Goal: Task Accomplishment & Management: Manage account settings

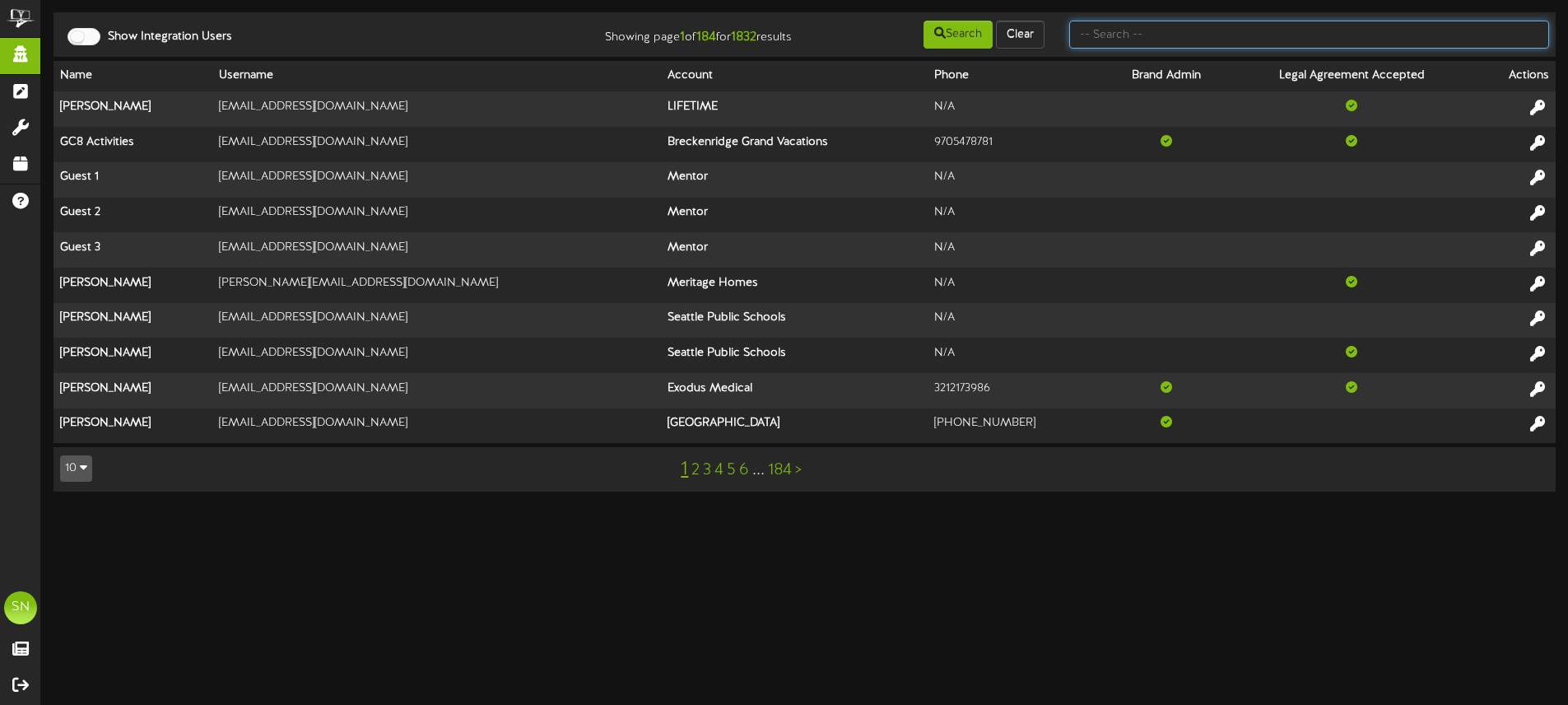
click at [1227, 42] on input "text" at bounding box center [1310, 35] width 480 height 28
type input "c"
type input "layton christian"
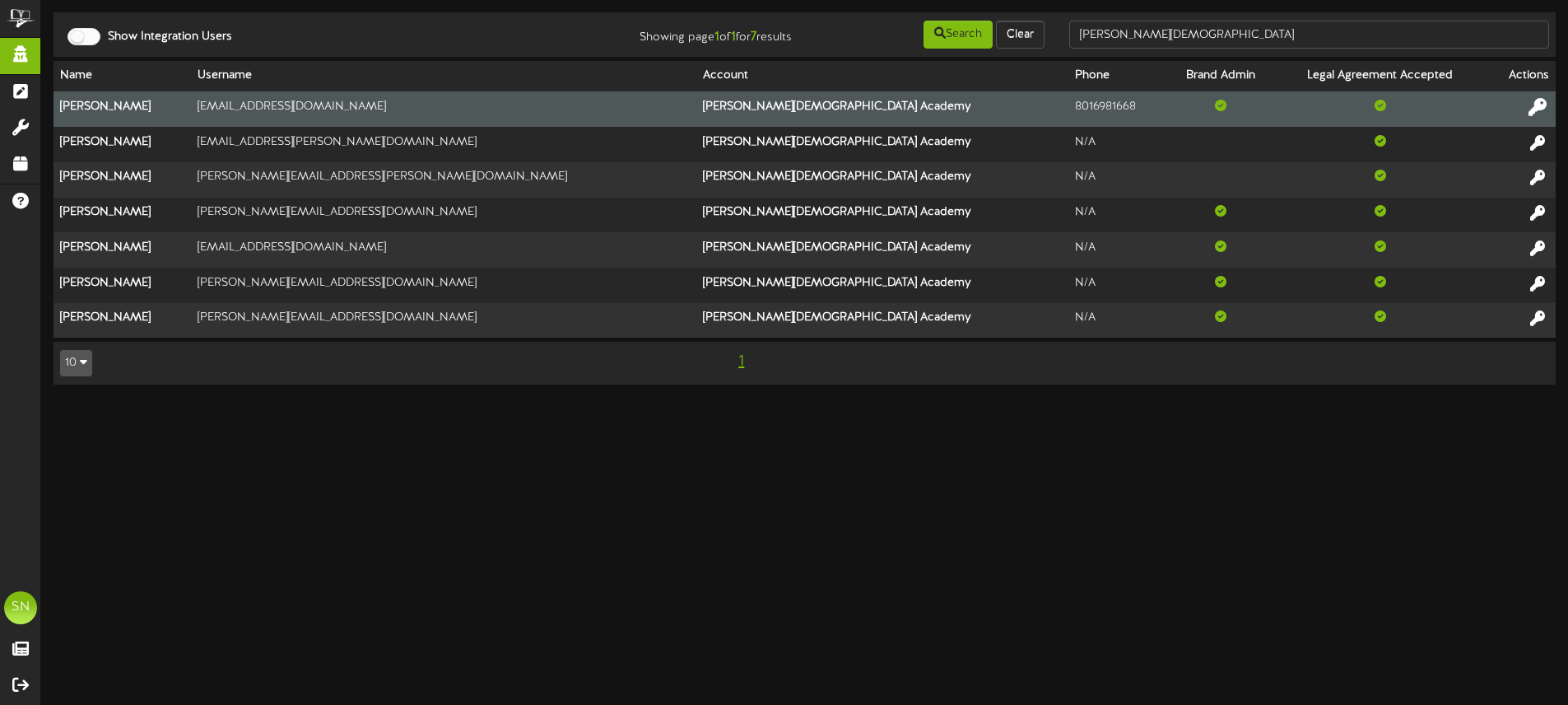
click at [1531, 108] on icon at bounding box center [1538, 107] width 18 height 18
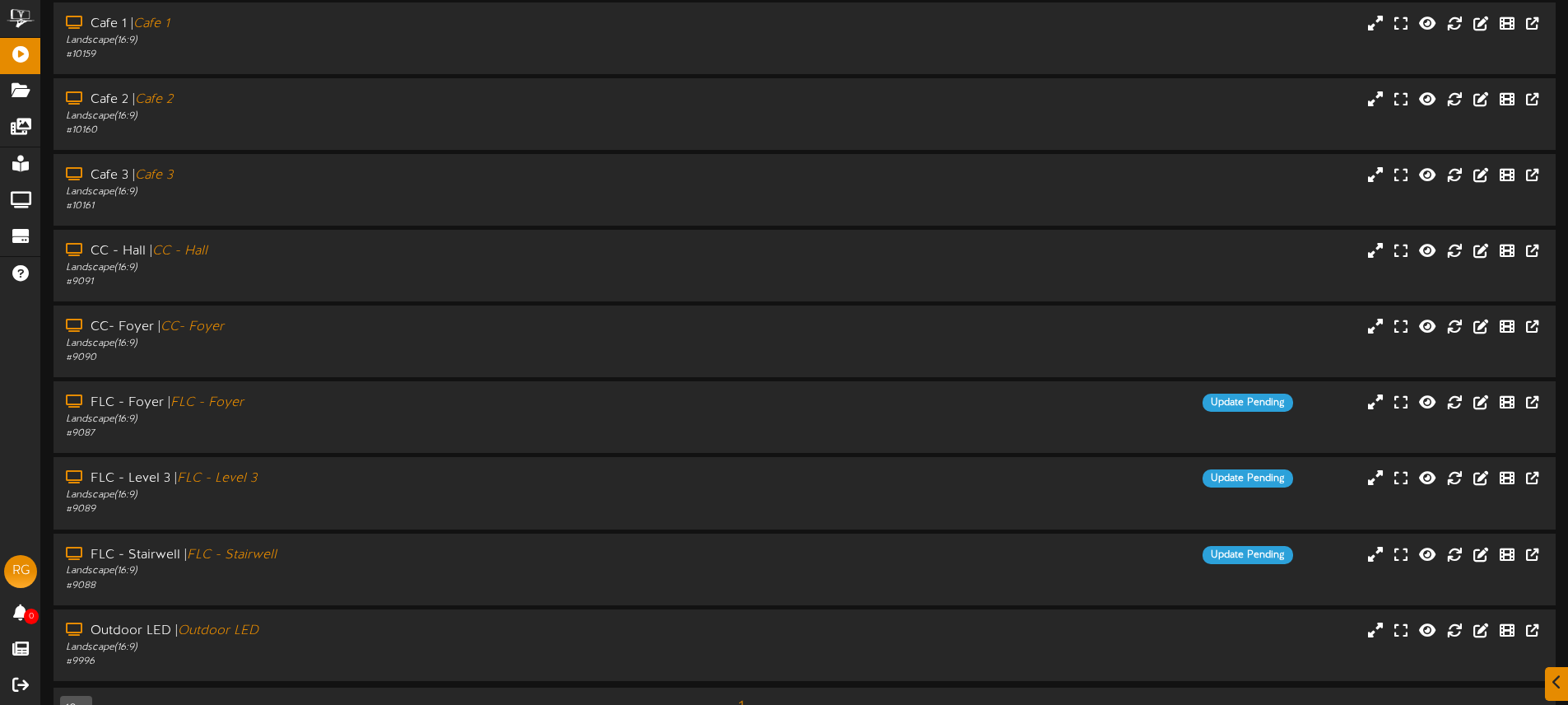
scroll to position [138, 0]
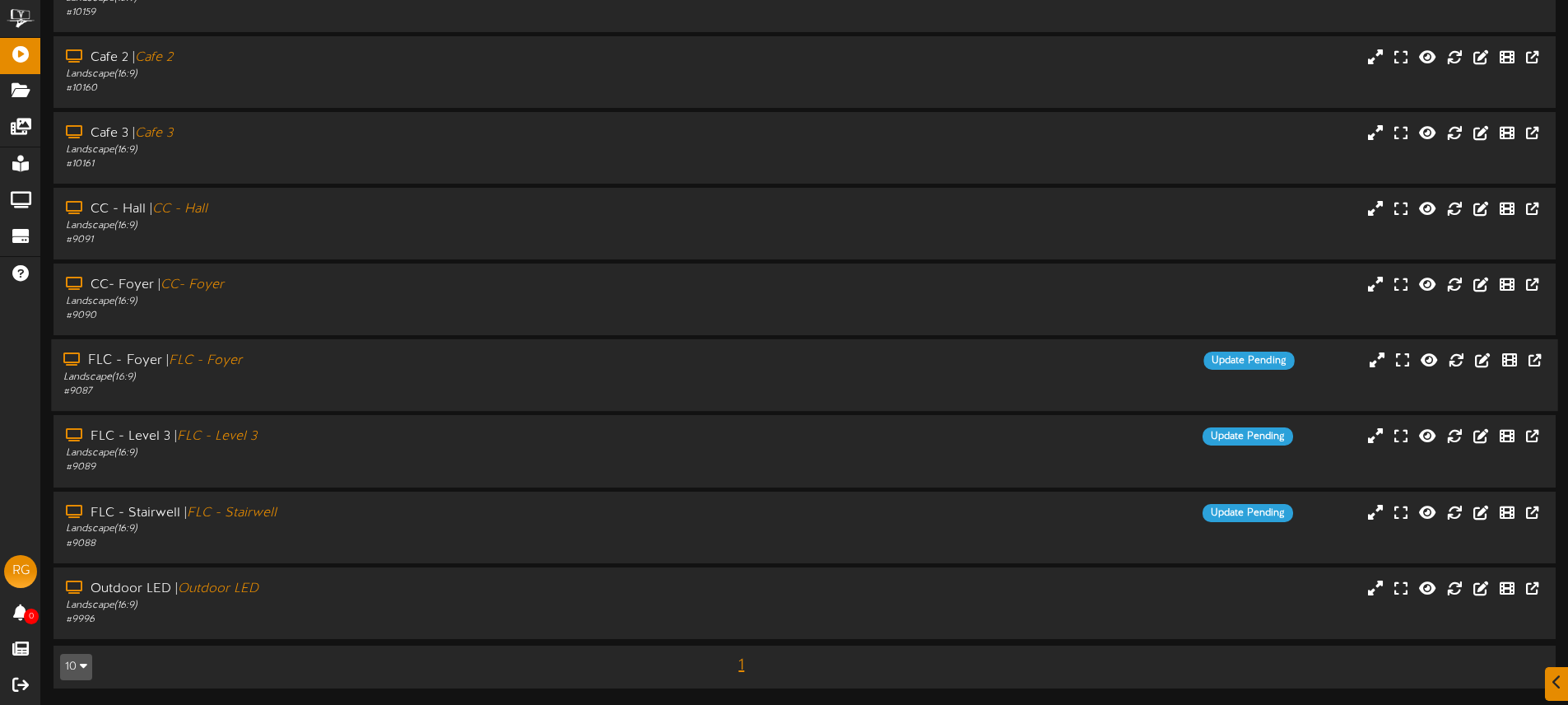
click at [370, 378] on div "Landscape ( 16:9 )" at bounding box center [365, 377] width 603 height 14
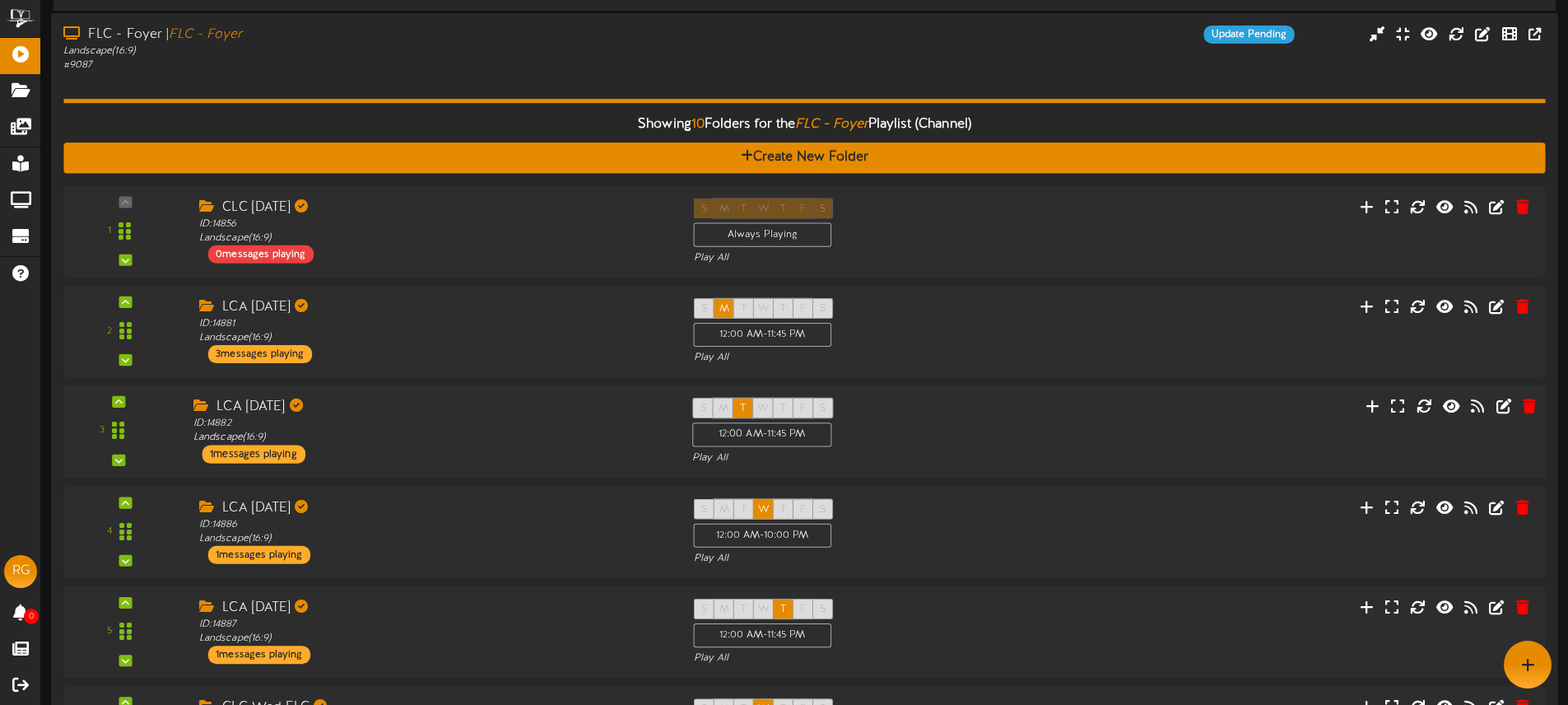
scroll to position [462, 0]
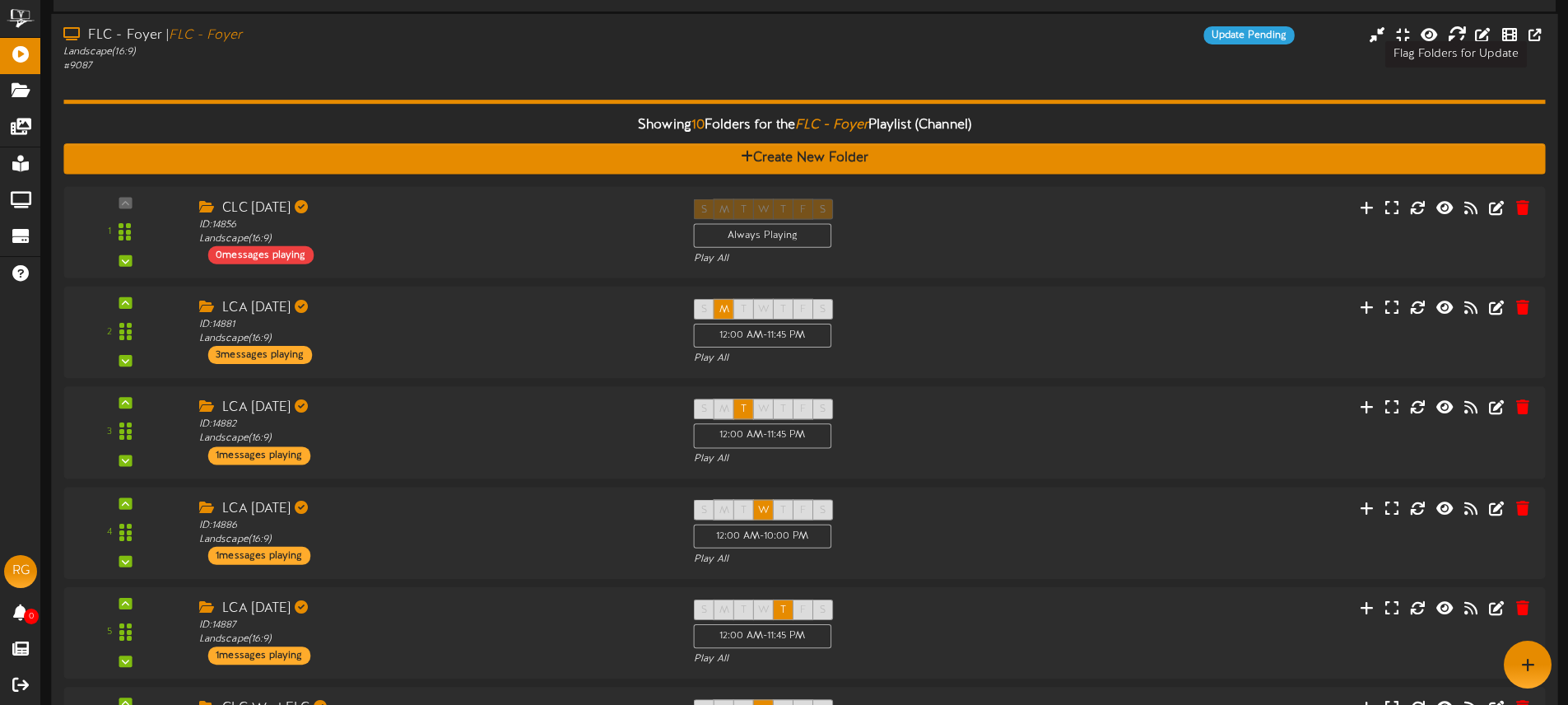
click at [1457, 39] on icon at bounding box center [1457, 35] width 18 height 18
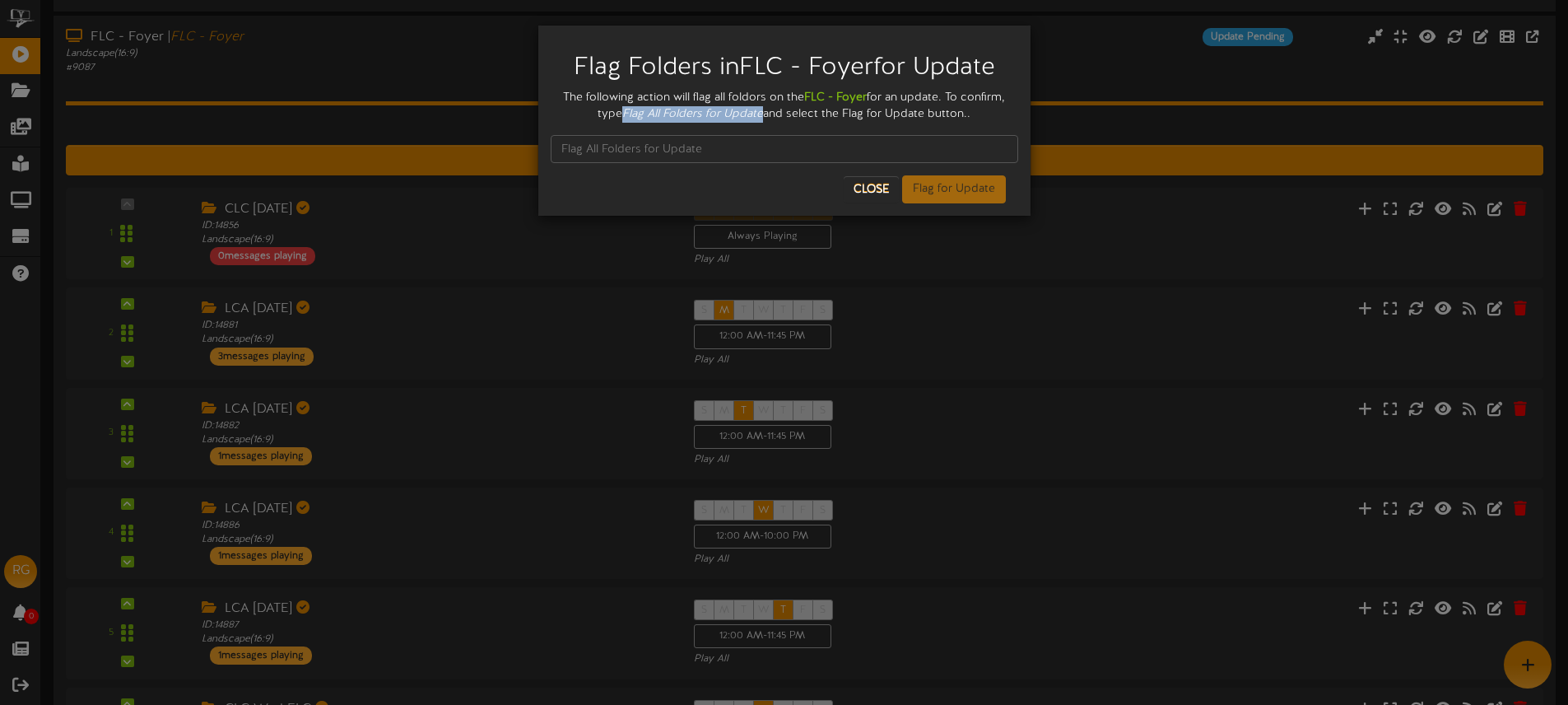
drag, startPoint x: 647, startPoint y: 113, endPoint x: 784, endPoint y: 116, distance: 137.0
click at [763, 114] on icon "Flag All Folders for Update" at bounding box center [692, 115] width 141 height 13
copy icon "Flag All Folders for Update"
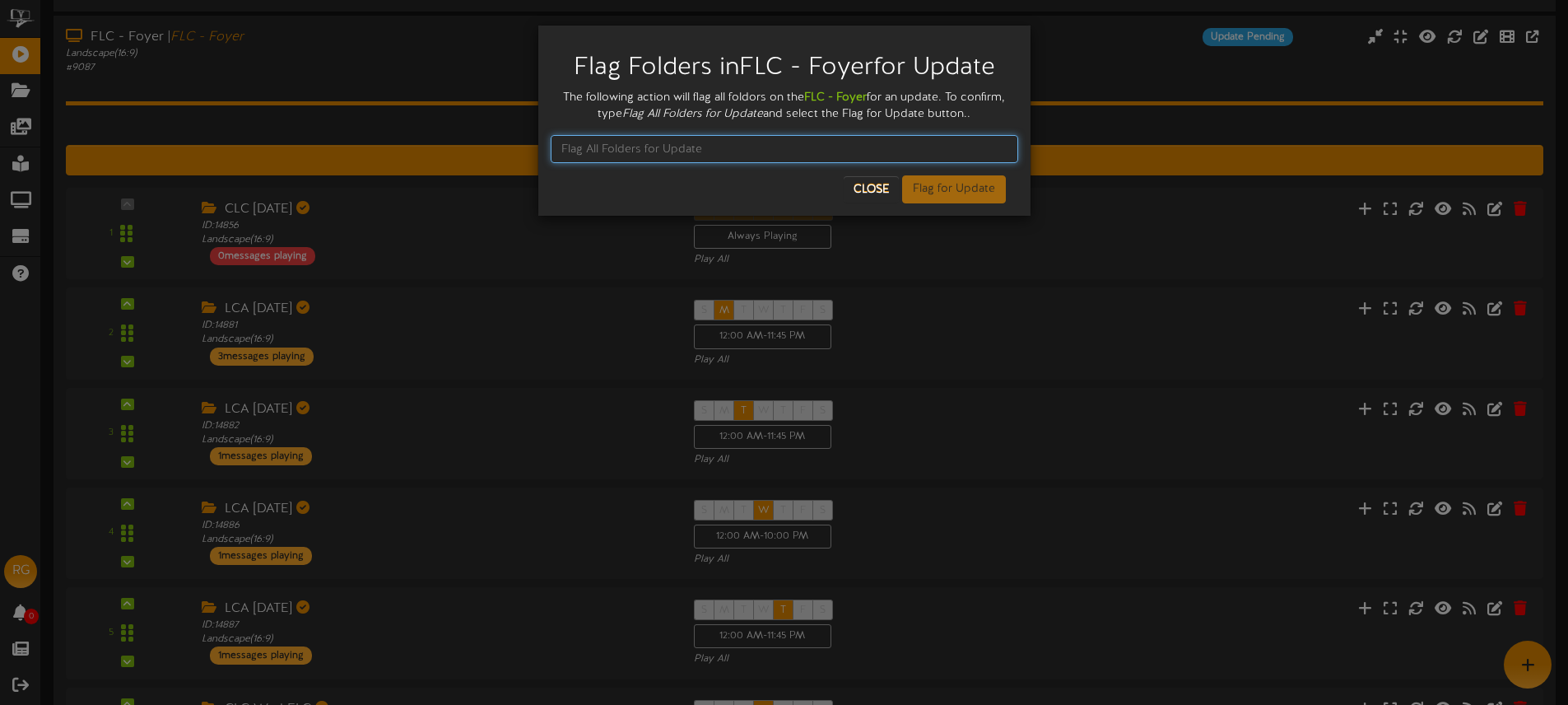
click at [658, 149] on input "text" at bounding box center [784, 148] width 467 height 28
paste input "Flag All Folders for Update"
type input "Flag All Folders for Update"
click at [971, 193] on button "Flag for Update" at bounding box center [954, 189] width 104 height 28
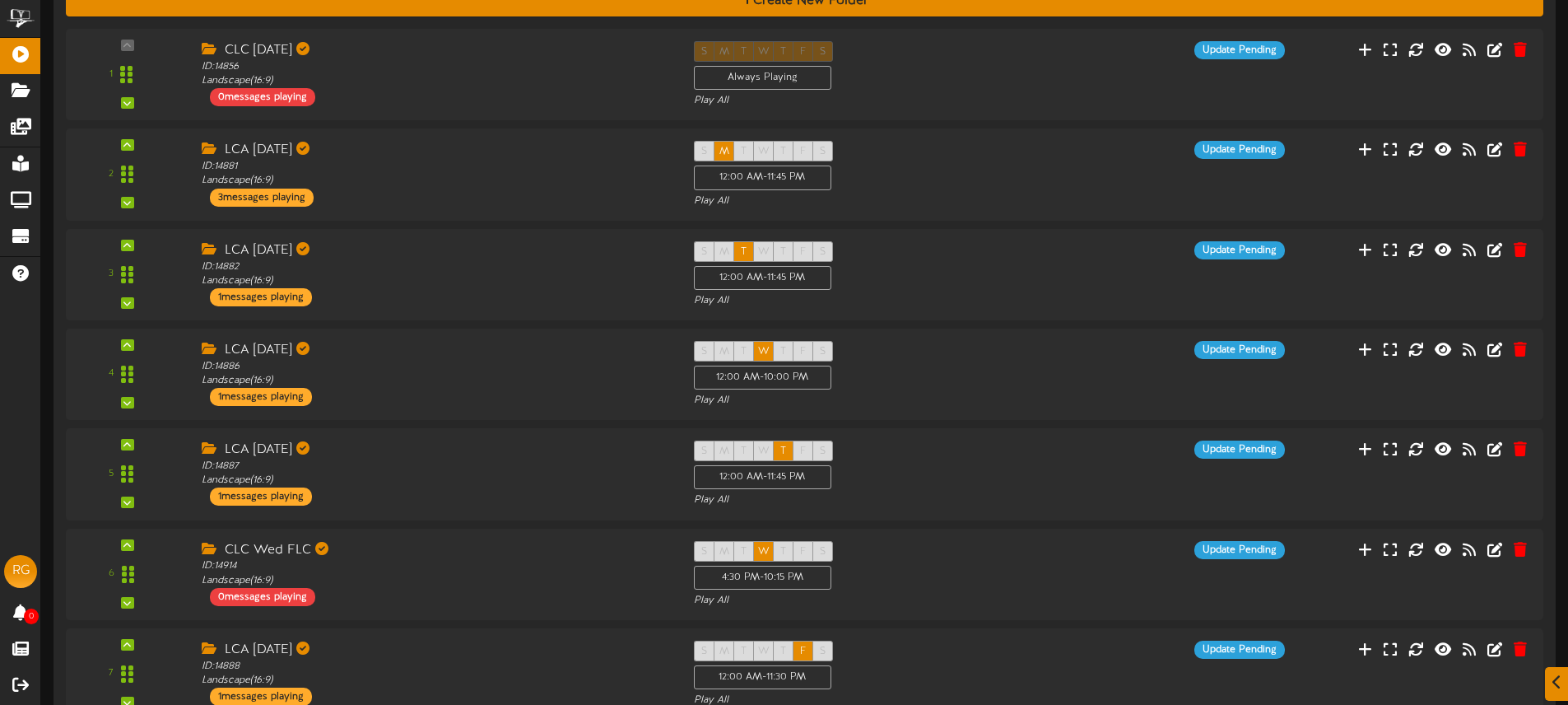
scroll to position [624, 0]
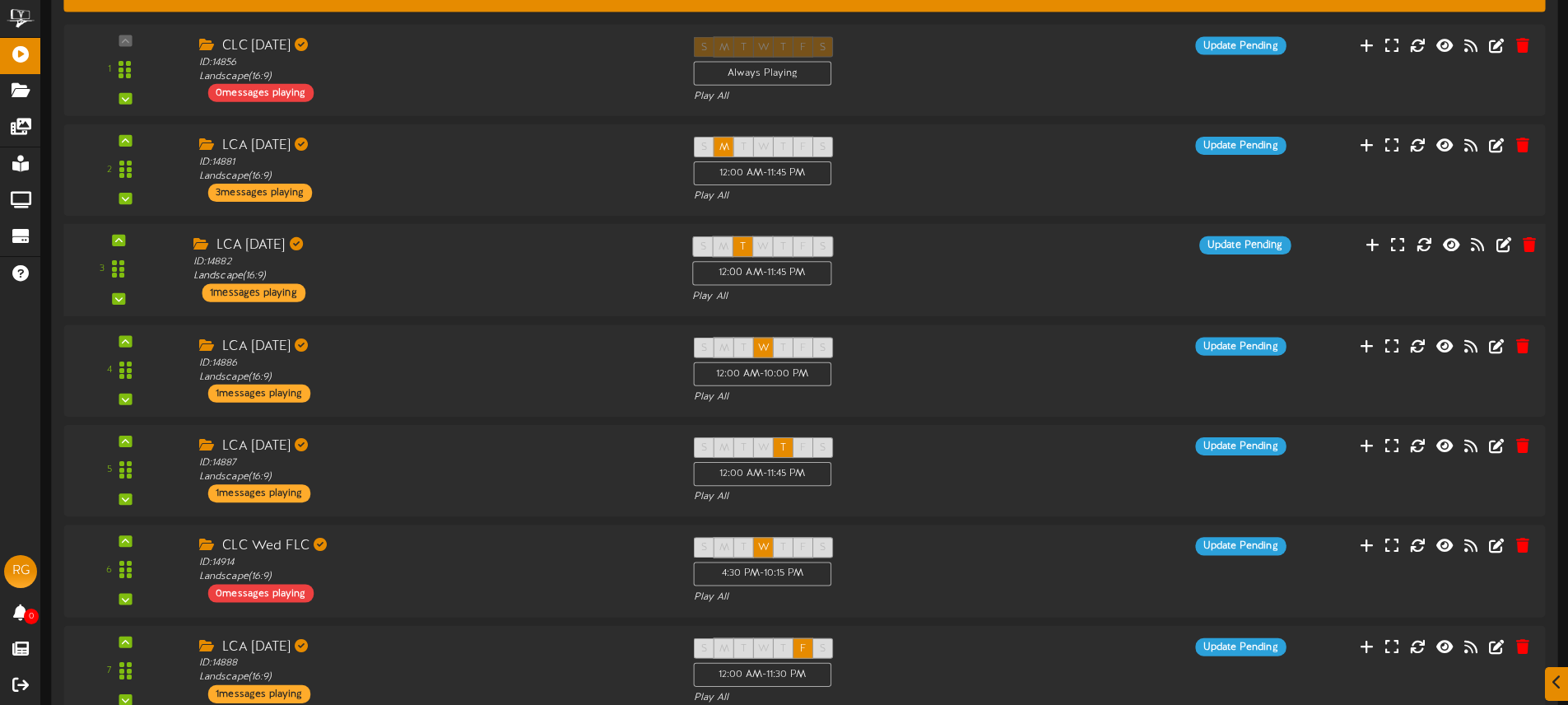
click at [514, 286] on div "LCA Tuesday ID: 14882 Landscape ( 16:9 ) 1 messages playing" at bounding box center [430, 270] width 498 height 65
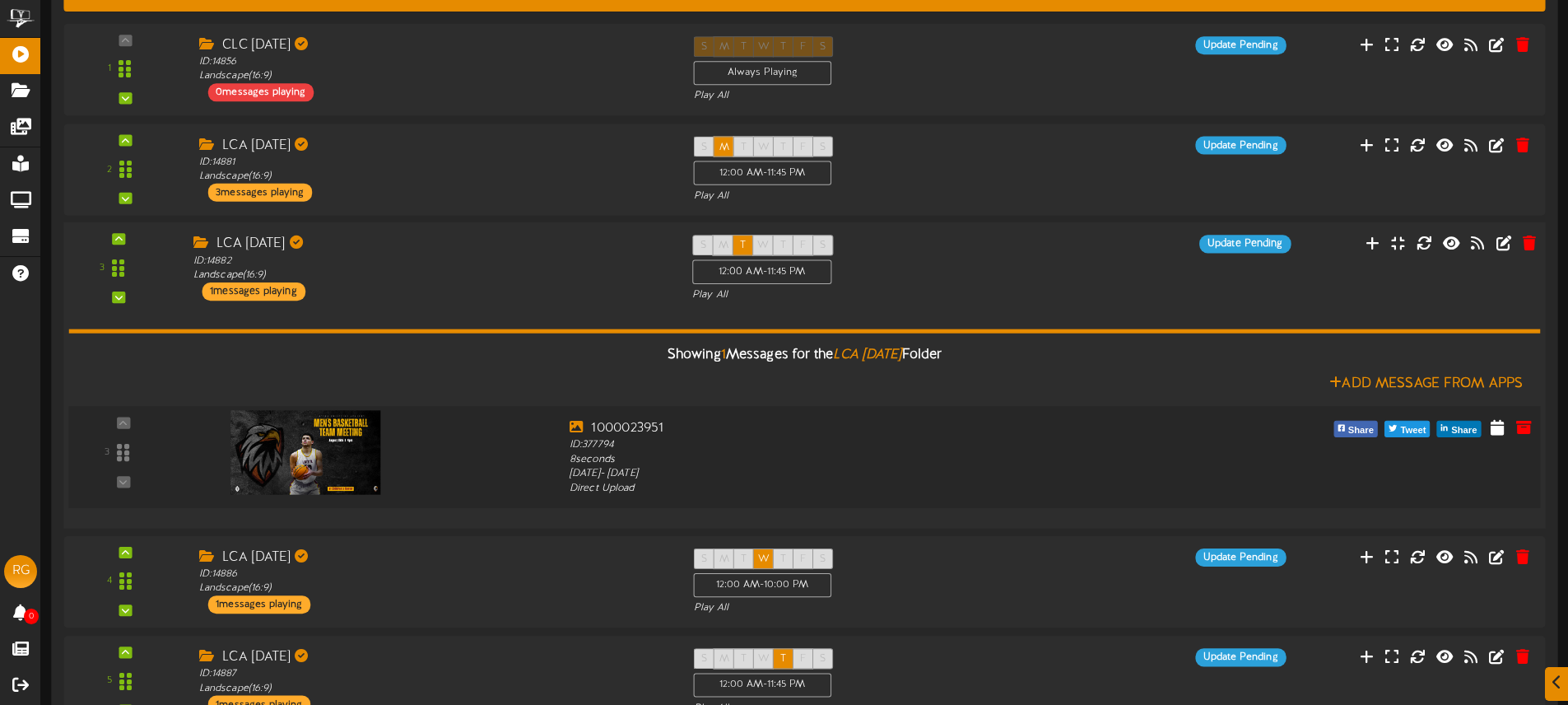
click at [351, 449] on img at bounding box center [305, 453] width 150 height 84
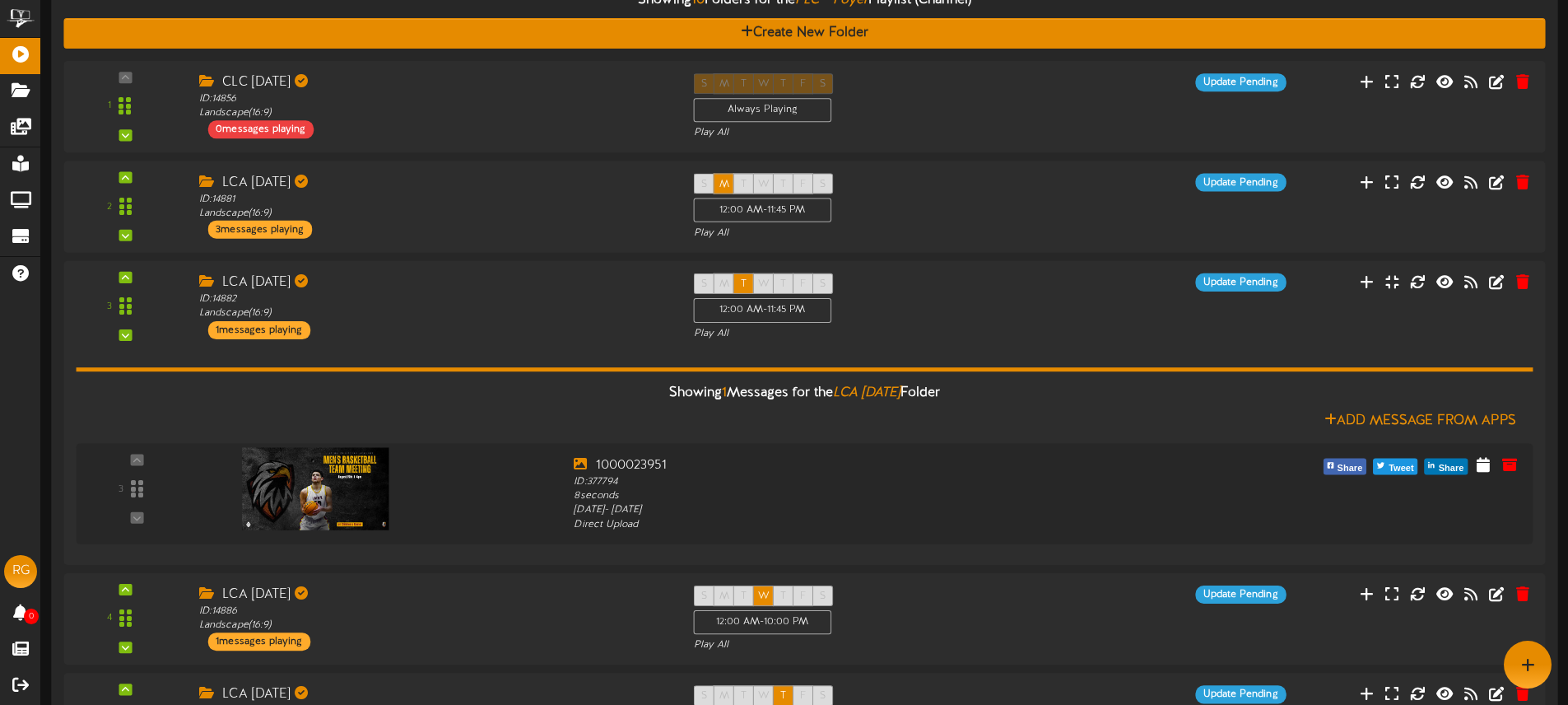
scroll to position [577, 0]
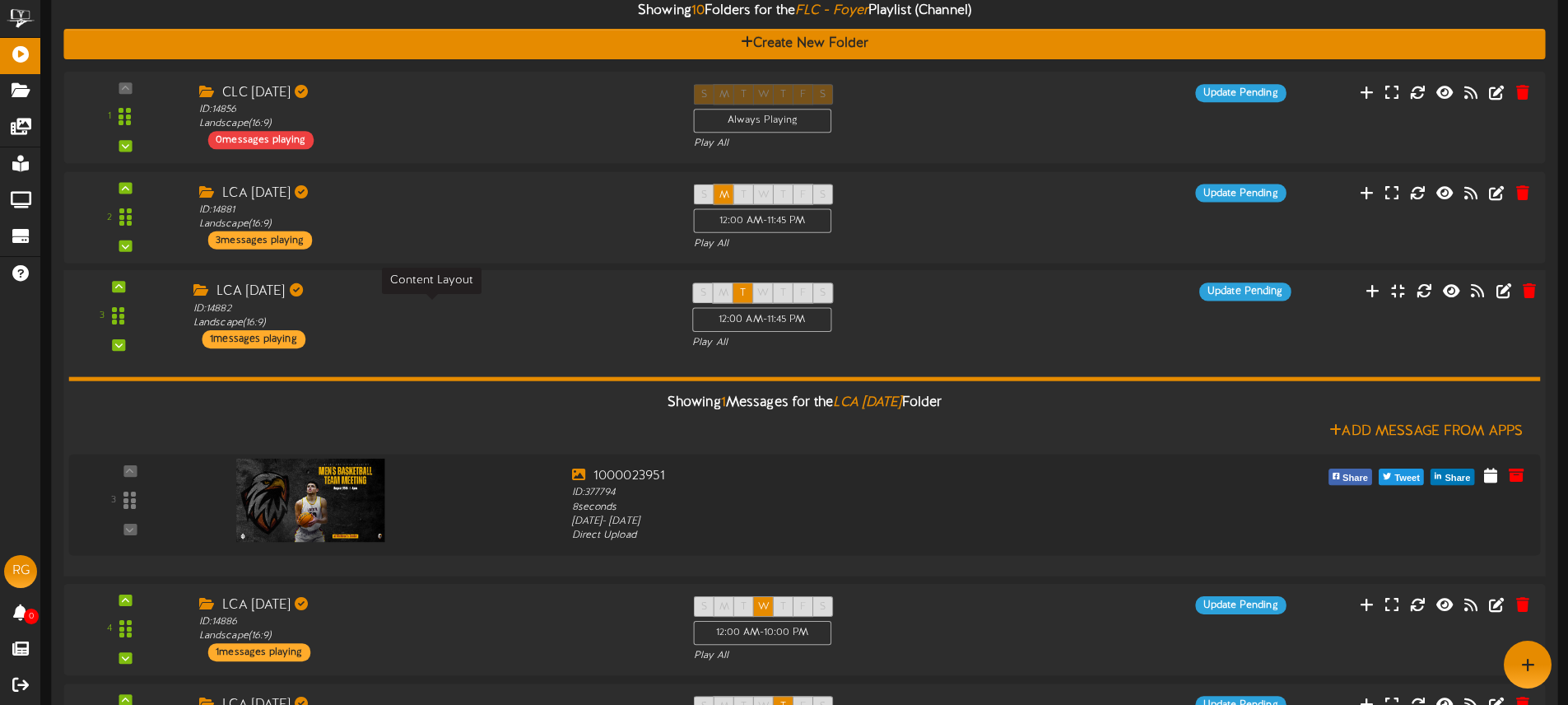
click at [528, 317] on div "ID: 14882 Landscape ( 16:9 )" at bounding box center [430, 317] width 474 height 29
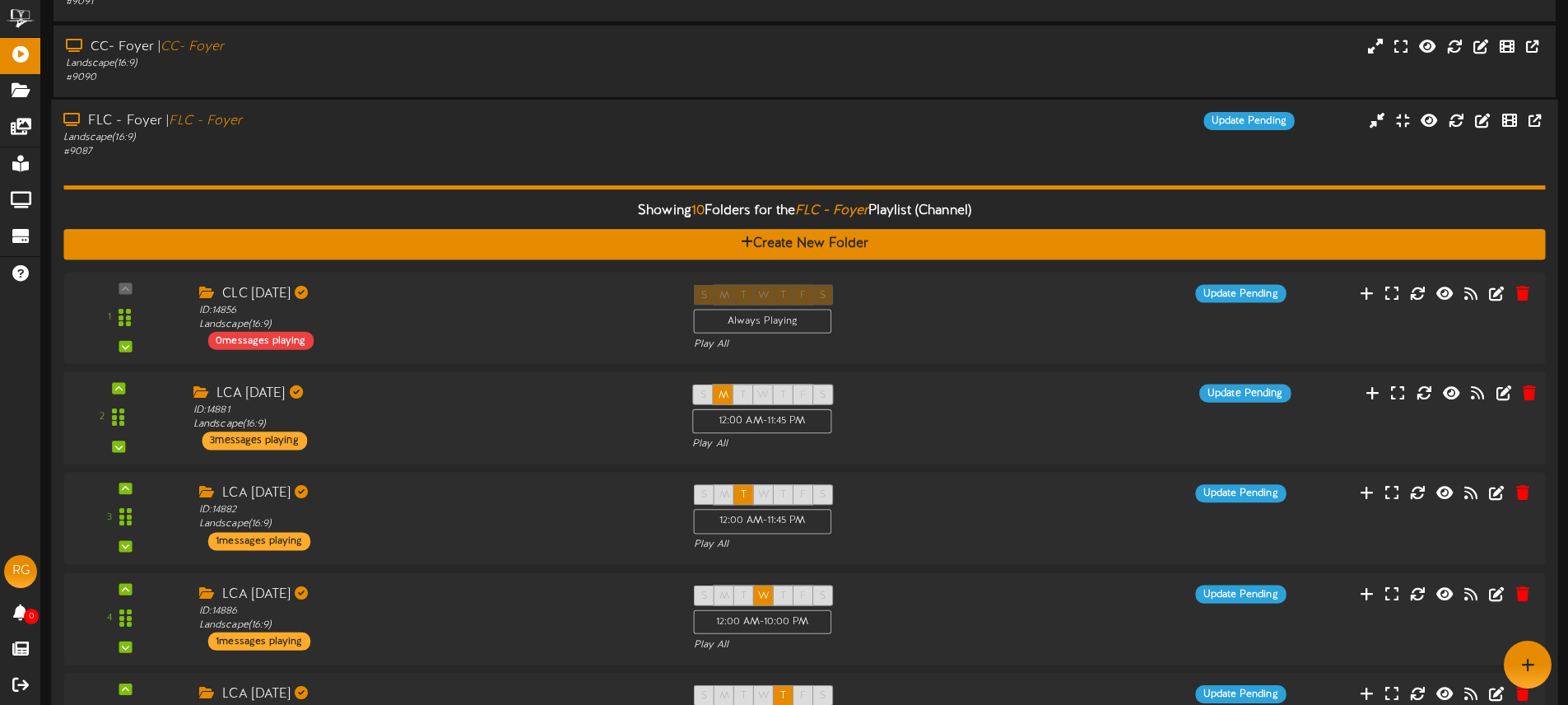
scroll to position [224, 0]
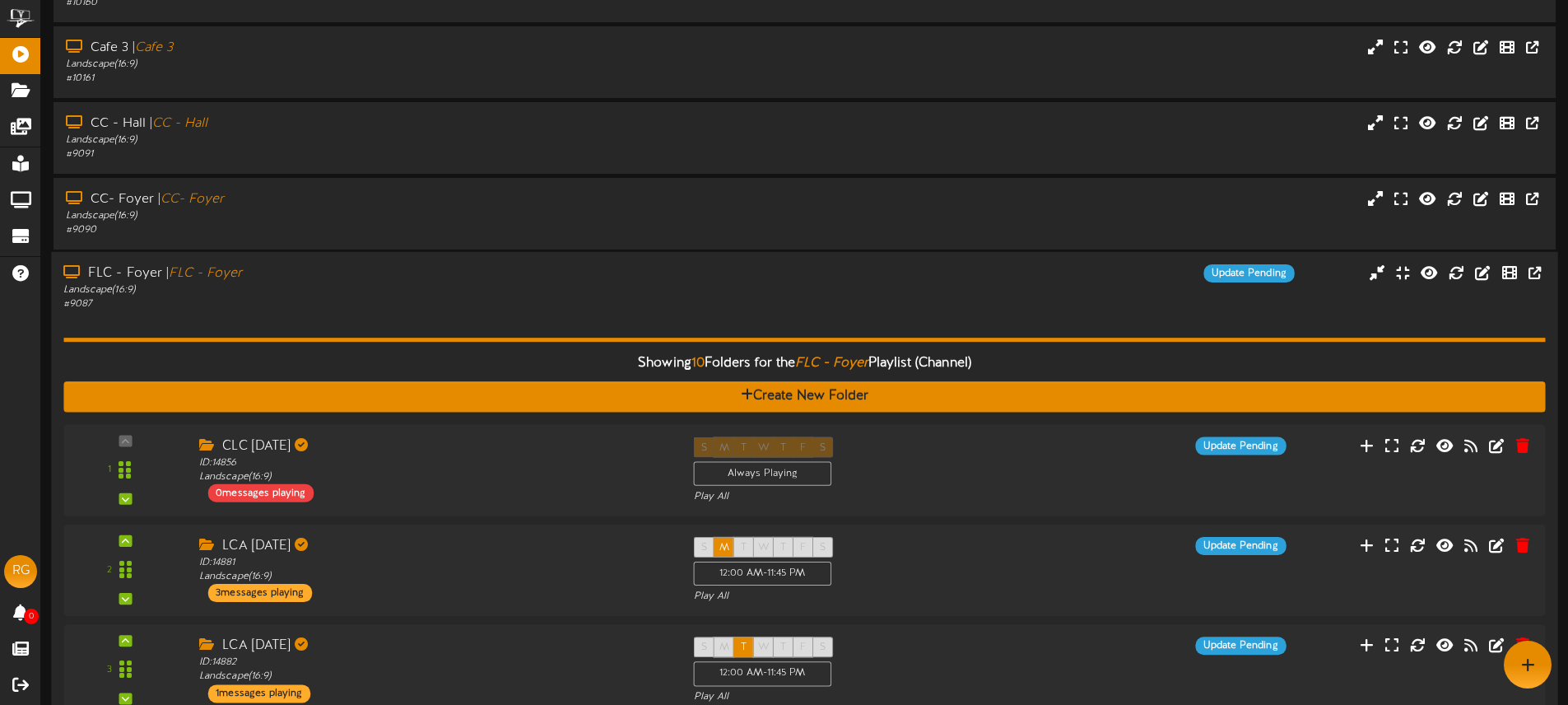
click at [650, 290] on div "Landscape ( 16:9 )" at bounding box center [365, 289] width 603 height 14
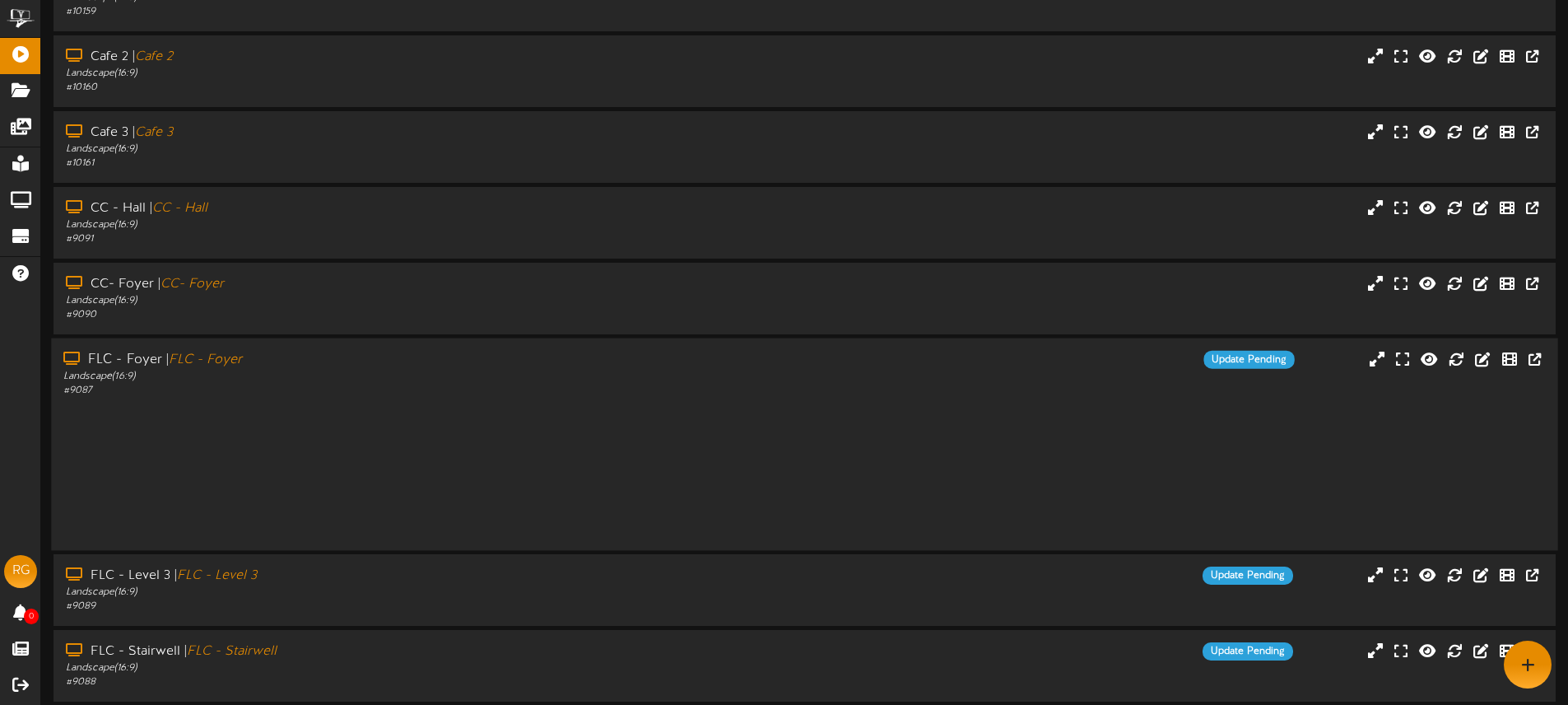
scroll to position [138, 0]
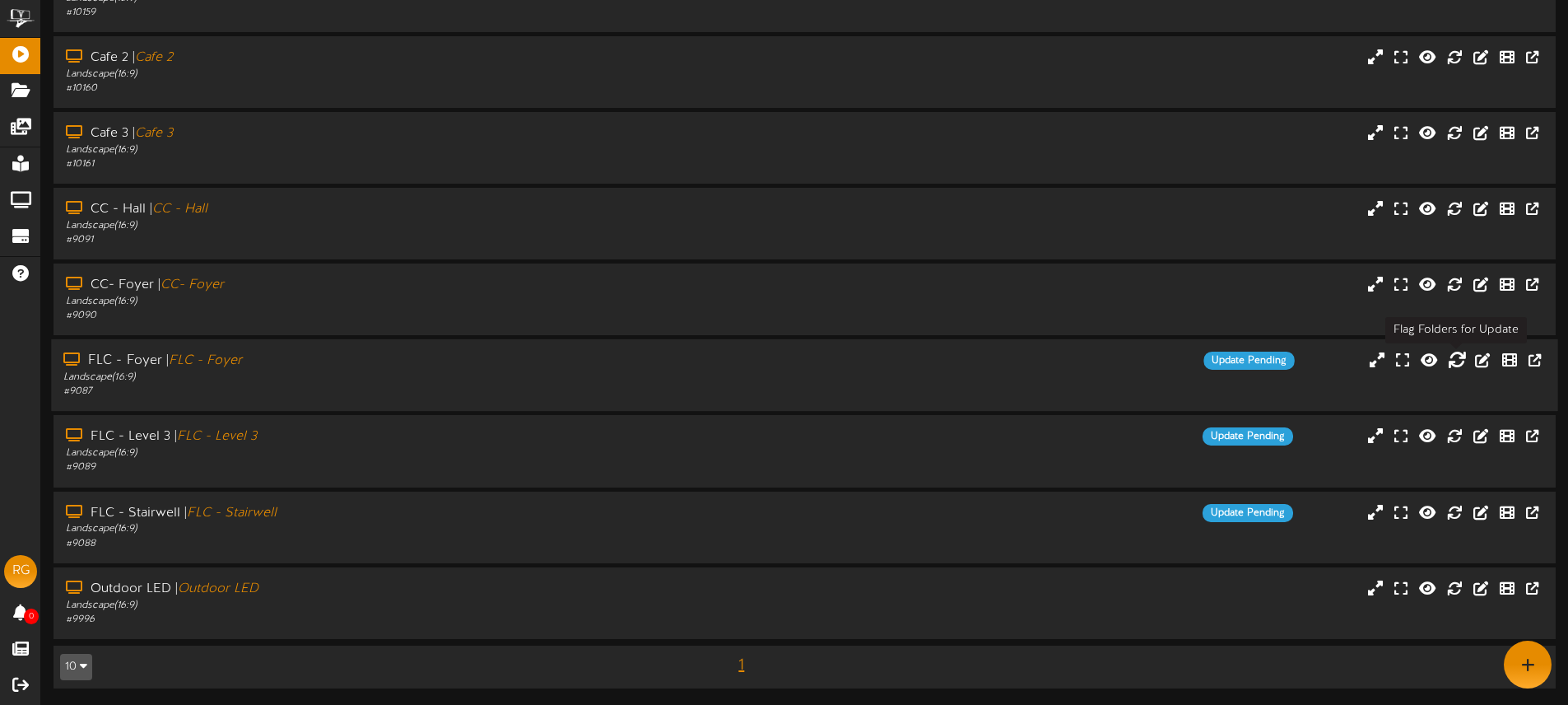
click at [1452, 360] on icon at bounding box center [1457, 360] width 18 height 18
click at [1452, 358] on icon at bounding box center [1457, 360] width 18 height 18
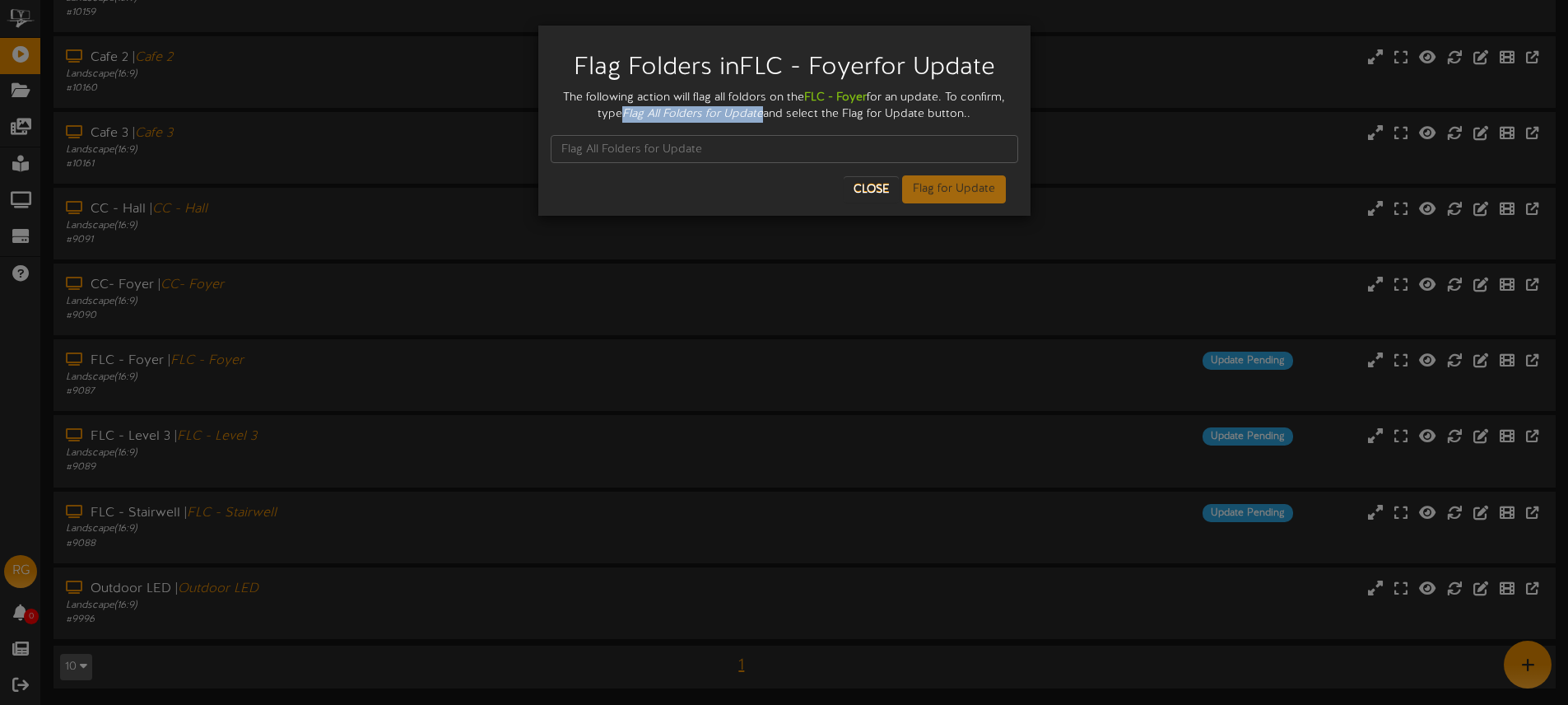
drag, startPoint x: 646, startPoint y: 113, endPoint x: 762, endPoint y: 116, distance: 116.0
click at [763, 115] on icon "Flag All Folders for Update" at bounding box center [692, 115] width 141 height 13
copy icon "Flag All Folders for Update"
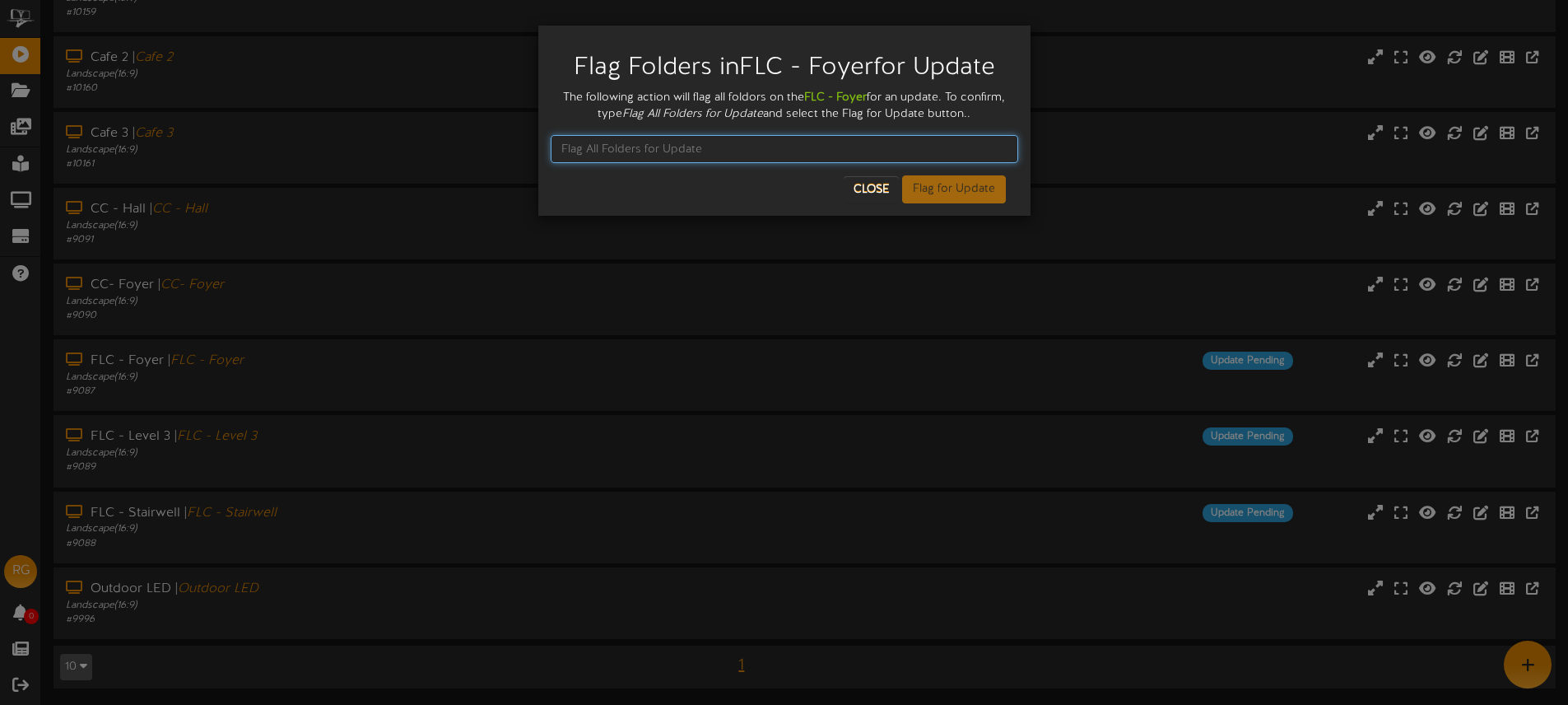
click at [645, 152] on input "text" at bounding box center [784, 148] width 467 height 28
paste input "Flag All Folders for Update"
type input "Flag All Folders for Update"
click at [950, 194] on button "Flag for Update" at bounding box center [954, 189] width 104 height 28
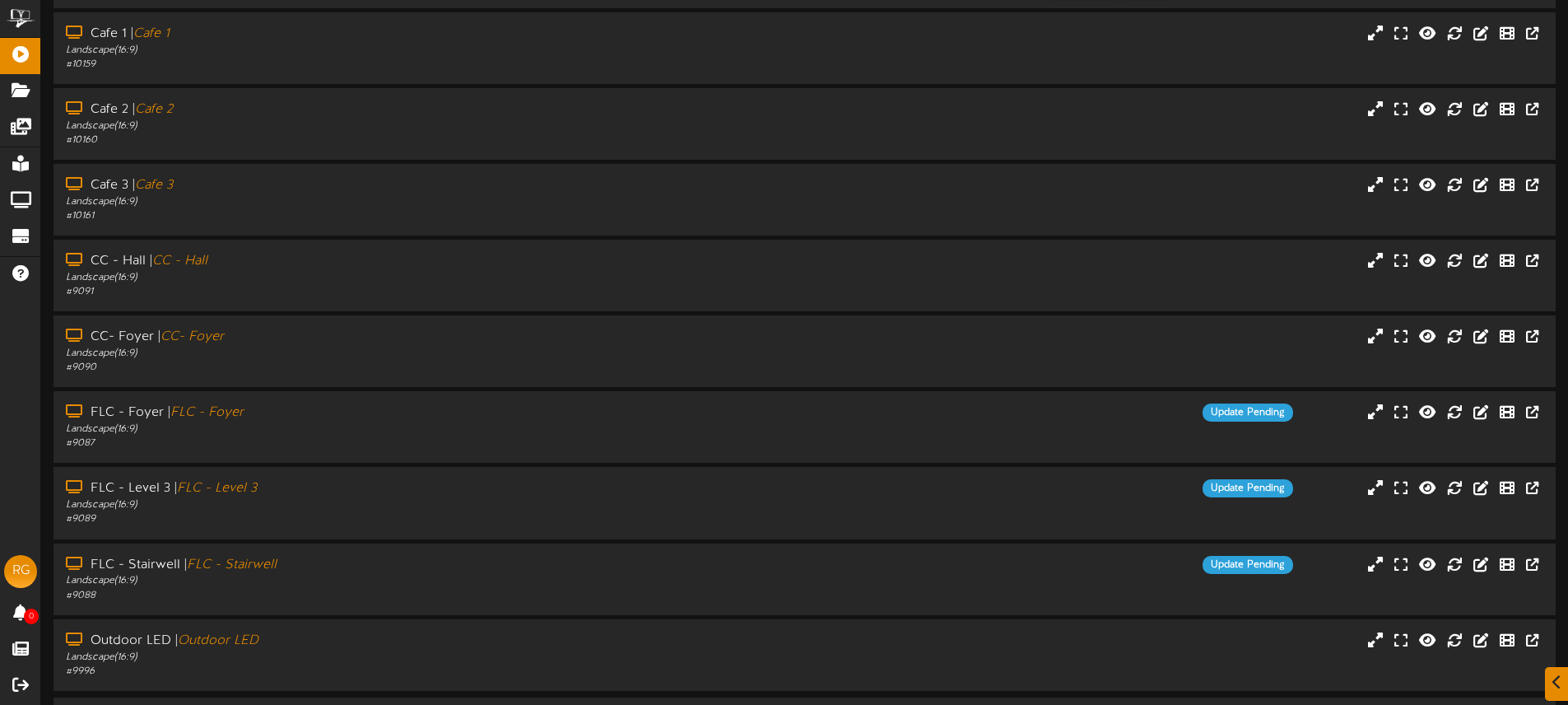
scroll to position [0, 0]
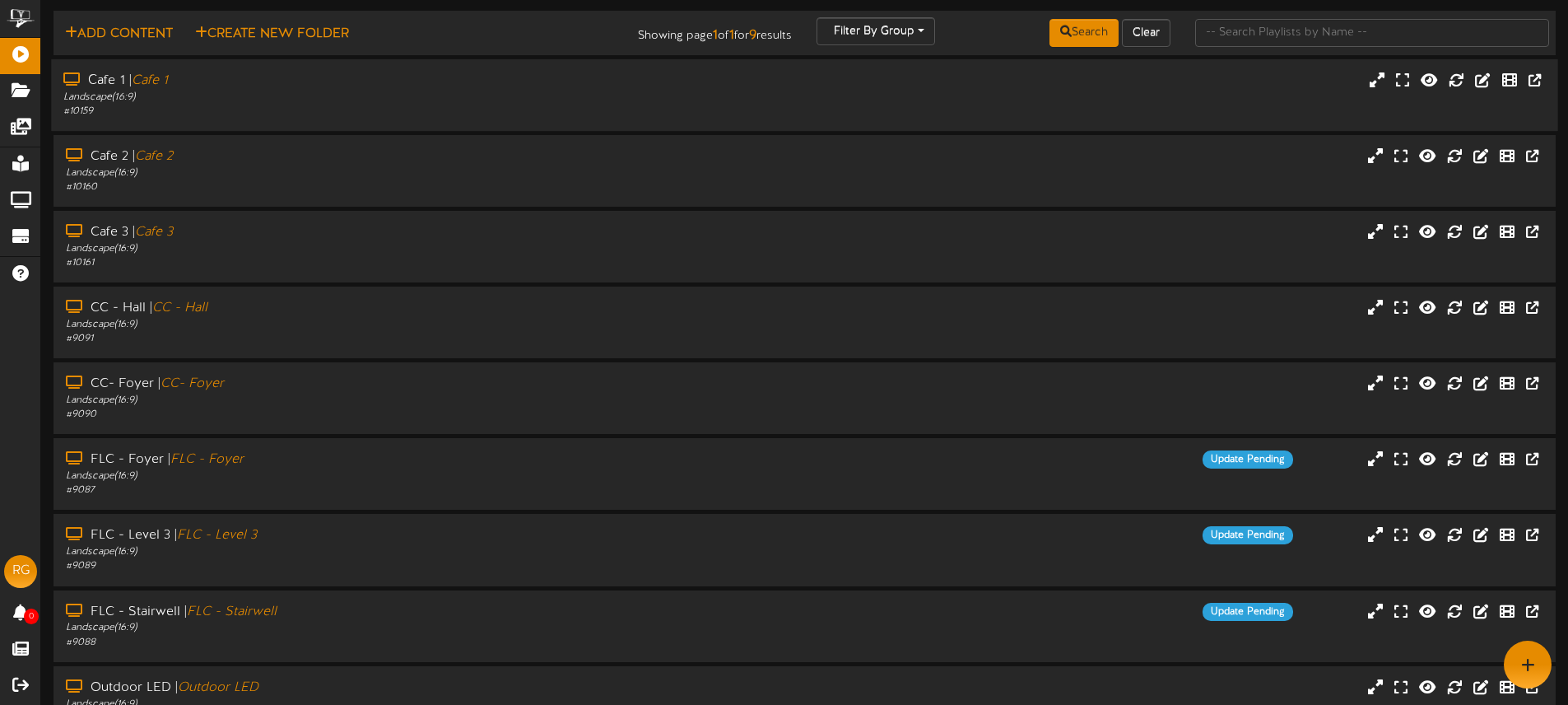
scroll to position [37, 0]
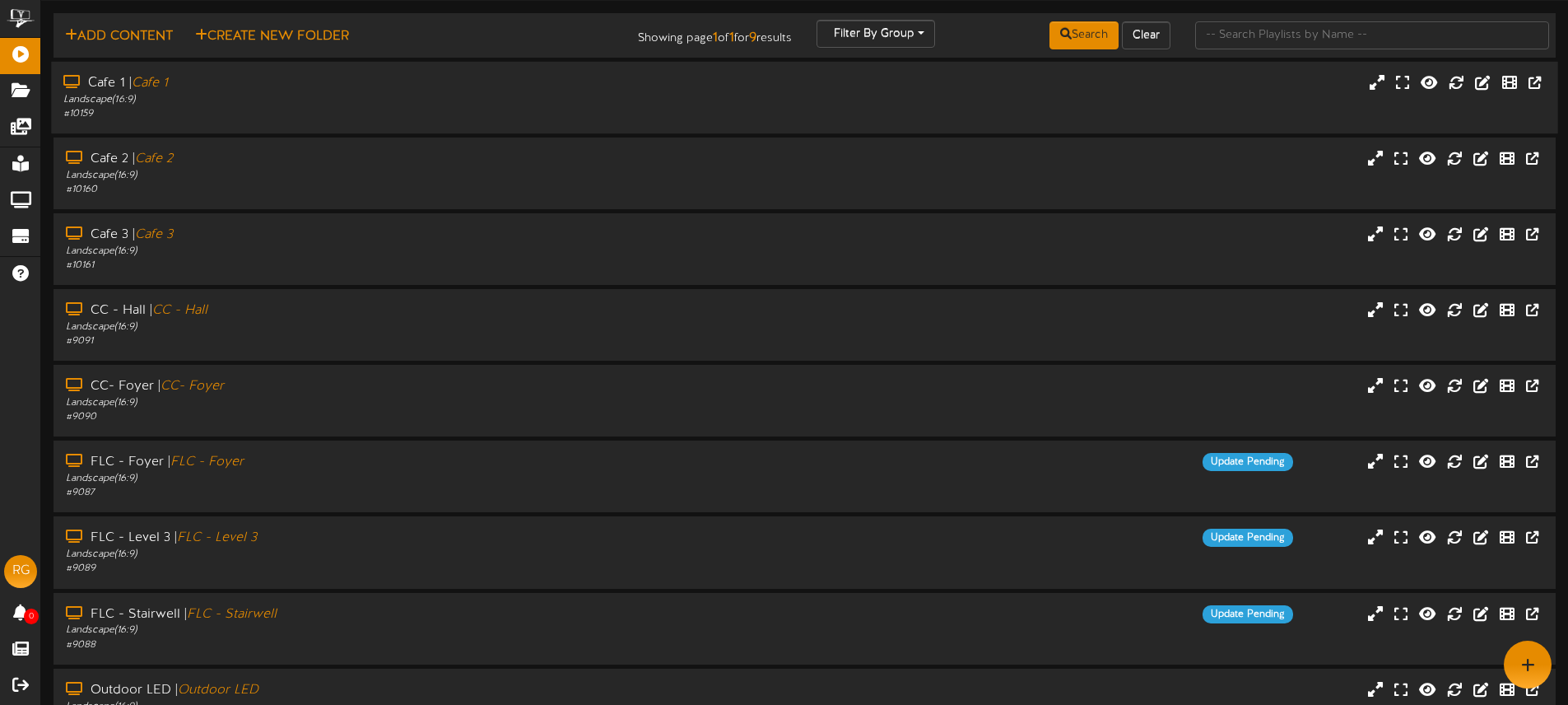
click at [273, 96] on div "Landscape ( 16:9 )" at bounding box center [365, 99] width 603 height 14
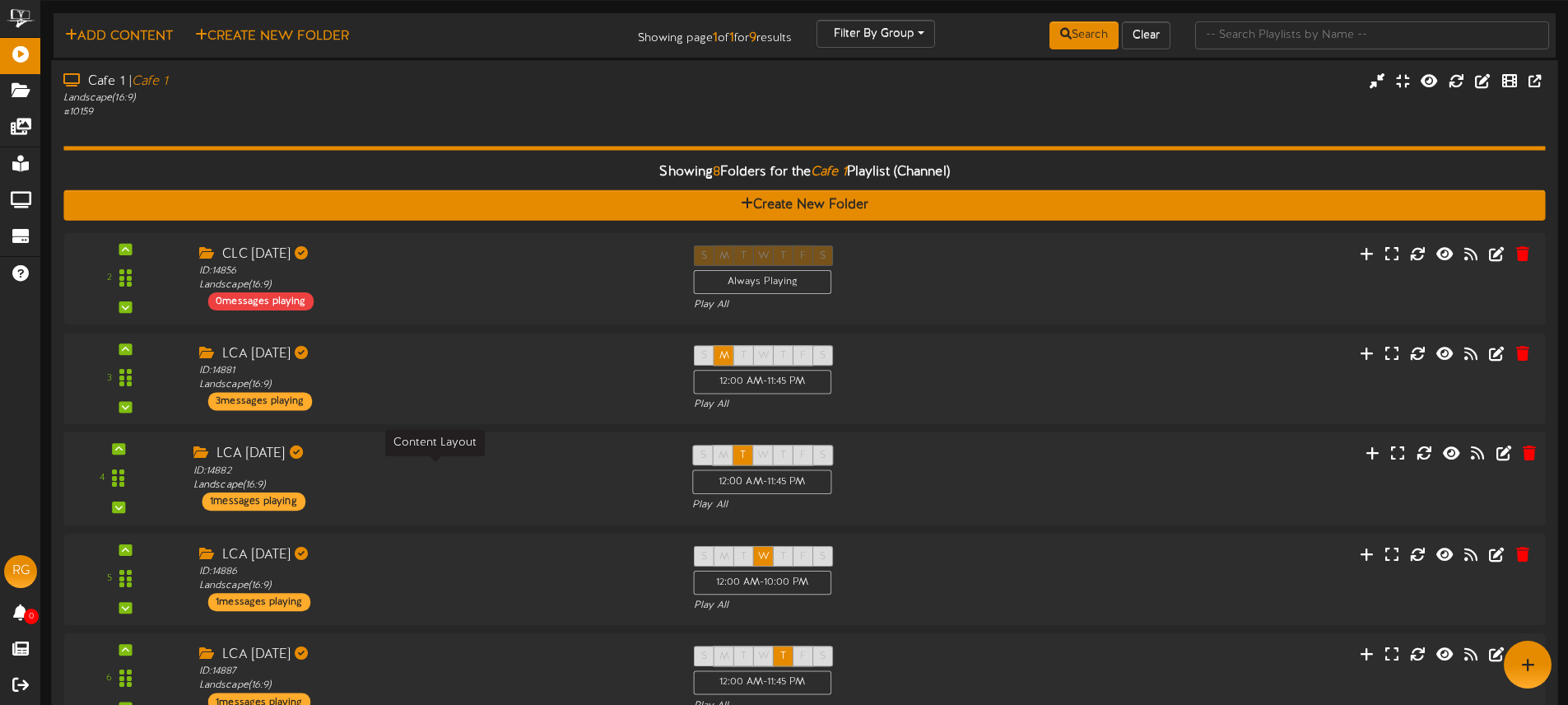
click at [465, 468] on div "ID: 14882 Landscape ( 16:9 )" at bounding box center [430, 478] width 474 height 29
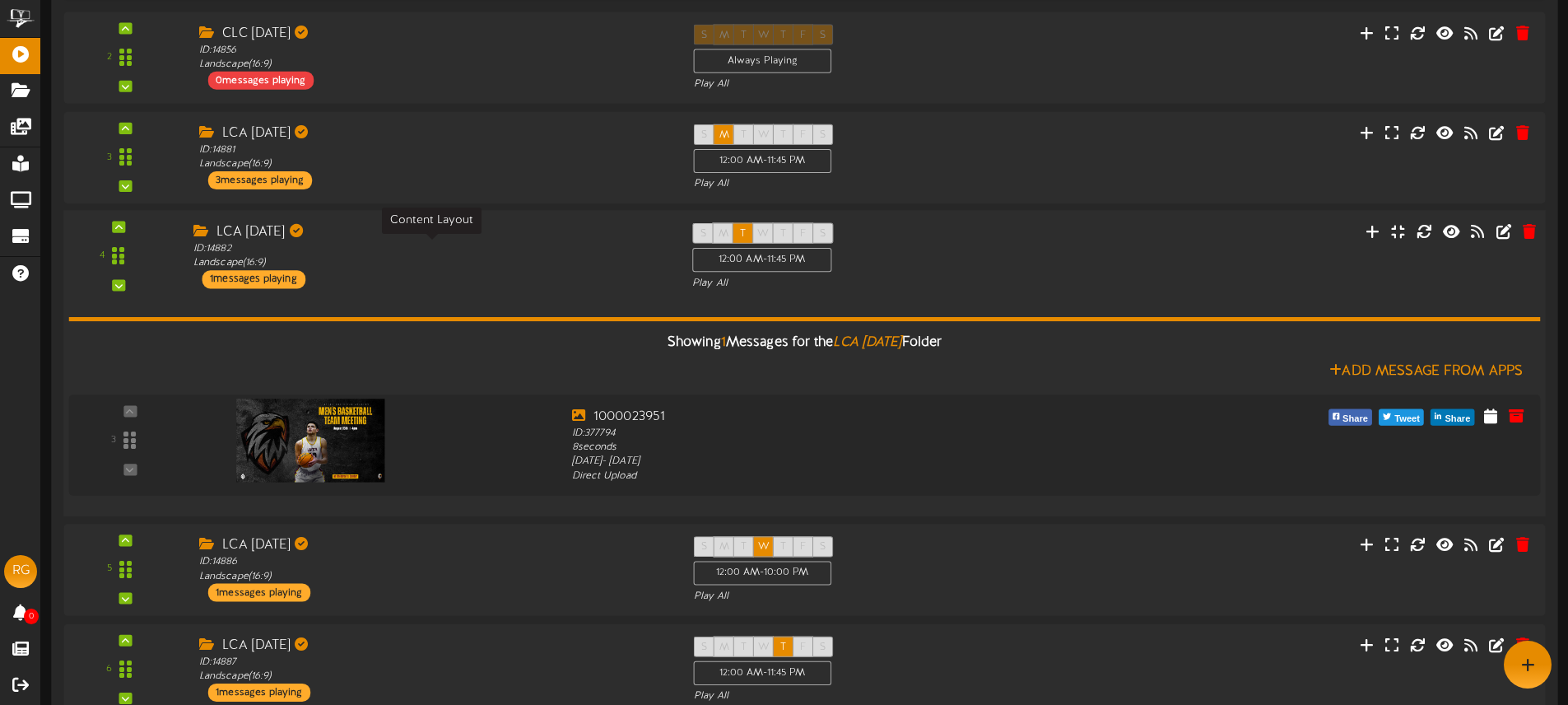
click at [456, 261] on div "ID: 14882 Landscape ( 16:9 )" at bounding box center [430, 257] width 474 height 29
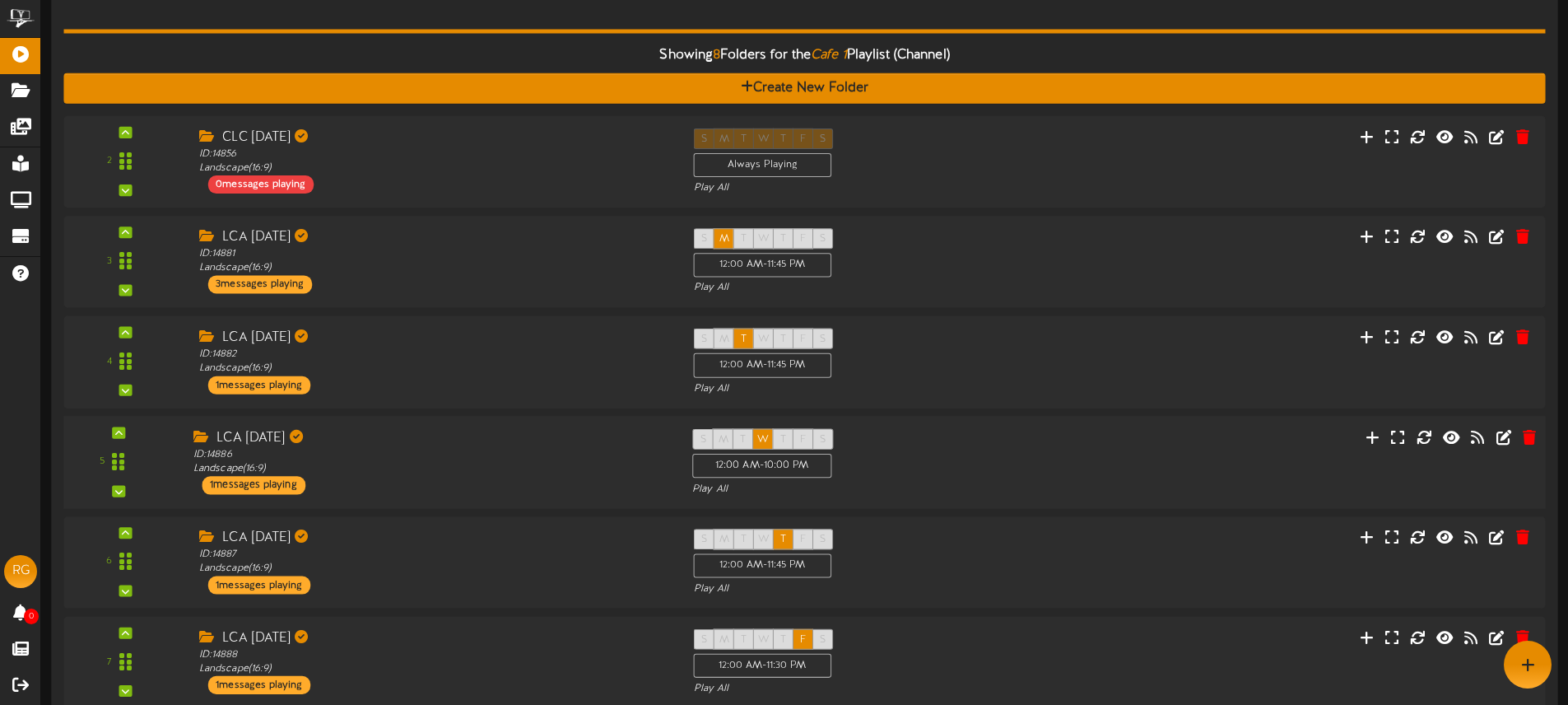
scroll to position [0, 0]
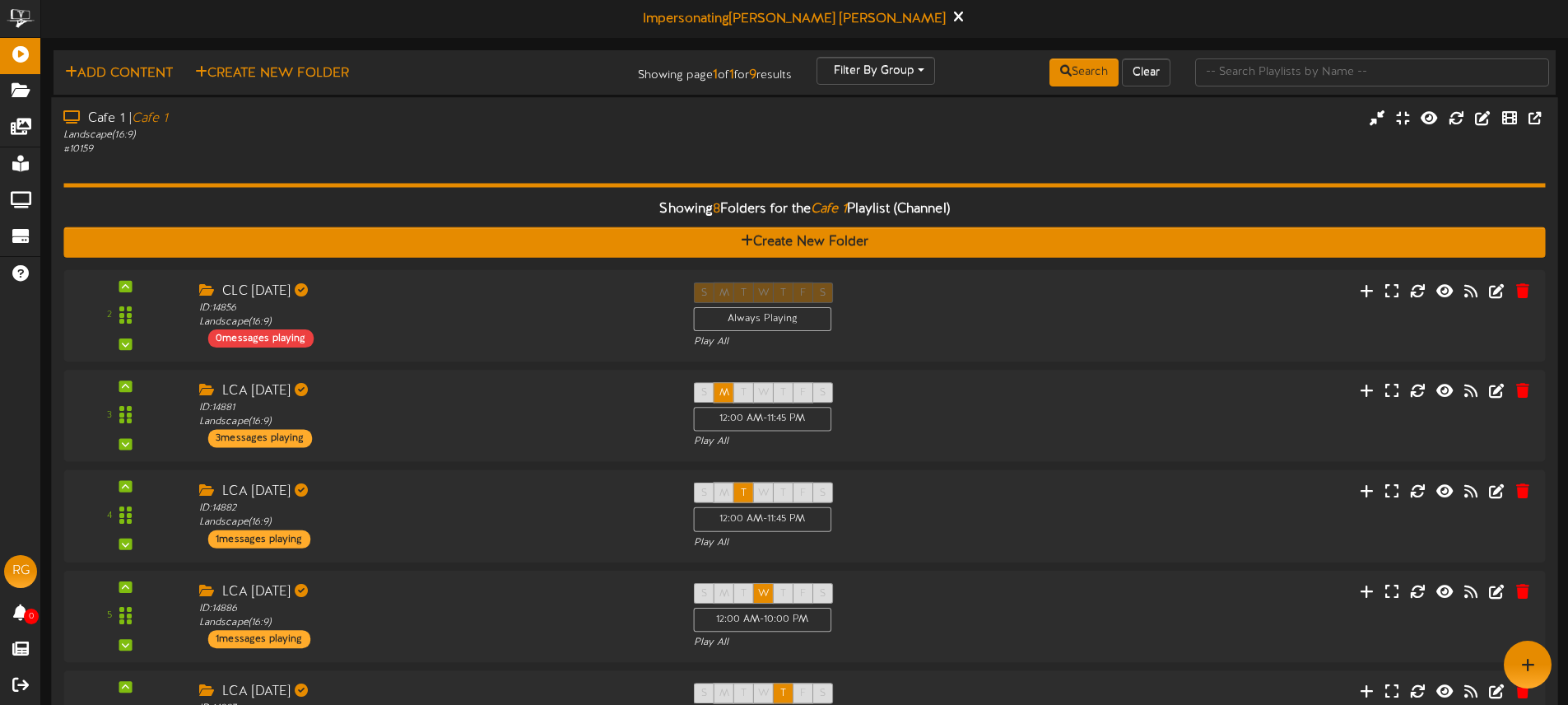
click at [386, 169] on div "Showing 8 Folders for the Cafe 1 Playlist (Channel) Create New Folder 2 CLC SUN…" at bounding box center [804, 613] width 1482 height 914
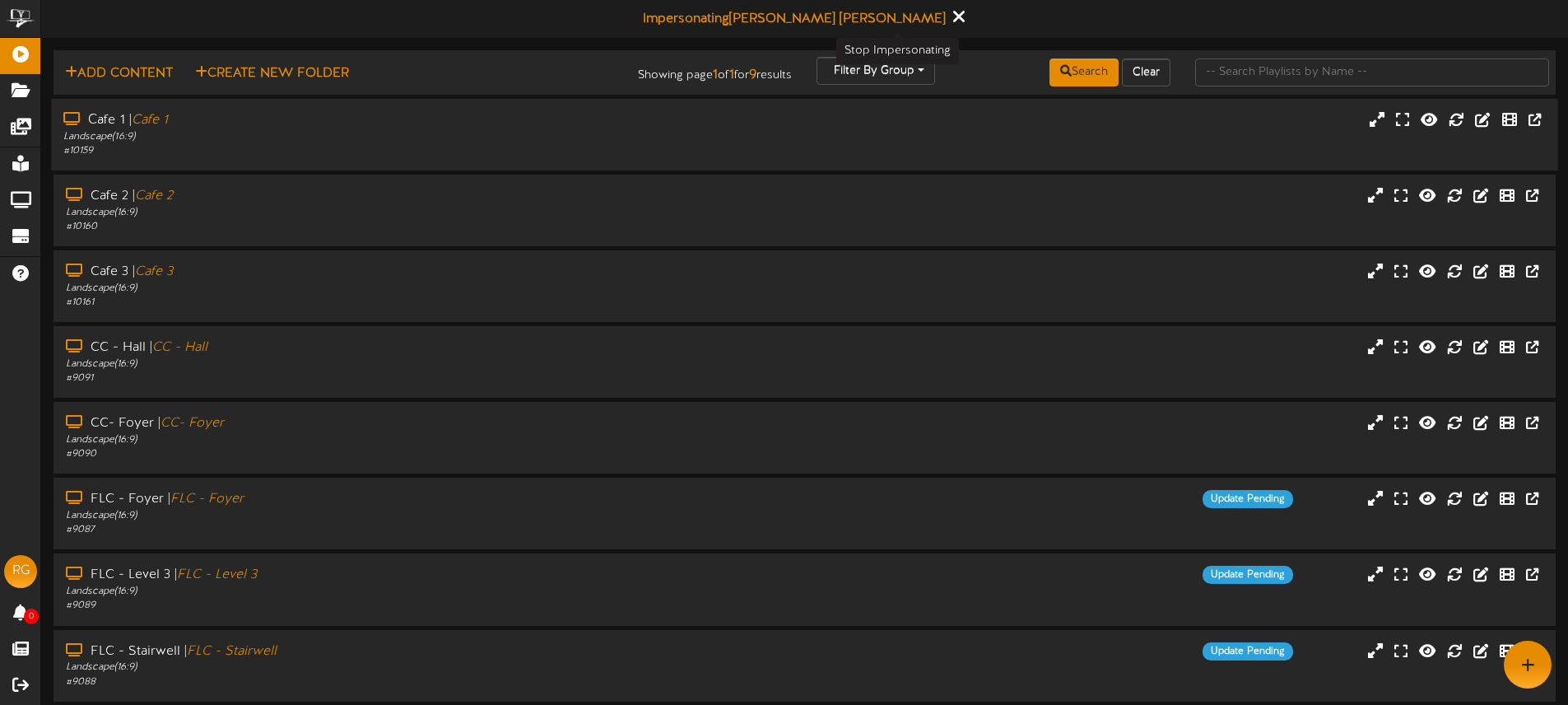
click at [952, 15] on icon at bounding box center [958, 16] width 11 height 18
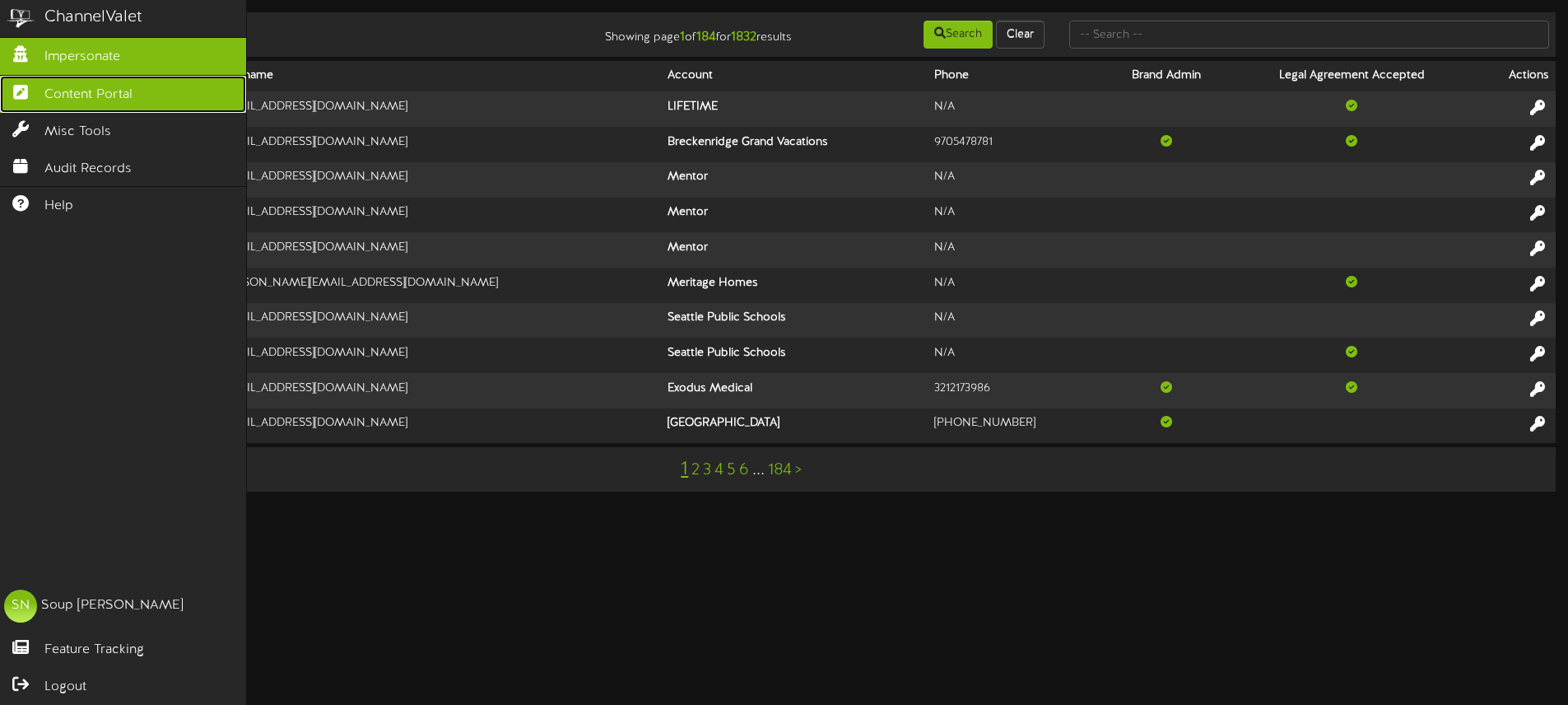
click at [96, 91] on span "Content Portal" at bounding box center [88, 95] width 88 height 19
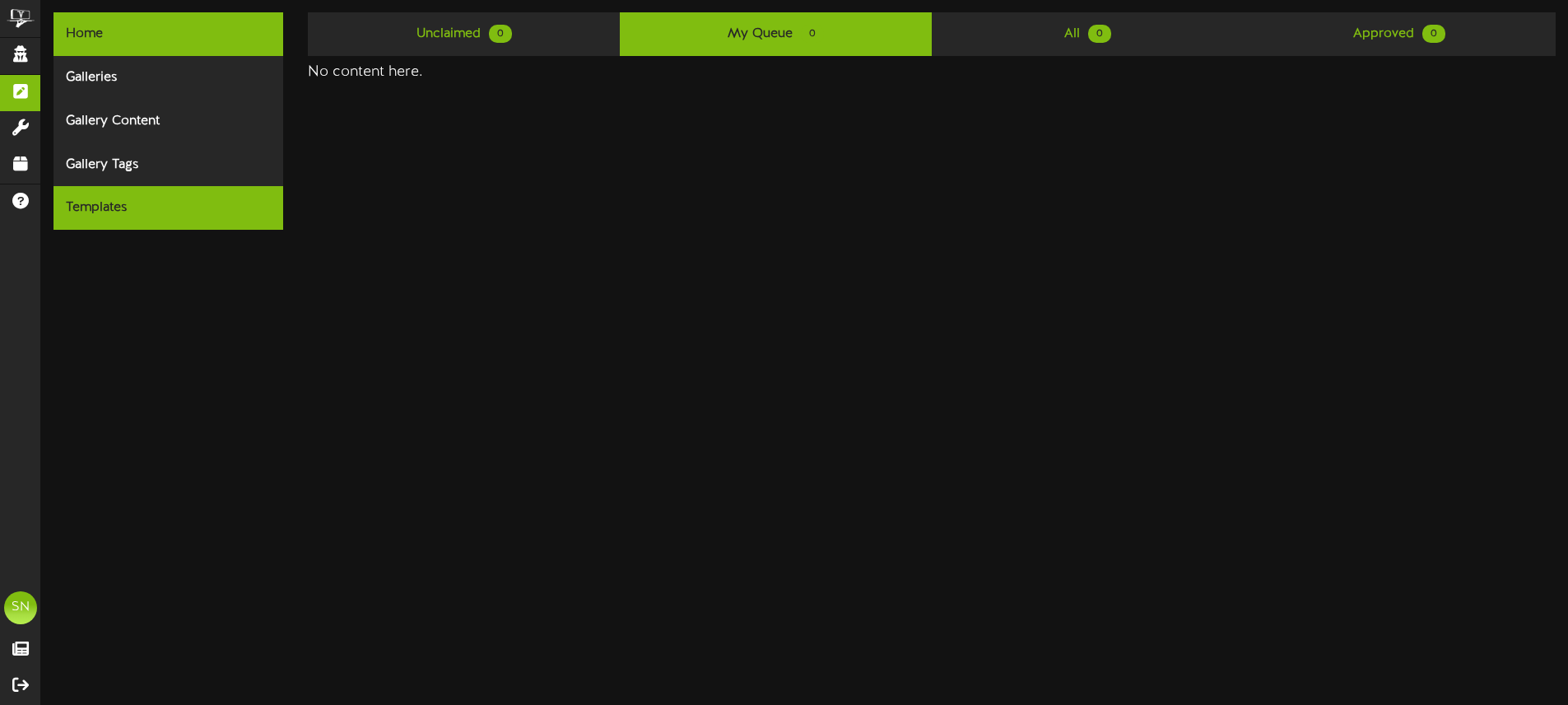
click at [112, 201] on div "Templates" at bounding box center [168, 208] width 230 height 44
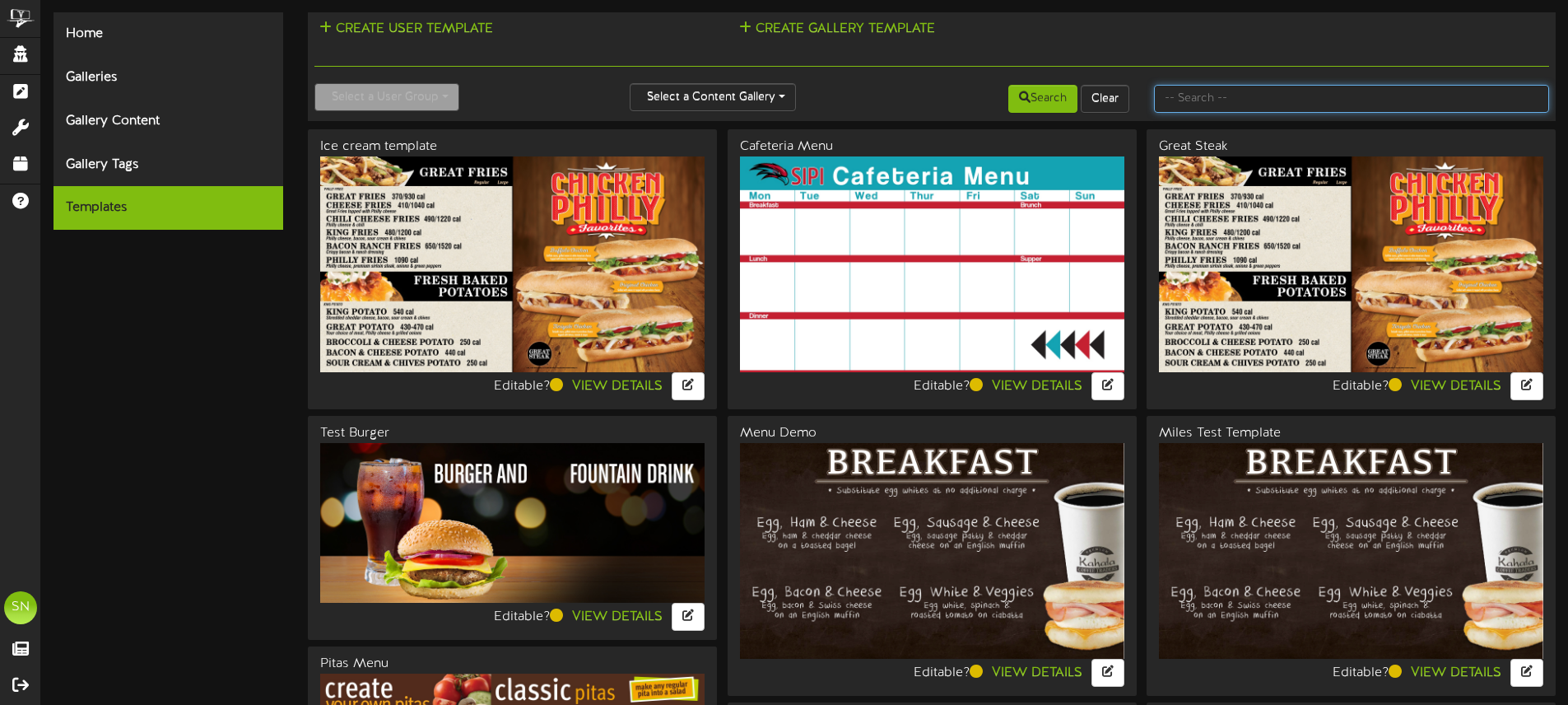
click at [1201, 98] on input "text" at bounding box center [1352, 98] width 395 height 28
type input "o"
type input "pizzeria"
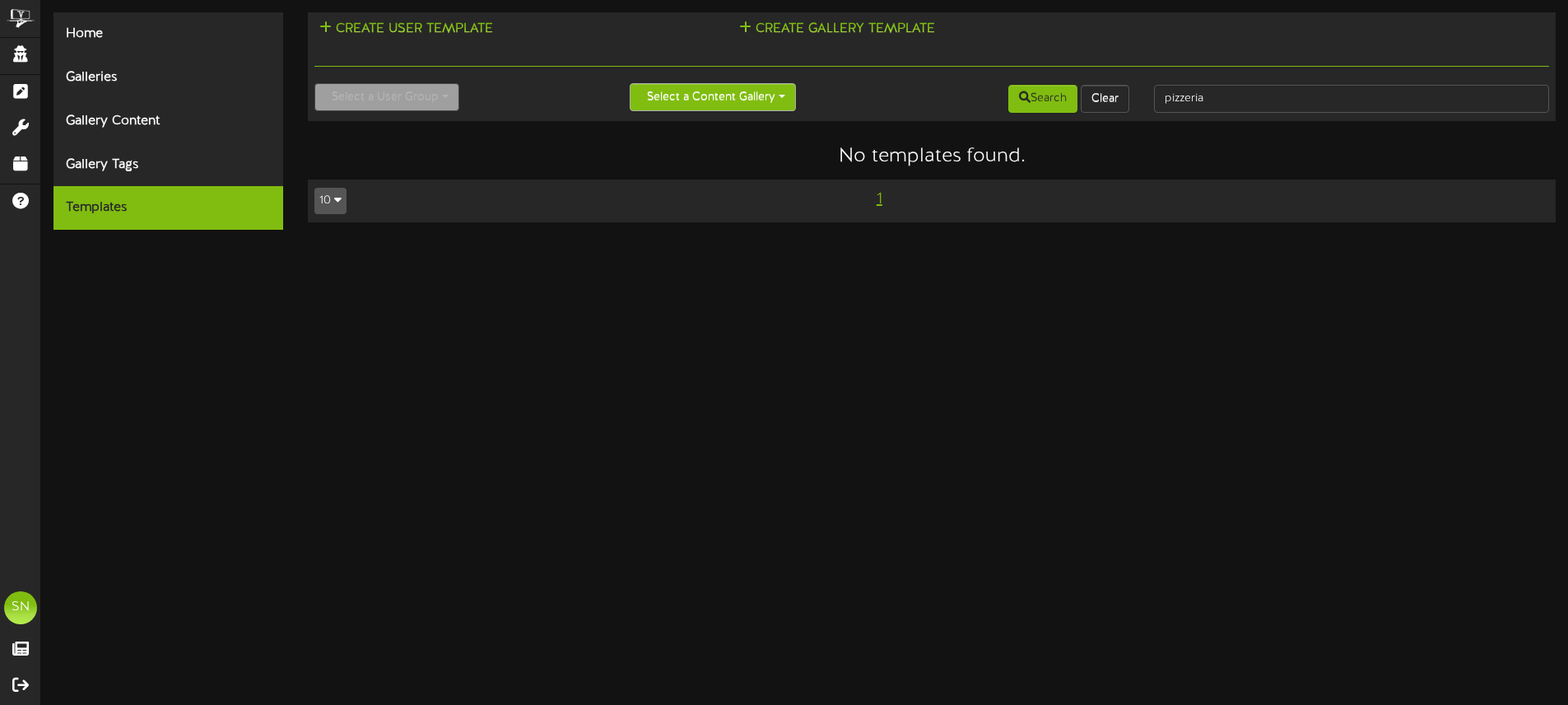
click at [759, 102] on button "Select a Content Gallery" at bounding box center [712, 96] width 166 height 28
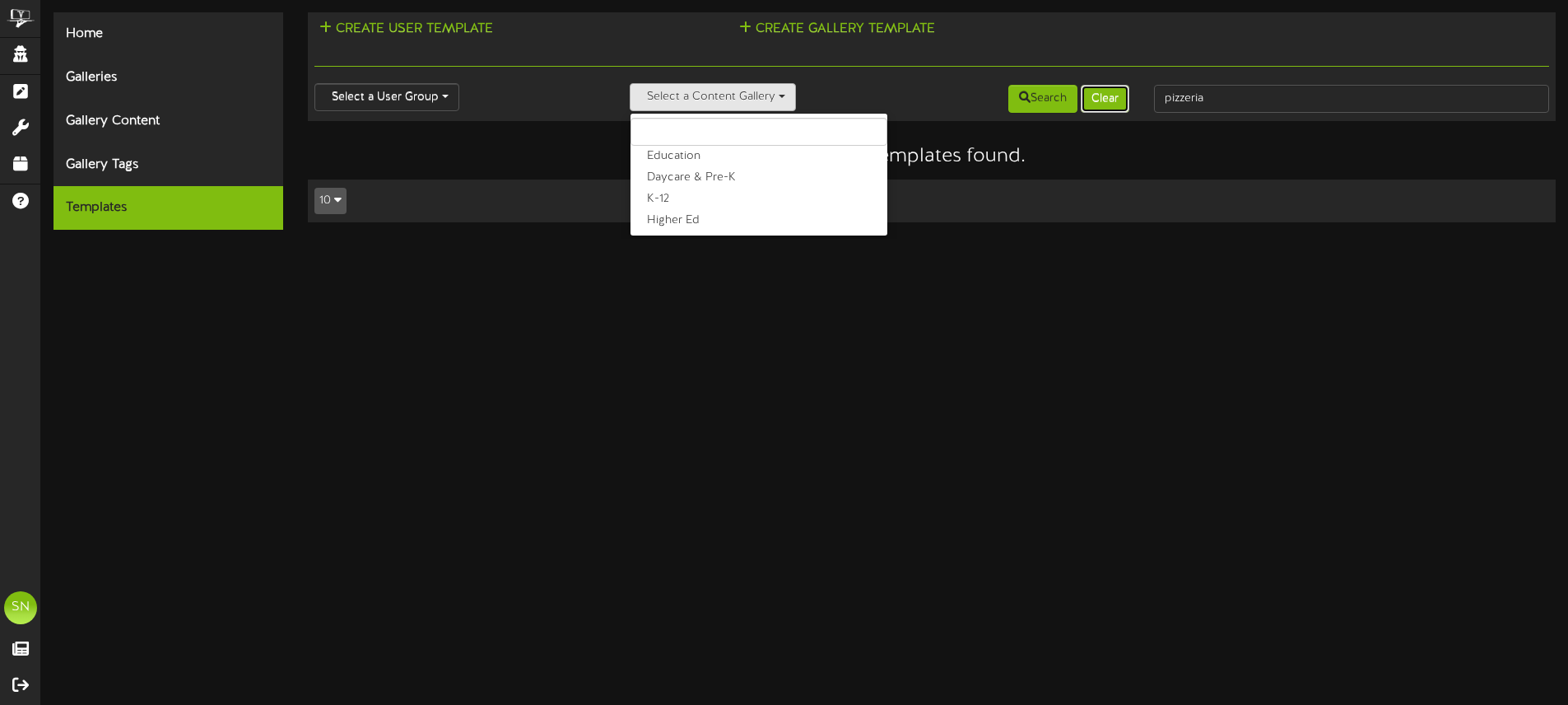
click at [1100, 108] on button "Clear" at bounding box center [1104, 98] width 48 height 28
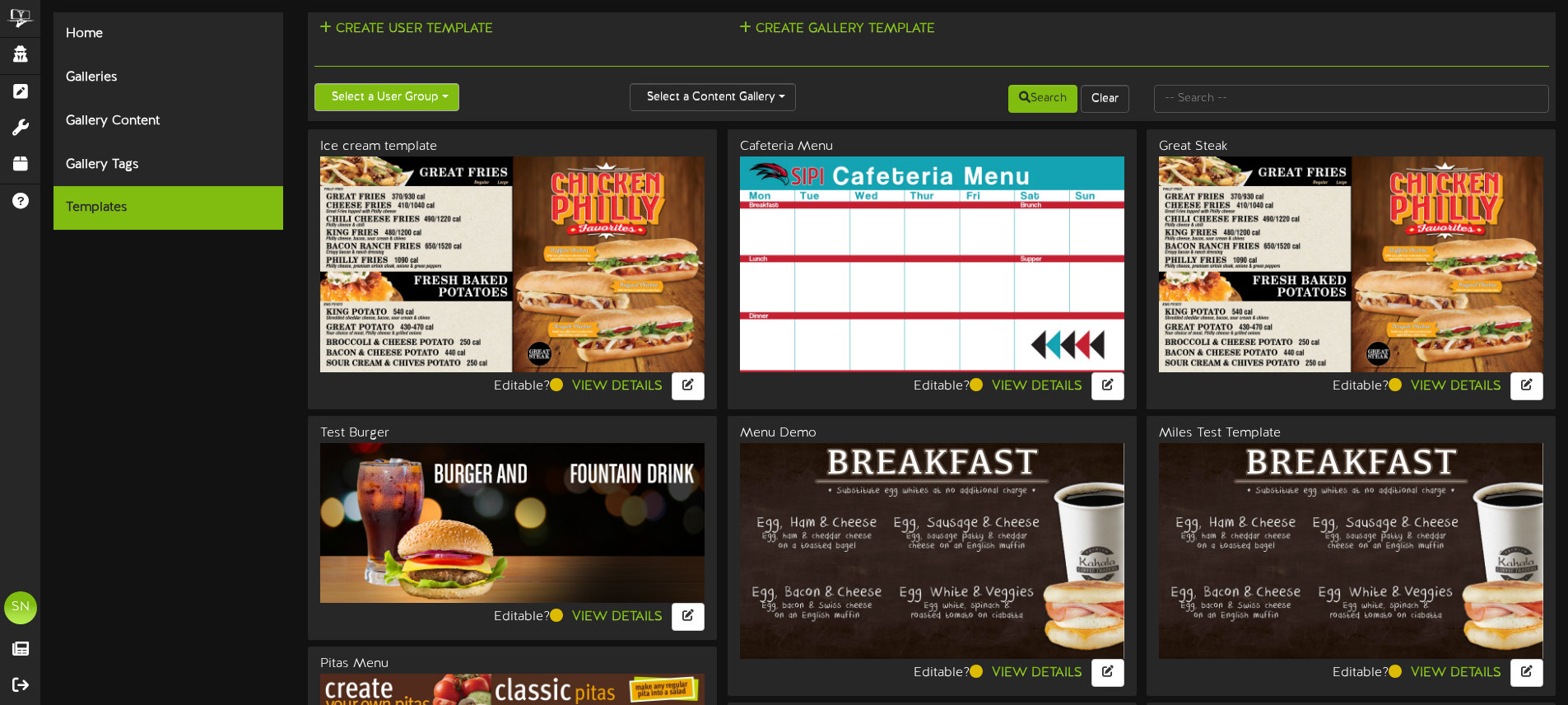
click at [385, 101] on button "Select a User Group" at bounding box center [387, 96] width 145 height 28
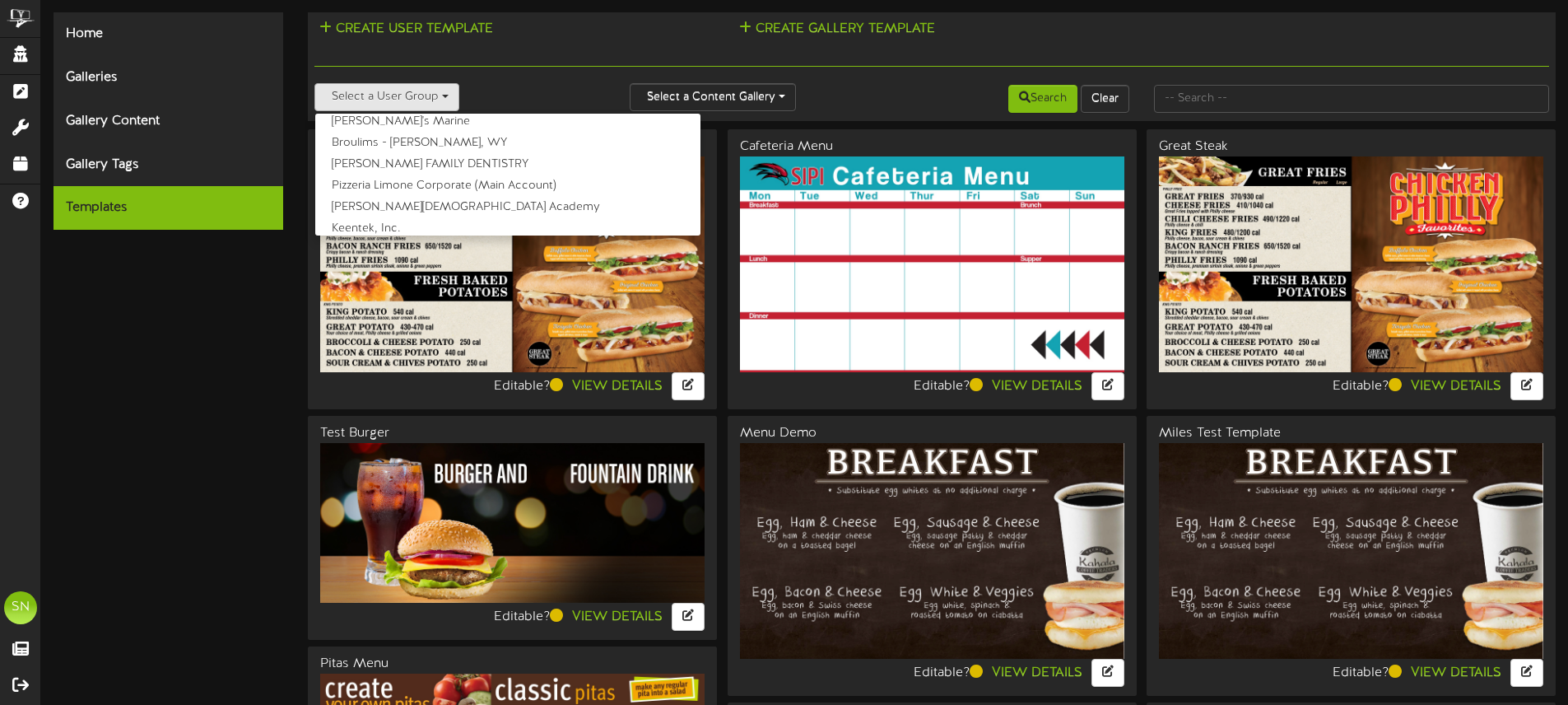
scroll to position [3686, 0]
click at [437, 170] on label "Pizzeria Limone Corporate (Main Account)" at bounding box center [508, 174] width 386 height 22
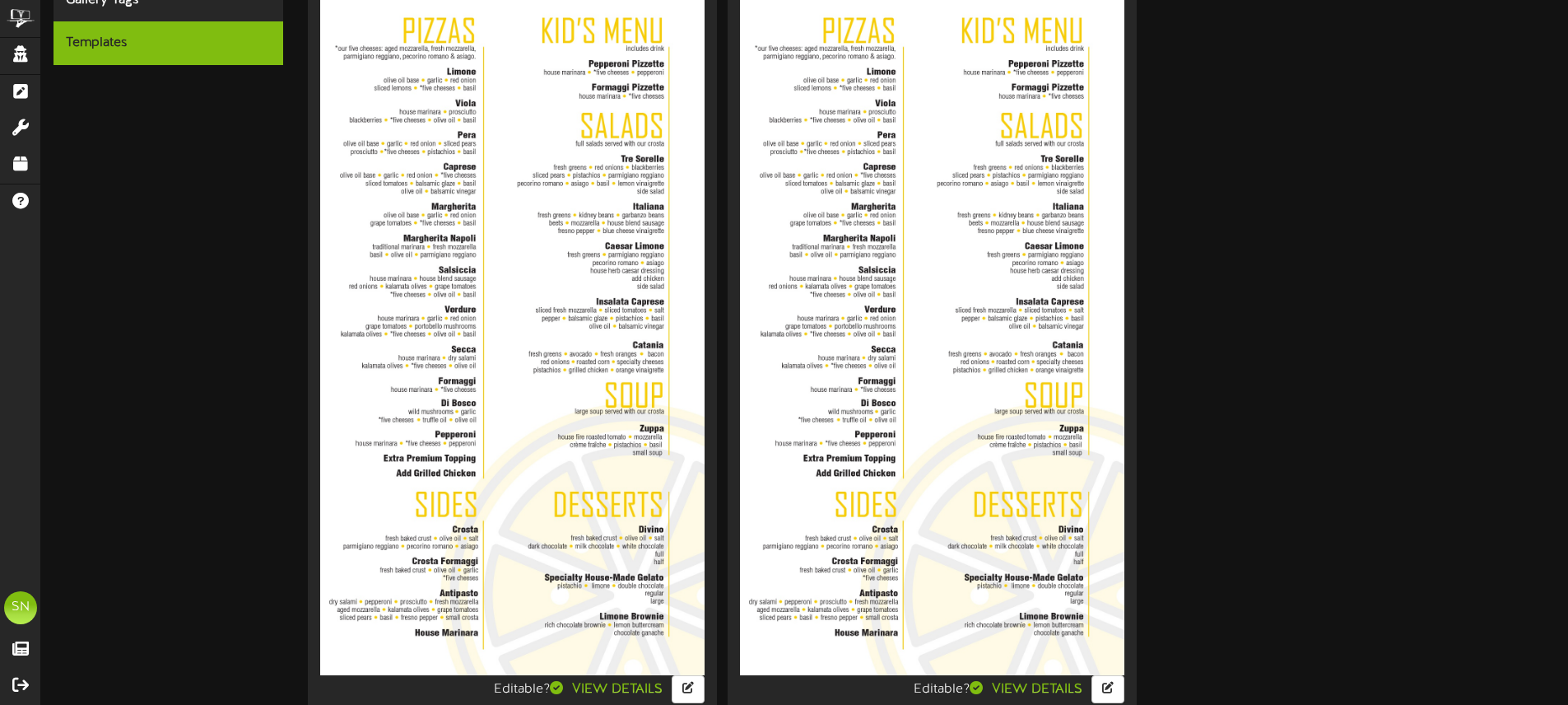
scroll to position [281, 0]
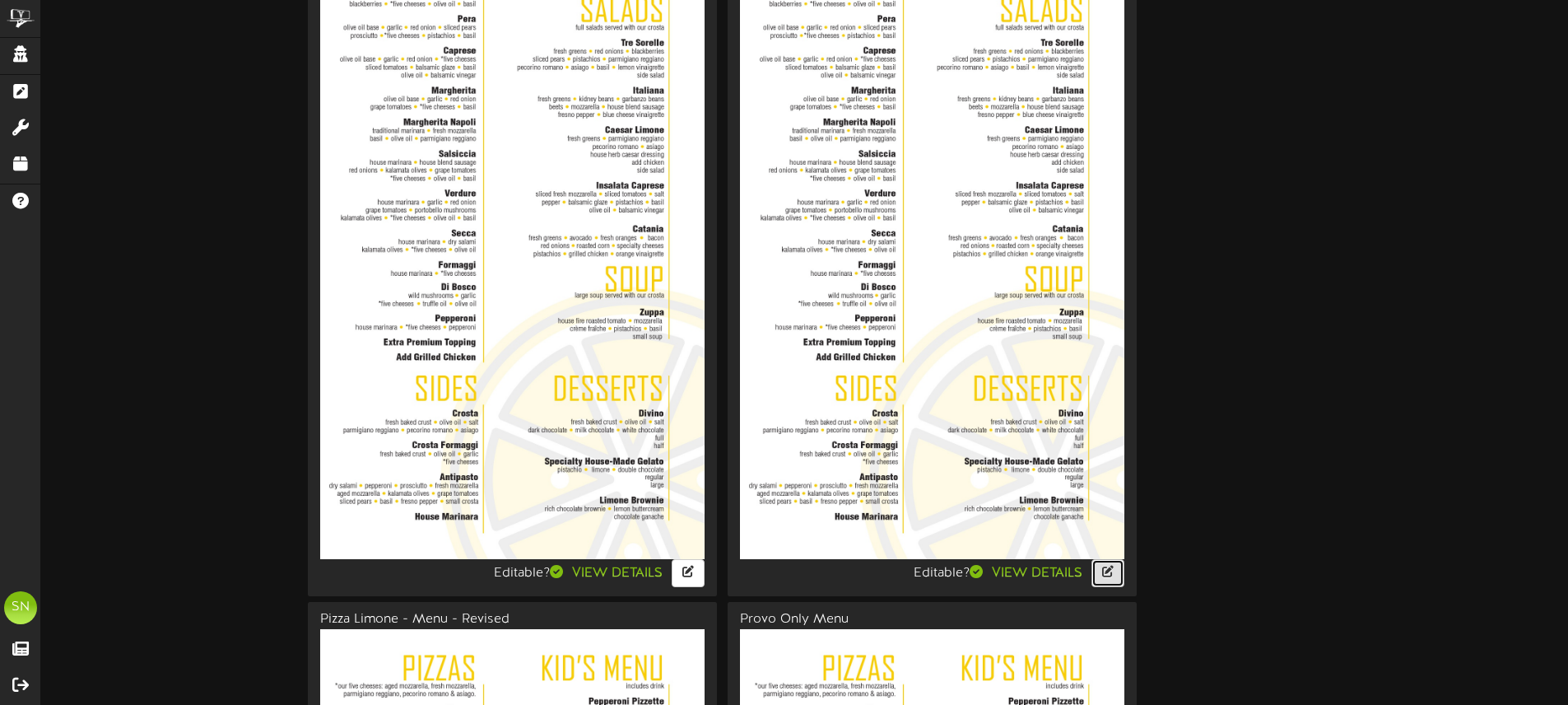
click at [1102, 575] on span "button" at bounding box center [1108, 571] width 12 height 12
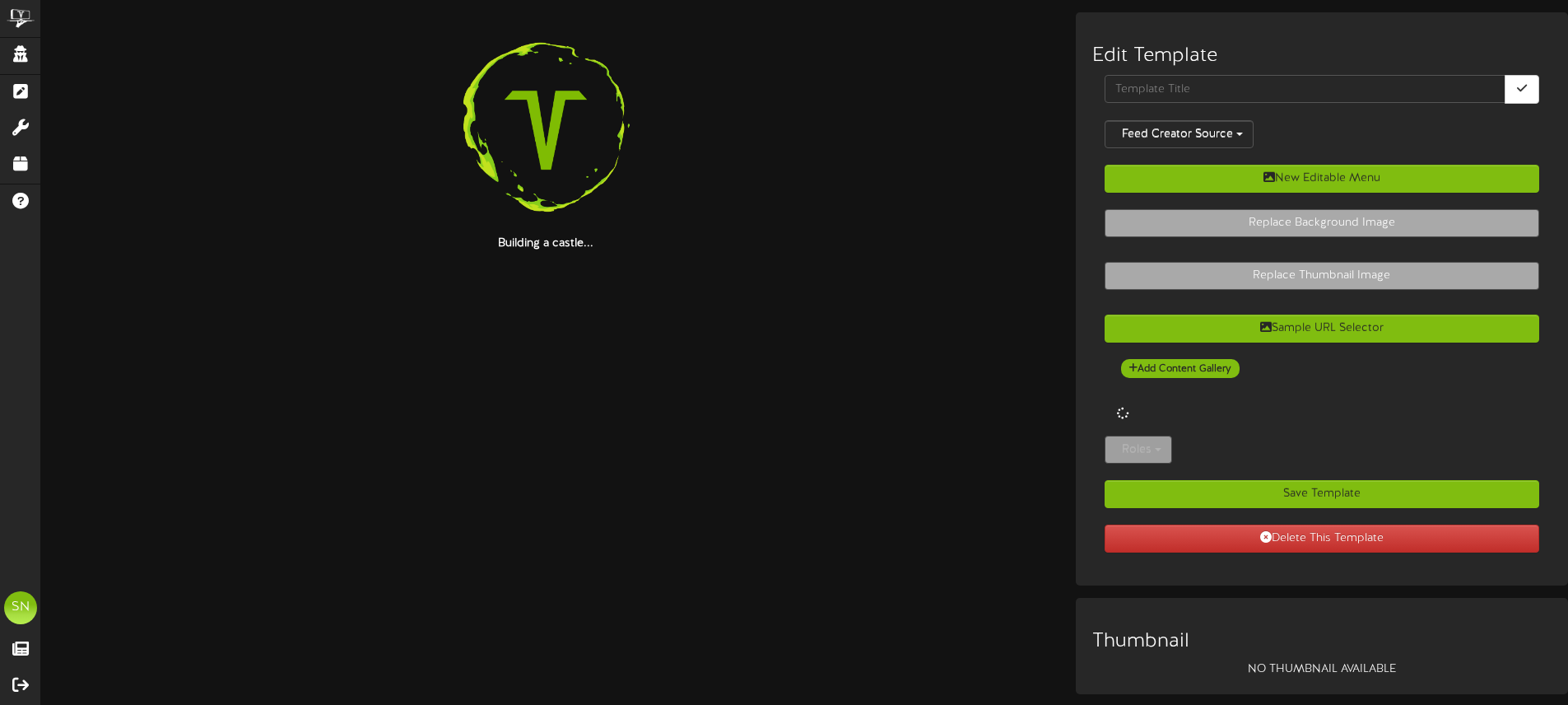
type input "Revised Menu 6/25"
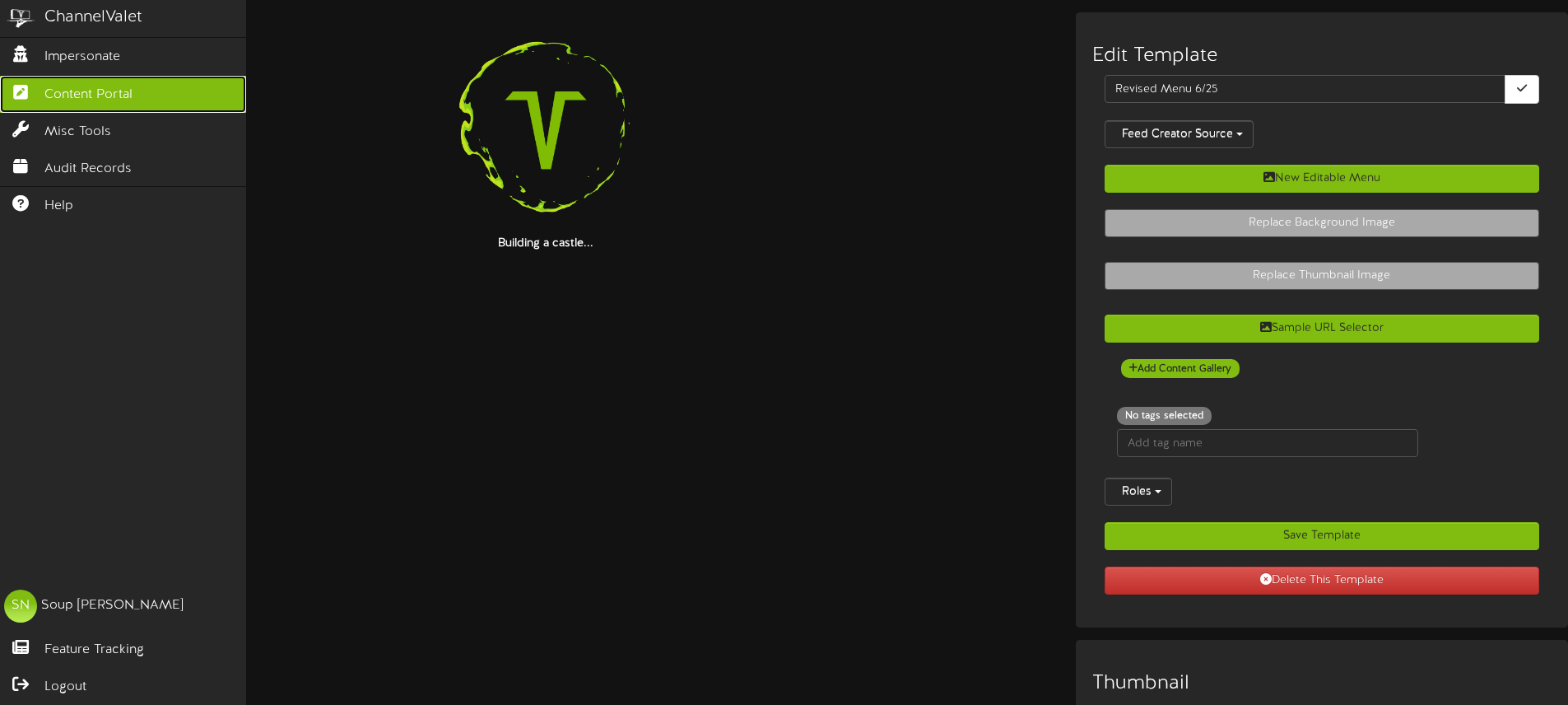
click at [91, 91] on span "Content Portal" at bounding box center [88, 95] width 88 height 19
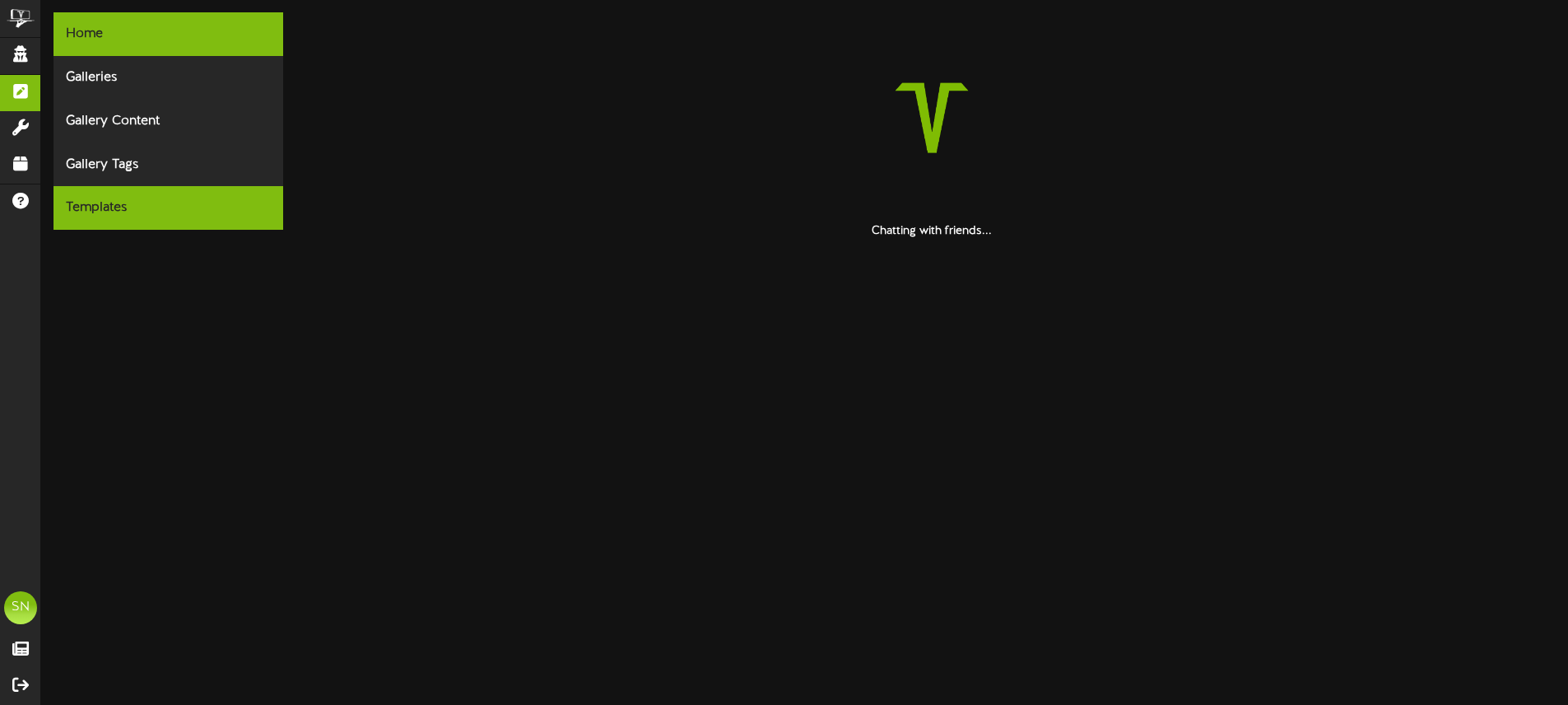
click at [125, 200] on div "Templates" at bounding box center [168, 208] width 230 height 44
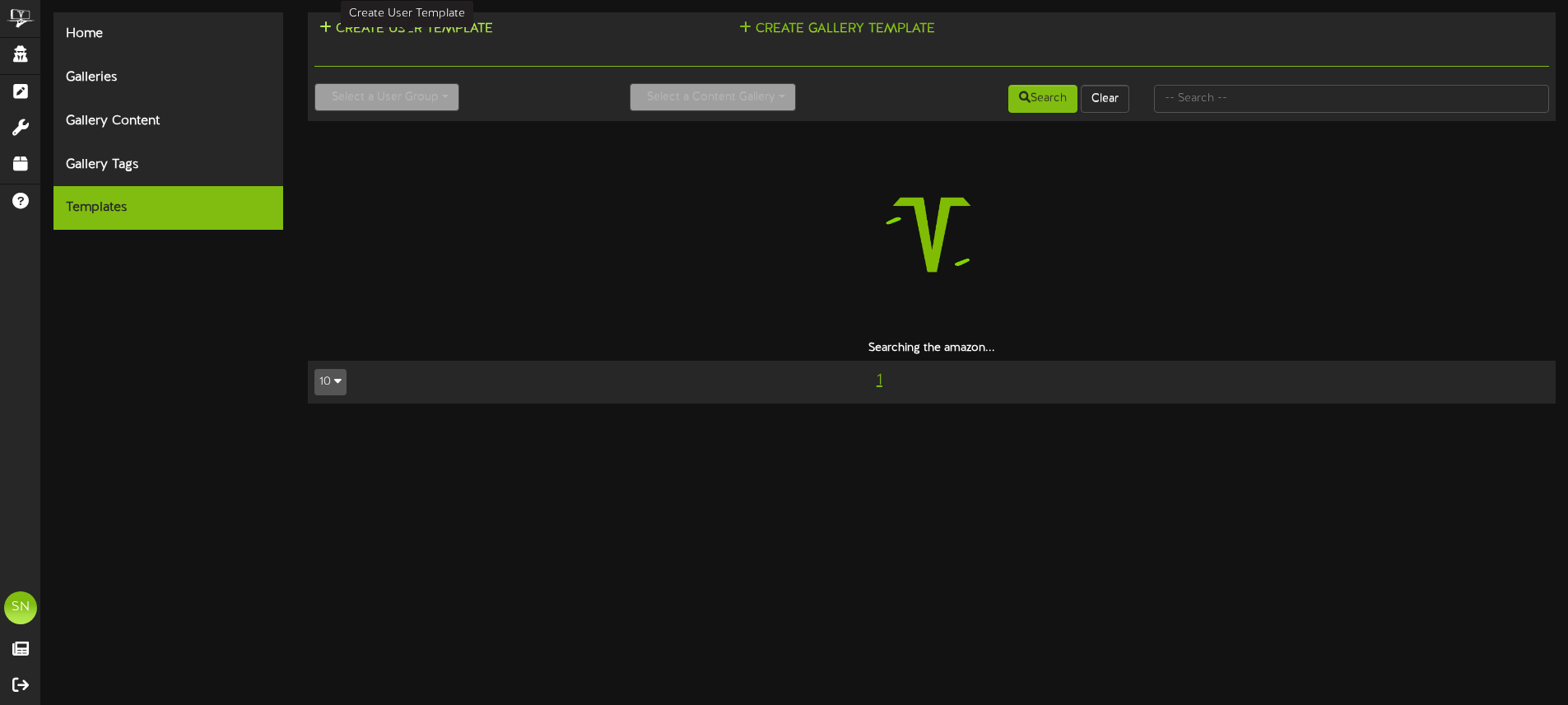
click at [445, 32] on button "Create User Template" at bounding box center [407, 29] width 184 height 21
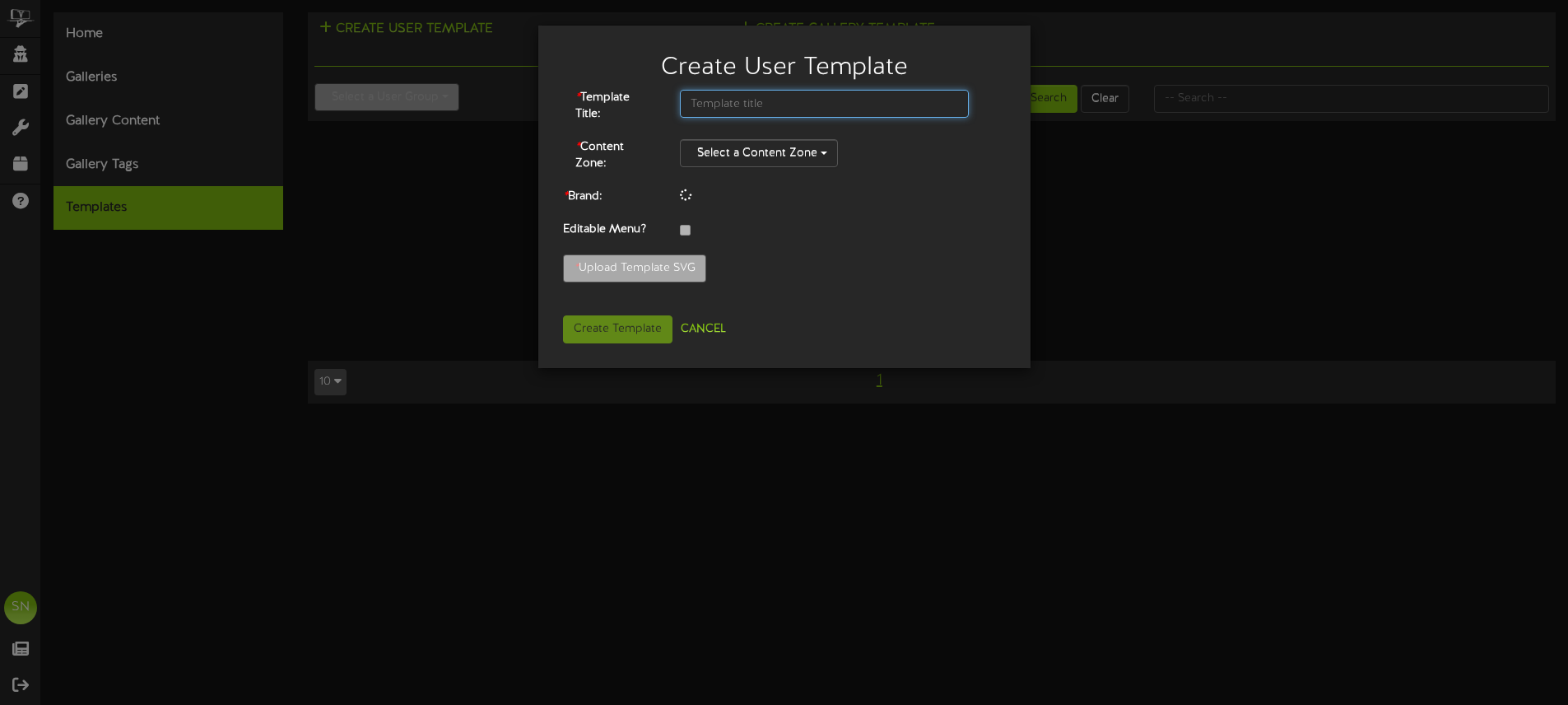
click at [742, 105] on input "text" at bounding box center [825, 104] width 289 height 28
type input "P"
type input "Pizzeria Limone- St George Menu"
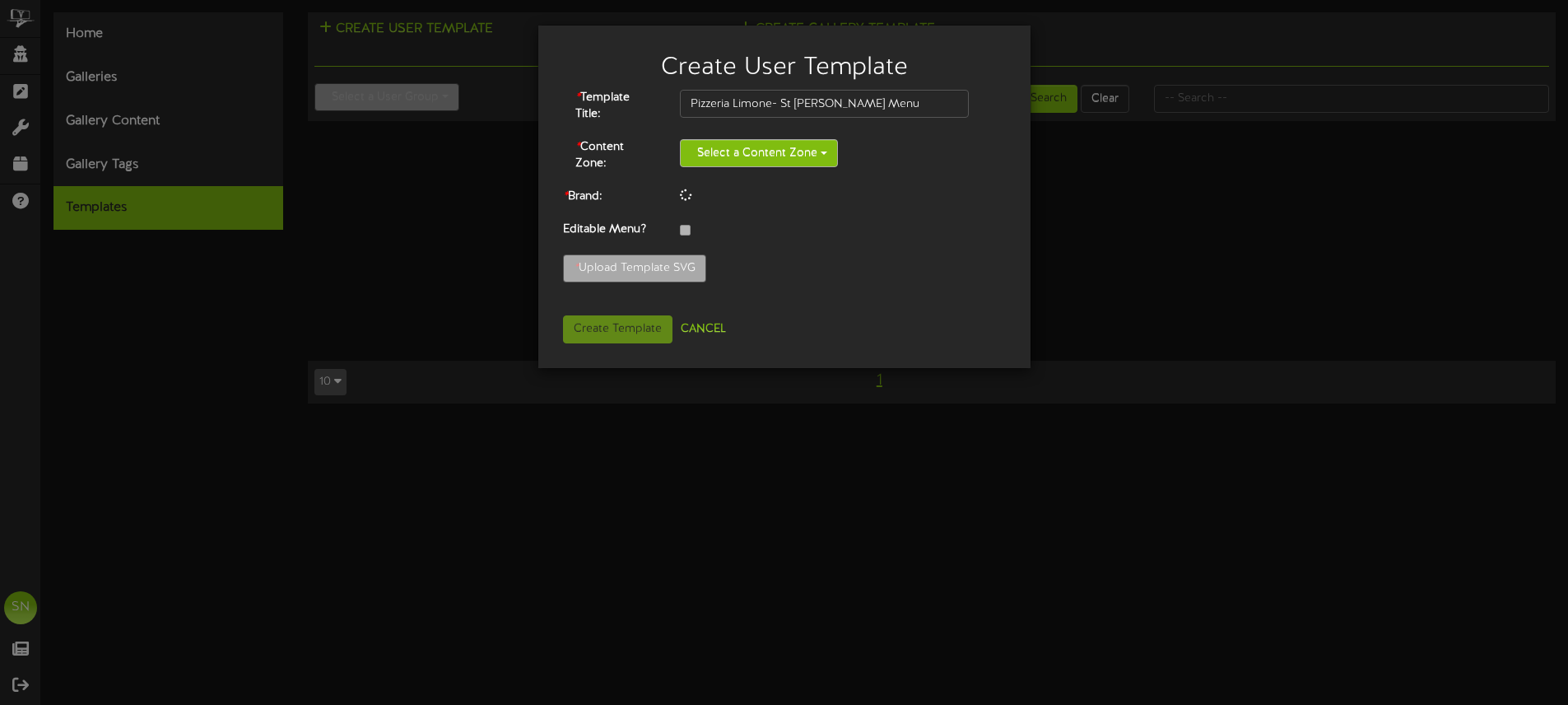
click at [716, 156] on button "Select a Content Zone" at bounding box center [759, 153] width 158 height 28
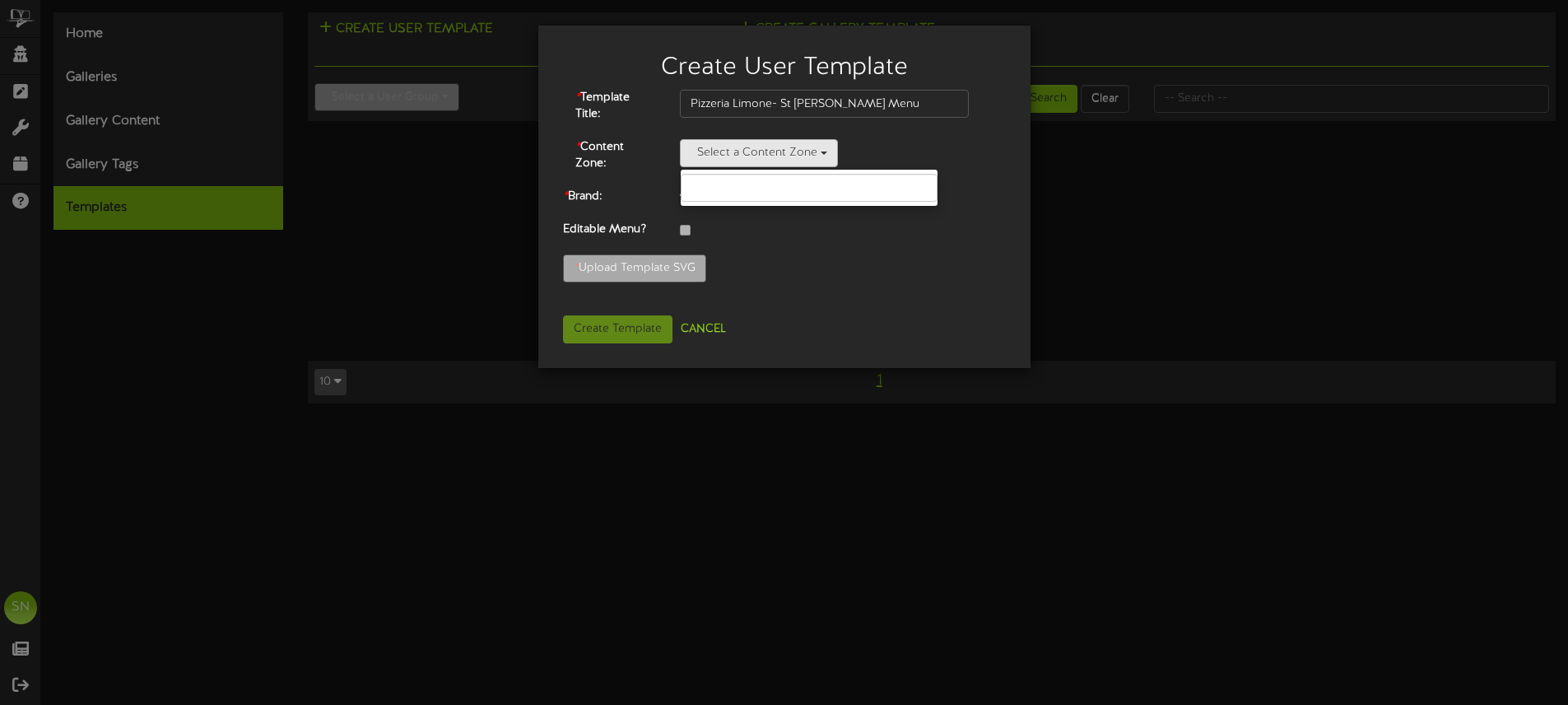
click at [987, 149] on div "* Content Zone: Select a Content Zone" at bounding box center [771, 157] width 443 height 37
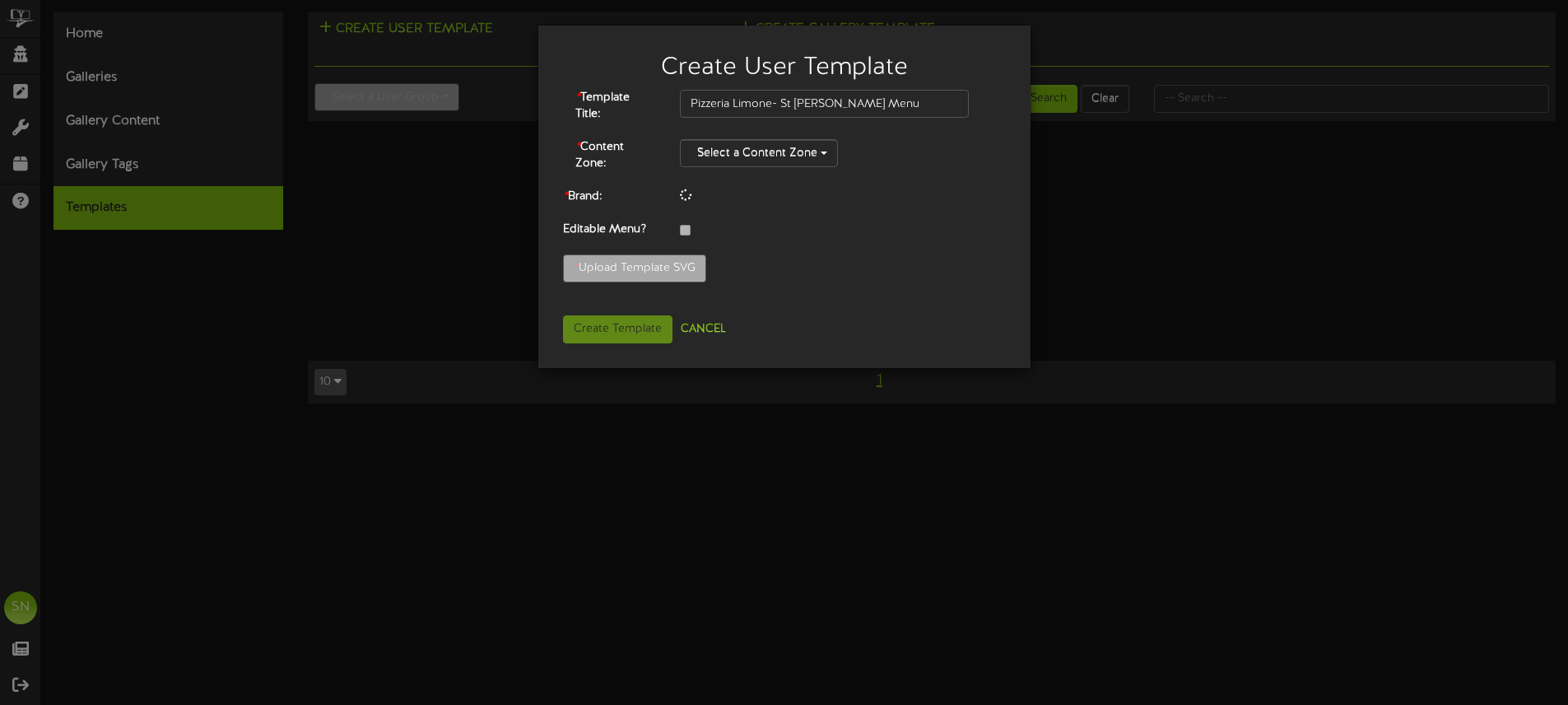
click at [30, 50] on div "Create User Template * Template Title: Pizzeria Limone- St George Menu * Conten…" at bounding box center [784, 352] width 1568 height 705
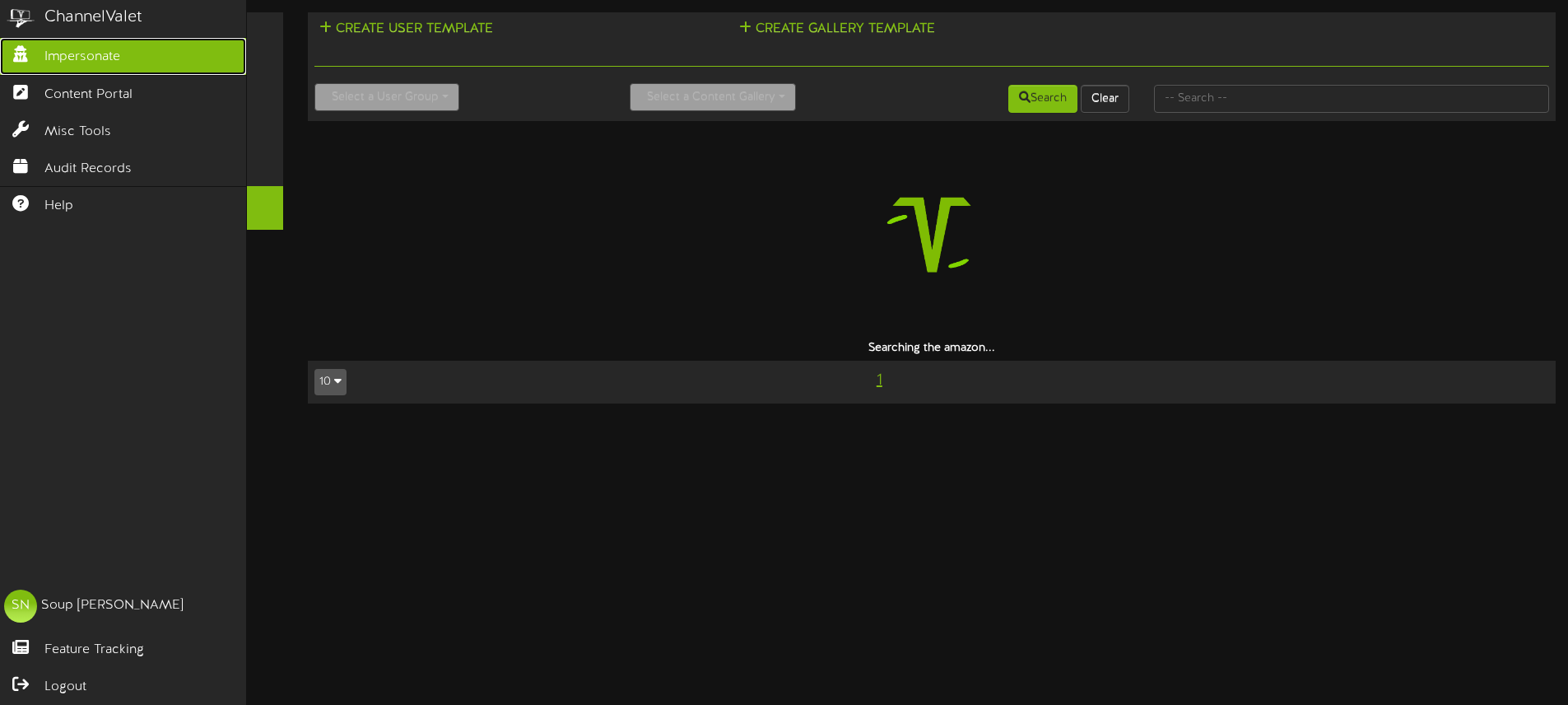
click at [92, 55] on span "Impersonate" at bounding box center [82, 56] width 75 height 19
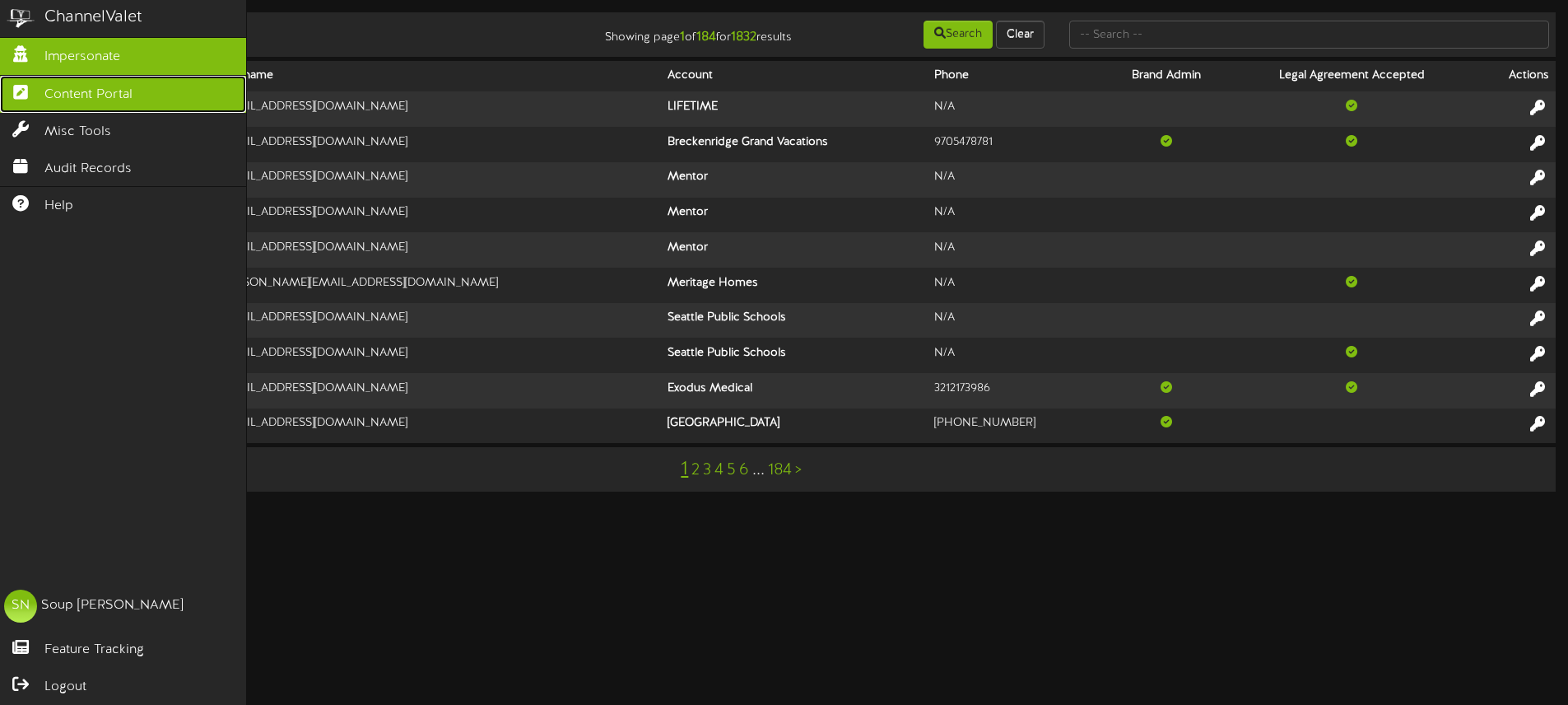
click at [84, 100] on span "Content Portal" at bounding box center [88, 95] width 88 height 19
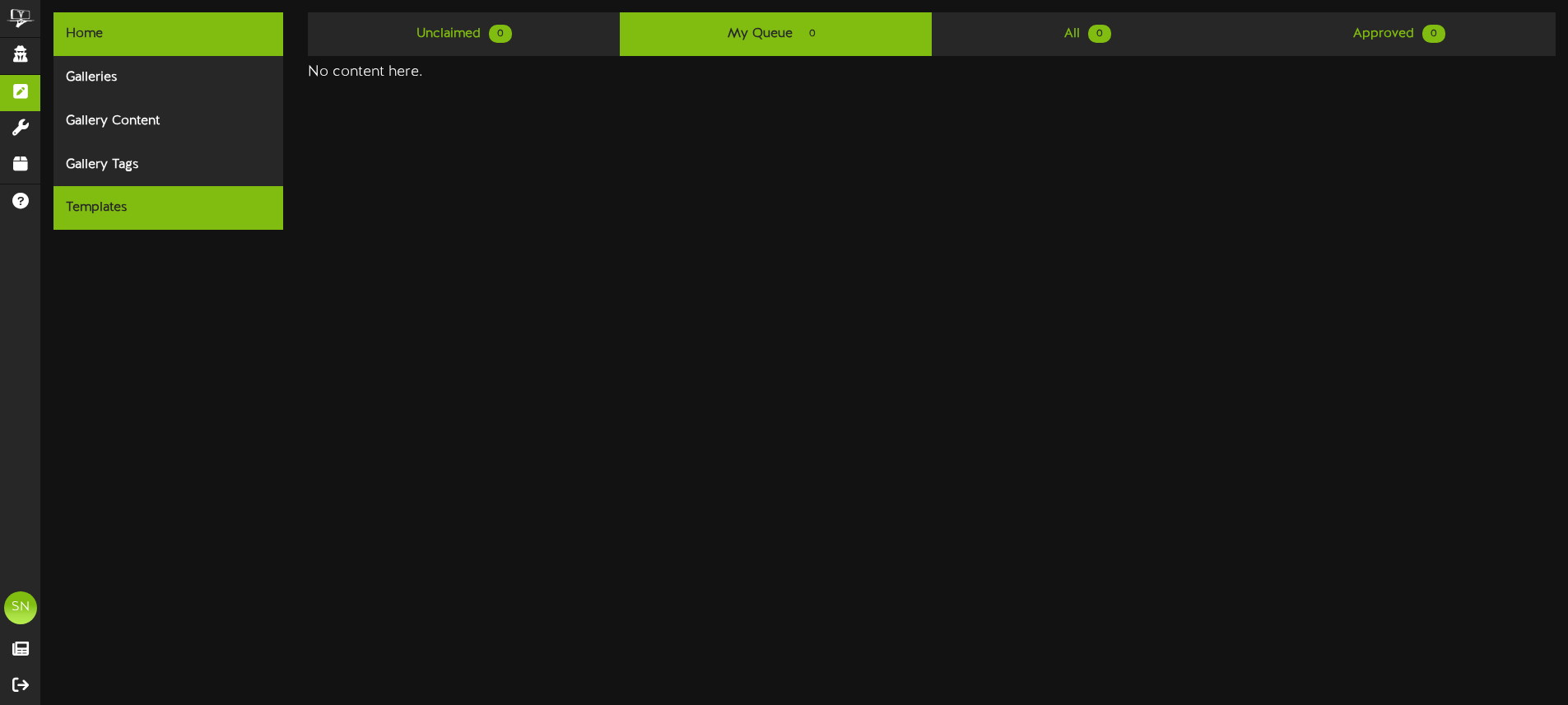
click at [114, 202] on div "Templates" at bounding box center [168, 208] width 230 height 44
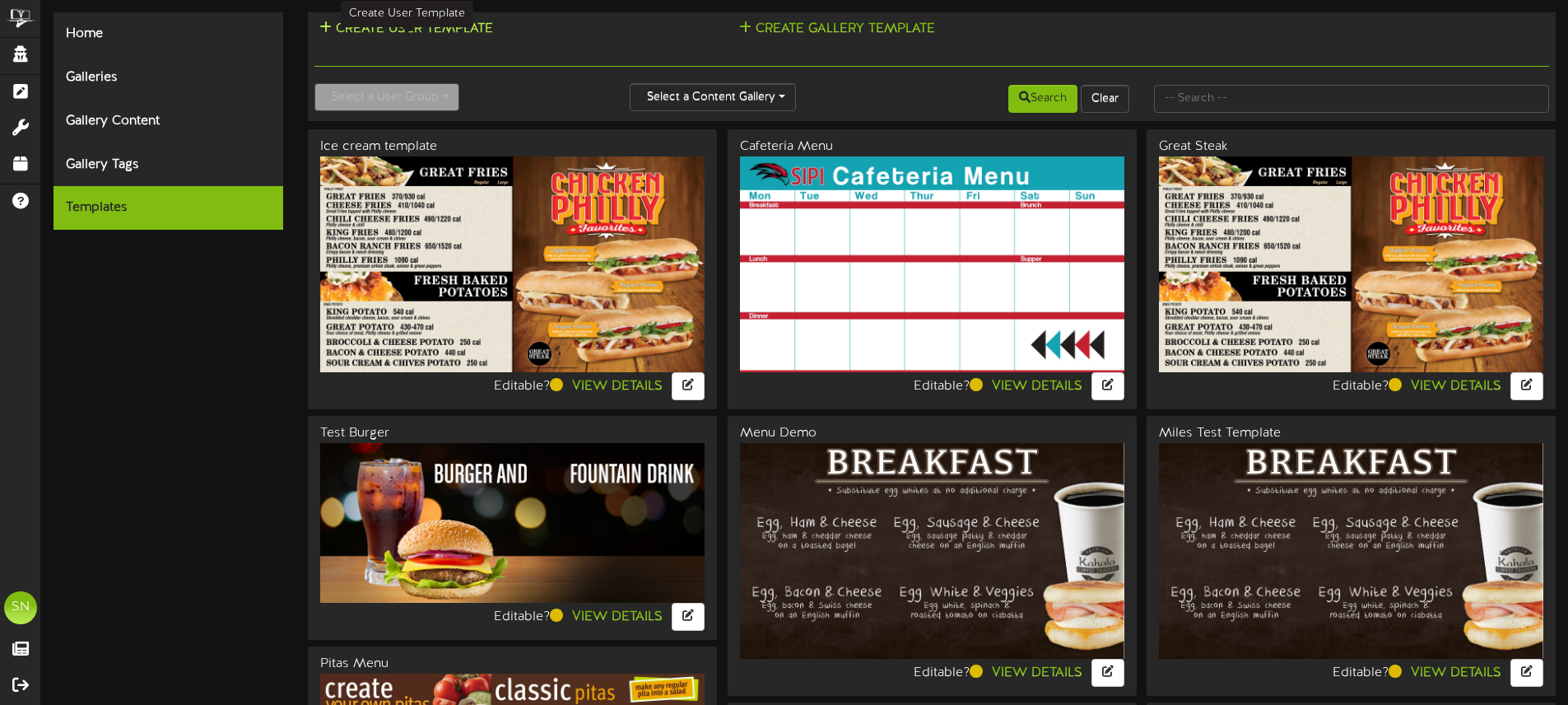
click at [473, 30] on button "Create User Template" at bounding box center [407, 29] width 184 height 21
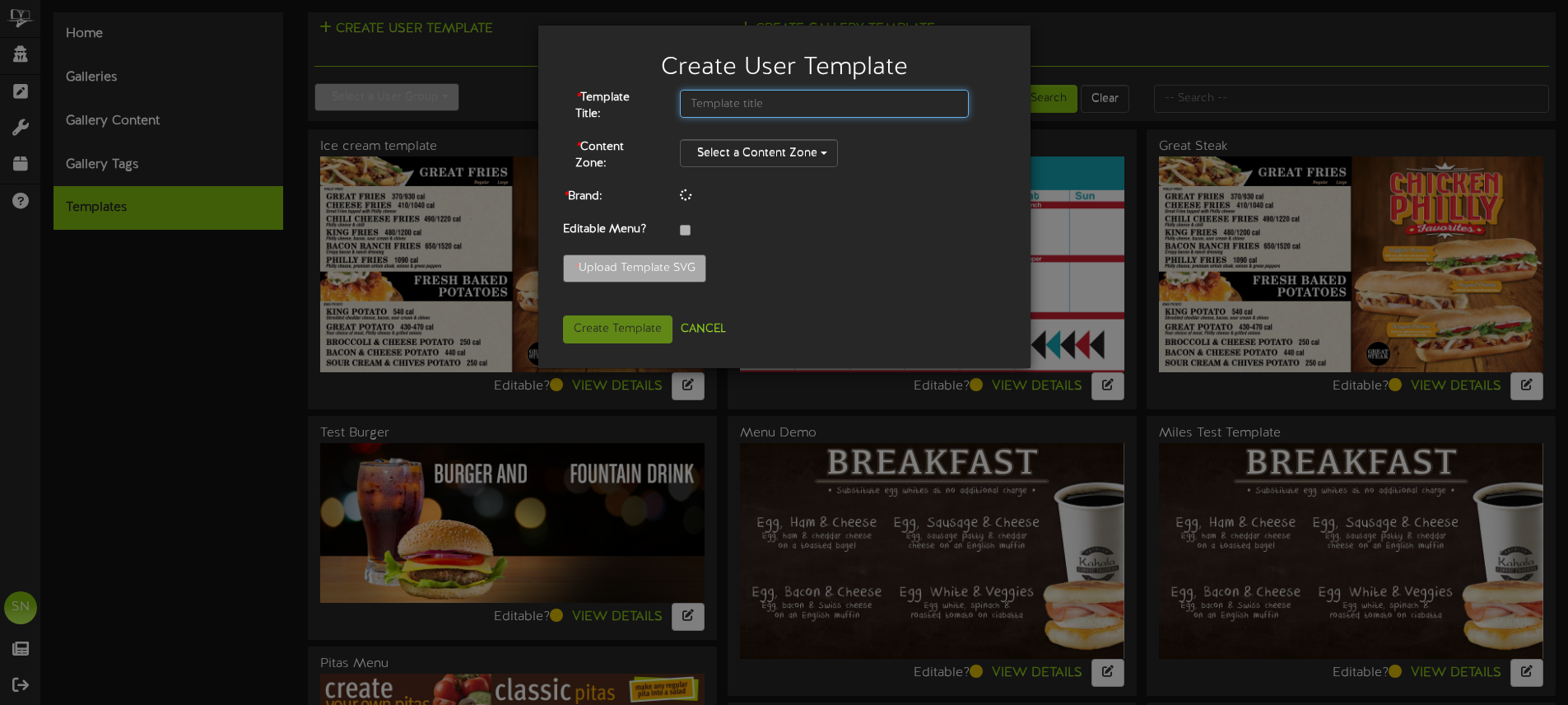
click at [759, 101] on input "text" at bounding box center [825, 104] width 289 height 28
type input "{"
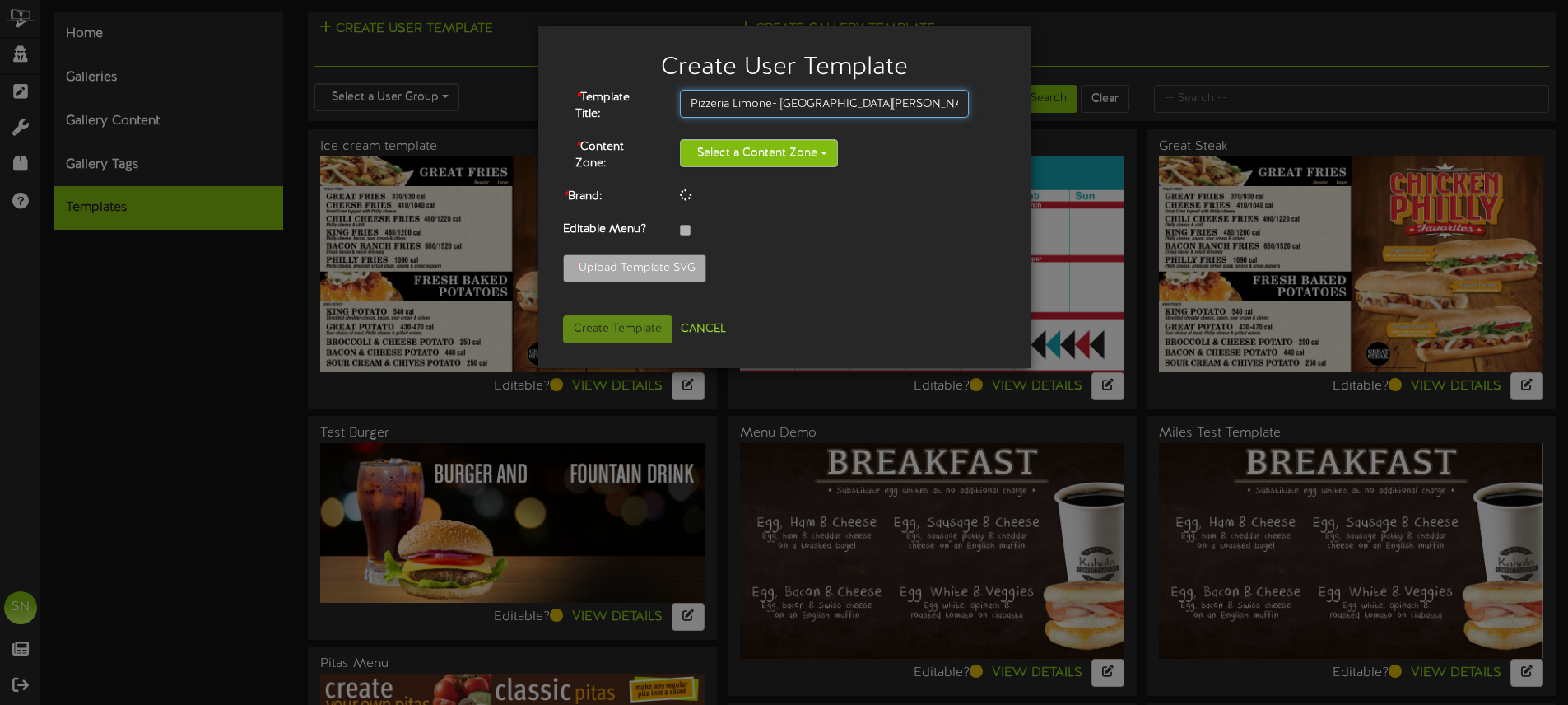
type input "Pizzeria Limone- St George Location"
click at [759, 151] on button "Select a Content Zone" at bounding box center [759, 153] width 158 height 28
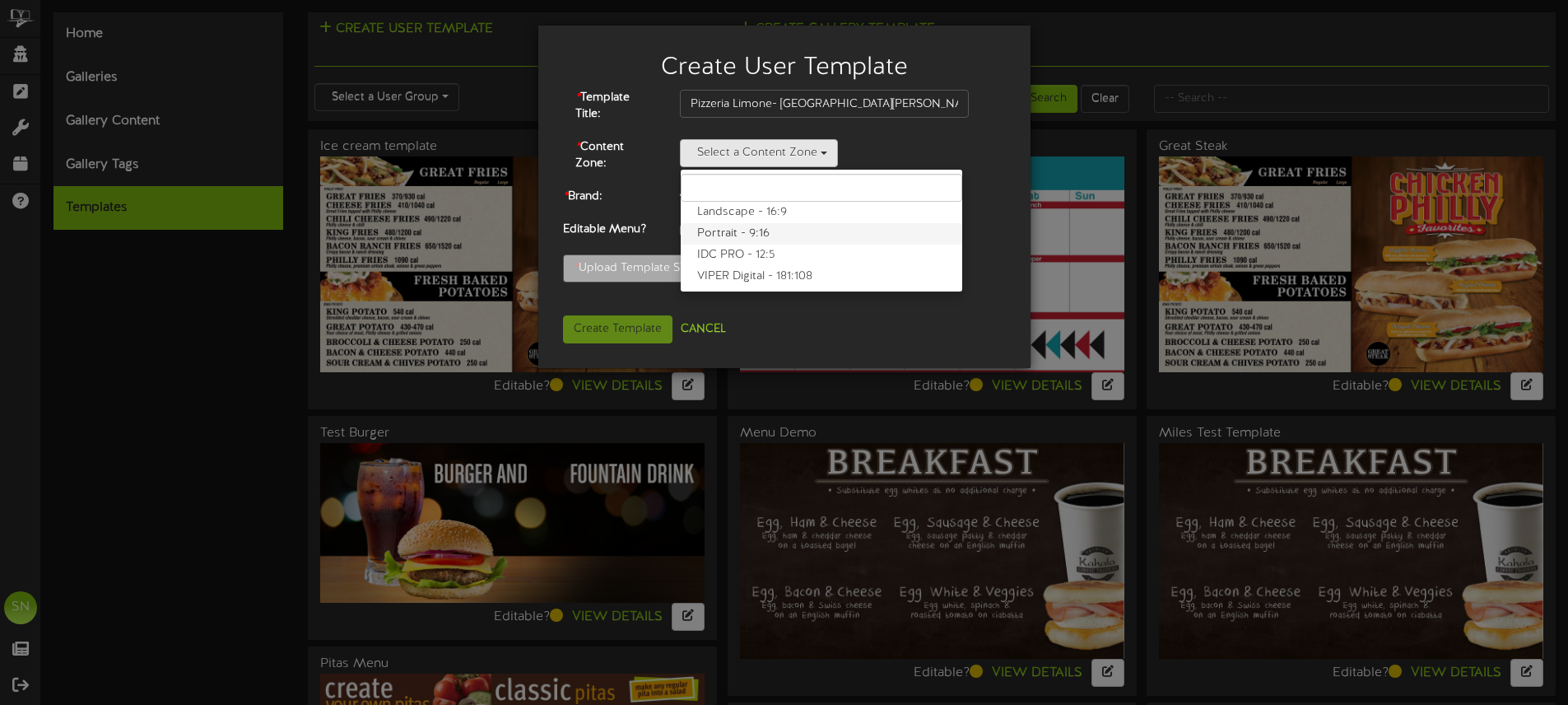
click at [749, 230] on label "Portrait - 9:16" at bounding box center [821, 234] width 282 height 22
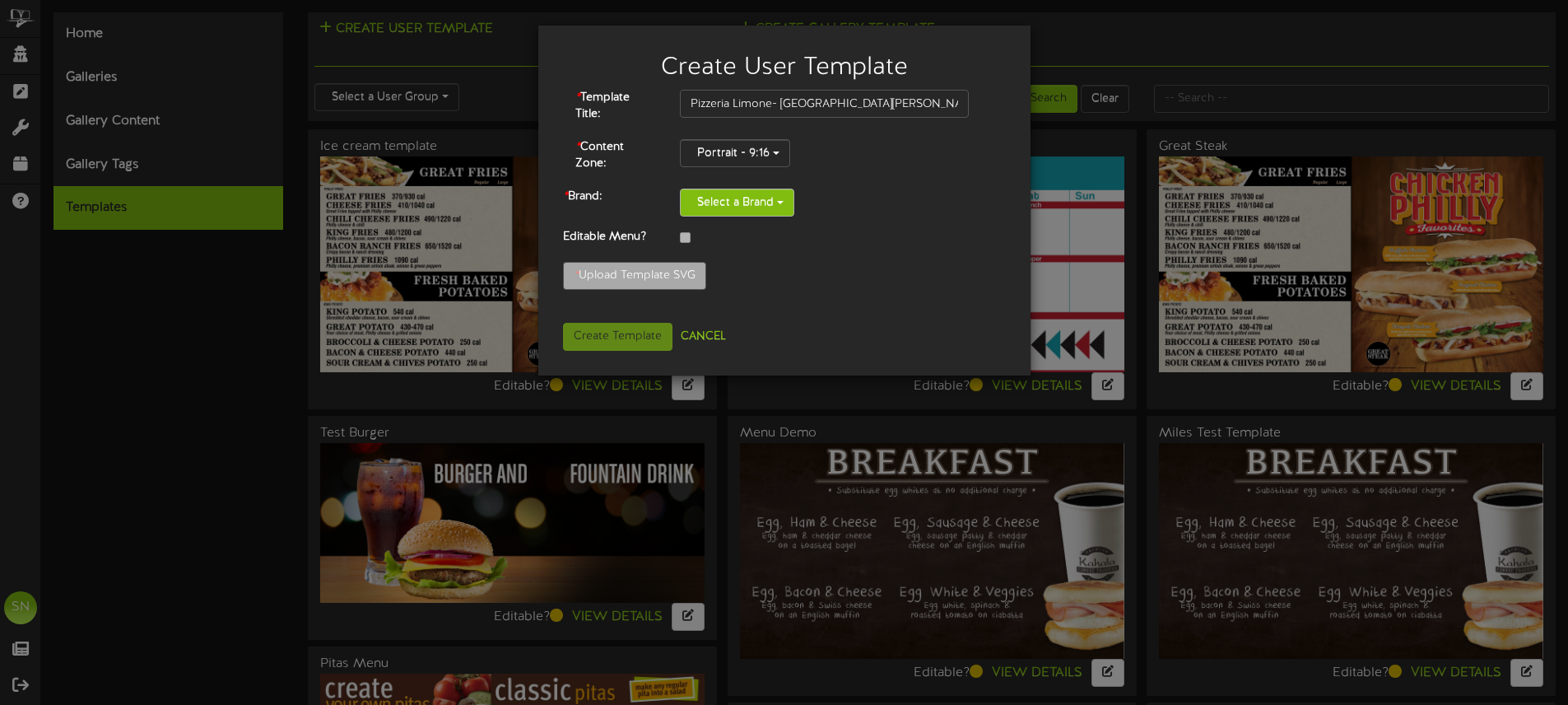
click at [719, 205] on button "Select a Brand" at bounding box center [738, 202] width 115 height 28
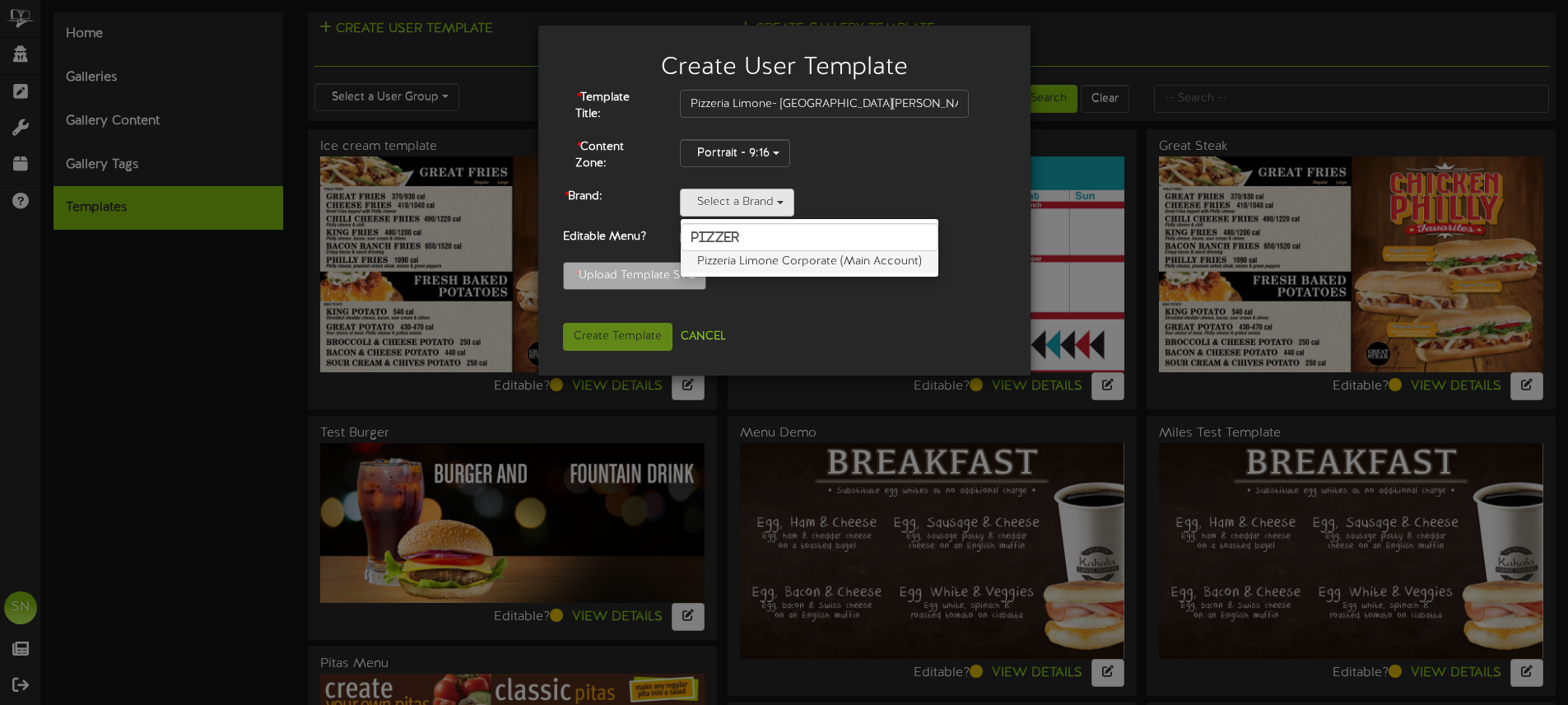
type input "pizzer"
click at [759, 256] on label "Pizzeria Limone Corporate (Main Account)" at bounding box center [809, 262] width 257 height 22
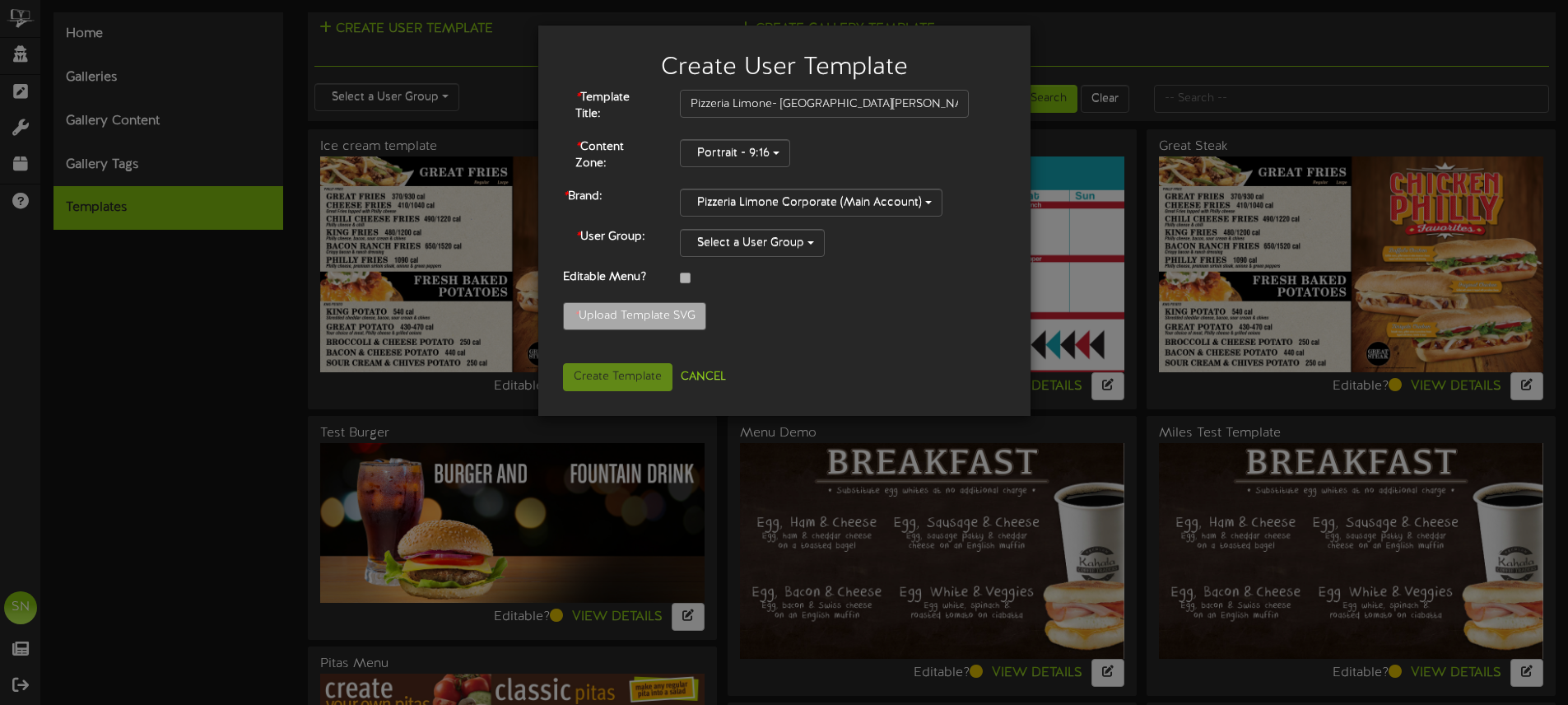
scroll to position [3, 0]
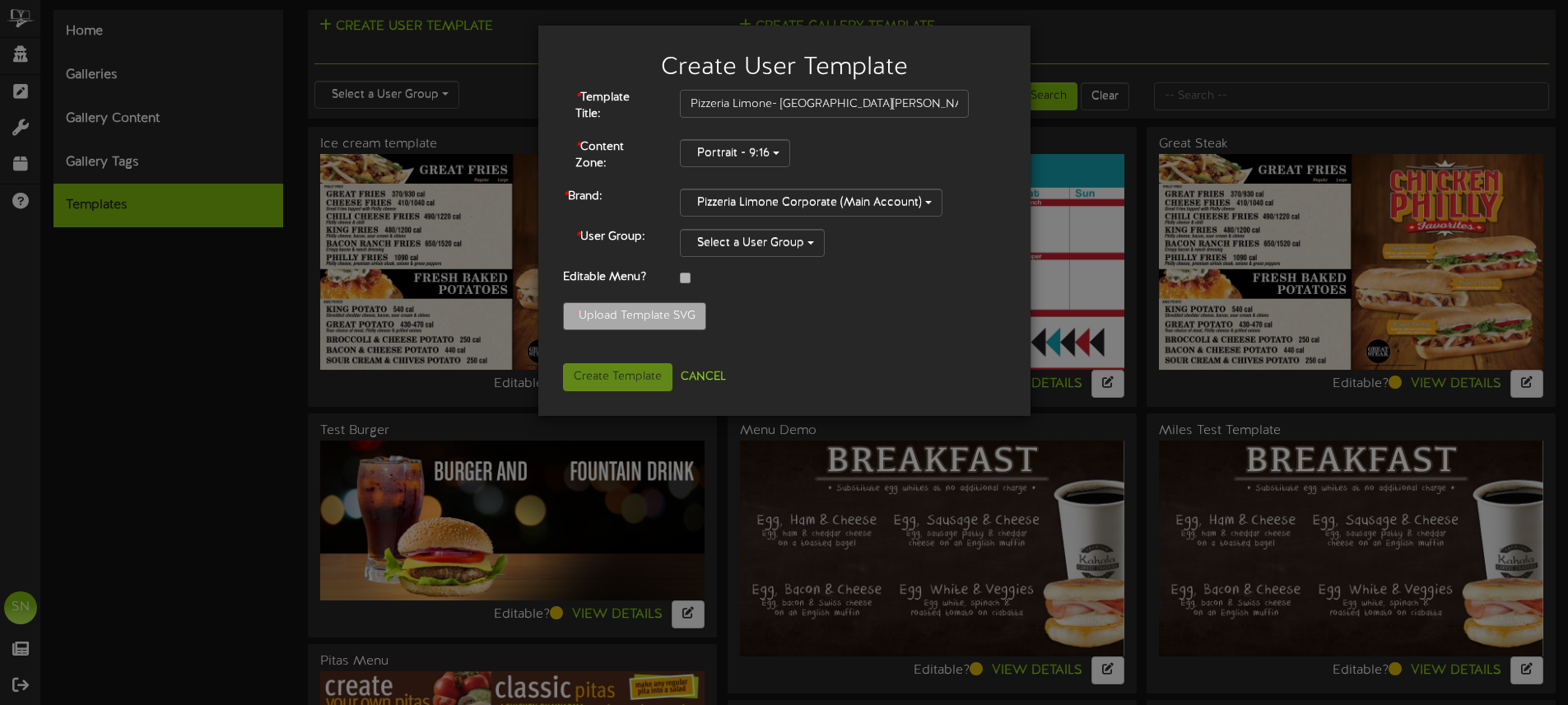
type input "**********"
click at [887, 295] on div "* Template Title: Pizzeria Limone- St George Location * Content Zone: Portrait …" at bounding box center [784, 247] width 443 height 314
click at [891, 306] on div "Menu-Revised-652025-011.sv..." at bounding box center [784, 320] width 467 height 36
click at [758, 250] on button "Select a User Group" at bounding box center [752, 243] width 145 height 28
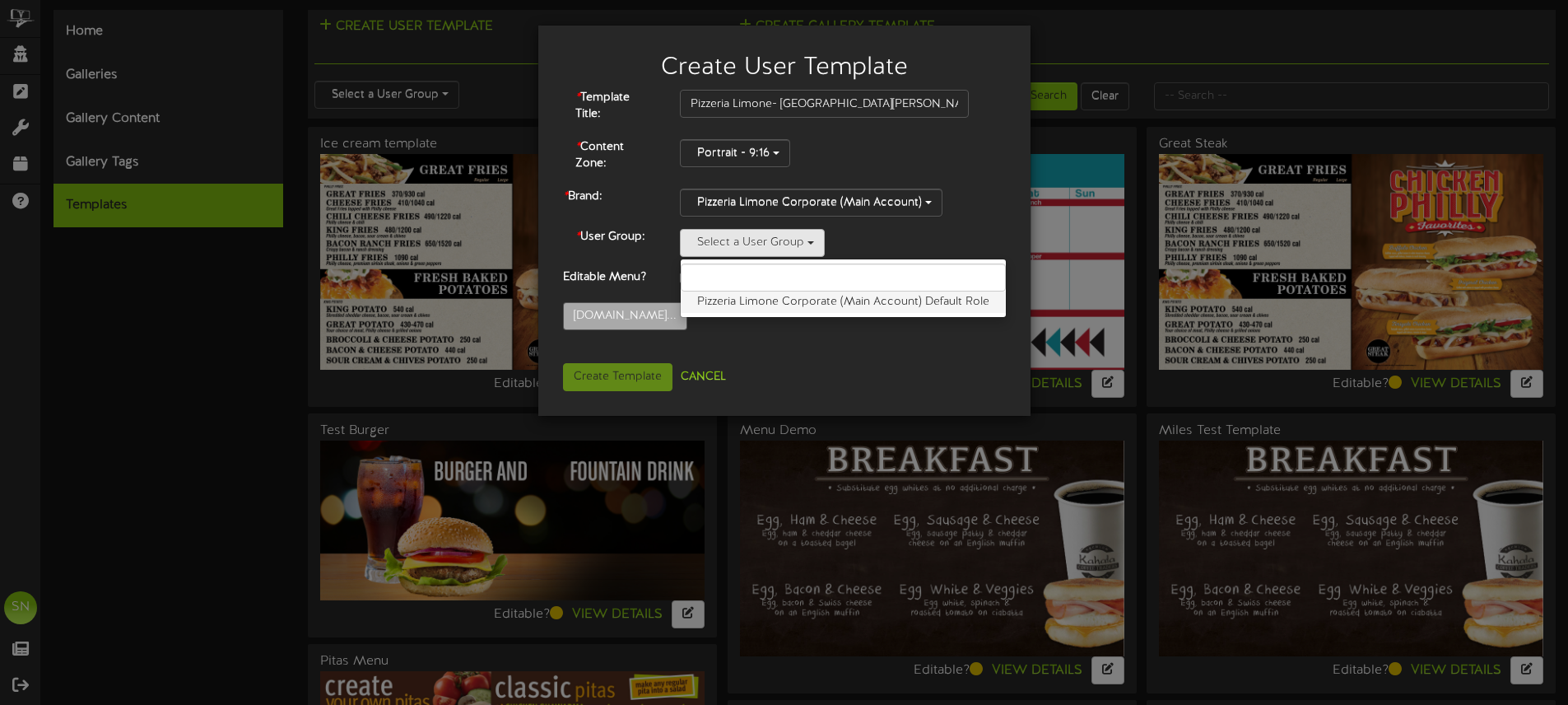
click at [757, 301] on label "Pizzeria Limone Corporate (Main Account) Default Role" at bounding box center [843, 302] width 326 height 22
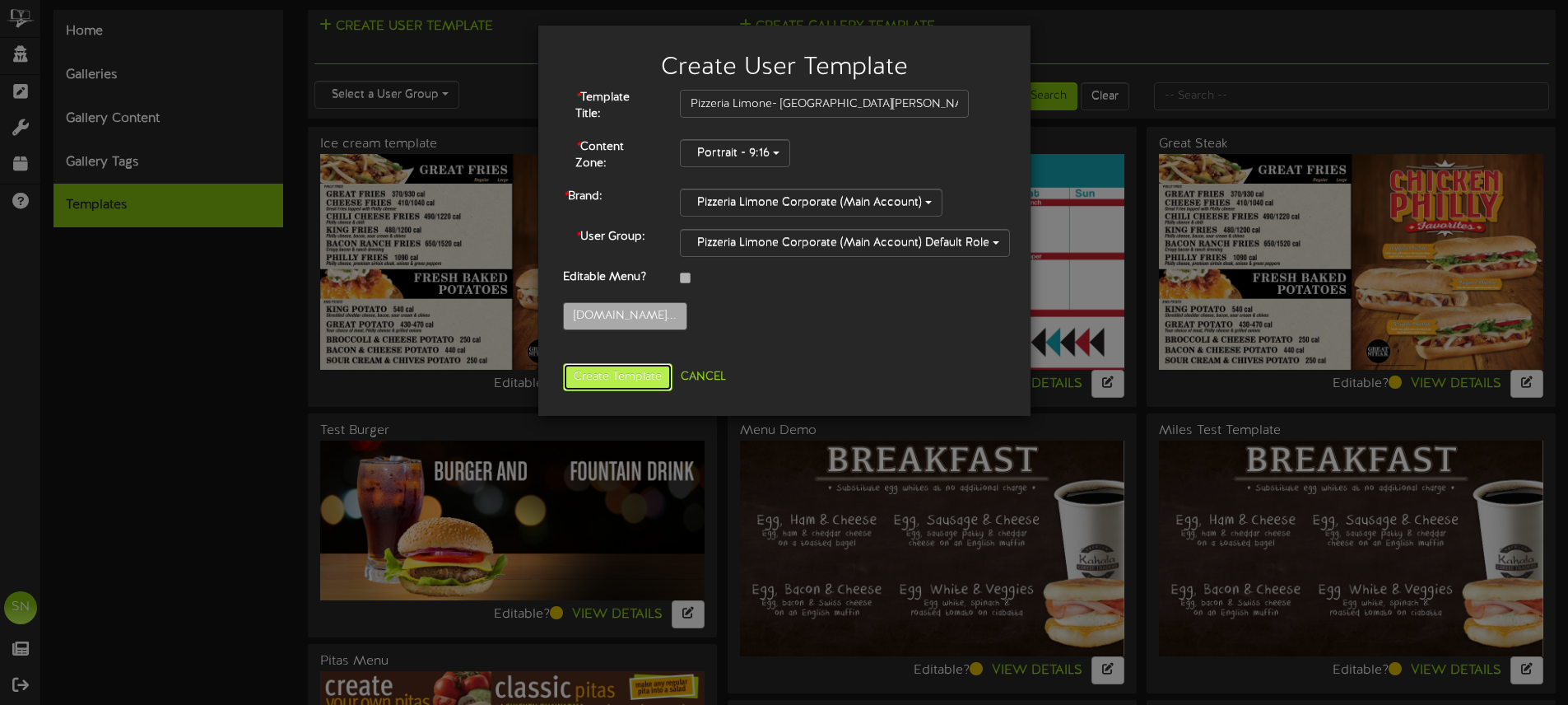
click at [599, 381] on button "Create Template" at bounding box center [618, 377] width 109 height 28
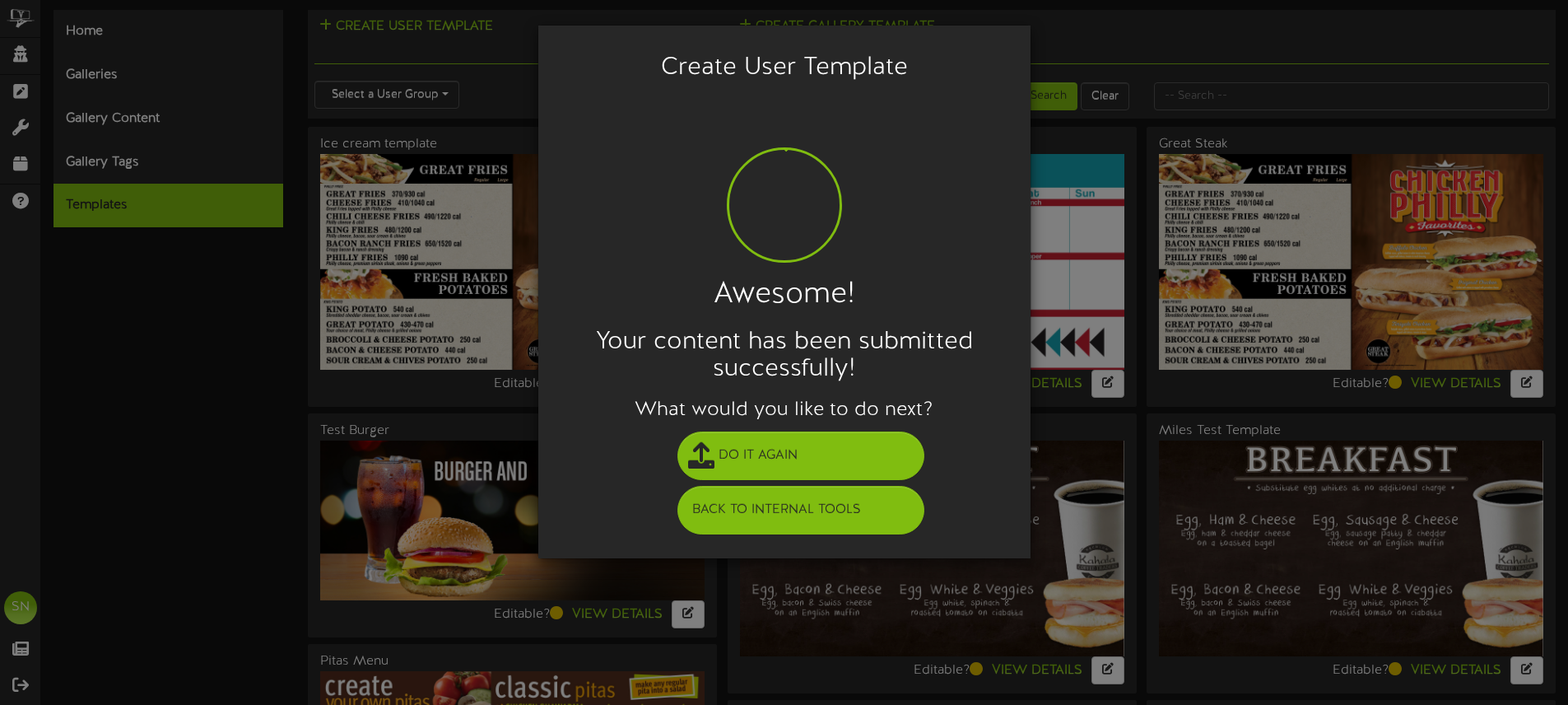
click at [25, 54] on div "Create User Template Awesome! Your content has been submitted successfully! Wha…" at bounding box center [784, 352] width 1568 height 705
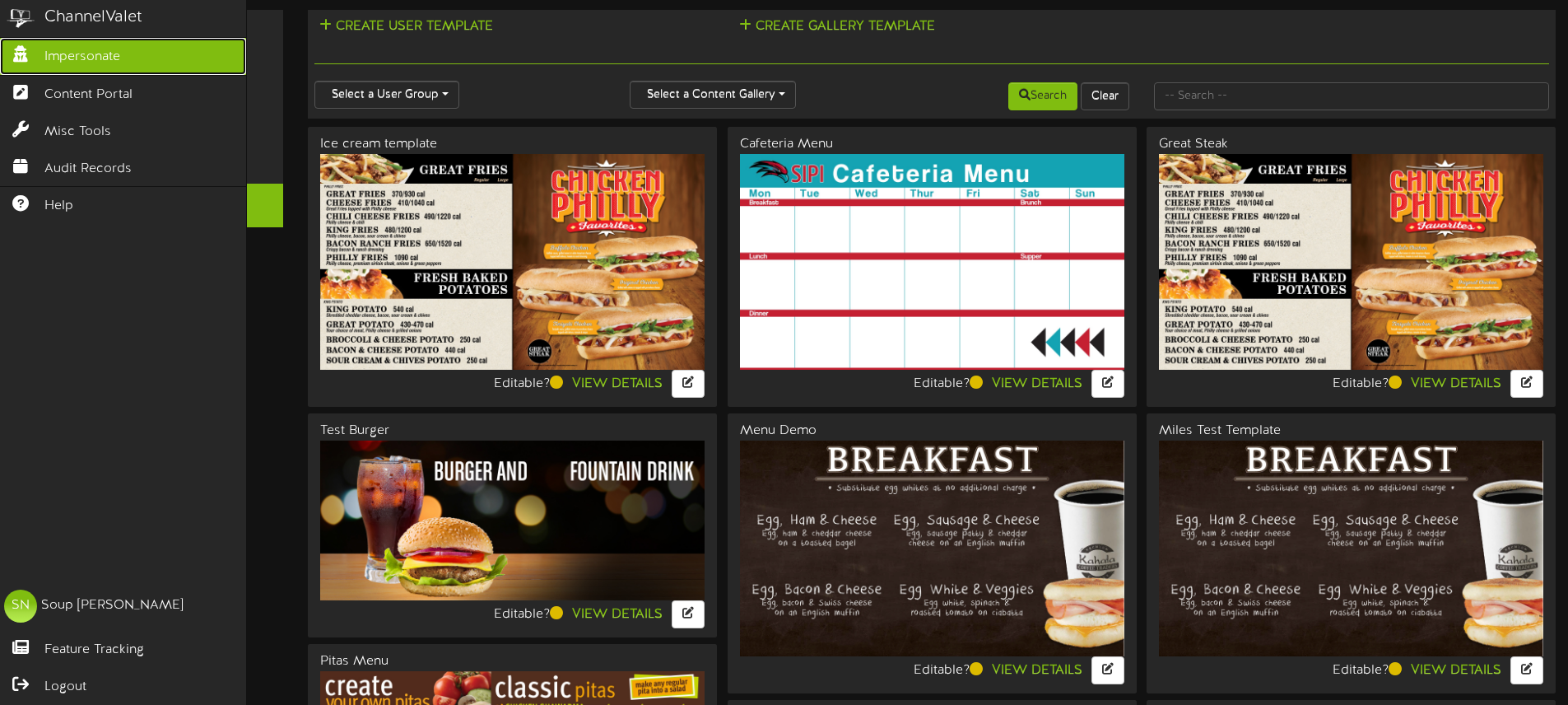
click at [23, 55] on icon at bounding box center [20, 53] width 41 height 13
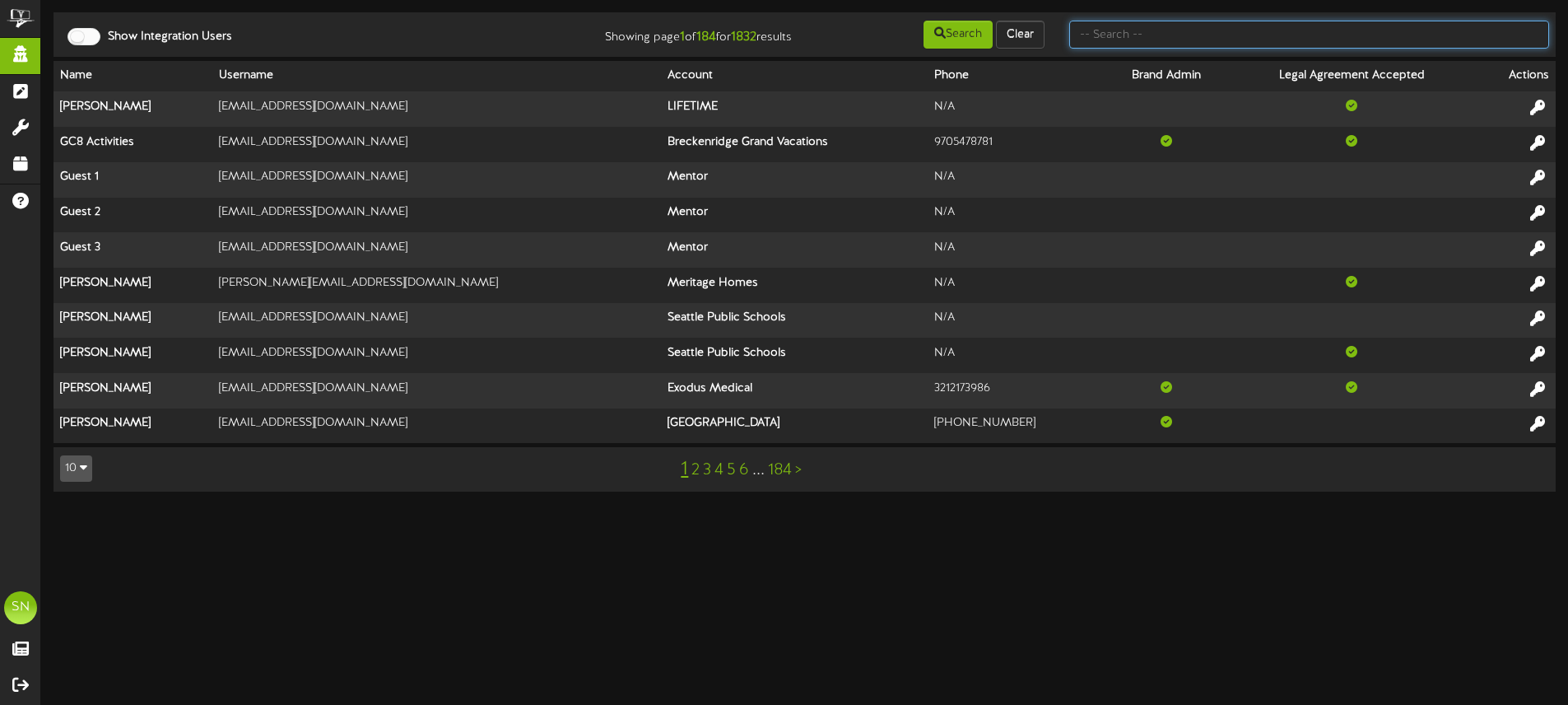
click at [1284, 28] on input "text" at bounding box center [1310, 35] width 480 height 28
click at [1312, 37] on input "text" at bounding box center [1310, 35] width 480 height 28
type input "pizzeria limone"
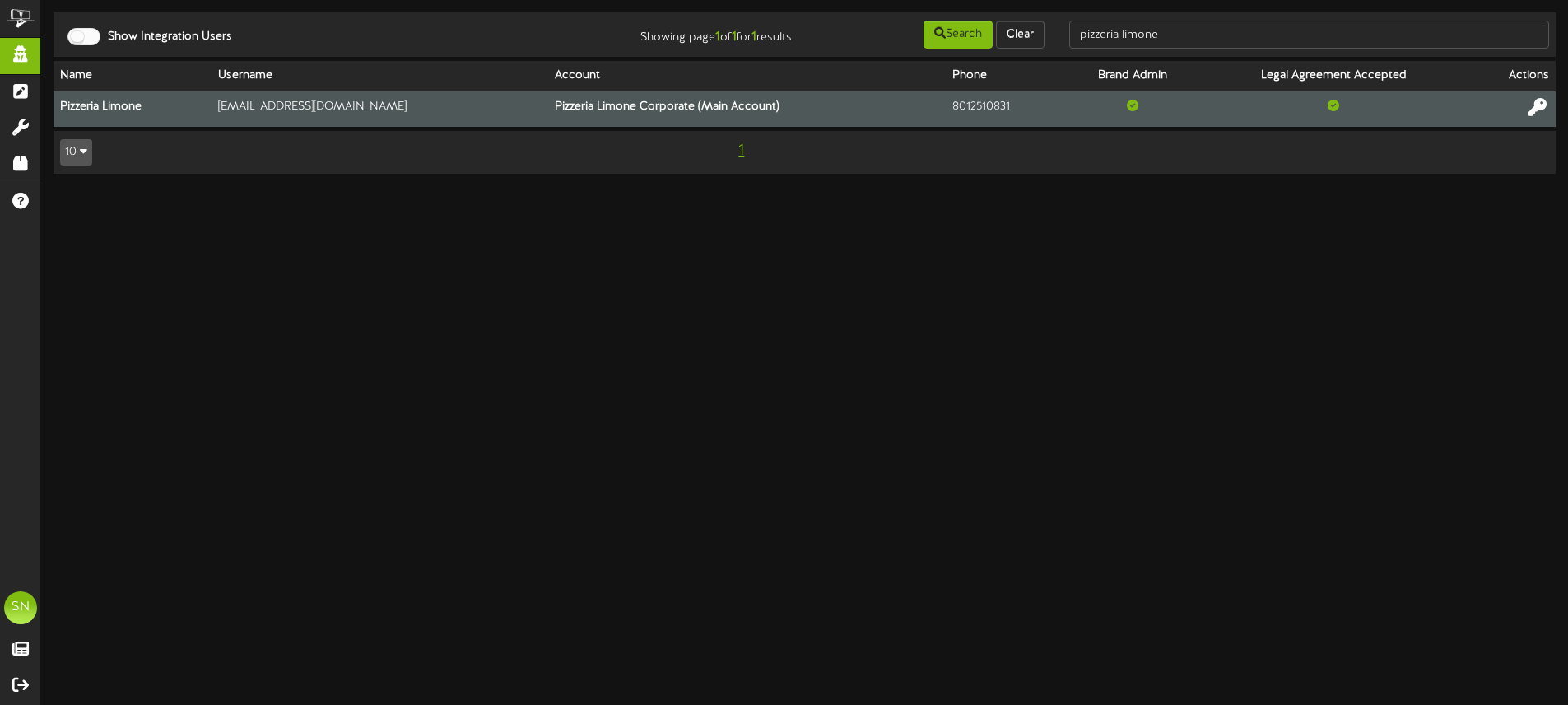
click at [1534, 107] on icon at bounding box center [1538, 107] width 18 height 18
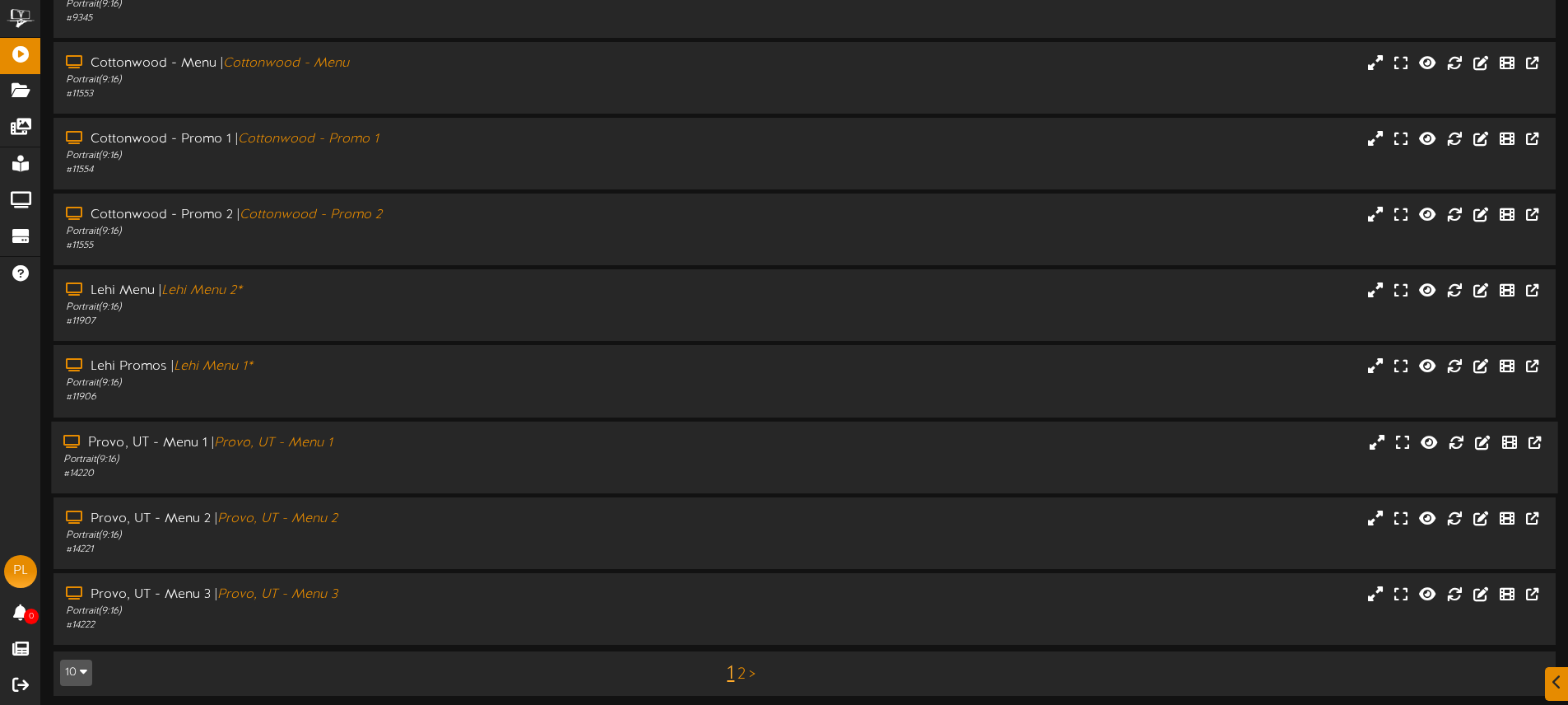
scroll to position [216, 0]
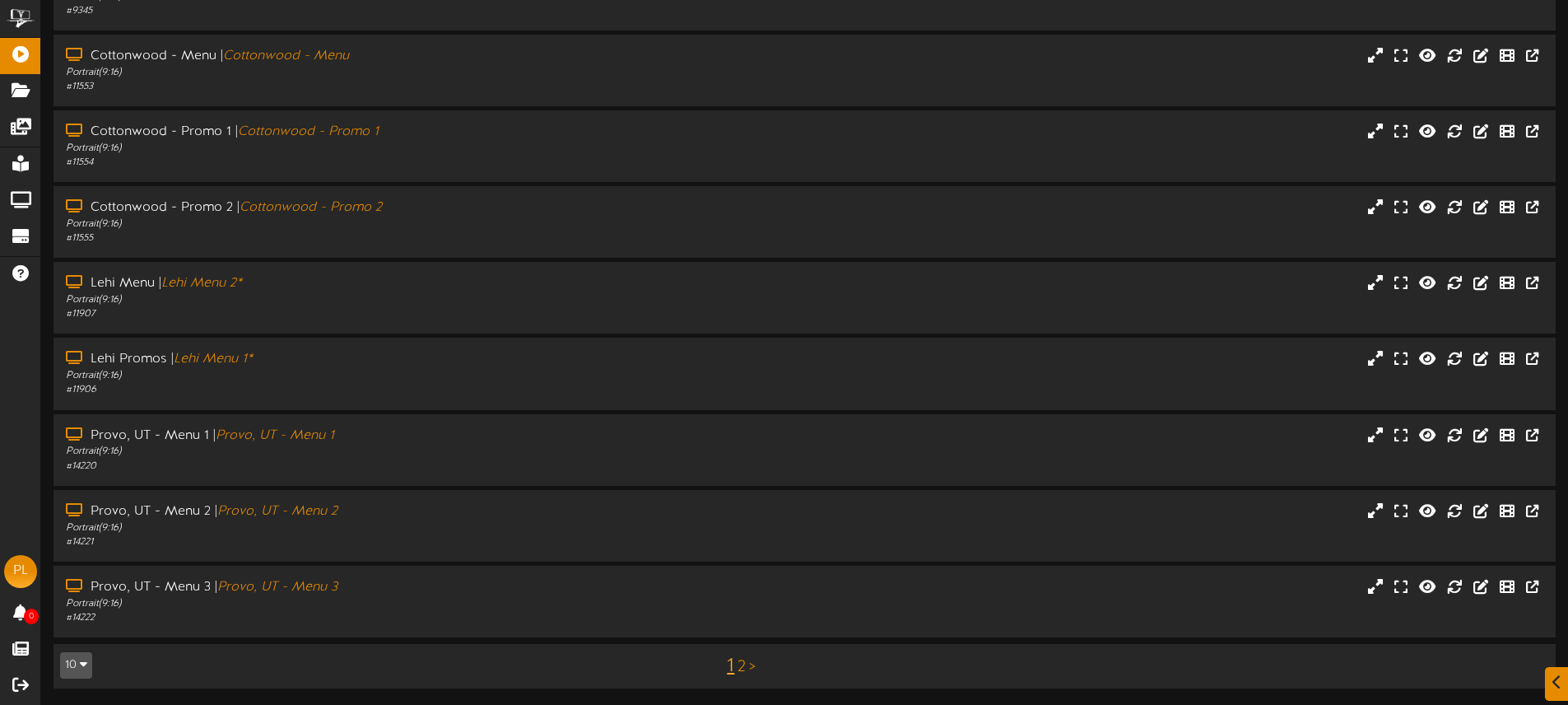
click at [741, 665] on link "2" at bounding box center [741, 667] width 8 height 18
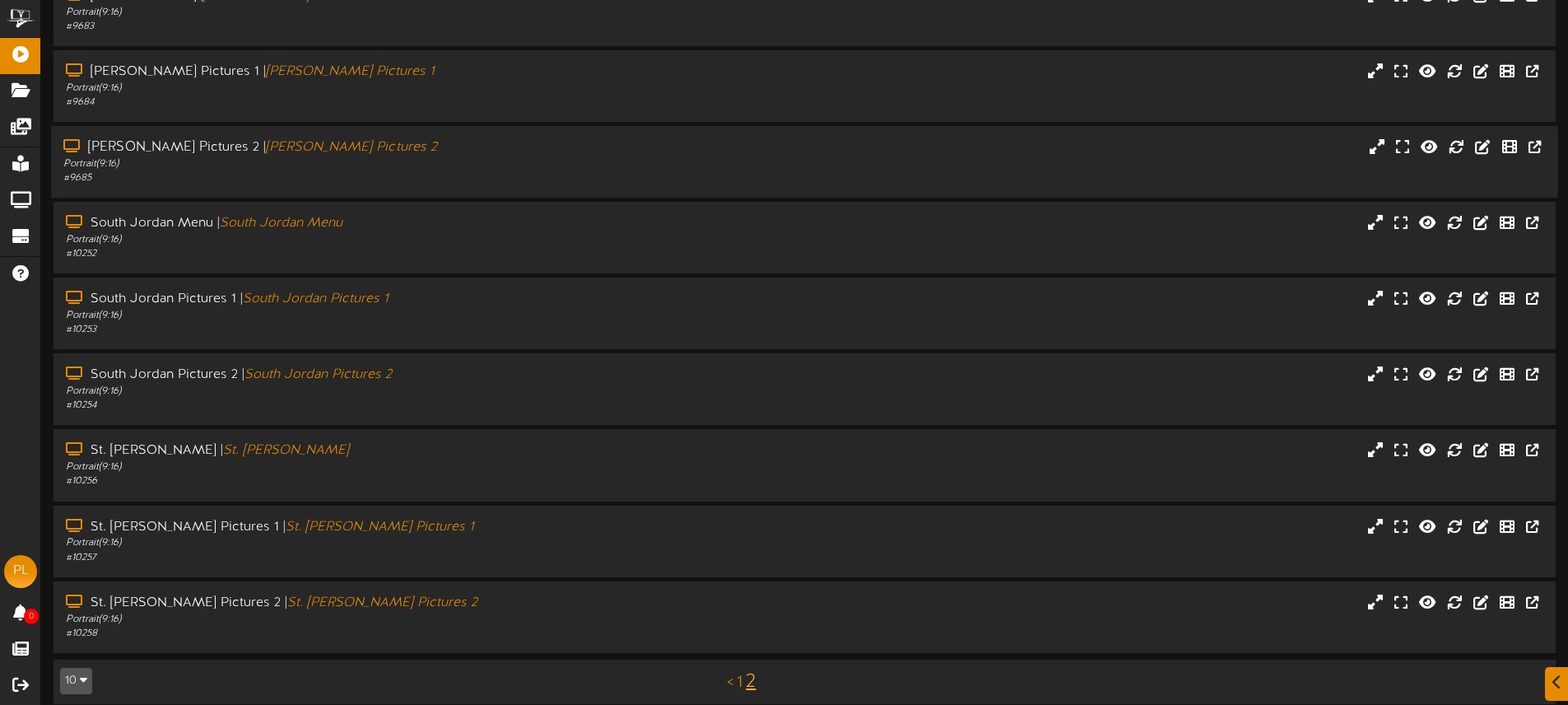
scroll to position [140, 0]
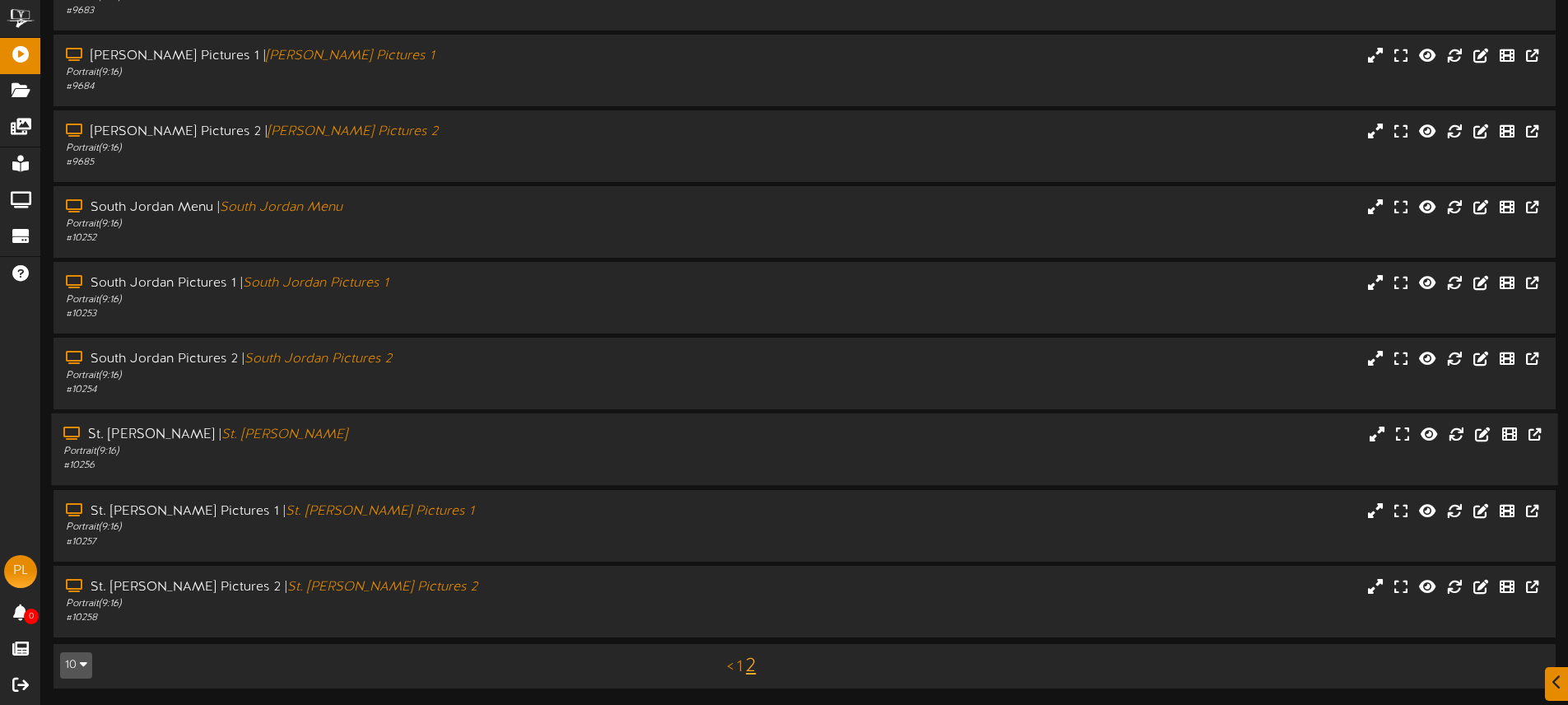
drag, startPoint x: 425, startPoint y: 445, endPoint x: 424, endPoint y: 436, distance: 9.1
click at [425, 445] on div "Portrait ( 9:16 )" at bounding box center [365, 451] width 603 height 14
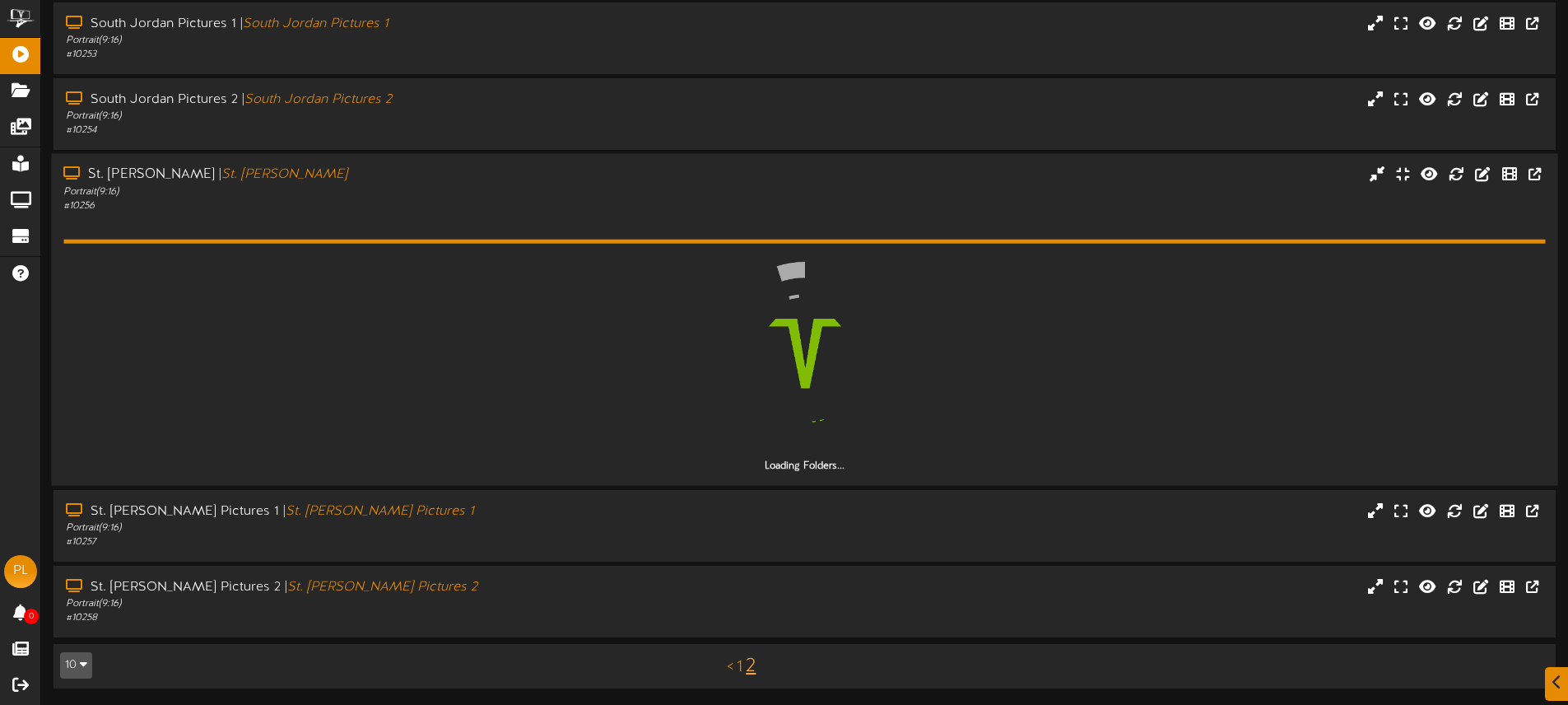
scroll to position [352, 0]
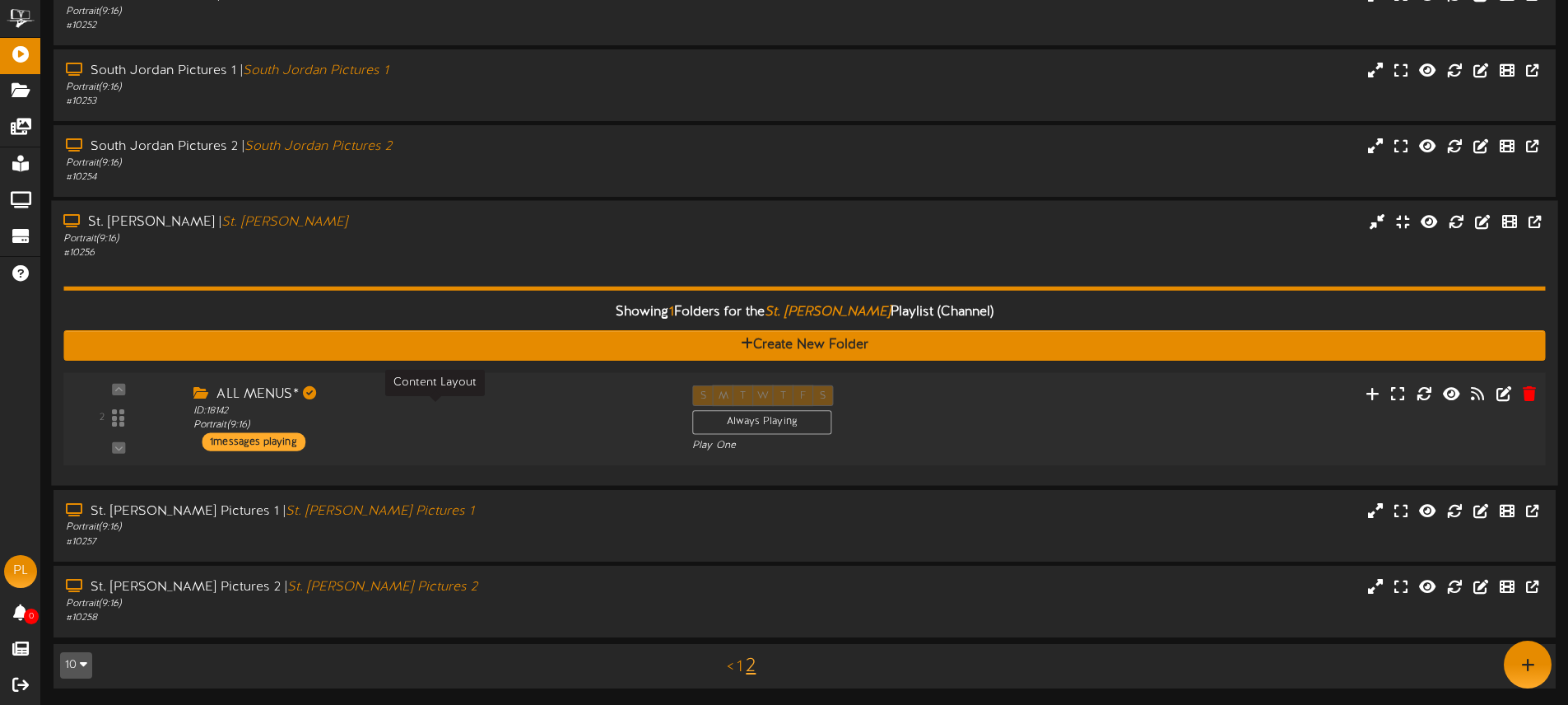
click at [394, 428] on div "ID: 18142 Portrait ( 9:16 )" at bounding box center [430, 418] width 474 height 29
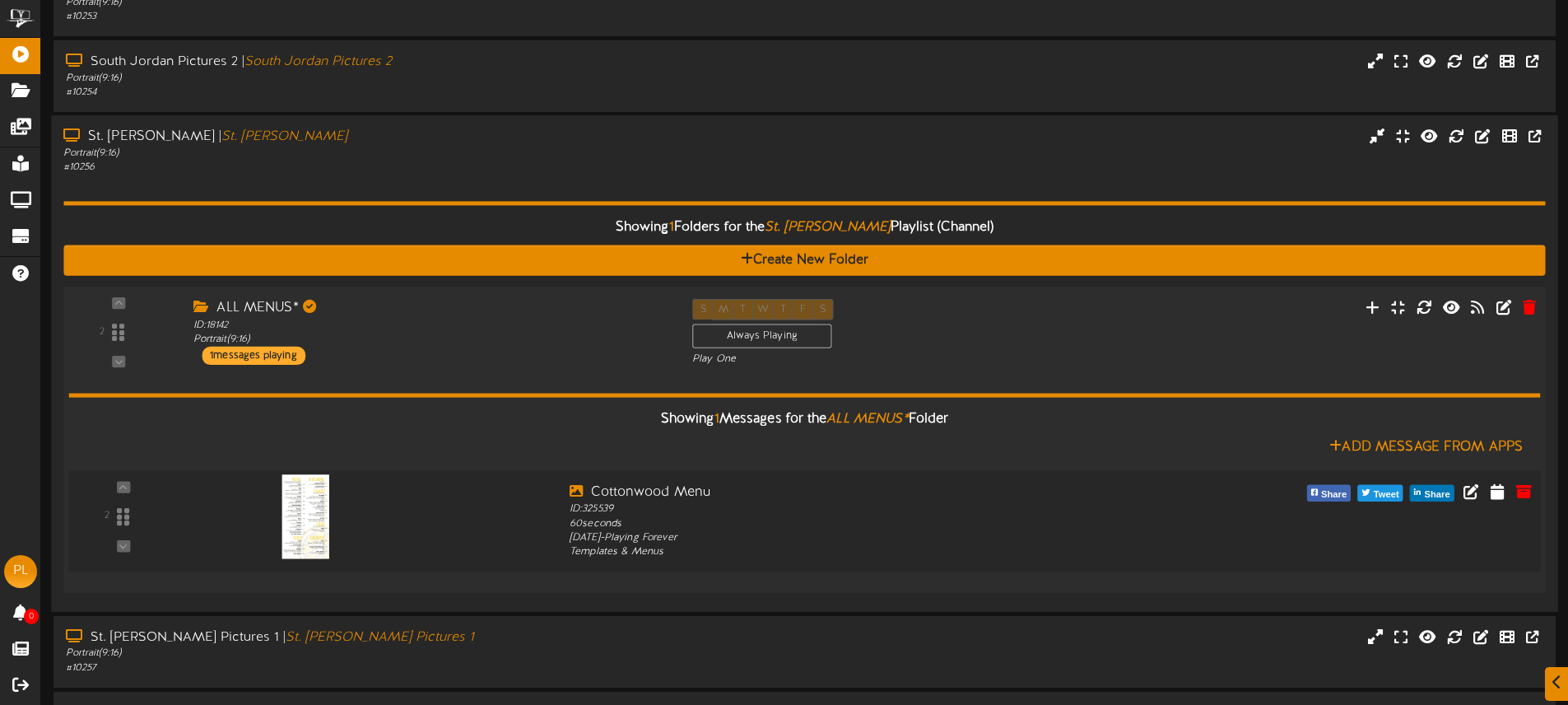
scroll to position [444, 0]
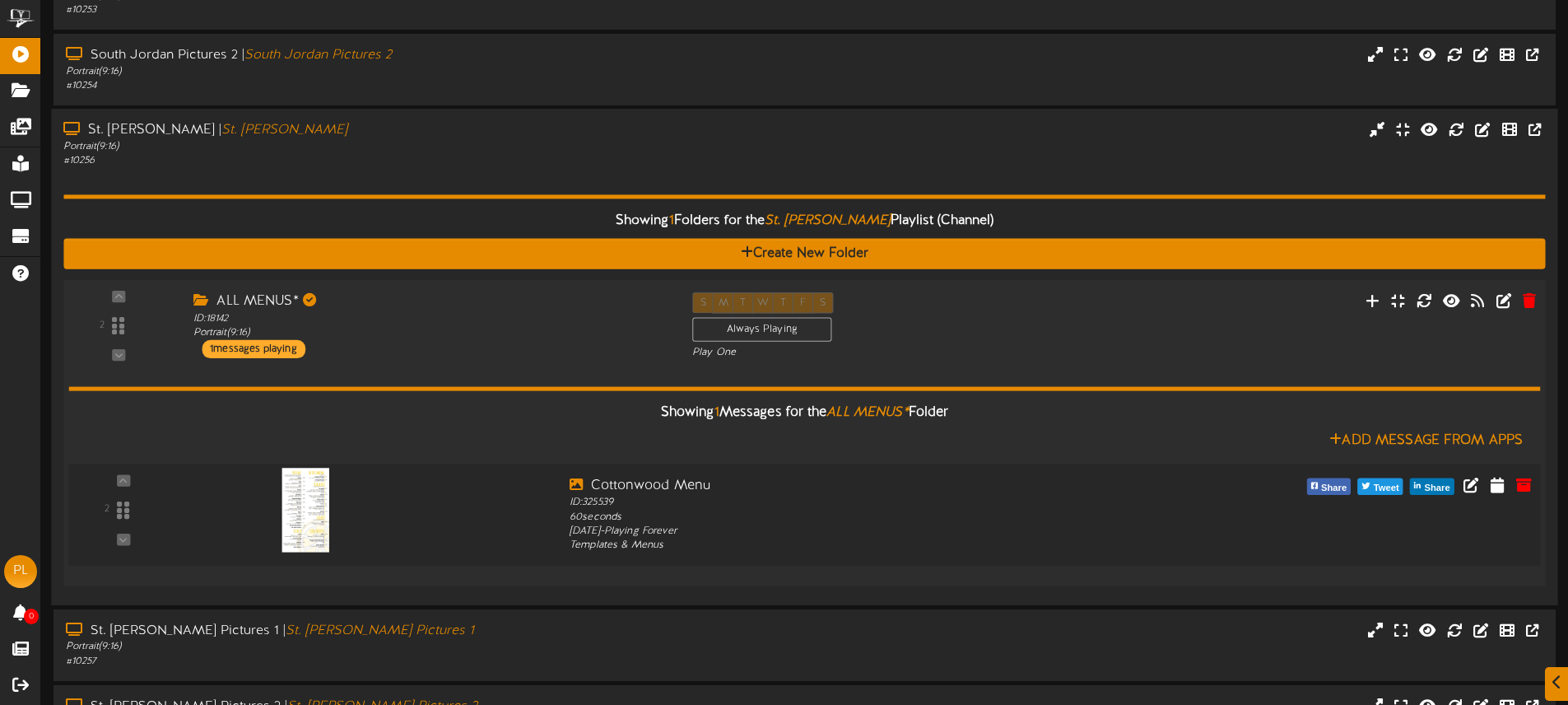
click at [317, 491] on img at bounding box center [306, 509] width 47 height 84
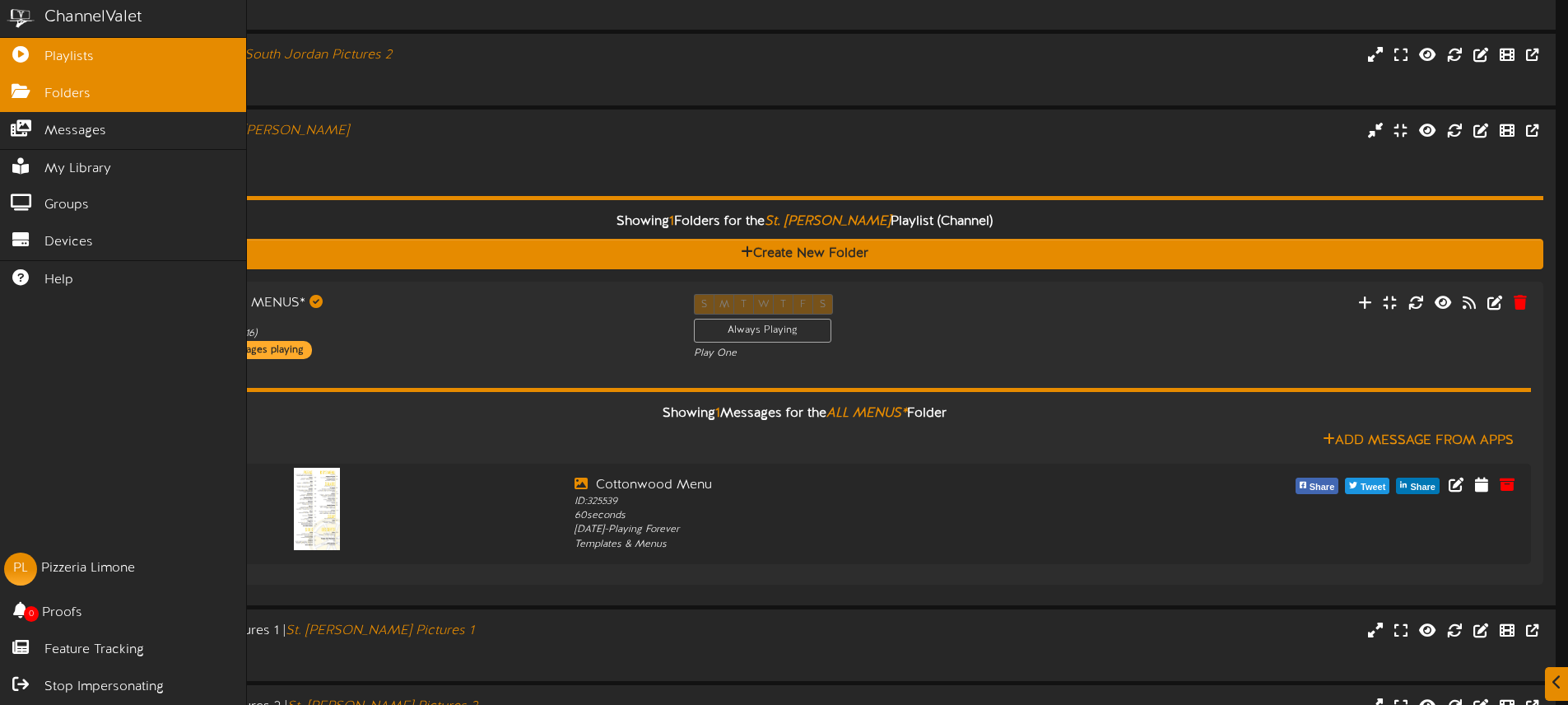
scroll to position [438, 0]
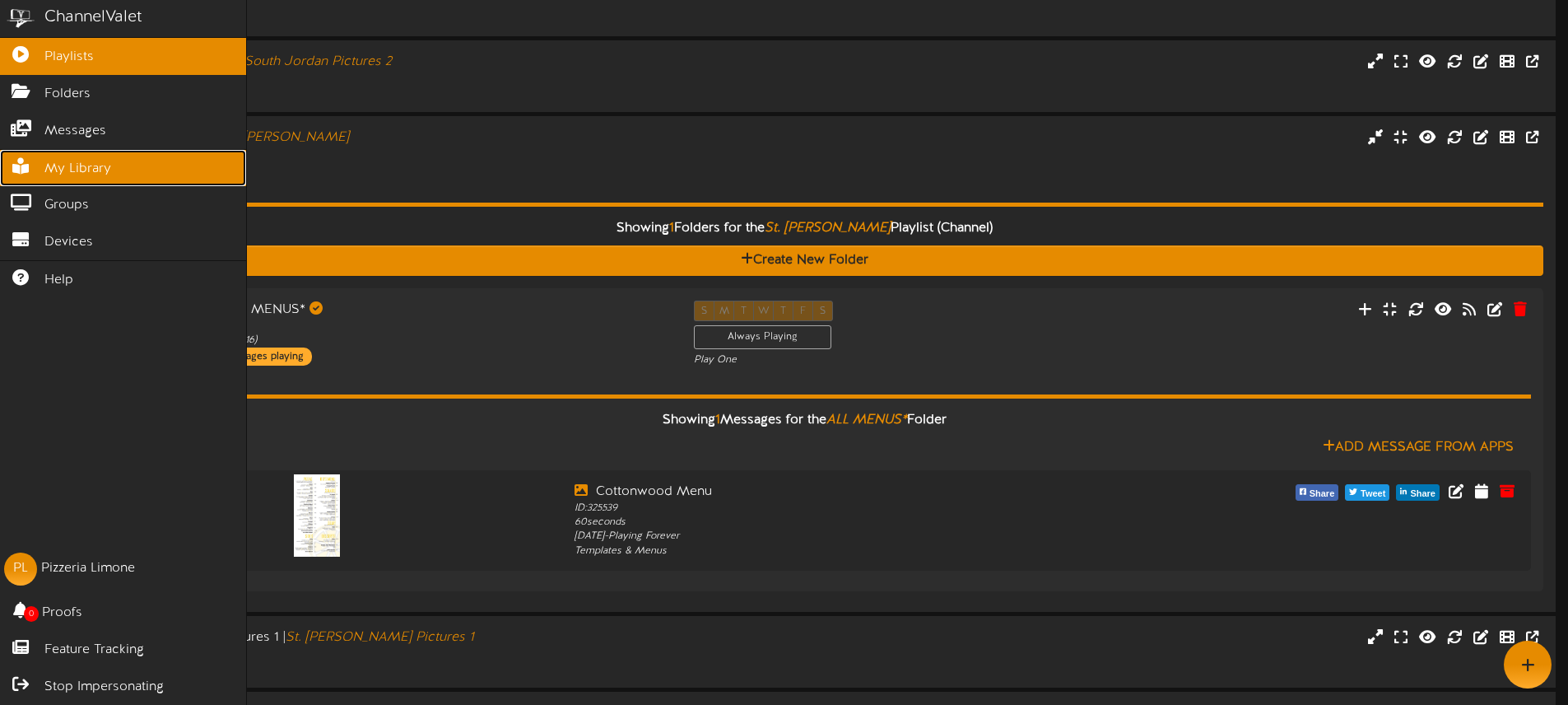
click at [56, 167] on span "My Library" at bounding box center [77, 169] width 66 height 19
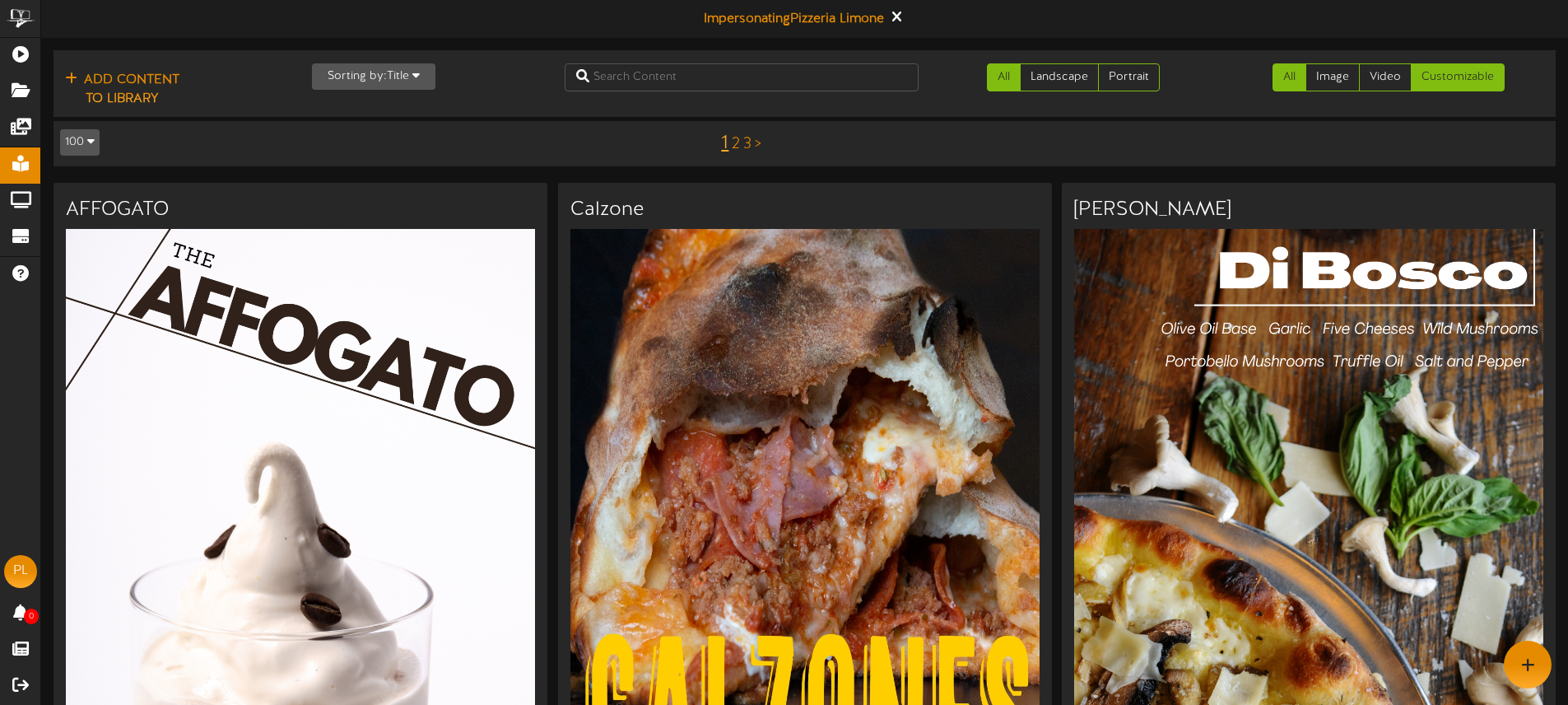
click at [1457, 81] on link "Customizable" at bounding box center [1457, 77] width 94 height 28
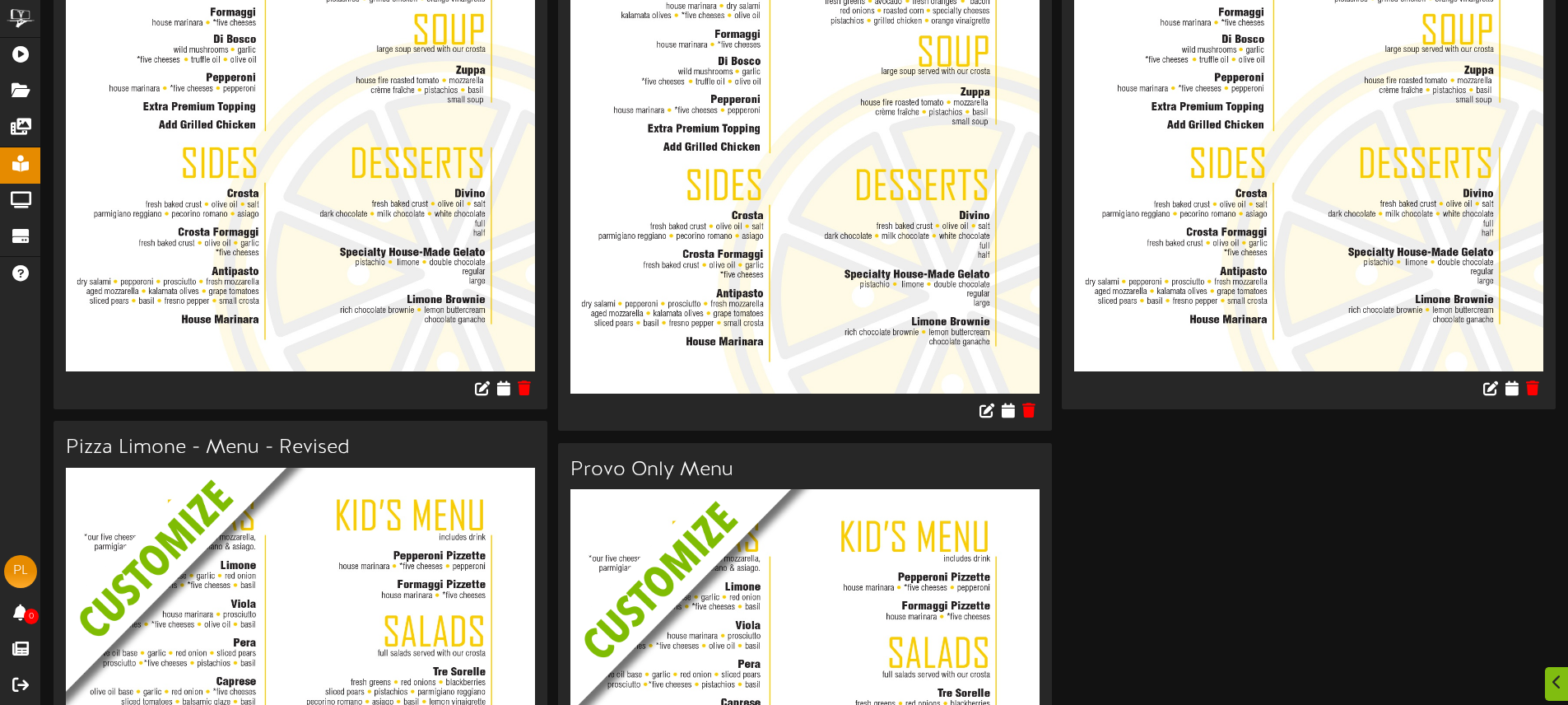
scroll to position [651, 0]
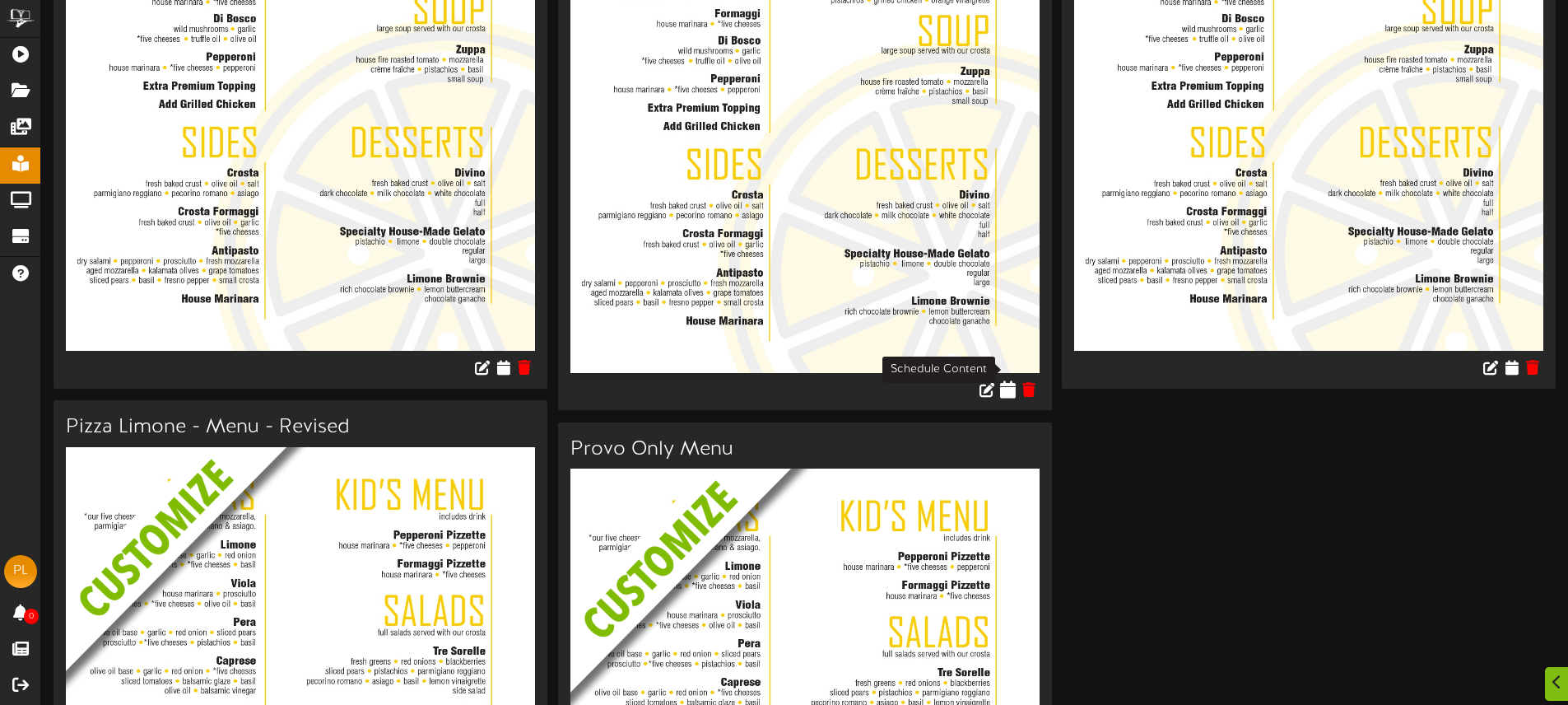
click at [1010, 379] on icon at bounding box center [1008, 388] width 15 height 18
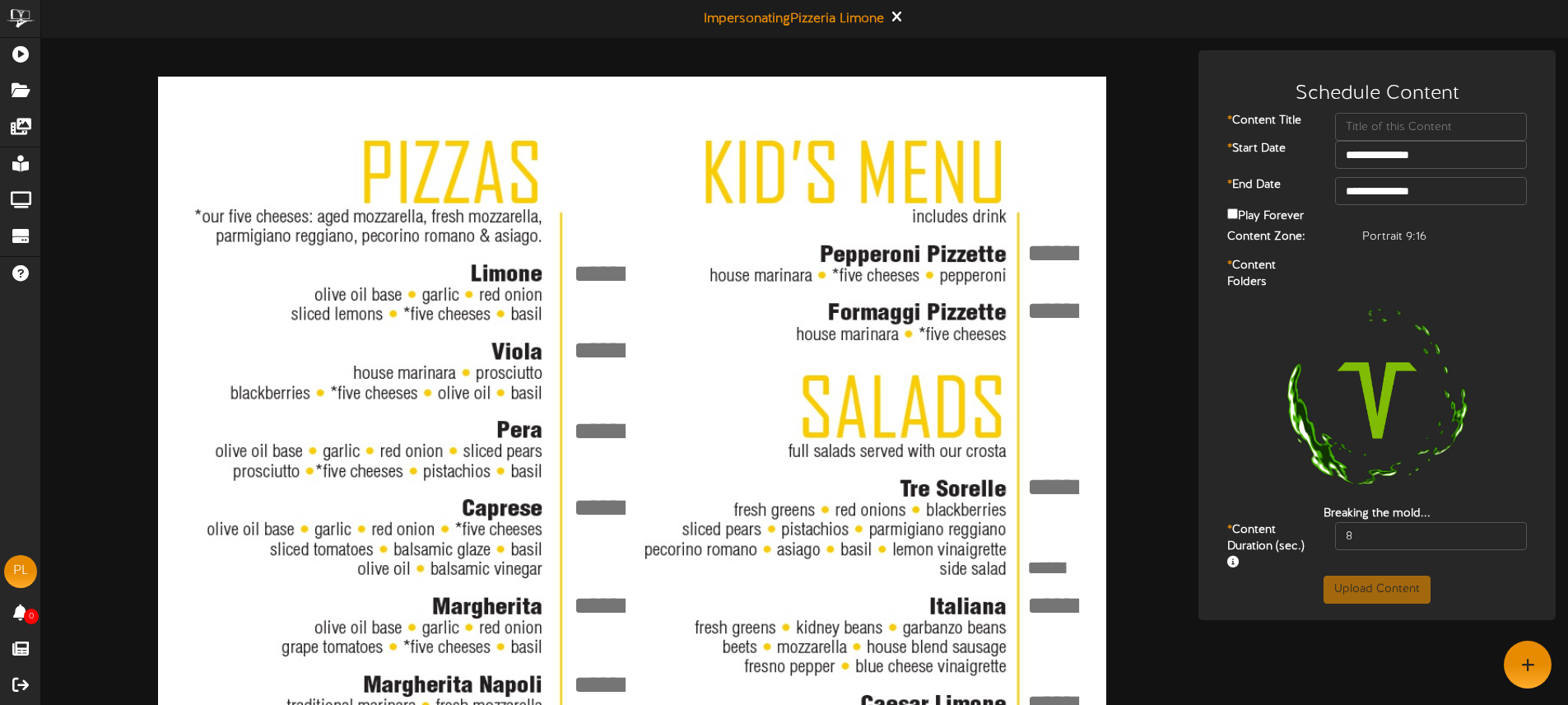
click at [602, 272] on textarea at bounding box center [604, 273] width 66 height 35
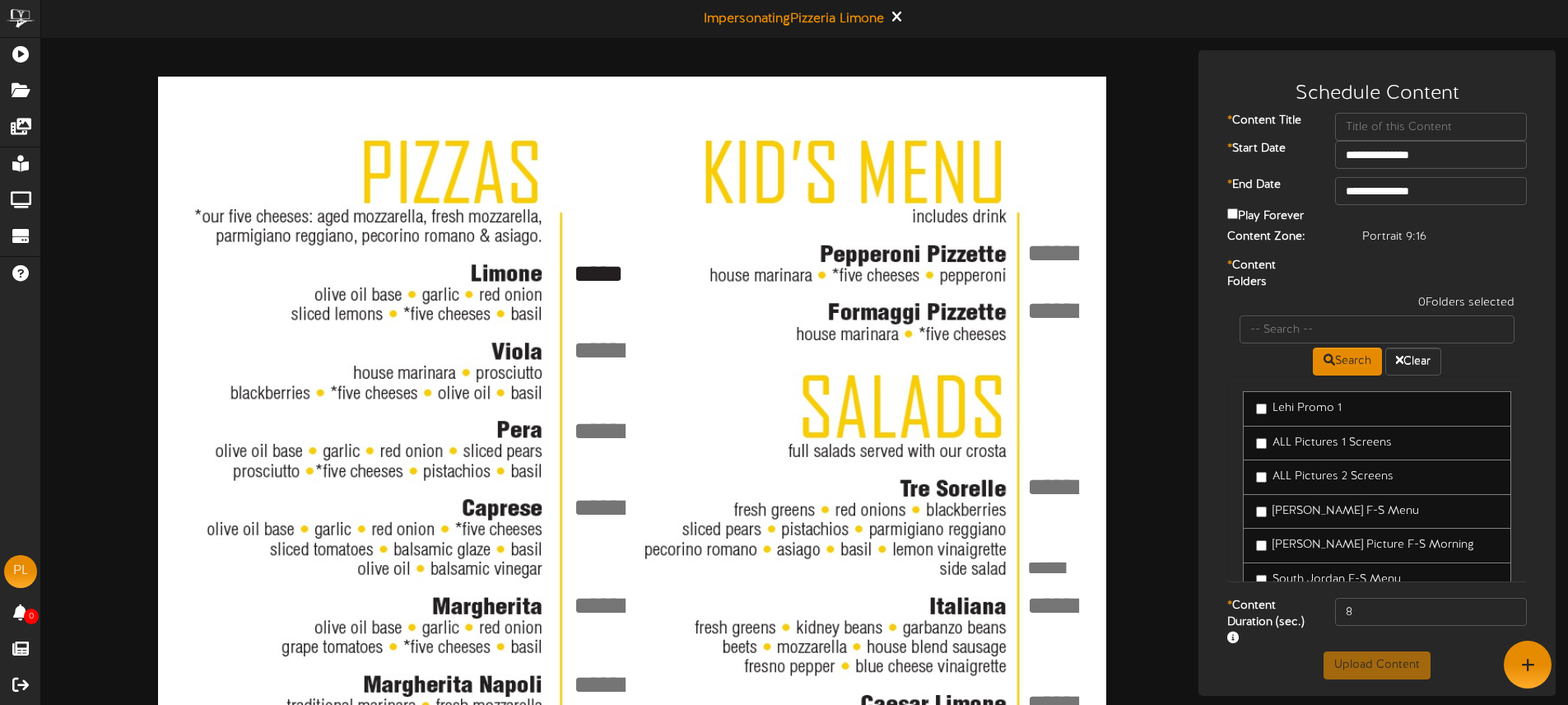
type textarea "*****"
click at [618, 343] on textarea at bounding box center [604, 350] width 66 height 35
type textarea "*****"
click at [620, 433] on textarea at bounding box center [604, 430] width 66 height 35
type textarea "*****"
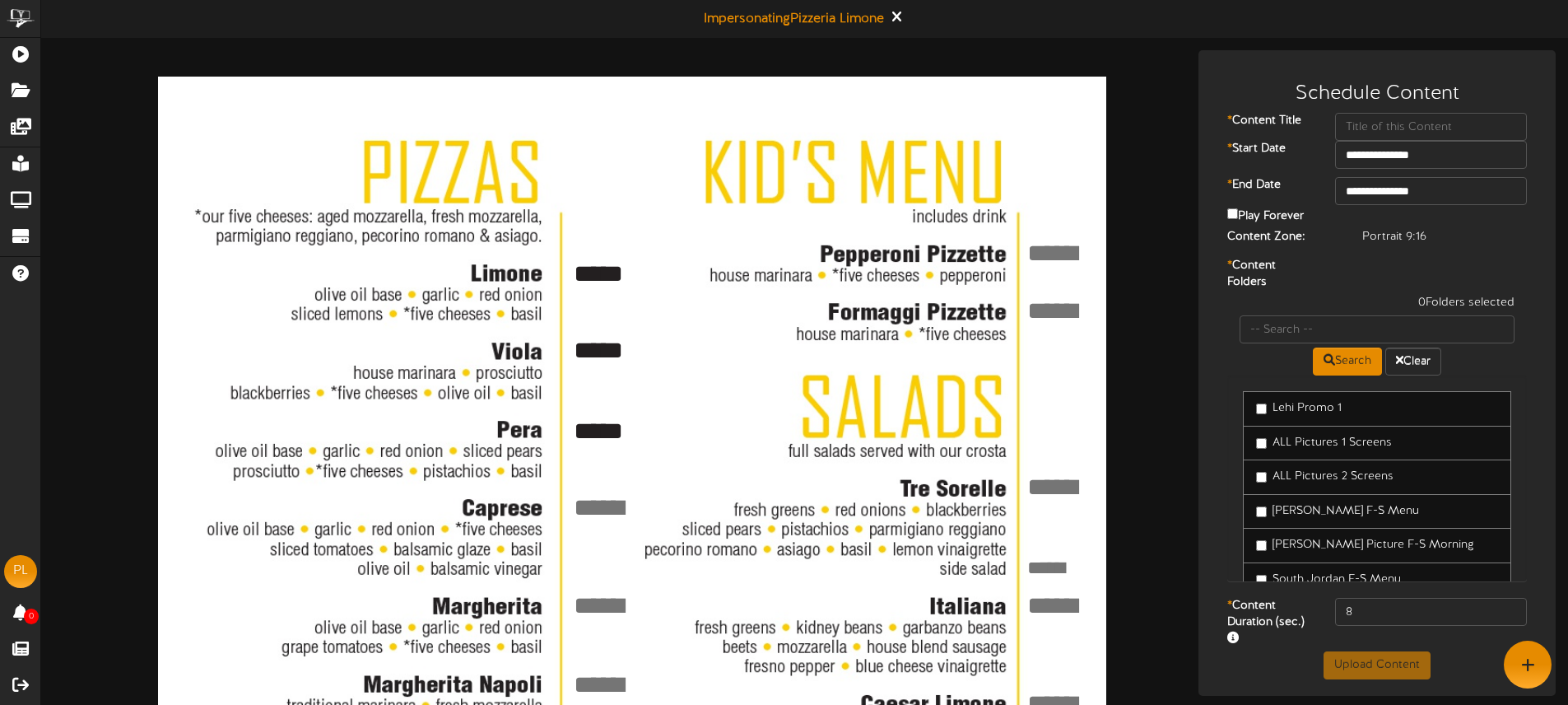
click at [608, 504] on textarea at bounding box center [604, 508] width 66 height 35
type textarea "*****"
click at [586, 599] on textarea at bounding box center [604, 605] width 66 height 35
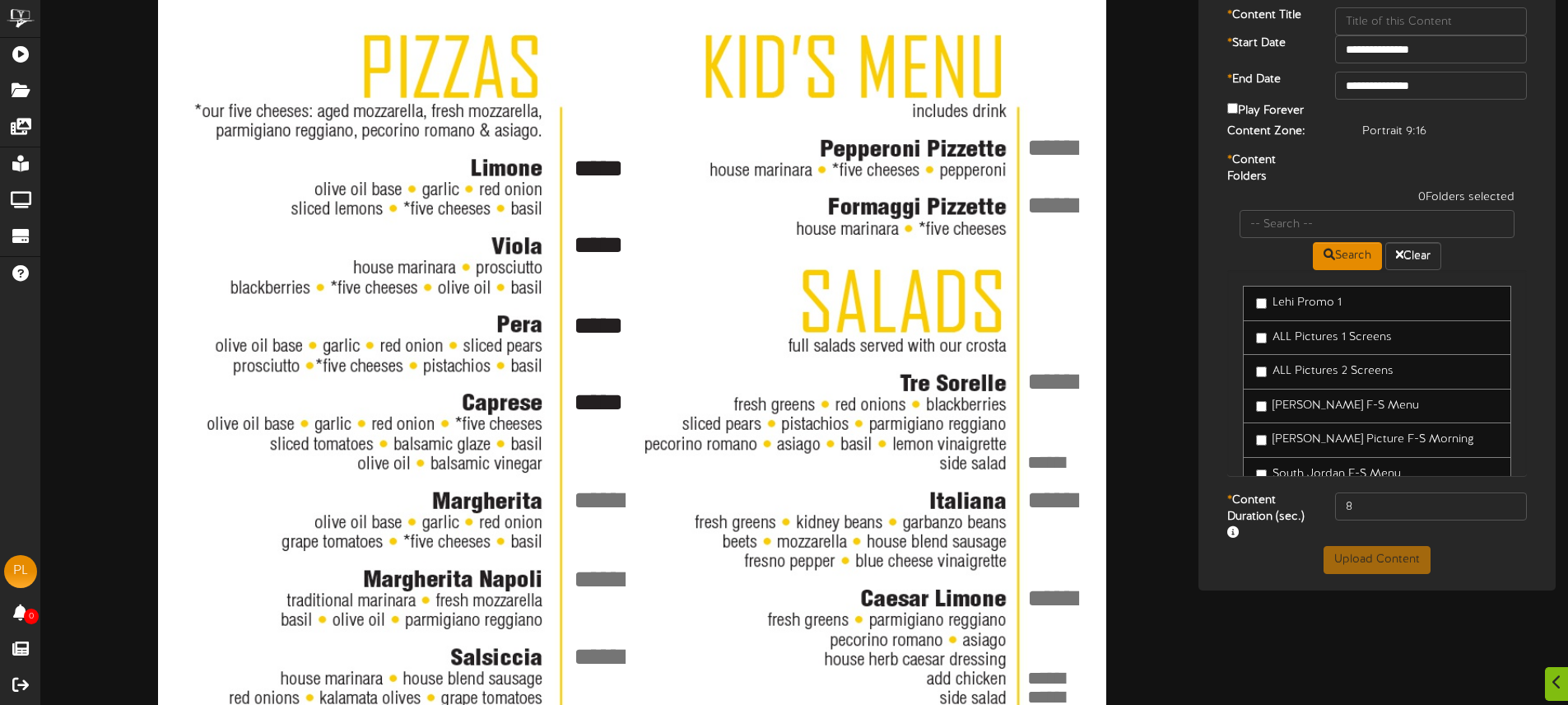
scroll to position [107, 0]
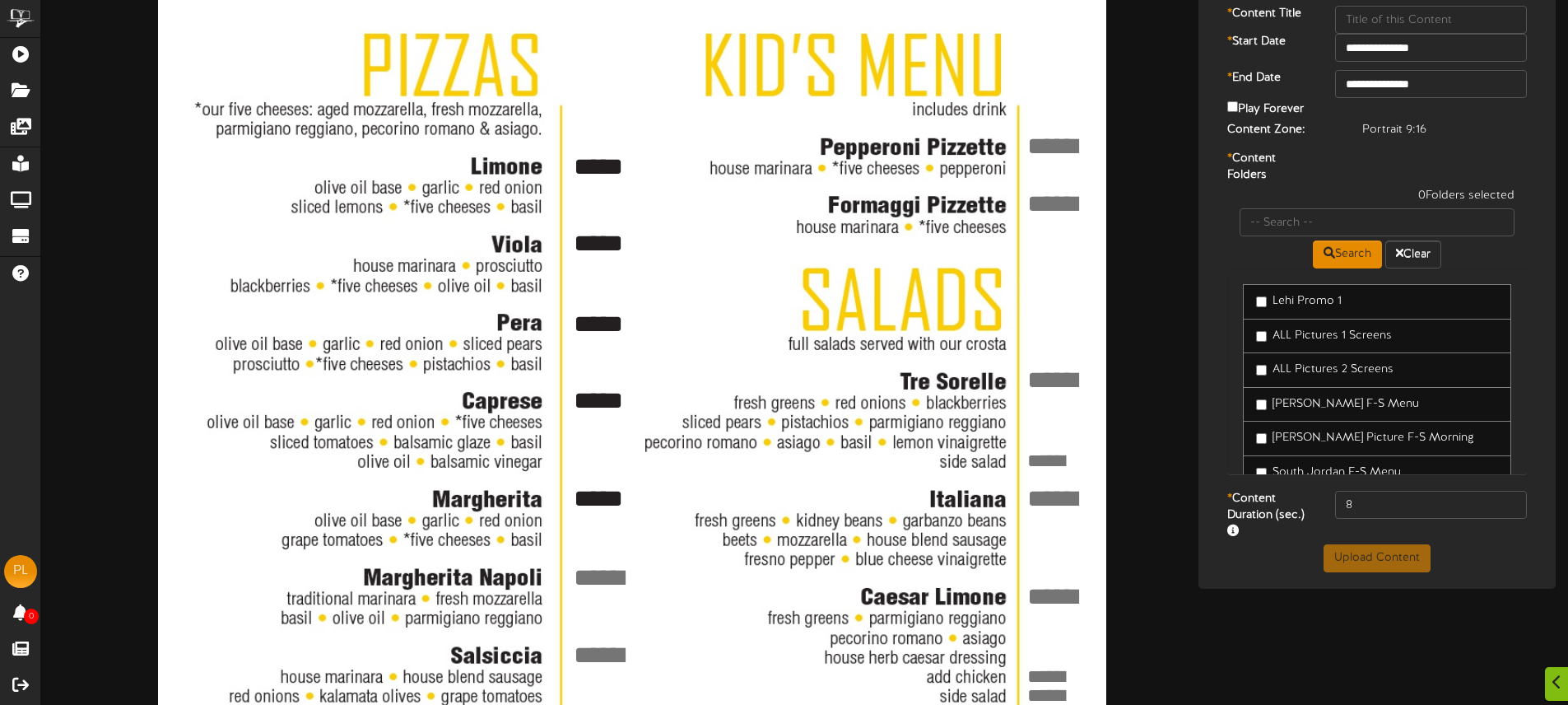
type textarea "*****"
click at [610, 567] on textarea at bounding box center [604, 577] width 66 height 35
type textarea "*****"
click at [597, 646] on textarea at bounding box center [604, 654] width 66 height 35
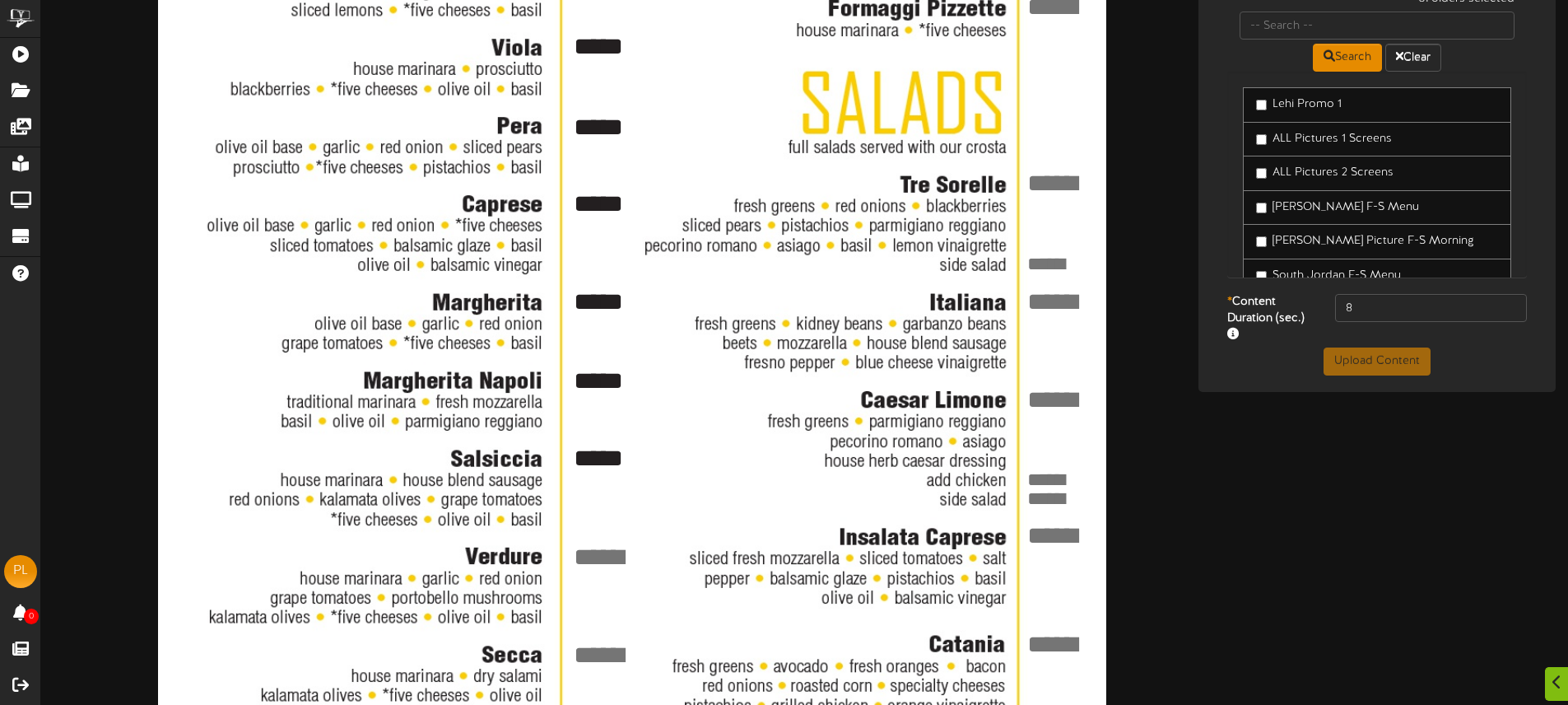
scroll to position [327, 0]
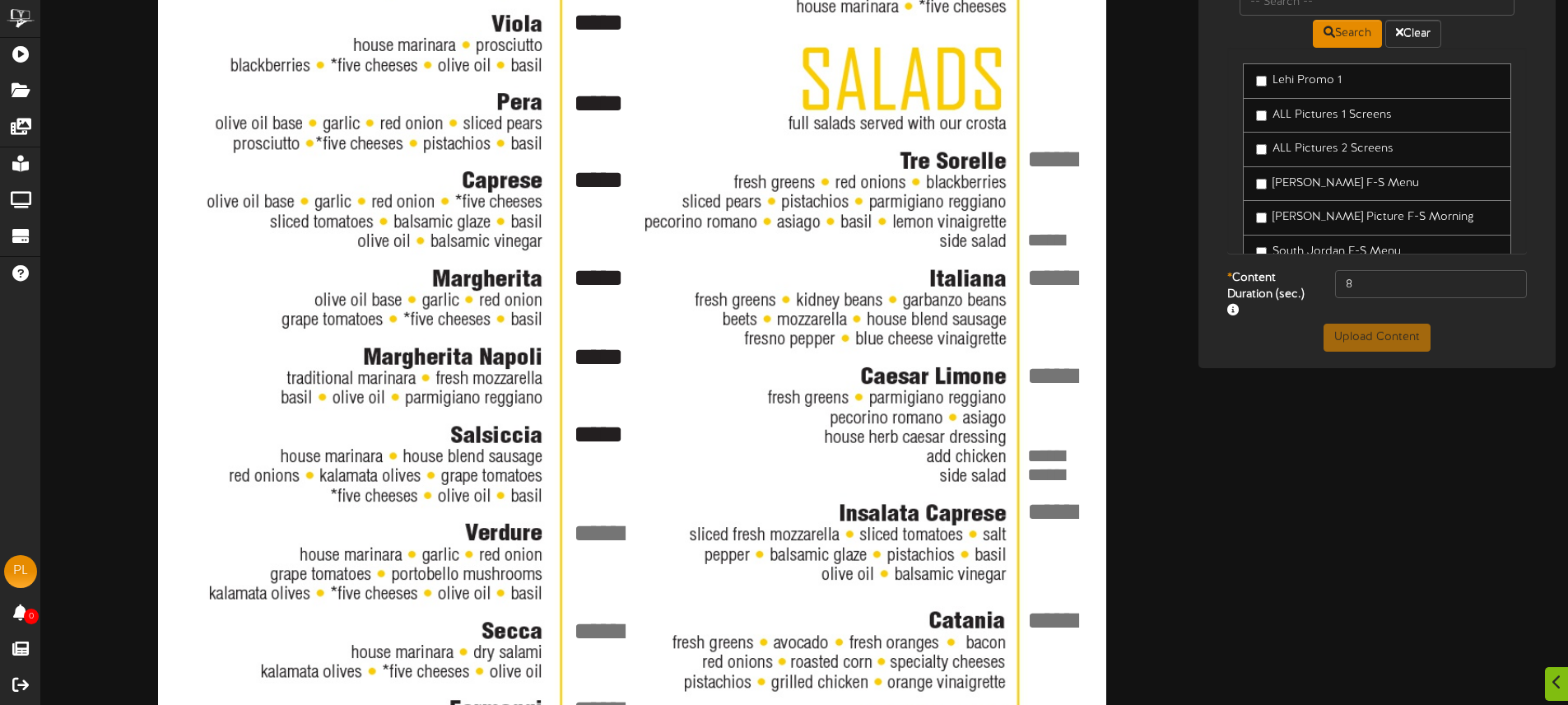
type textarea "*****"
click at [601, 529] on textarea at bounding box center [604, 532] width 66 height 35
type textarea "*****"
click at [609, 619] on textarea at bounding box center [604, 629] width 66 height 35
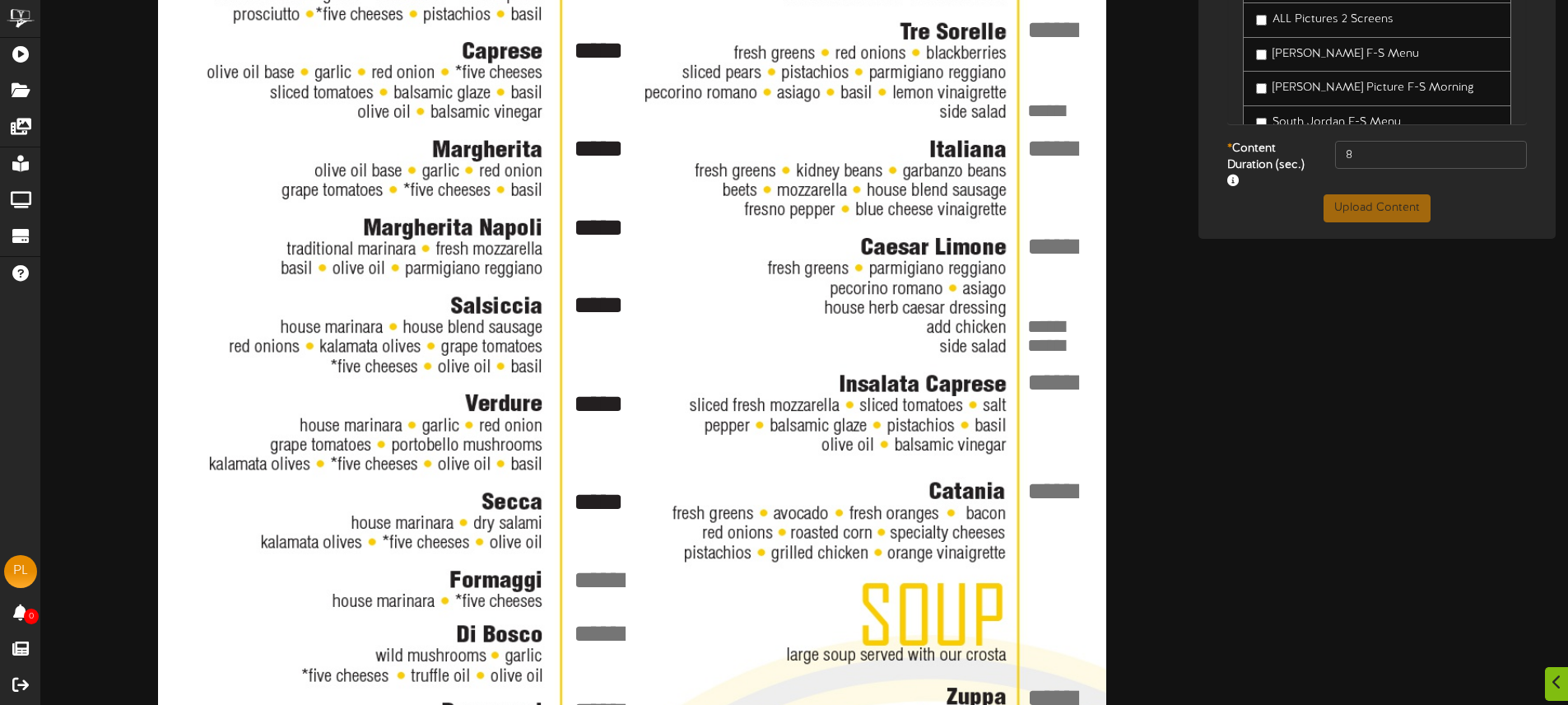
scroll to position [490, 0]
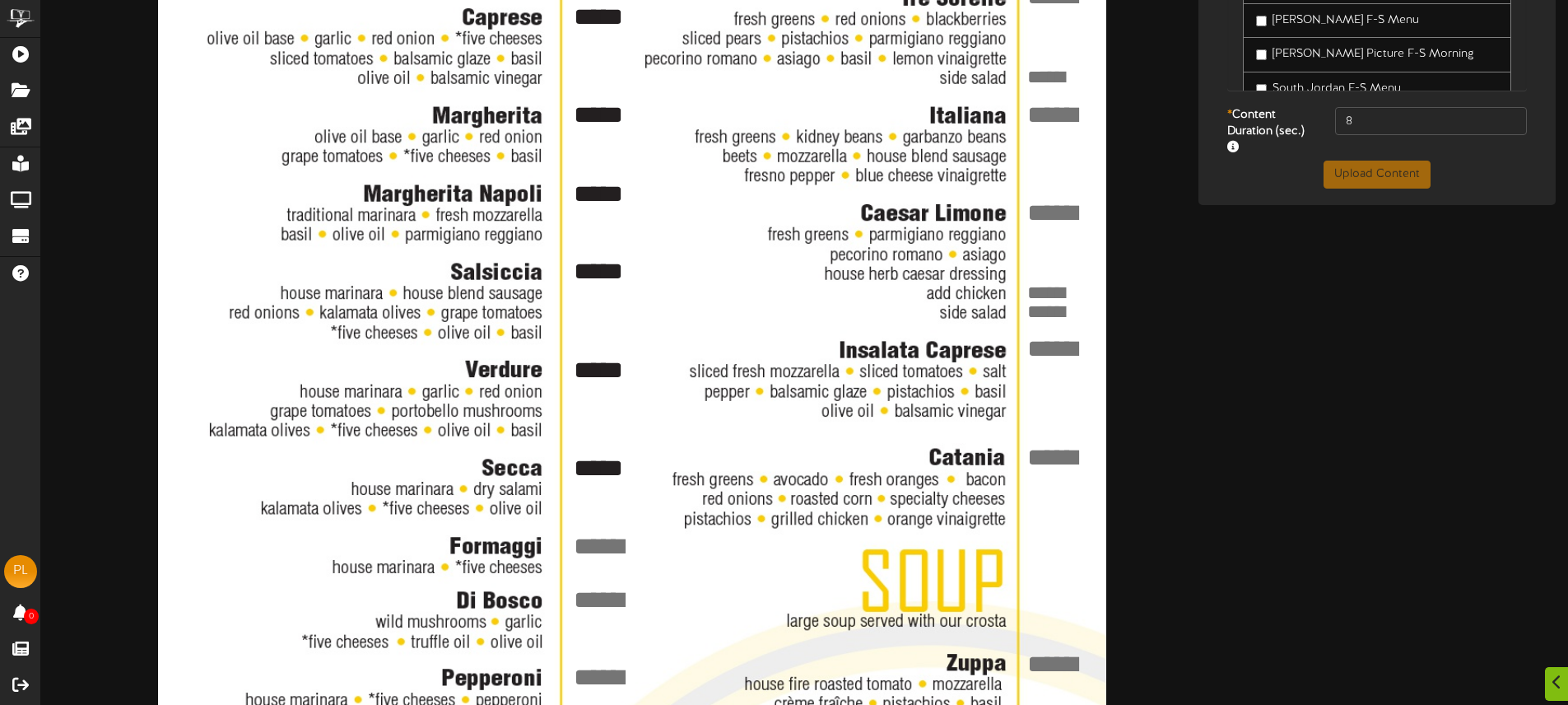
type textarea "*****"
click at [608, 539] on textarea at bounding box center [604, 546] width 66 height 35
type textarea "*"
type textarea "****"
click at [606, 597] on textarea at bounding box center [604, 599] width 66 height 35
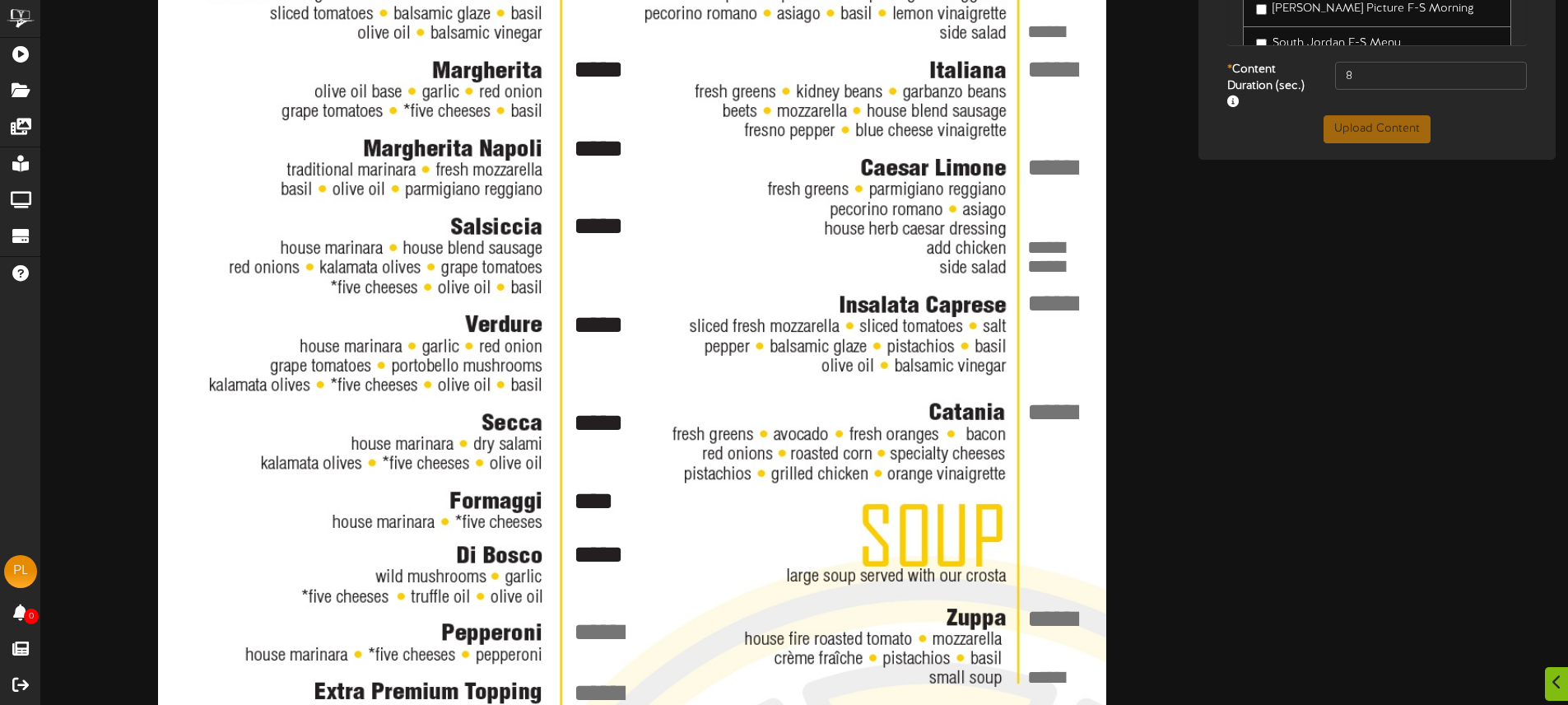
scroll to position [537, 0]
type textarea "*****"
click at [578, 629] on textarea at bounding box center [604, 630] width 66 height 35
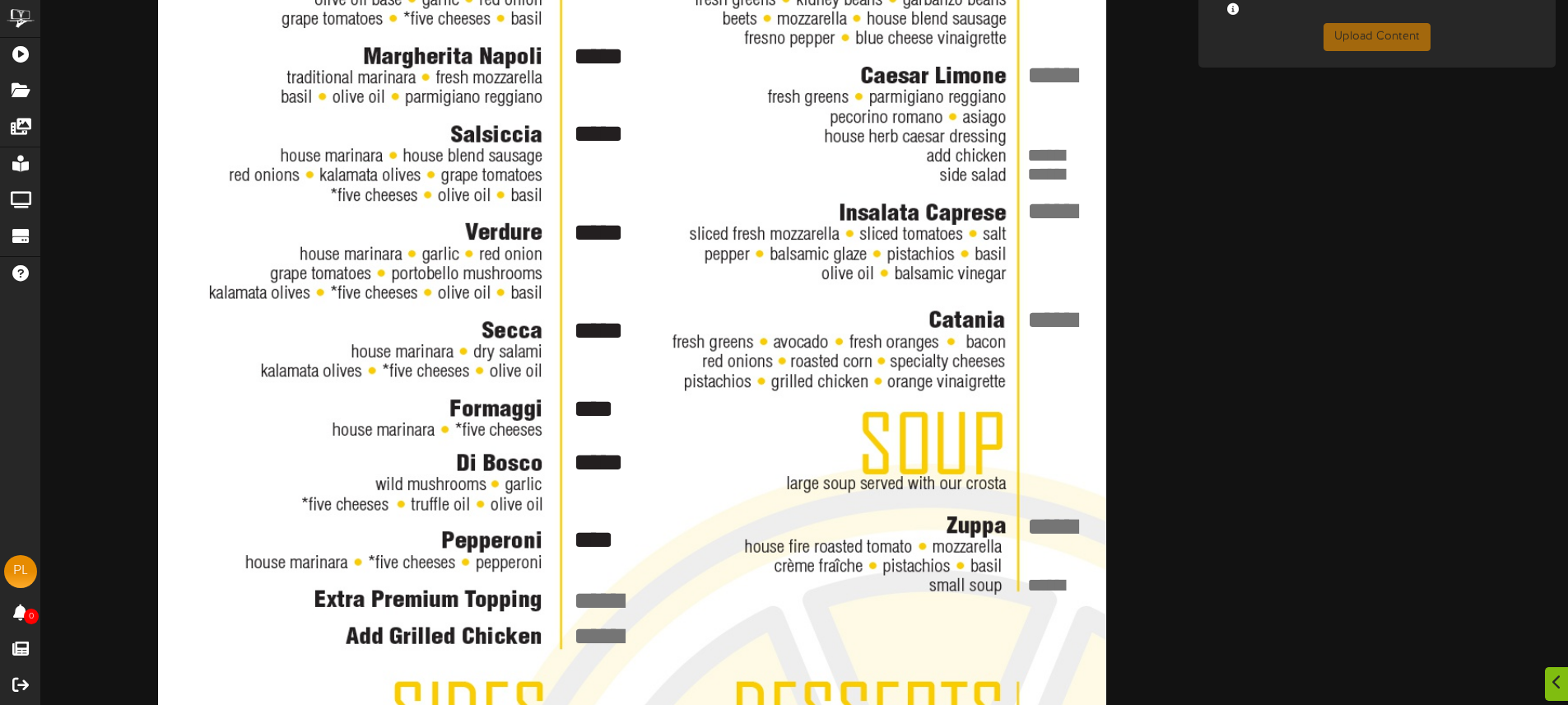
scroll to position [634, 0]
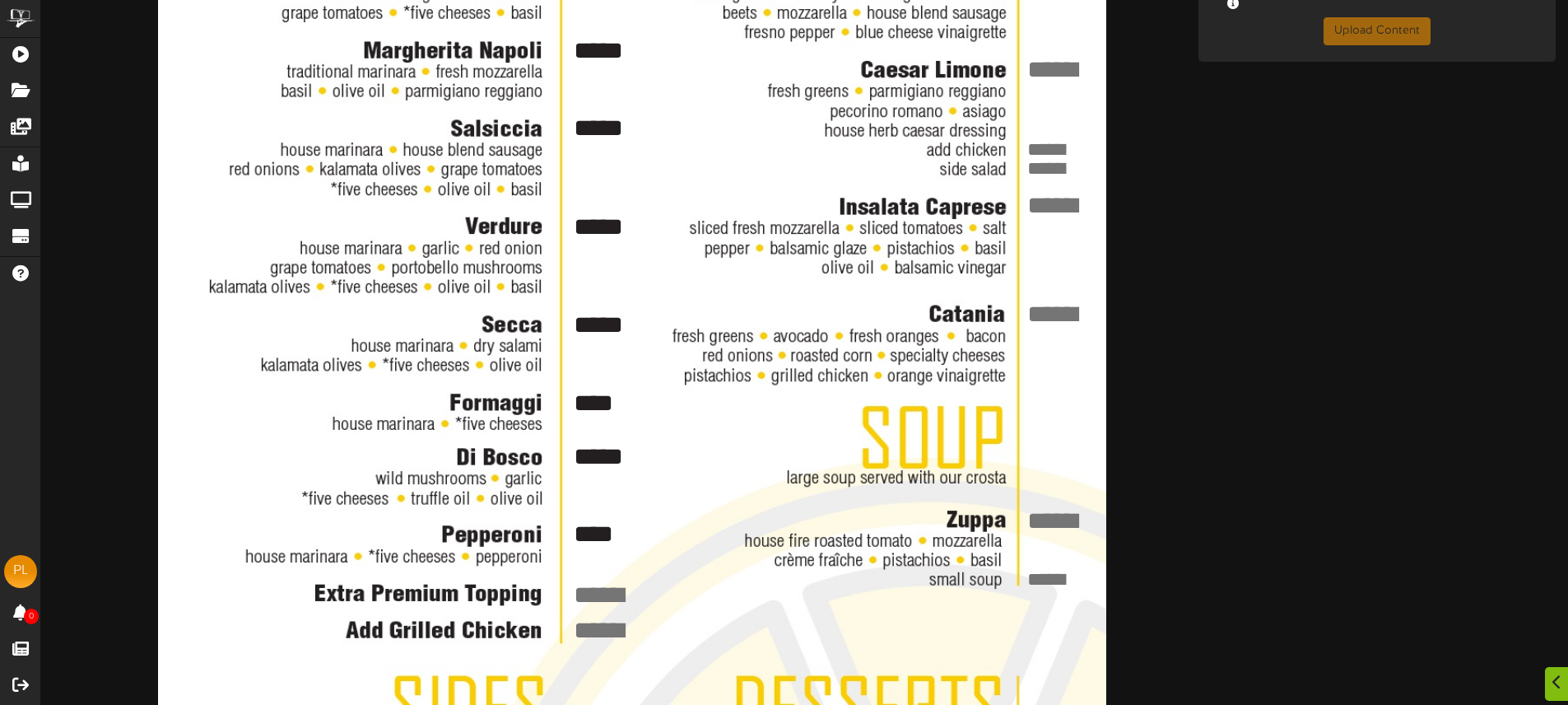
type textarea "****"
click at [579, 585] on textarea at bounding box center [604, 594] width 66 height 35
type textarea "******"
click at [580, 627] on textarea at bounding box center [604, 629] width 66 height 35
type textarea "****"
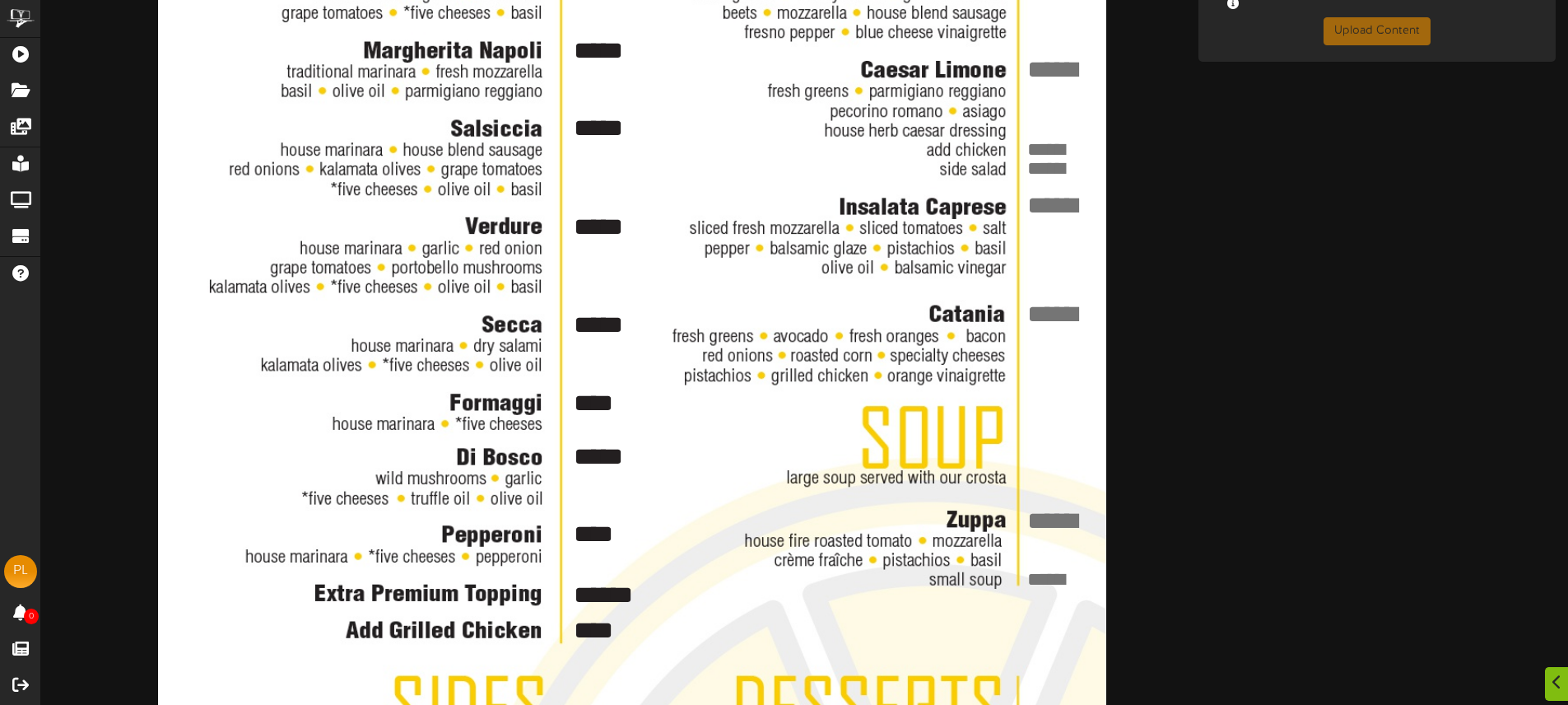
click at [609, 594] on textarea at bounding box center [604, 594] width 66 height 35
type textarea "*******"
click at [722, 601] on div at bounding box center [632, 286] width 949 height 1687
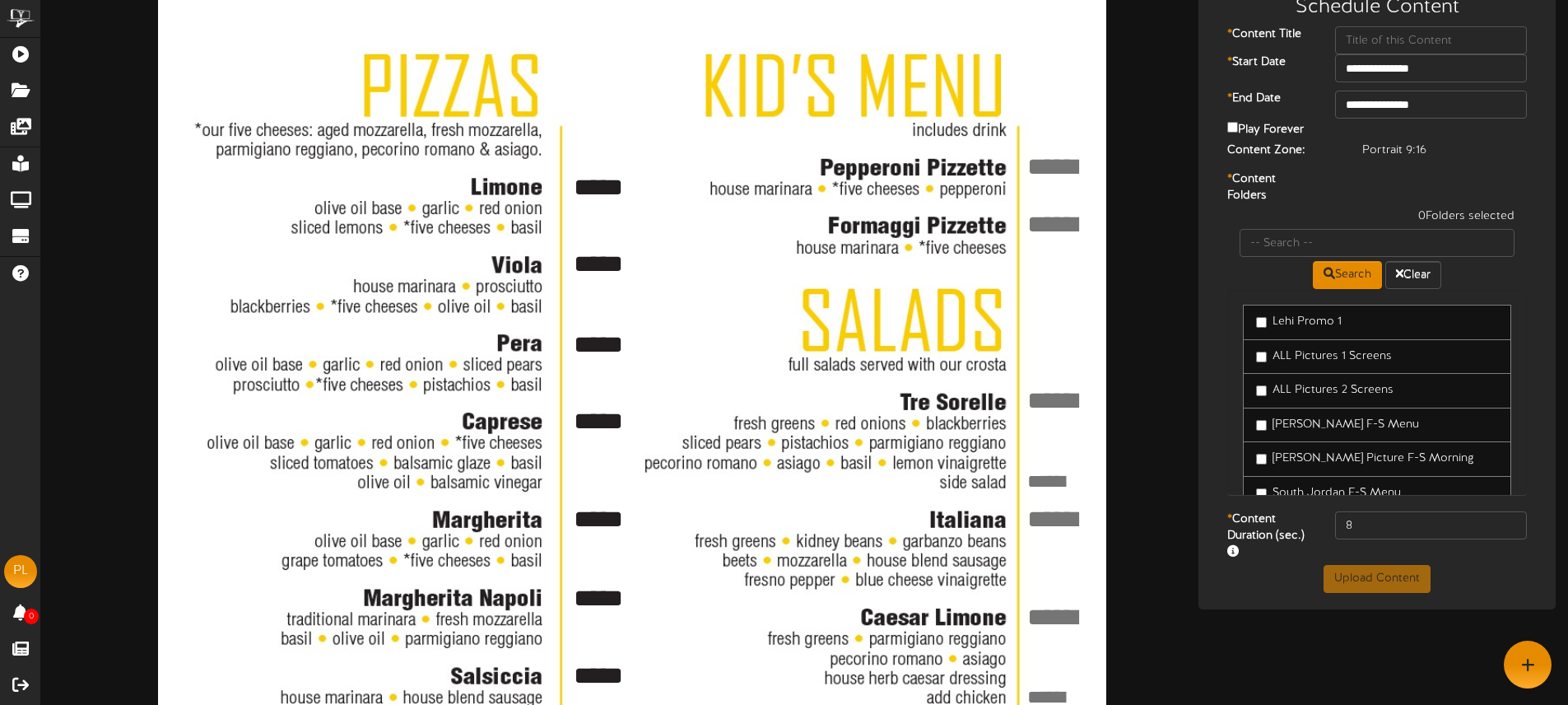
scroll to position [82, 0]
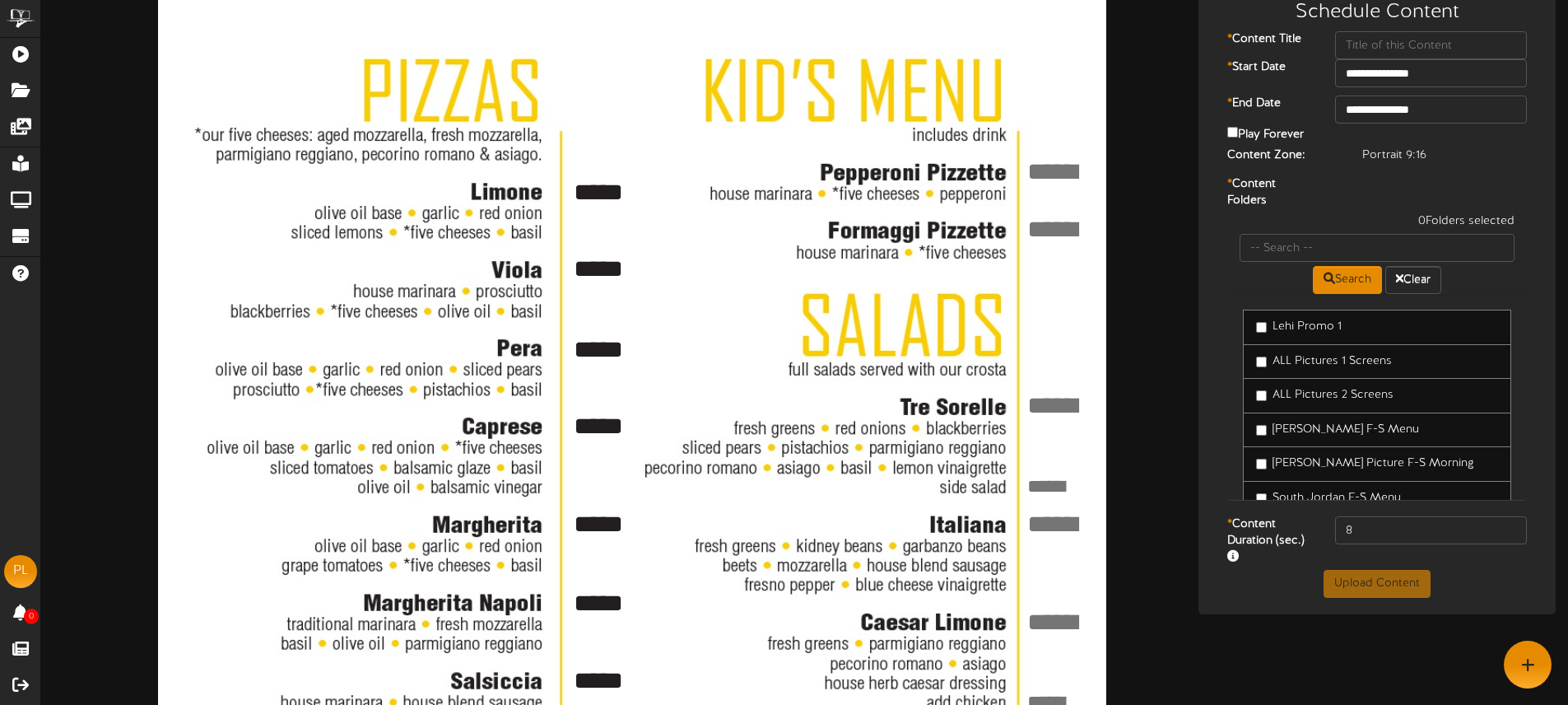
click at [1035, 167] on textarea at bounding box center [1059, 171] width 66 height 35
type textarea "****"
click at [1062, 216] on textarea at bounding box center [1059, 229] width 66 height 35
type textarea "****"
click at [1048, 388] on textarea at bounding box center [1059, 405] width 66 height 35
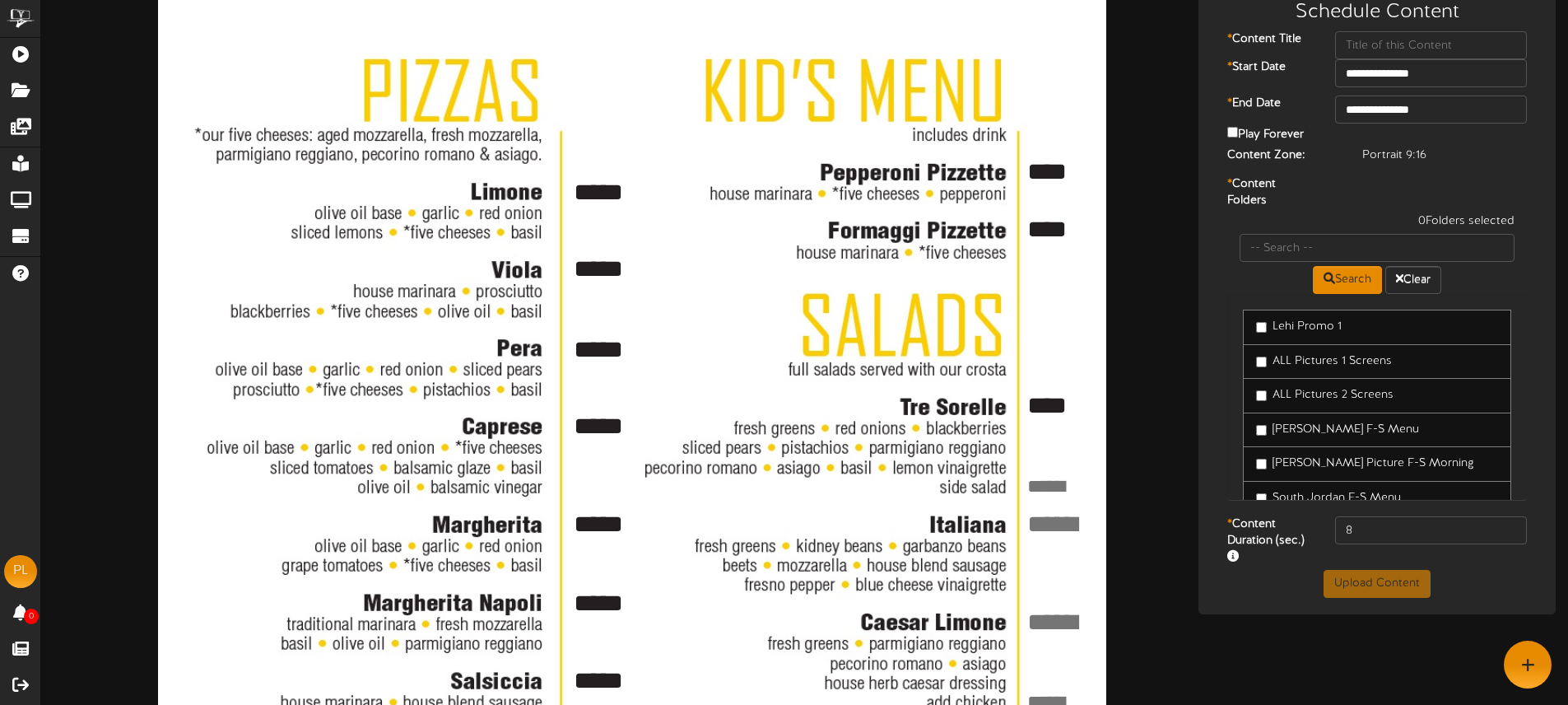
type textarea "****"
click at [1036, 484] on textarea at bounding box center [1050, 487] width 49 height 27
type textarea "****"
click at [1048, 522] on textarea at bounding box center [1059, 524] width 66 height 35
type textarea "*****"
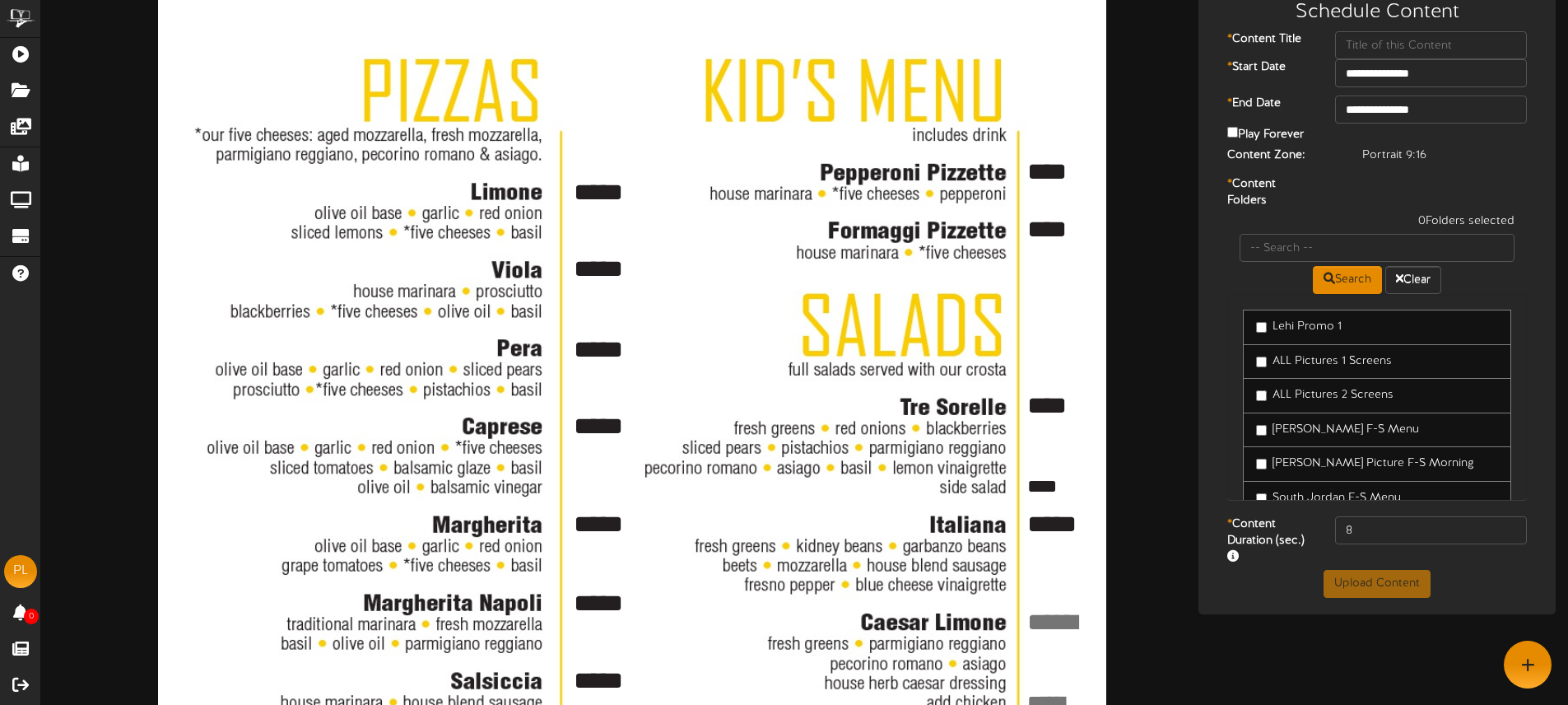
click at [1050, 610] on textarea at bounding box center [1059, 621] width 66 height 35
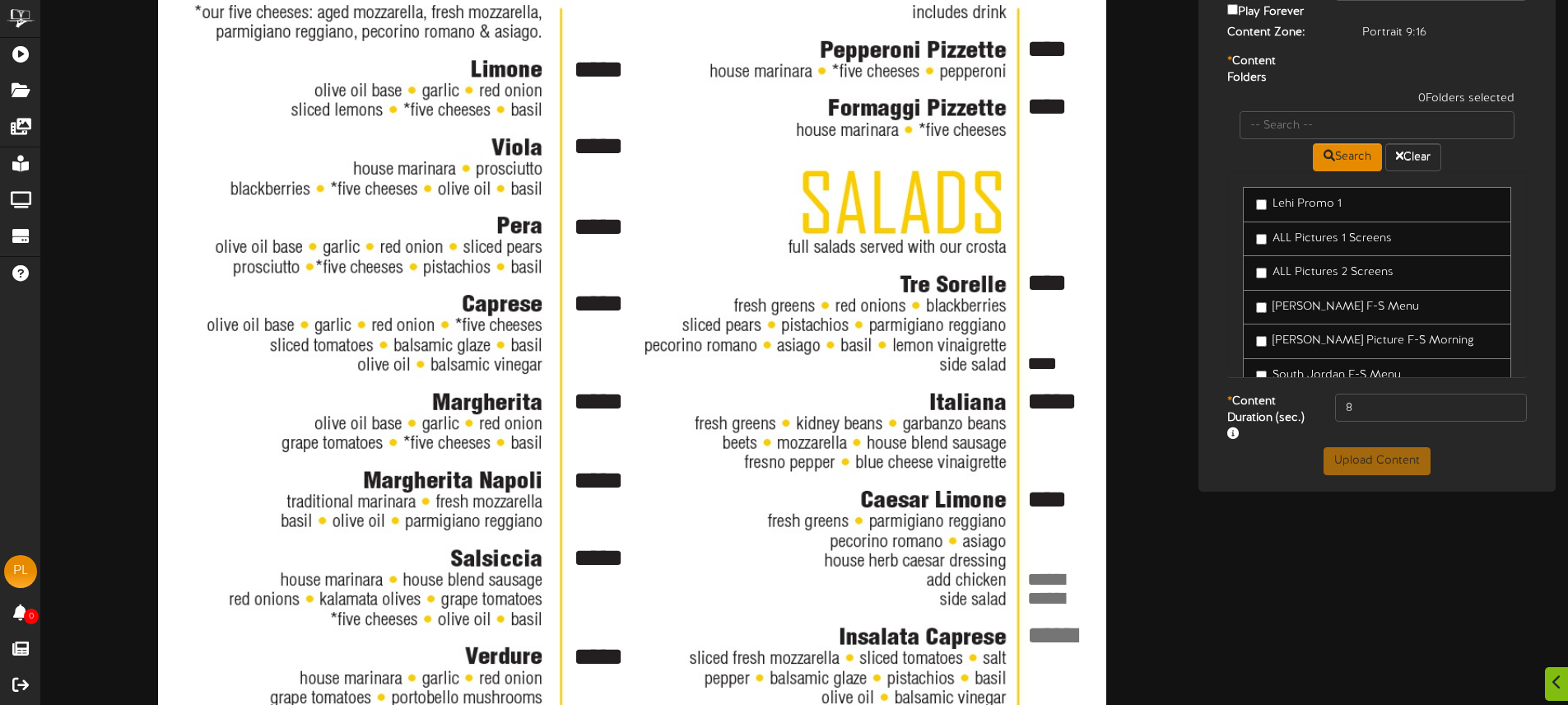
type textarea "****"
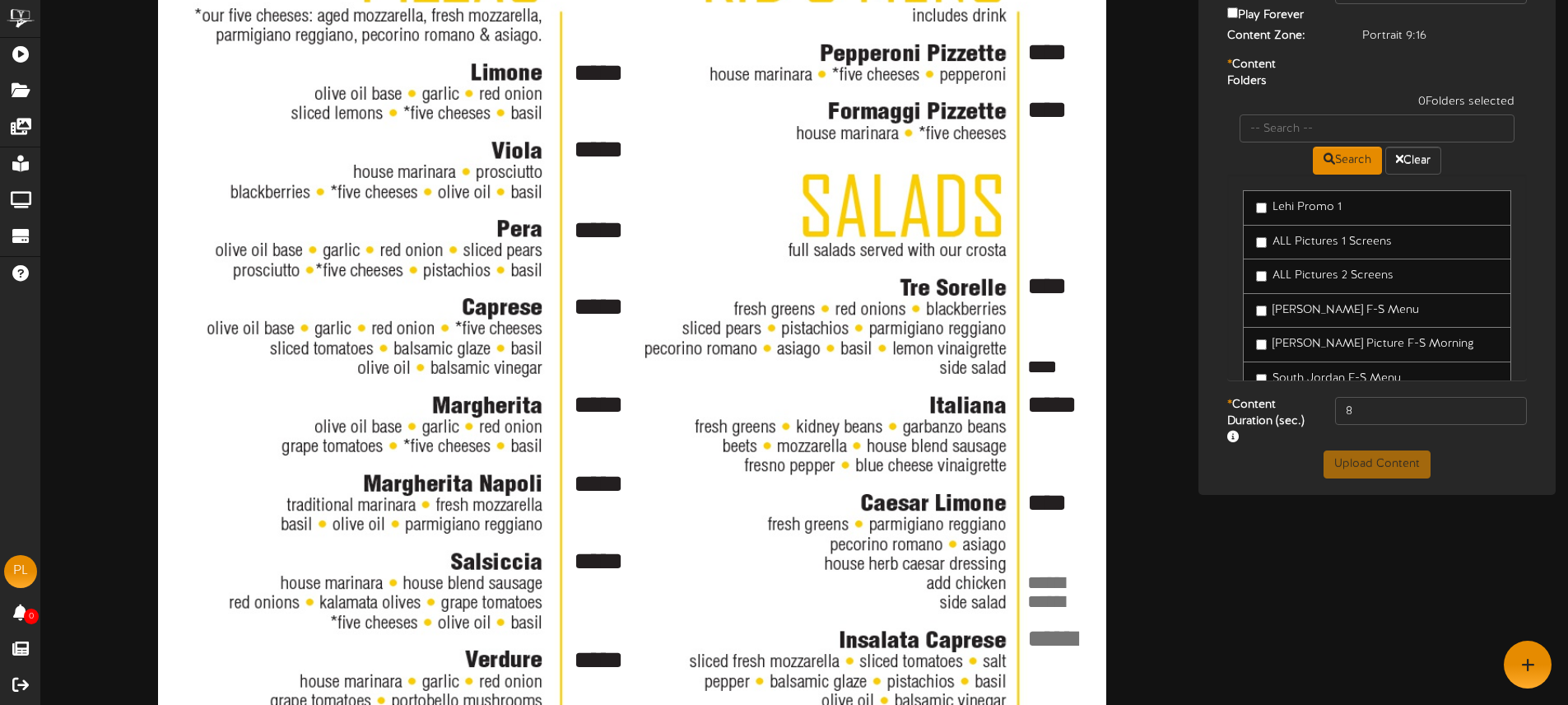
click at [1055, 575] on textarea at bounding box center [1050, 582] width 49 height 27
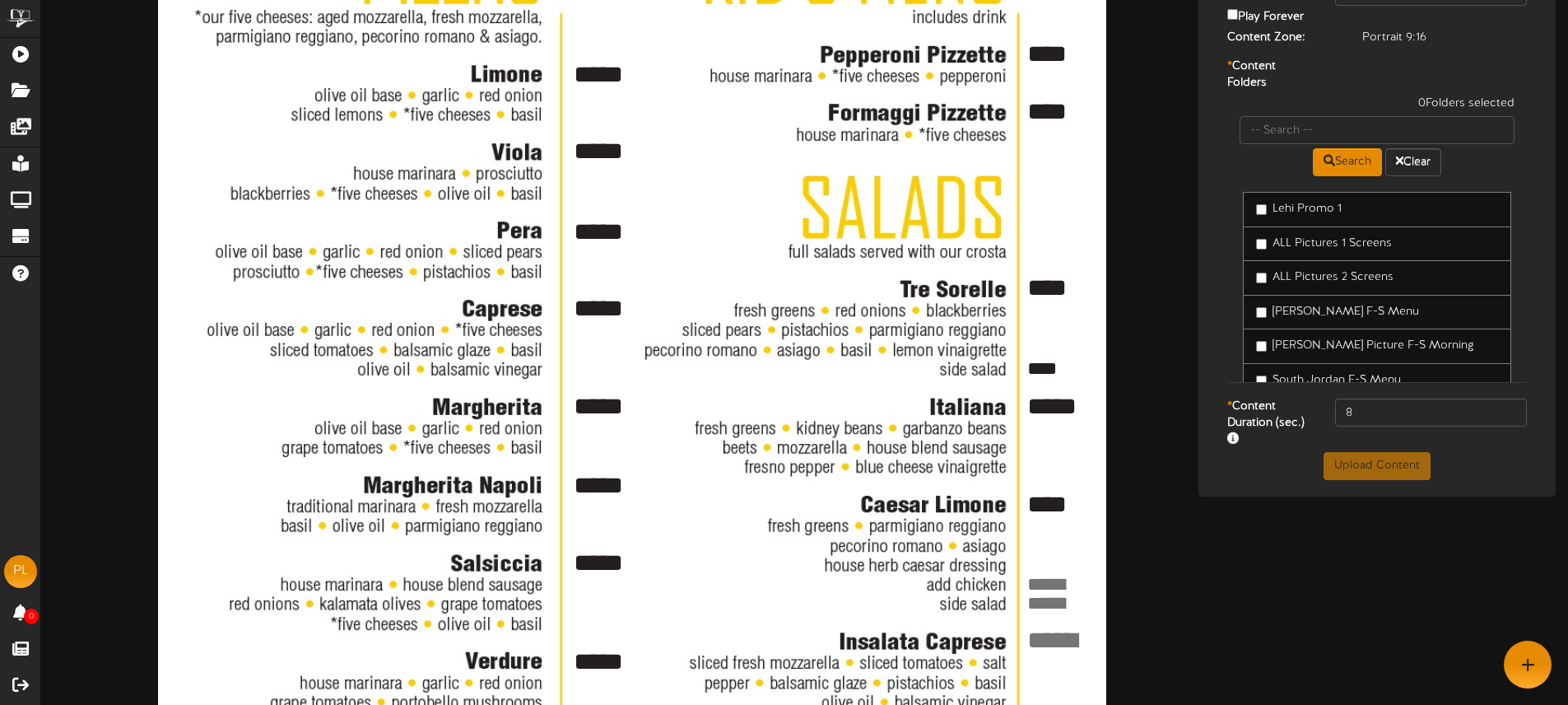
type textarea "*"
type textarea "****"
click at [1064, 604] on textarea at bounding box center [1050, 604] width 49 height 27
type textarea "****"
click at [1064, 636] on textarea at bounding box center [1059, 640] width 66 height 35
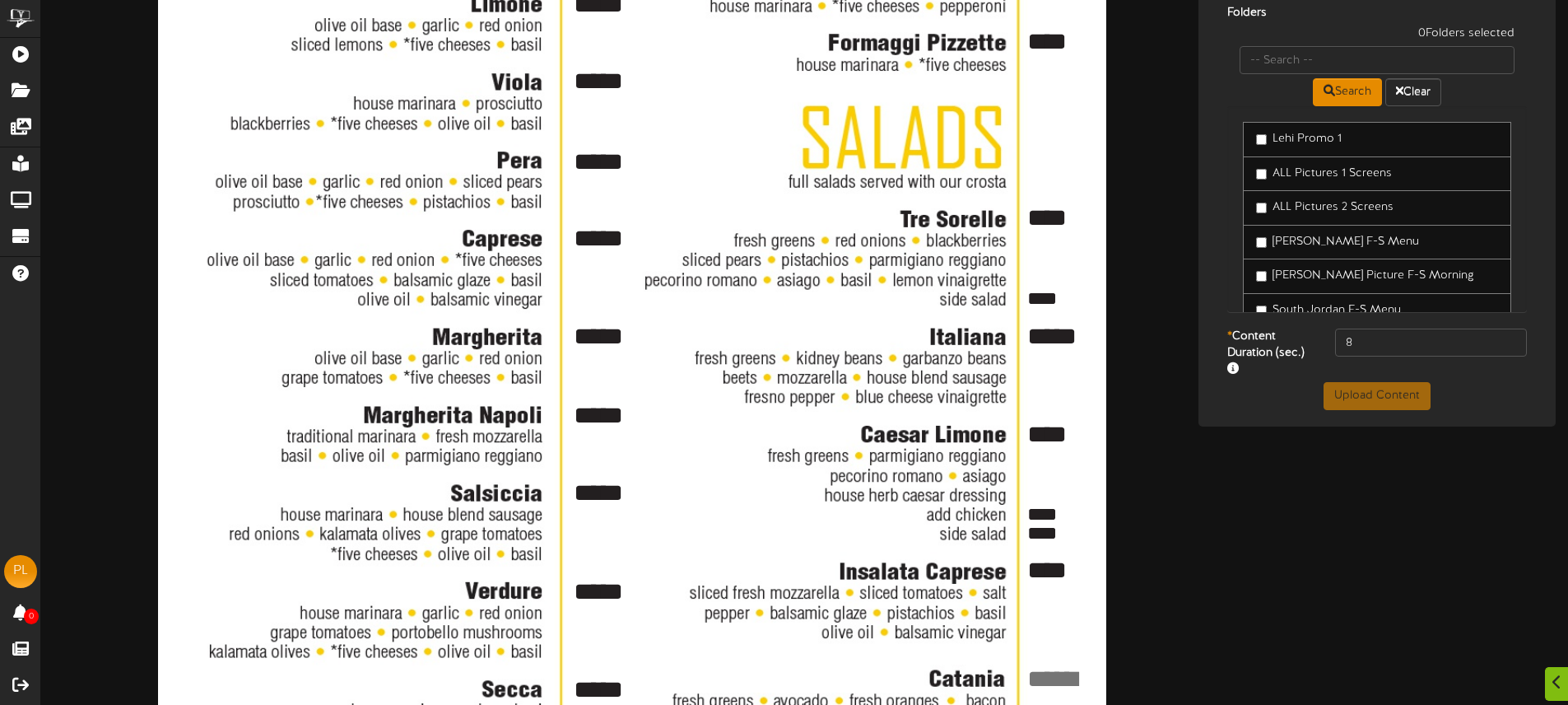
scroll to position [290, 0]
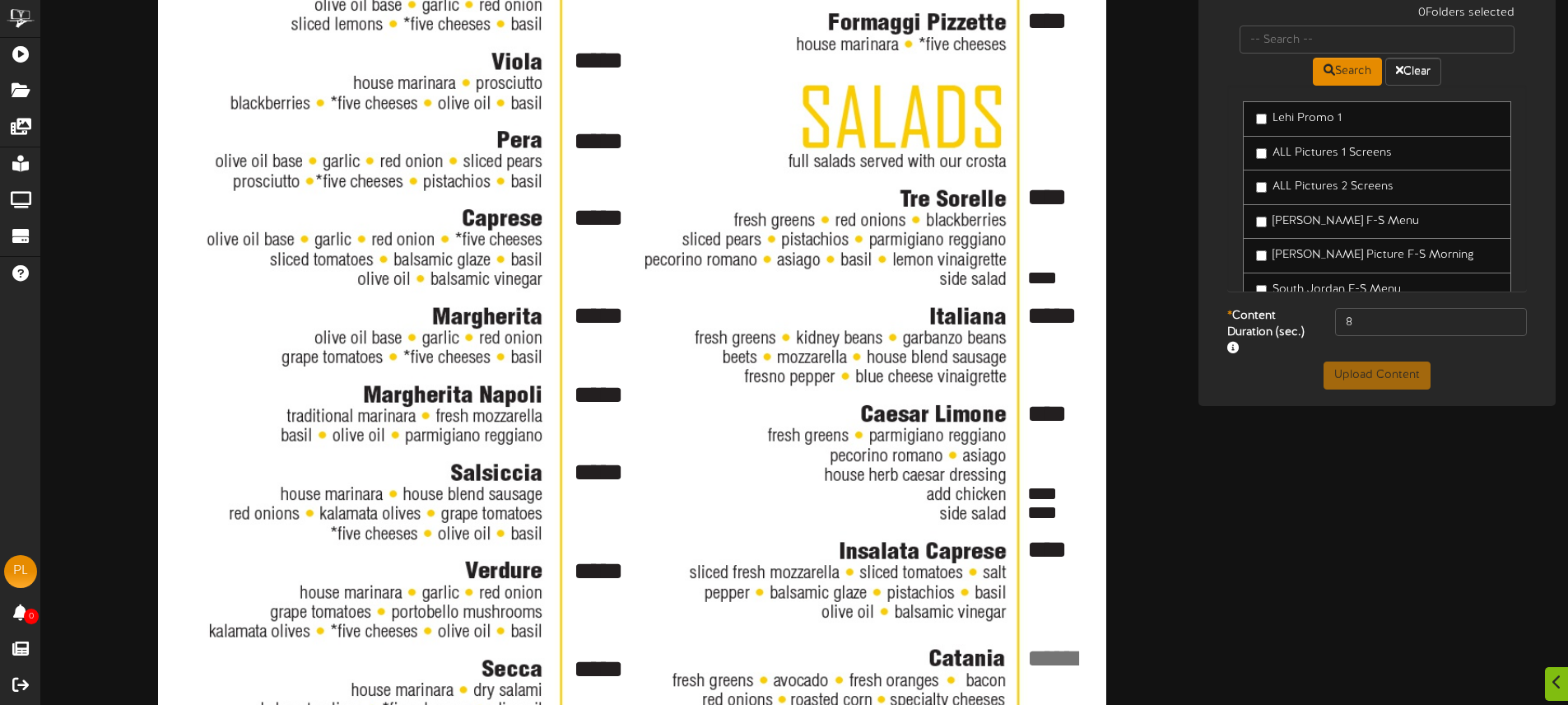
type textarea "****"
click at [1036, 647] on textarea at bounding box center [1059, 657] width 66 height 35
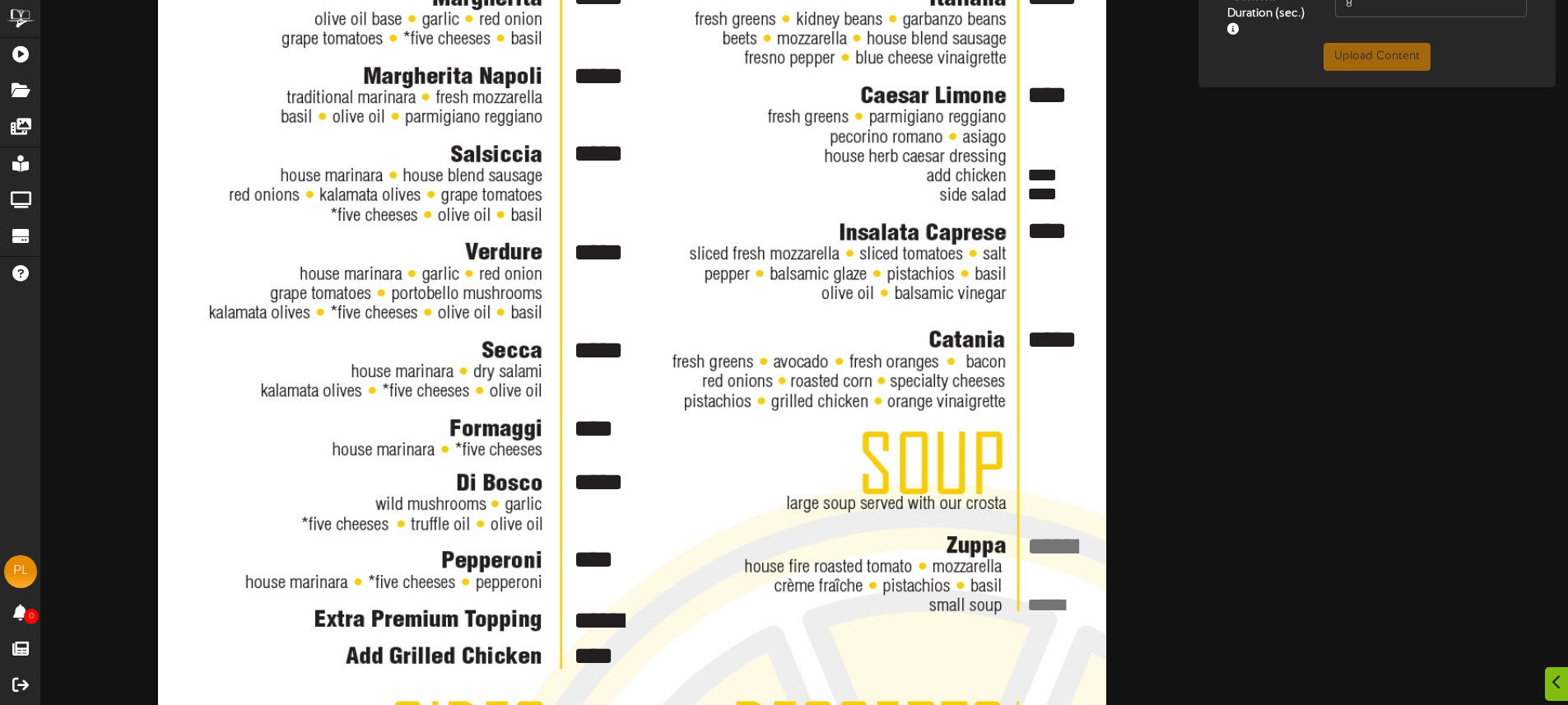
type textarea "*****"
click at [1055, 537] on textarea at bounding box center [1059, 546] width 66 height 35
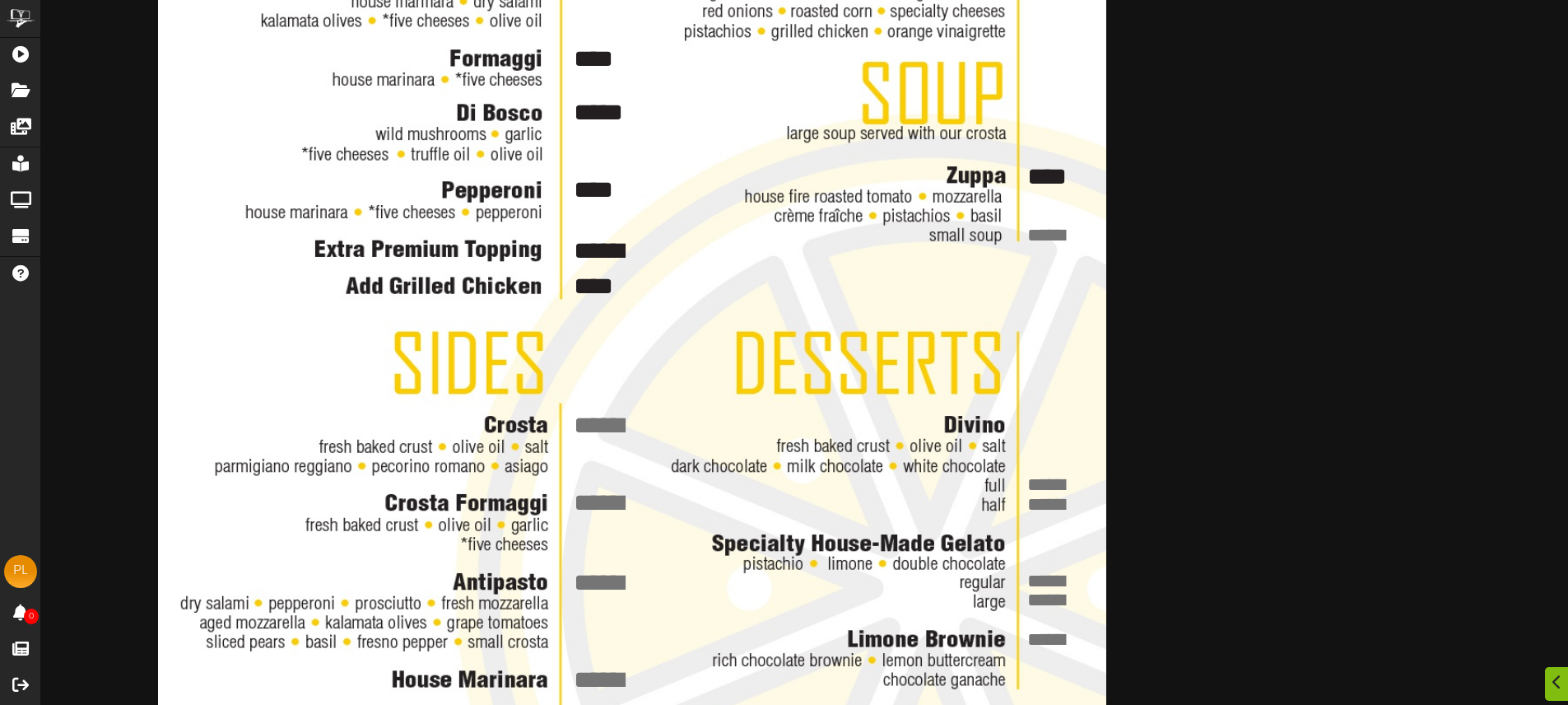
scroll to position [982, 0]
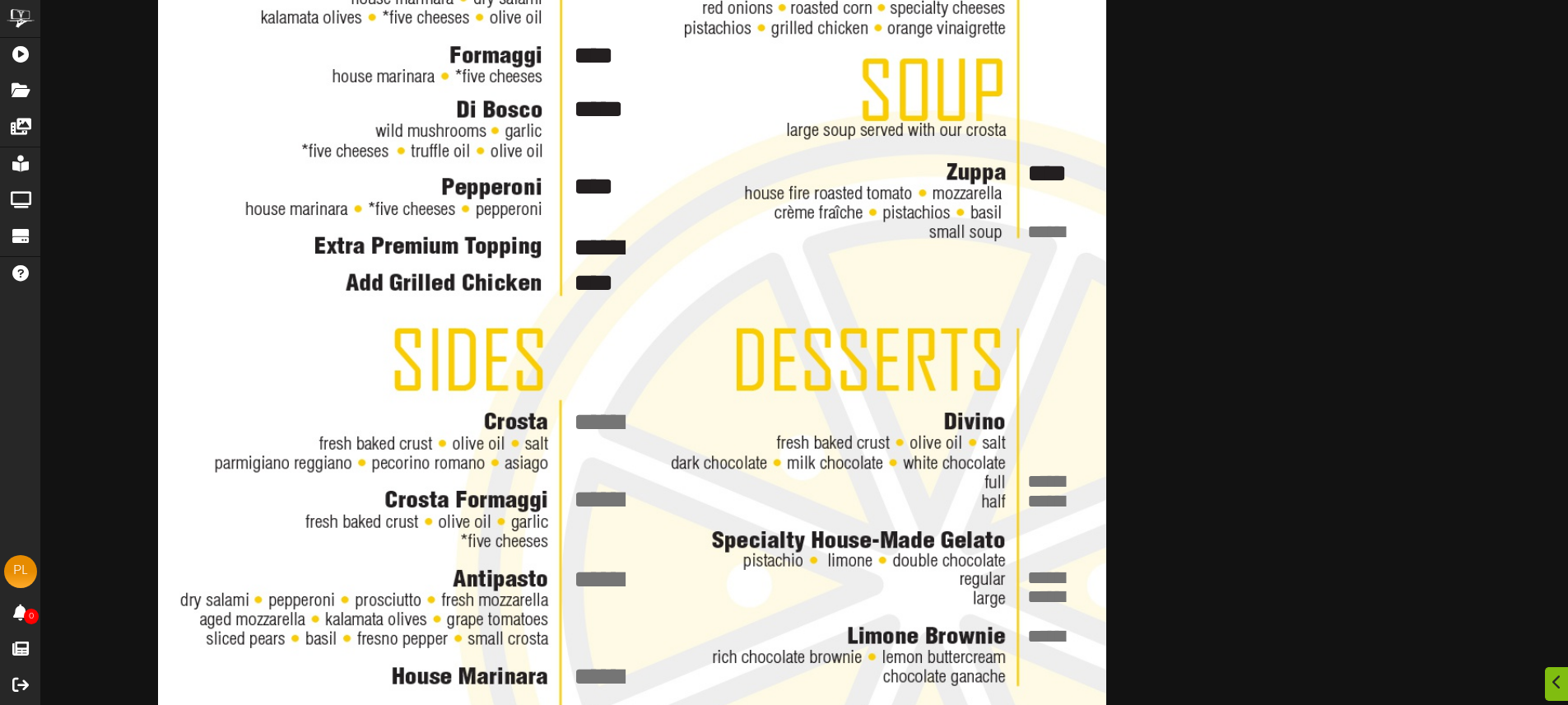
type textarea "****"
click at [602, 413] on textarea at bounding box center [604, 421] width 66 height 35
type textarea "****"
click at [600, 490] on textarea at bounding box center [604, 499] width 66 height 35
type textarea "****"
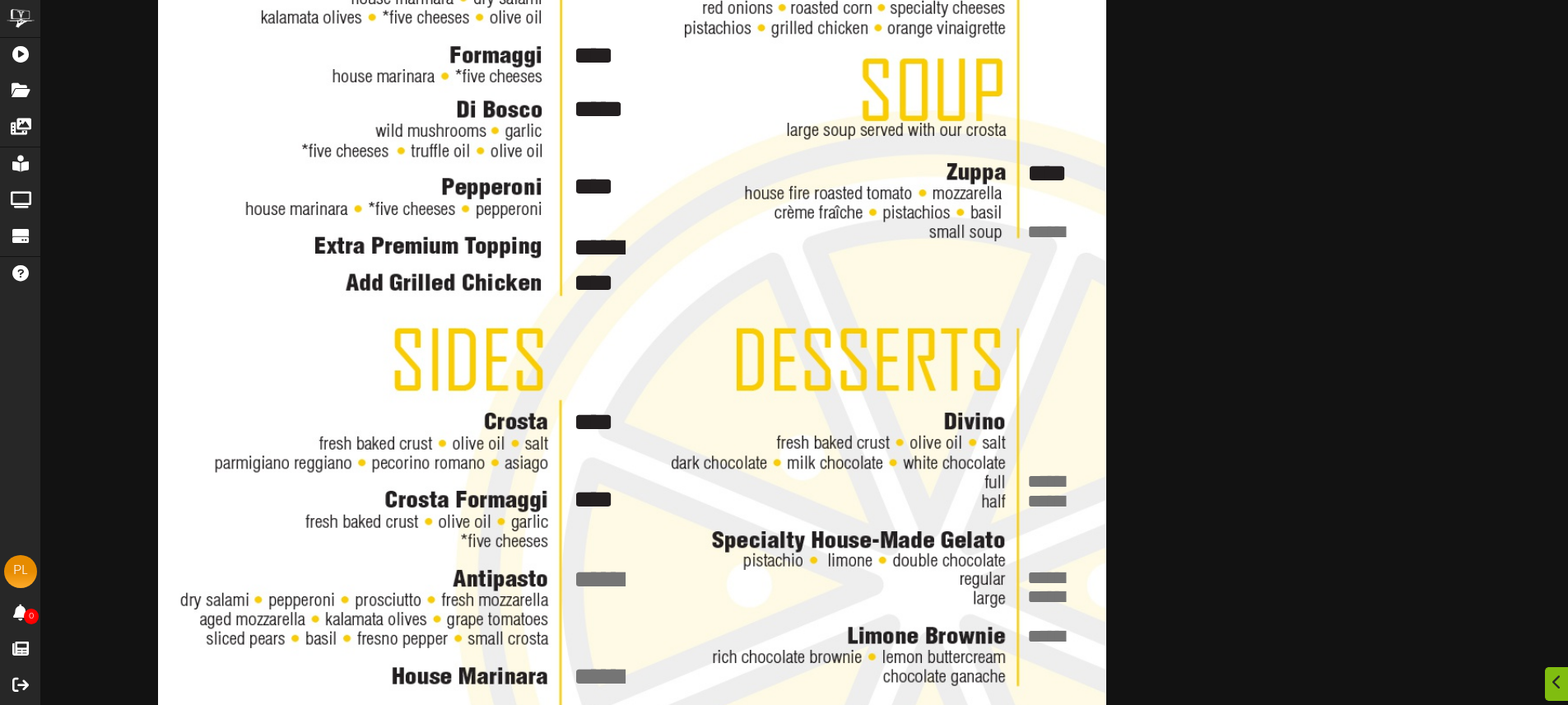
click at [599, 569] on textarea at bounding box center [604, 578] width 66 height 35
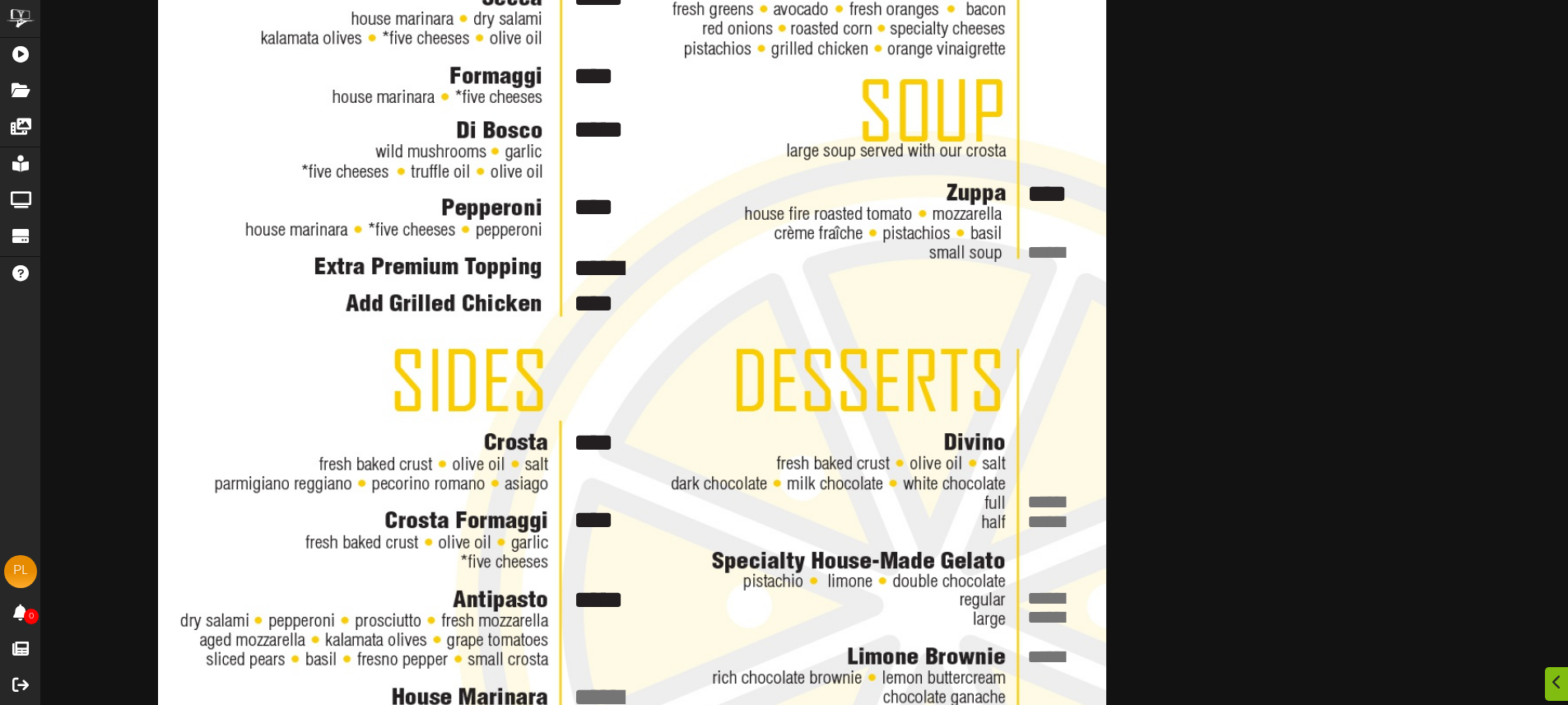
scroll to position [1007, 0]
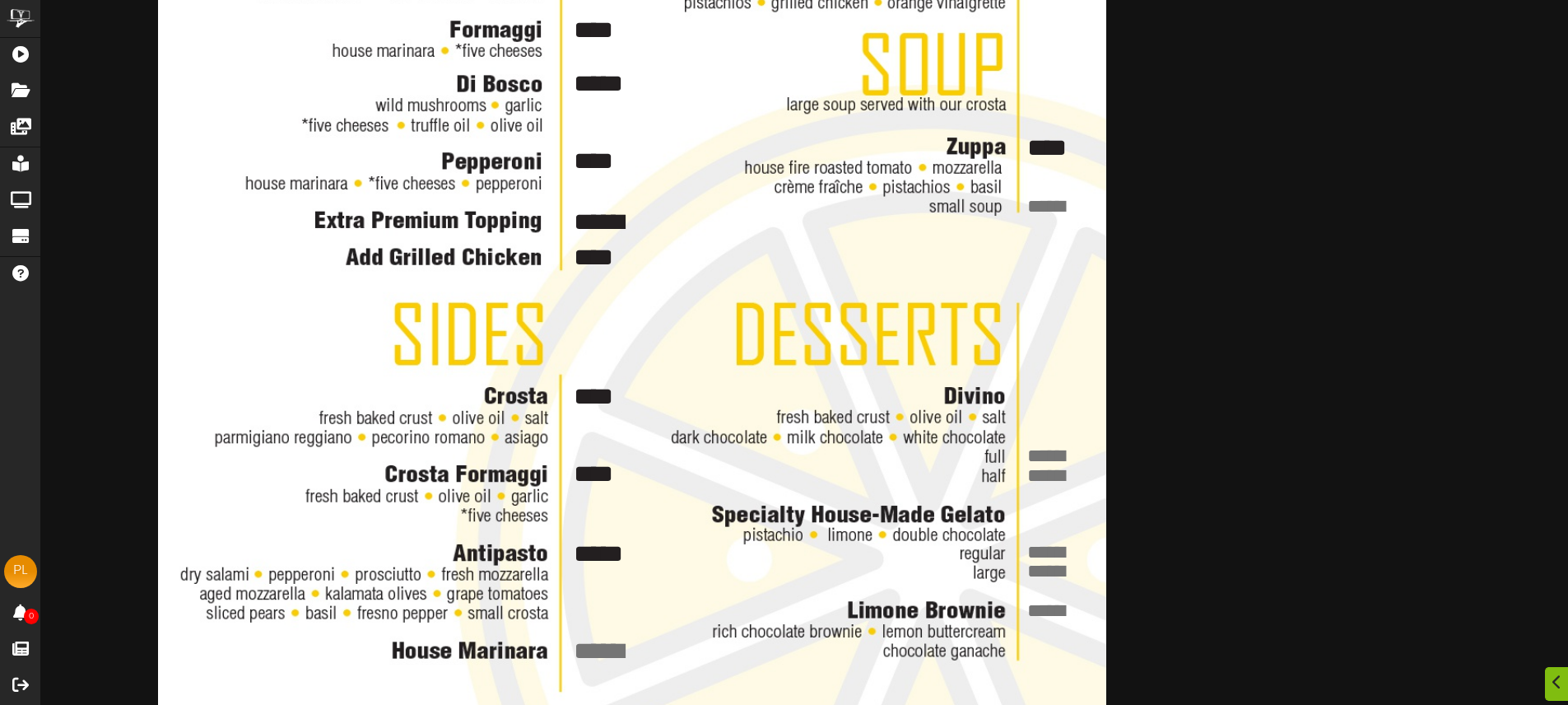
type textarea "*****"
click at [602, 638] on textarea at bounding box center [604, 650] width 66 height 35
type textarea "****"
click at [1039, 449] on textarea at bounding box center [1050, 457] width 49 height 27
type textarea "*****"
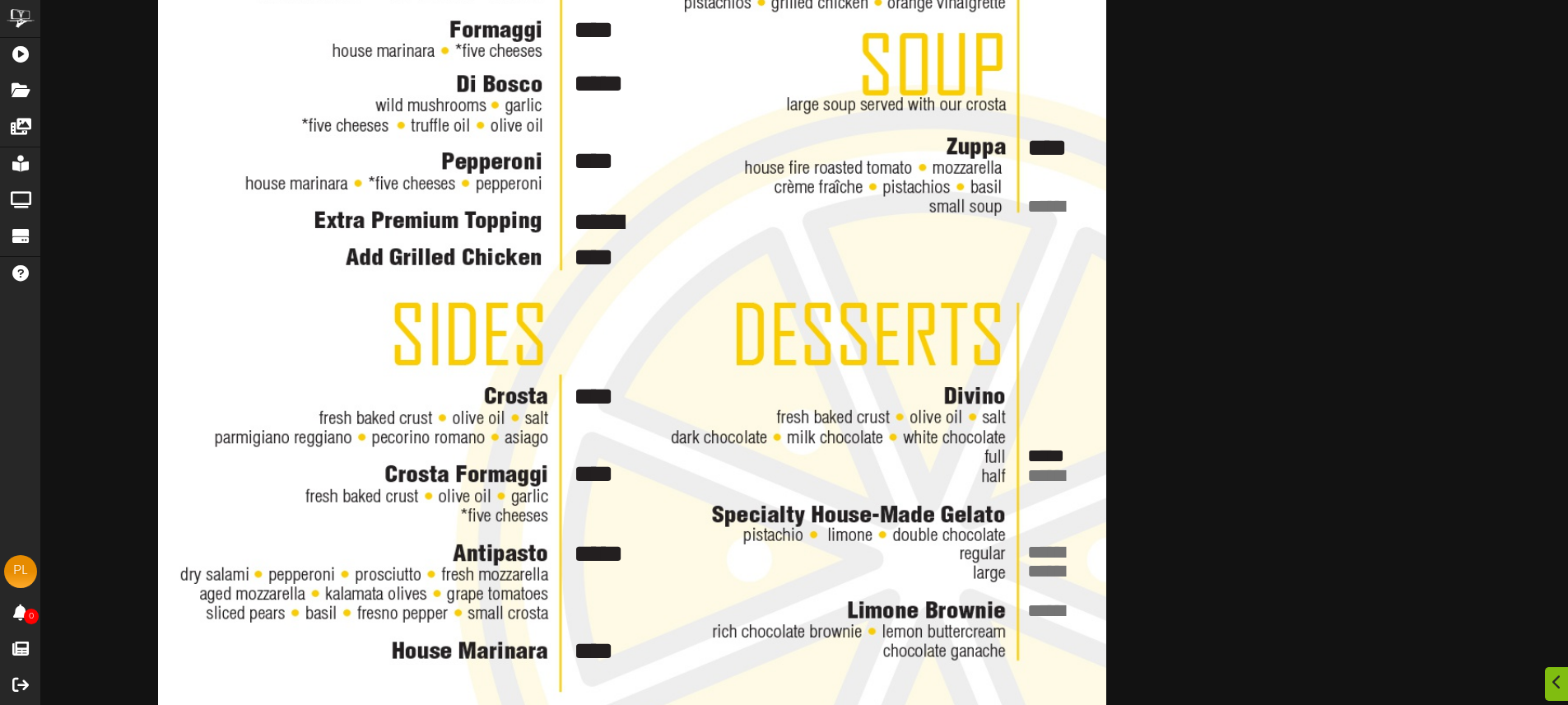
click at [1041, 542] on textarea at bounding box center [1050, 553] width 49 height 27
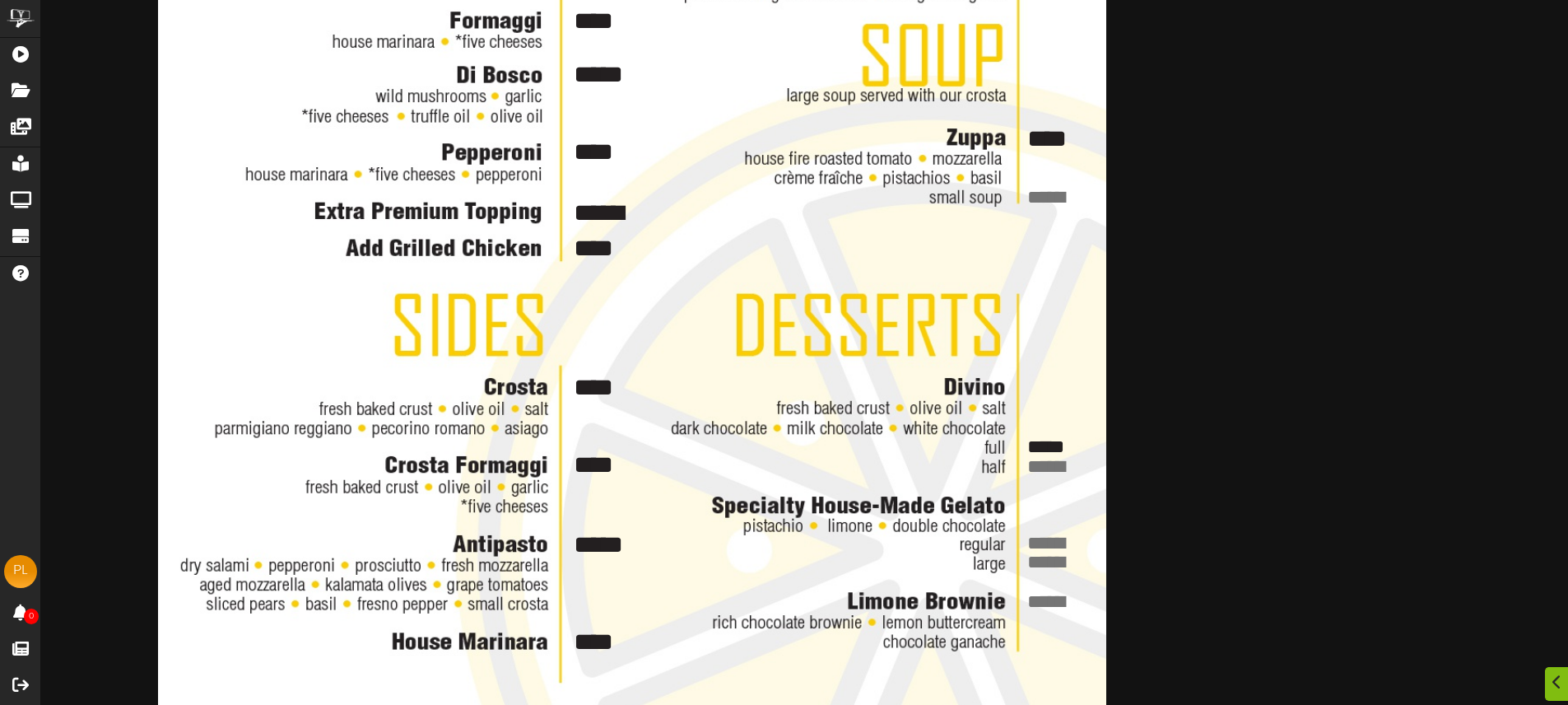
scroll to position [1021, 0]
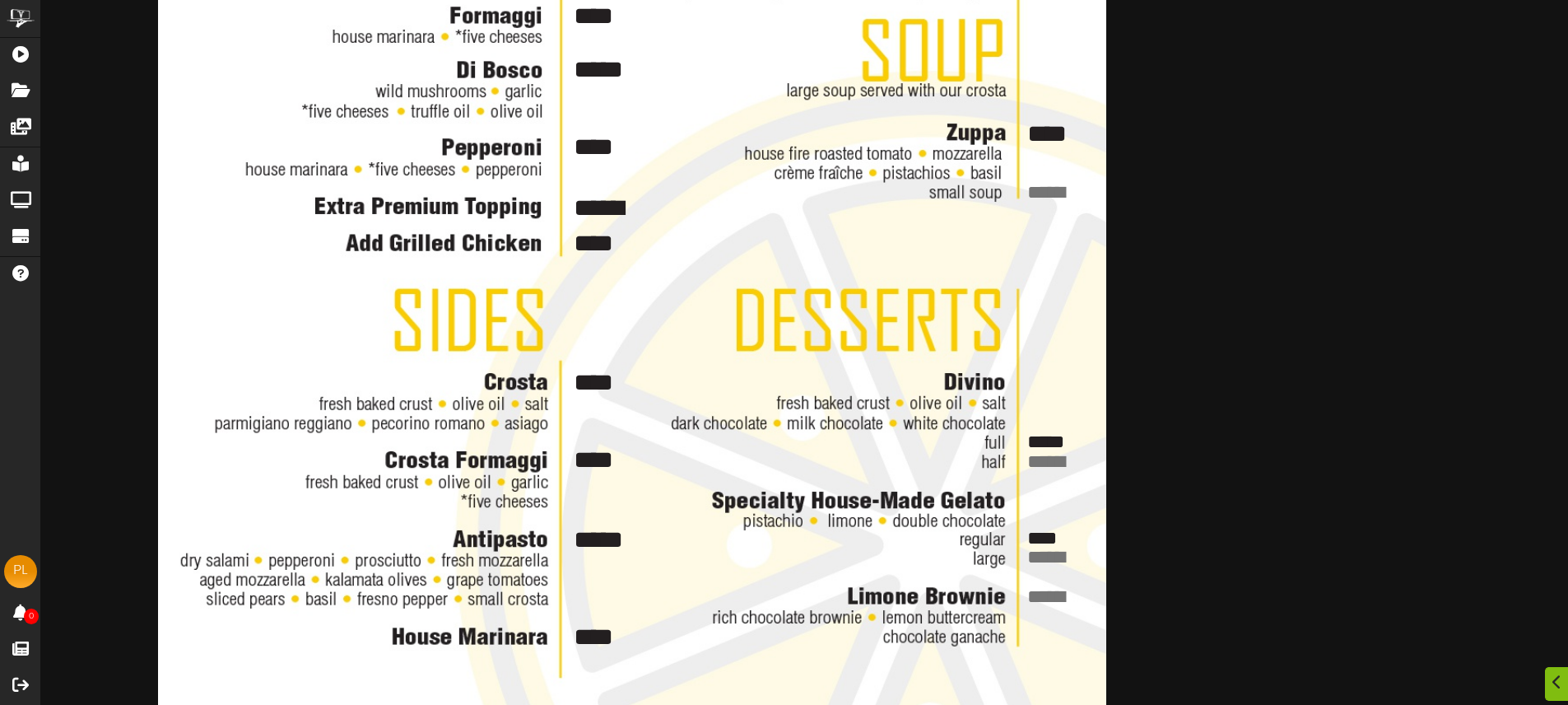
type textarea "****"
click at [1045, 592] on textarea at bounding box center [1050, 598] width 49 height 27
type textarea "****"
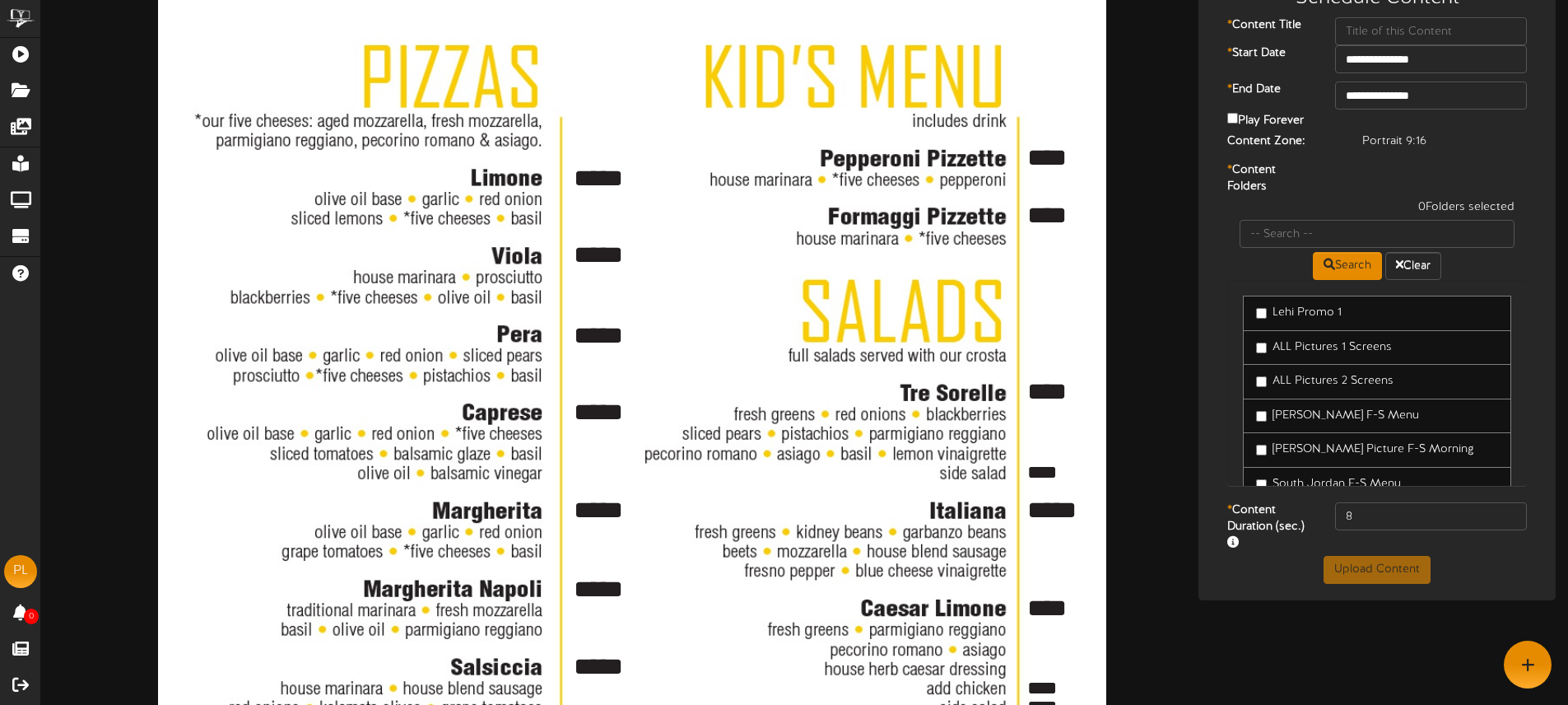
scroll to position [68, 0]
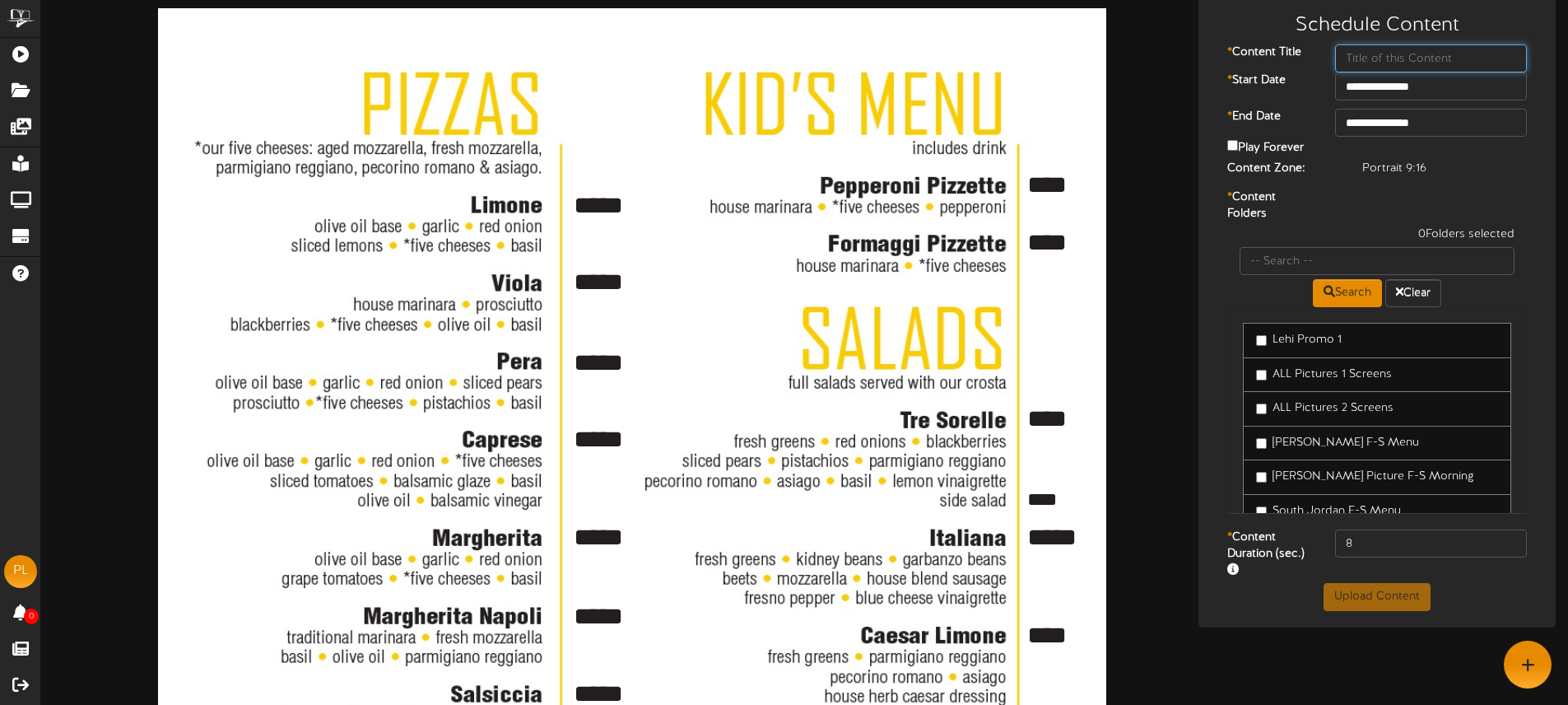
click at [1373, 63] on input "text" at bounding box center [1431, 58] width 191 height 28
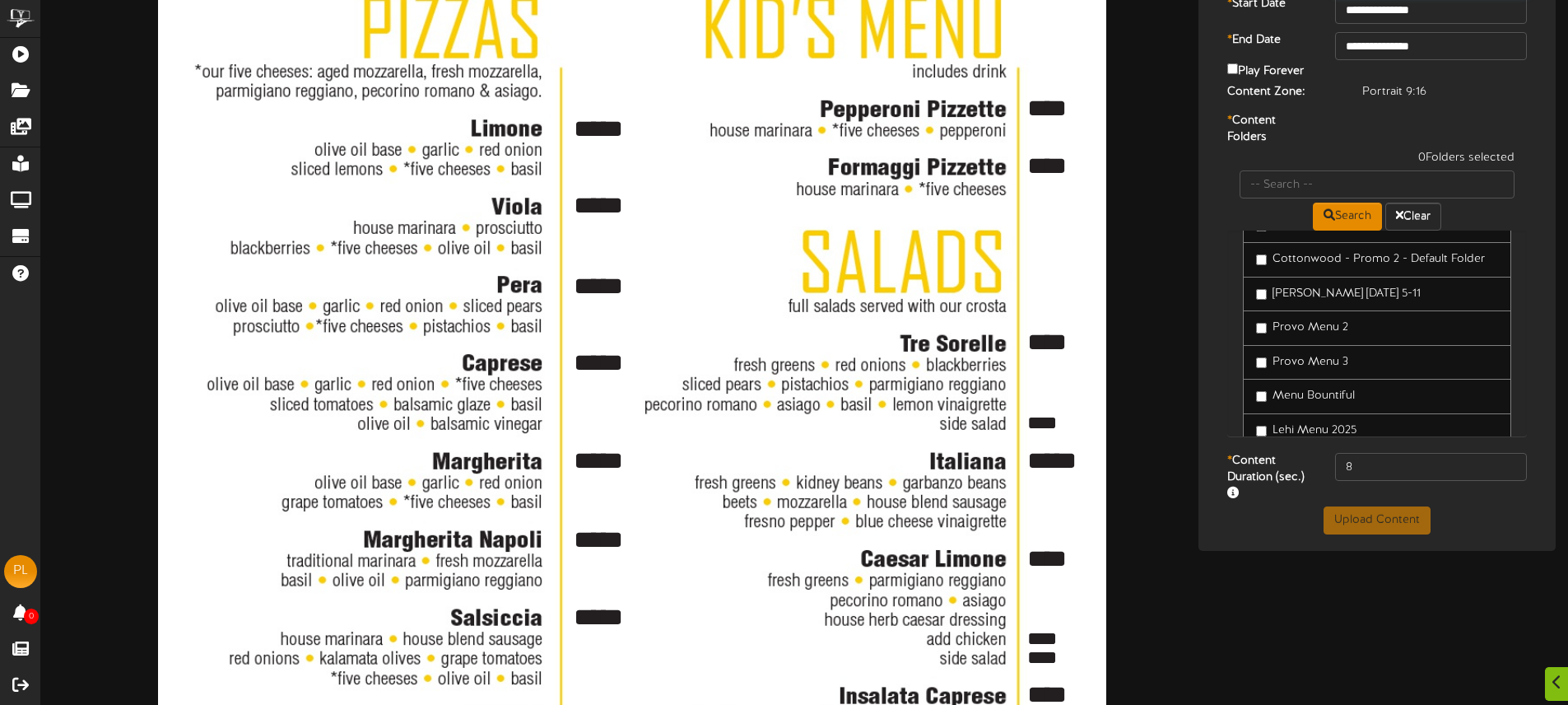
scroll to position [458, 0]
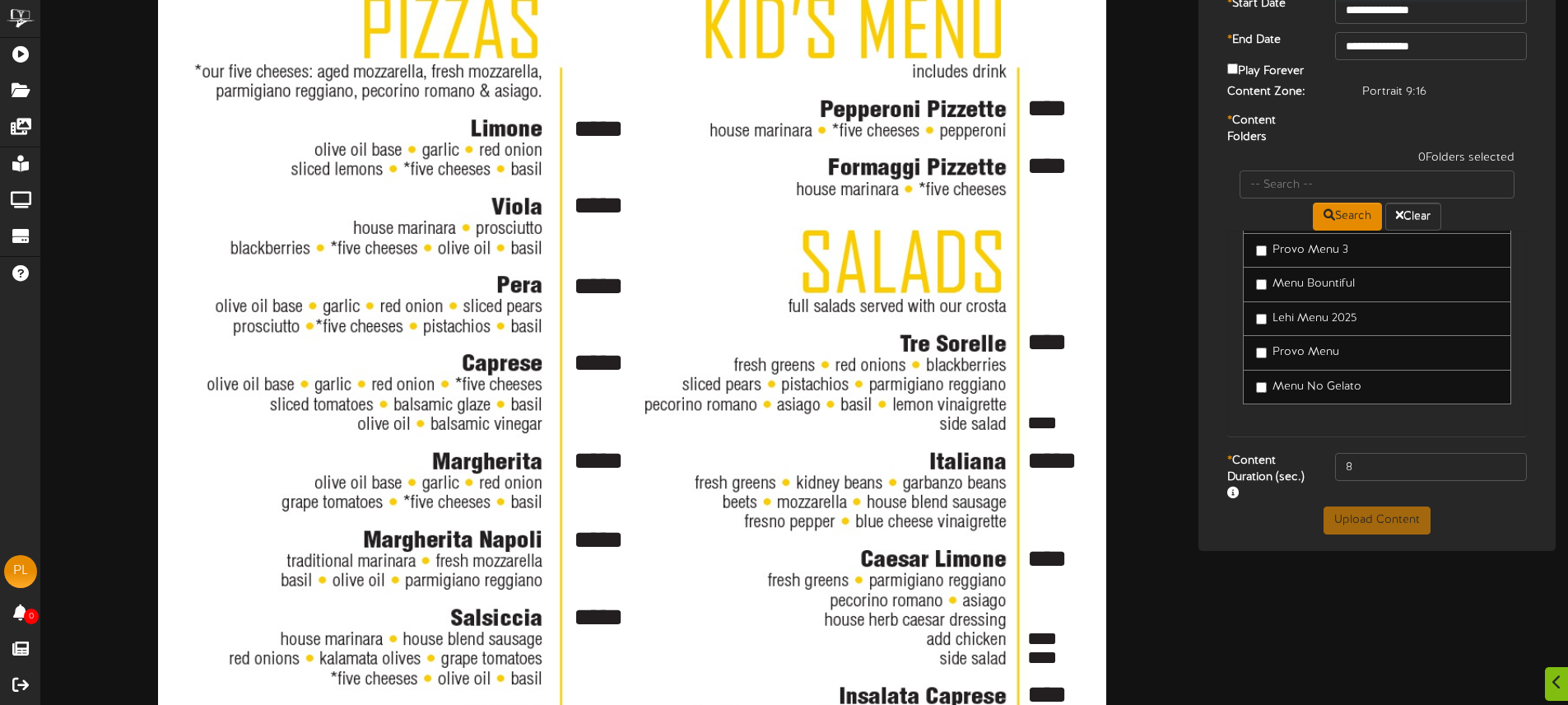
type input "Pizzeria Limone- St. George"
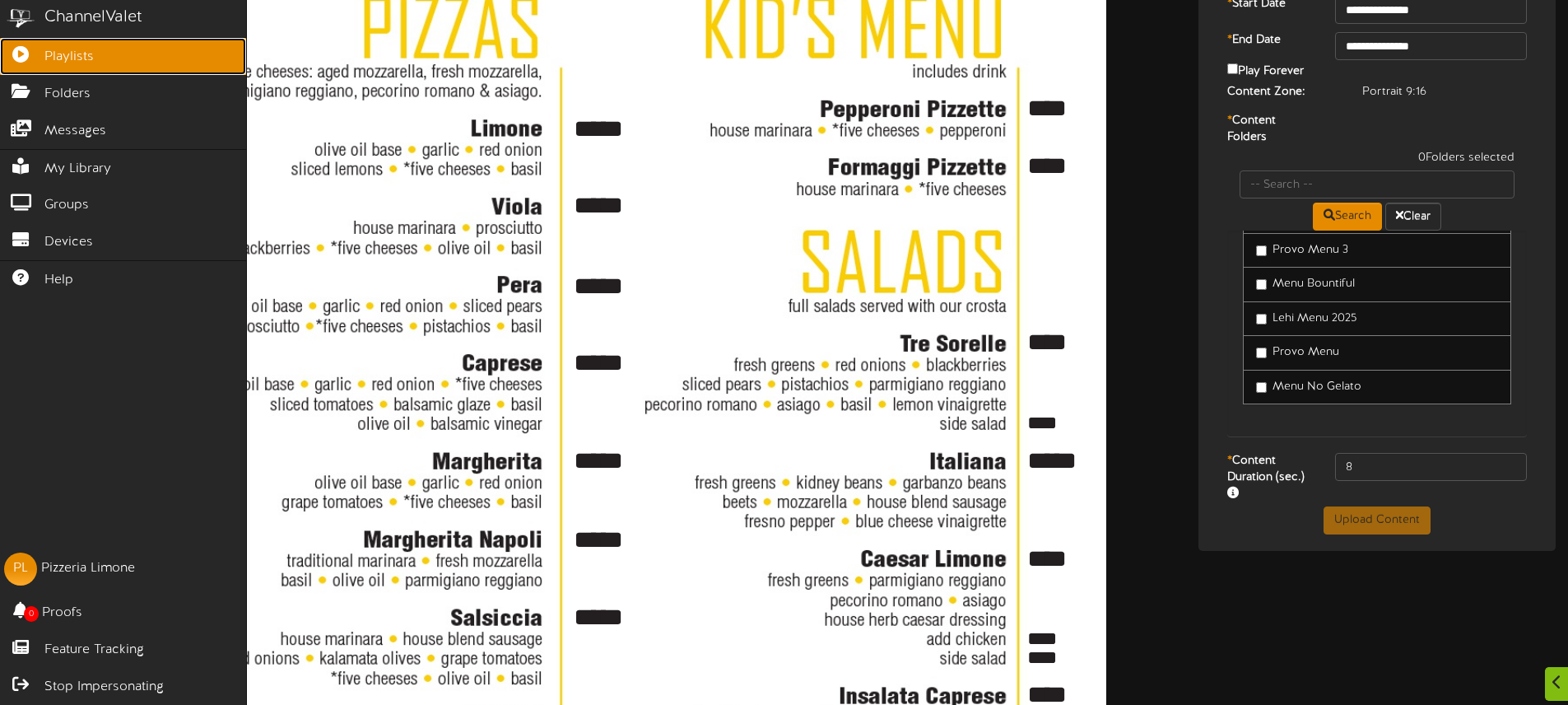
click at [40, 55] on link "Playlists" at bounding box center [123, 56] width 246 height 37
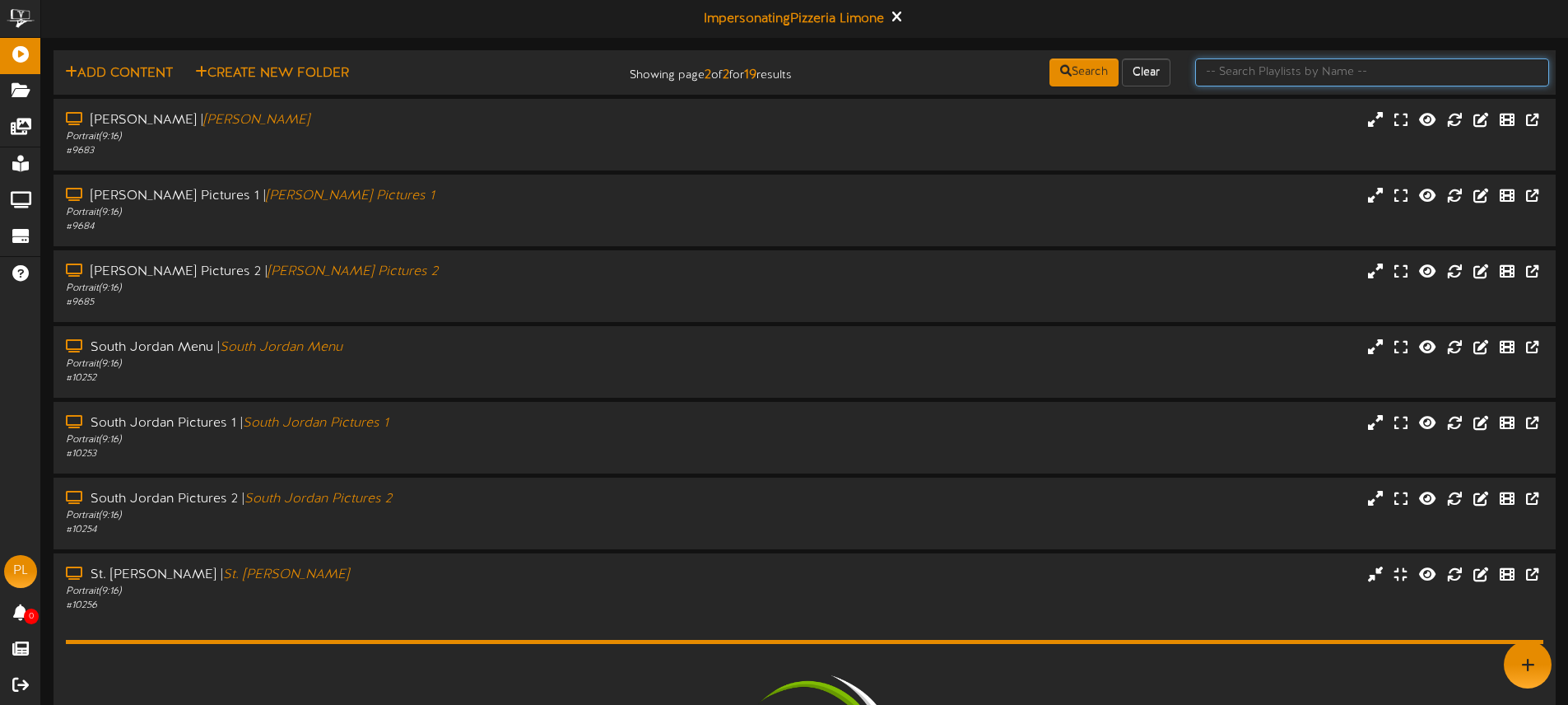
click at [1231, 74] on input "text" at bounding box center [1372, 72] width 354 height 28
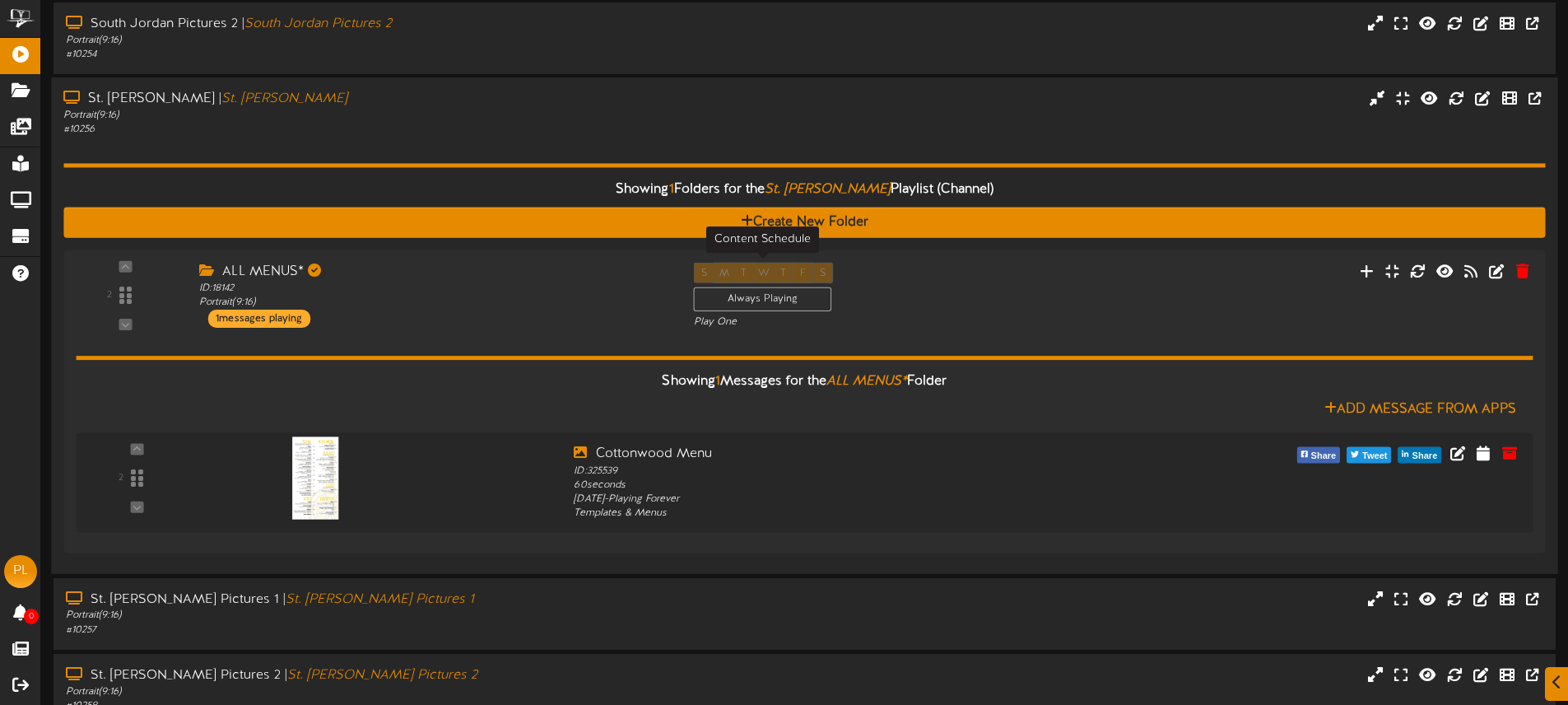
scroll to position [477, 0]
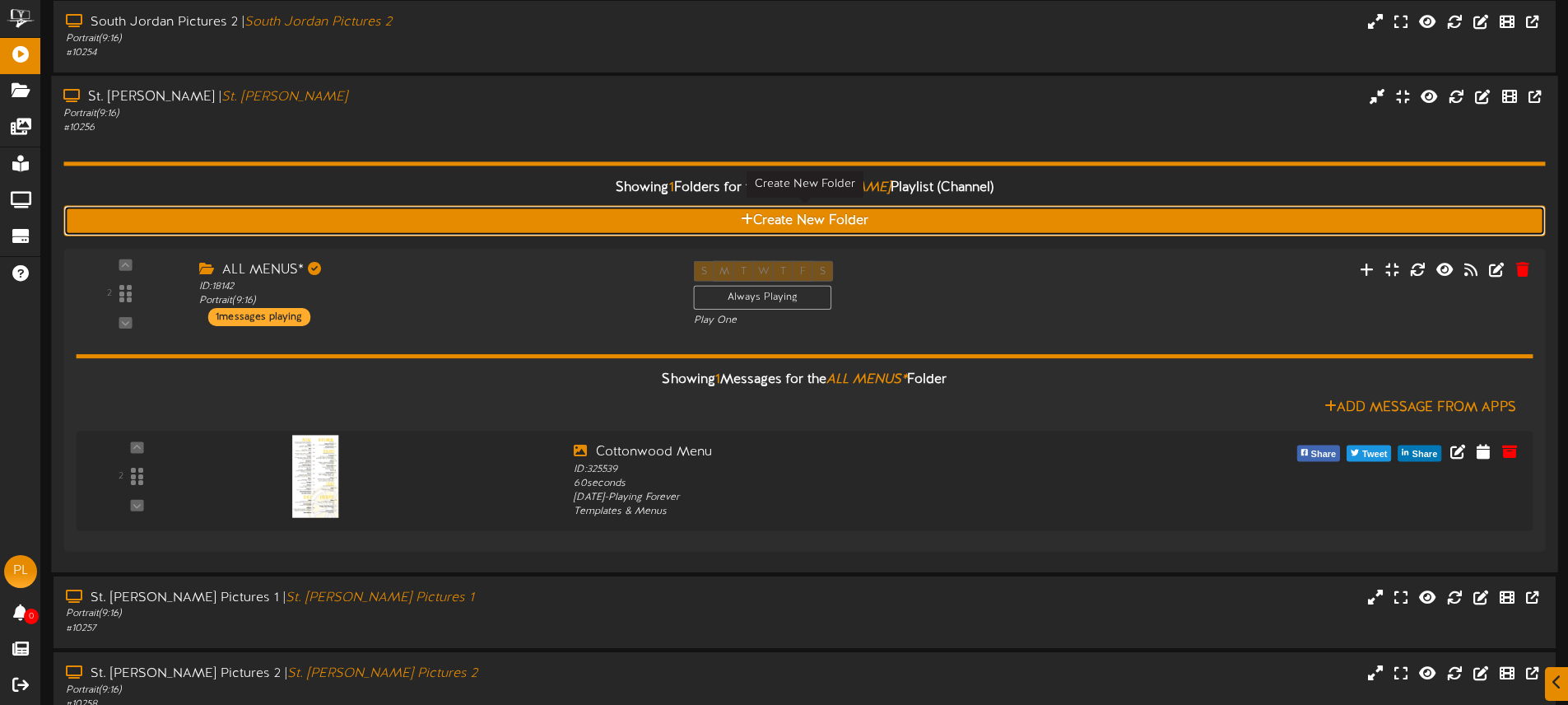
click at [791, 219] on button "Create New Folder" at bounding box center [804, 220] width 1482 height 30
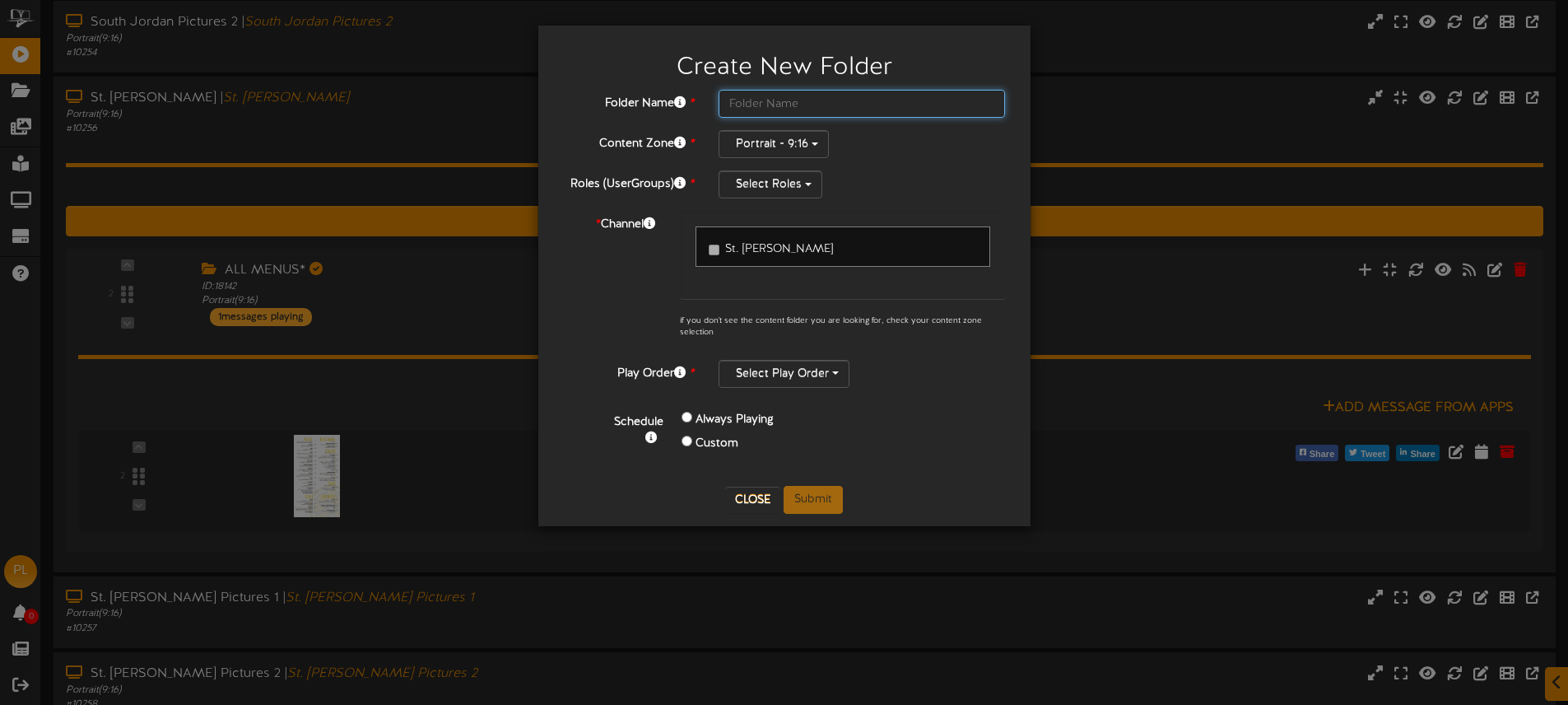
click at [781, 104] on input "text" at bounding box center [862, 104] width 287 height 28
type input "St. [PERSON_NAME]"
click at [783, 185] on button "Select Roles" at bounding box center [770, 184] width 104 height 28
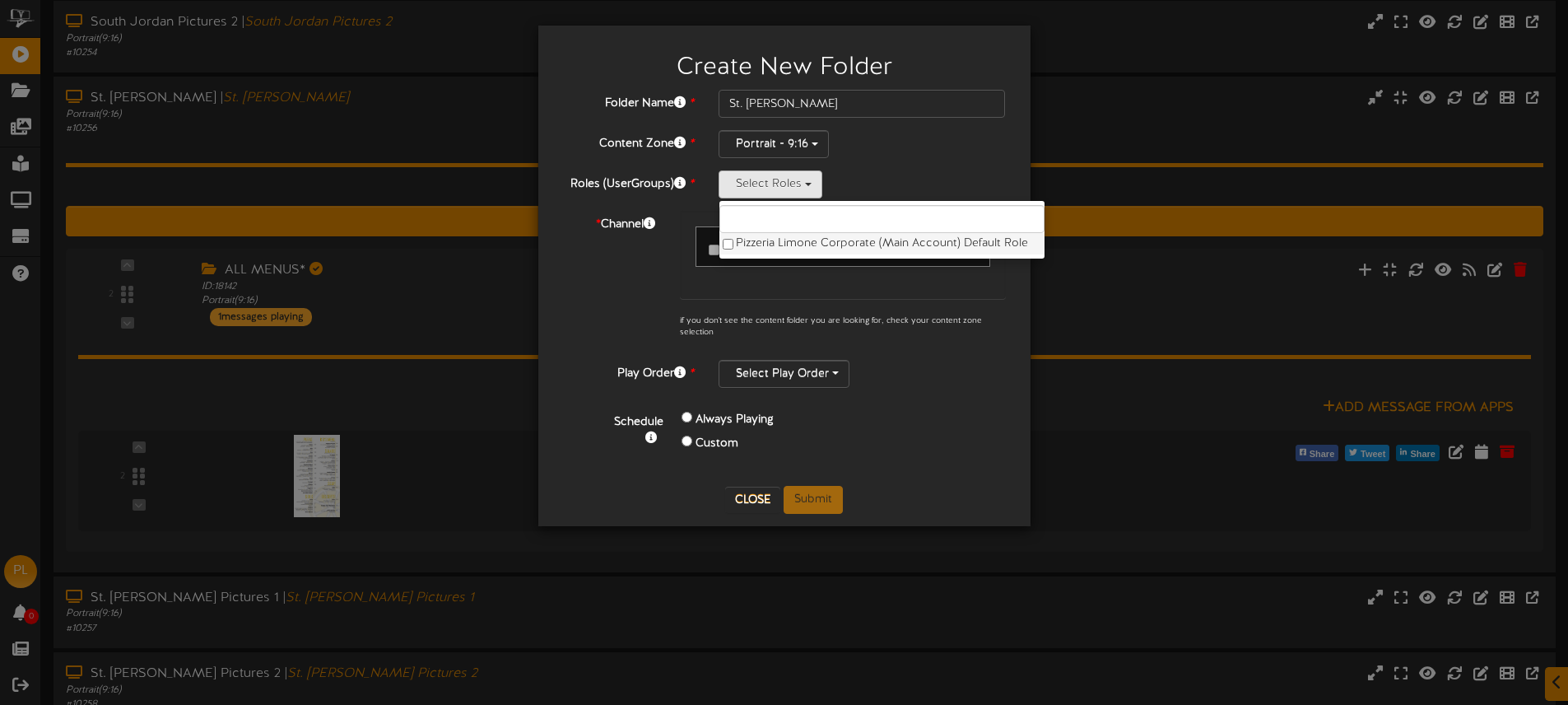
click at [786, 241] on label "Pizzeria Limone Corporate (Main Account) Default Role" at bounding box center [882, 244] width 326 height 22
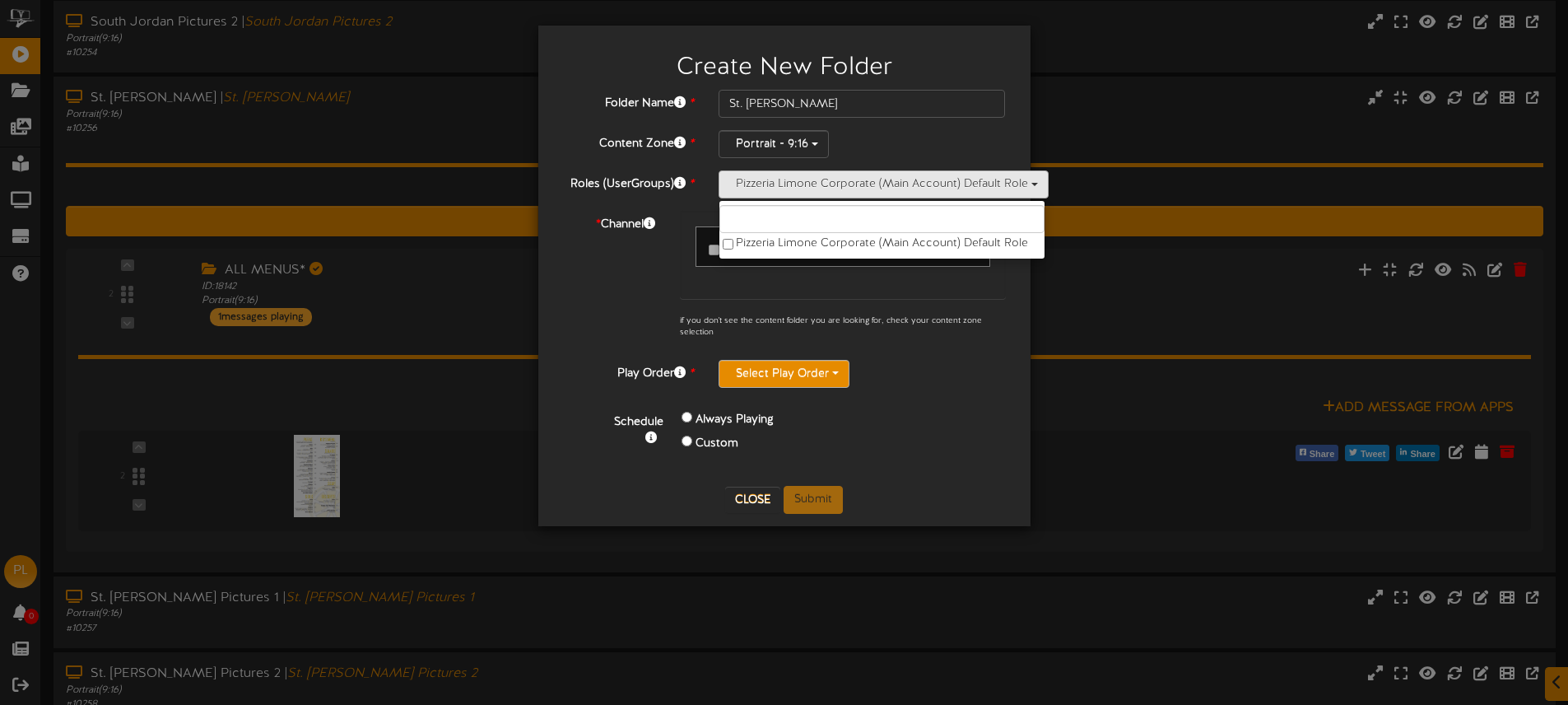
click at [804, 375] on button "Select Play Order" at bounding box center [784, 374] width 131 height 28
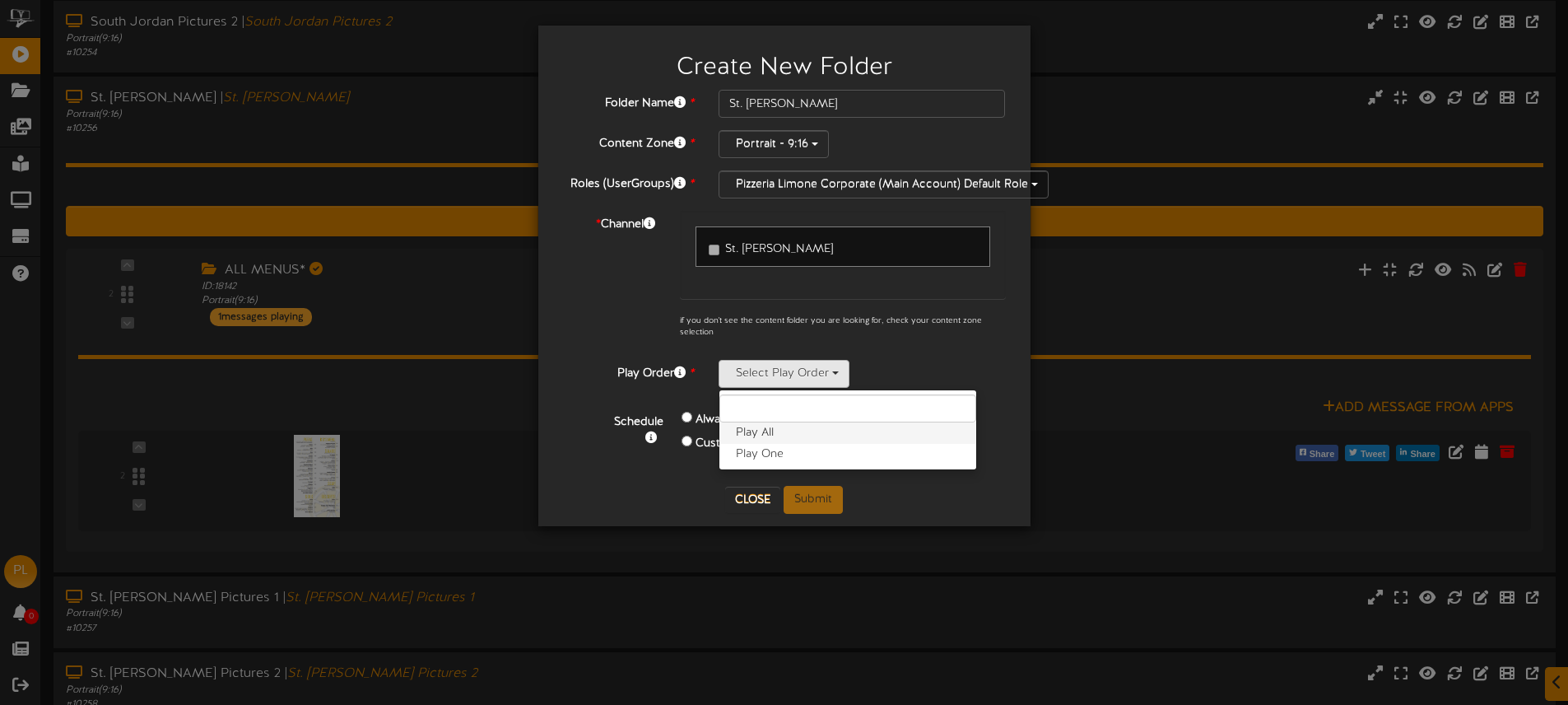
click at [778, 432] on label "Play All" at bounding box center [848, 433] width 256 height 22
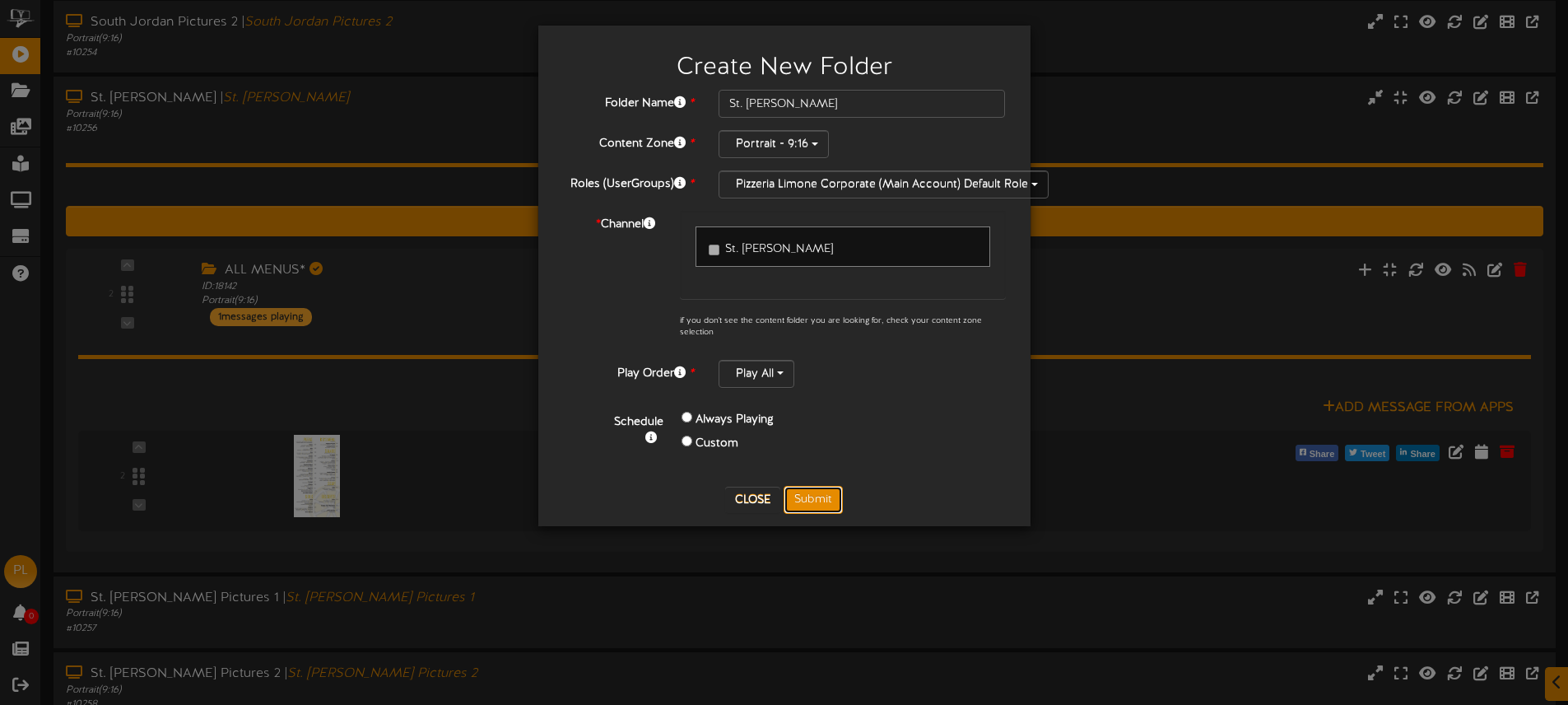
click at [803, 490] on button "Submit" at bounding box center [813, 499] width 59 height 28
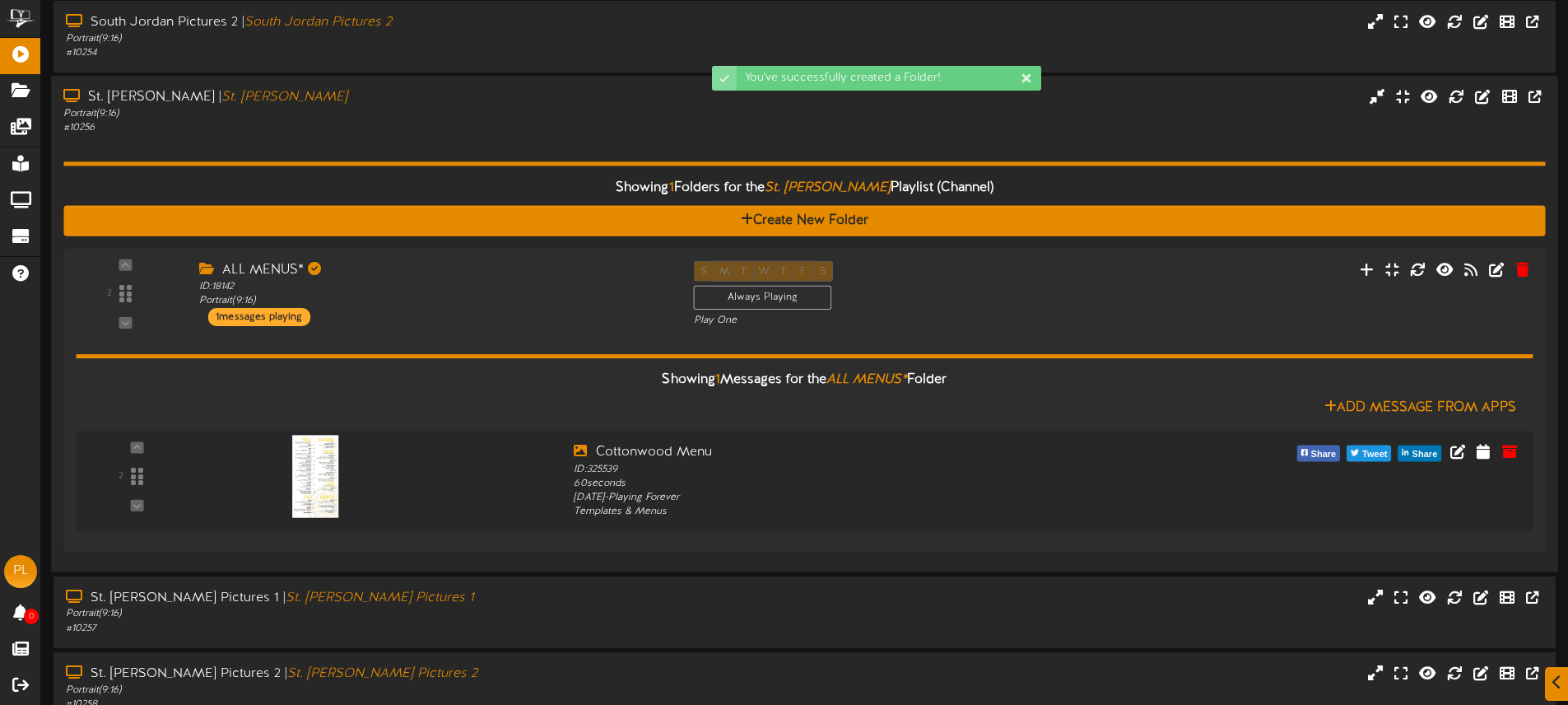
drag, startPoint x: 1028, startPoint y: 141, endPoint x: 1010, endPoint y: 145, distance: 18.4
click at [1028, 141] on div "Showing 1 Folders for the St. George Menu Playlist (Channel) Create New Folder …" at bounding box center [804, 347] width 1482 height 425
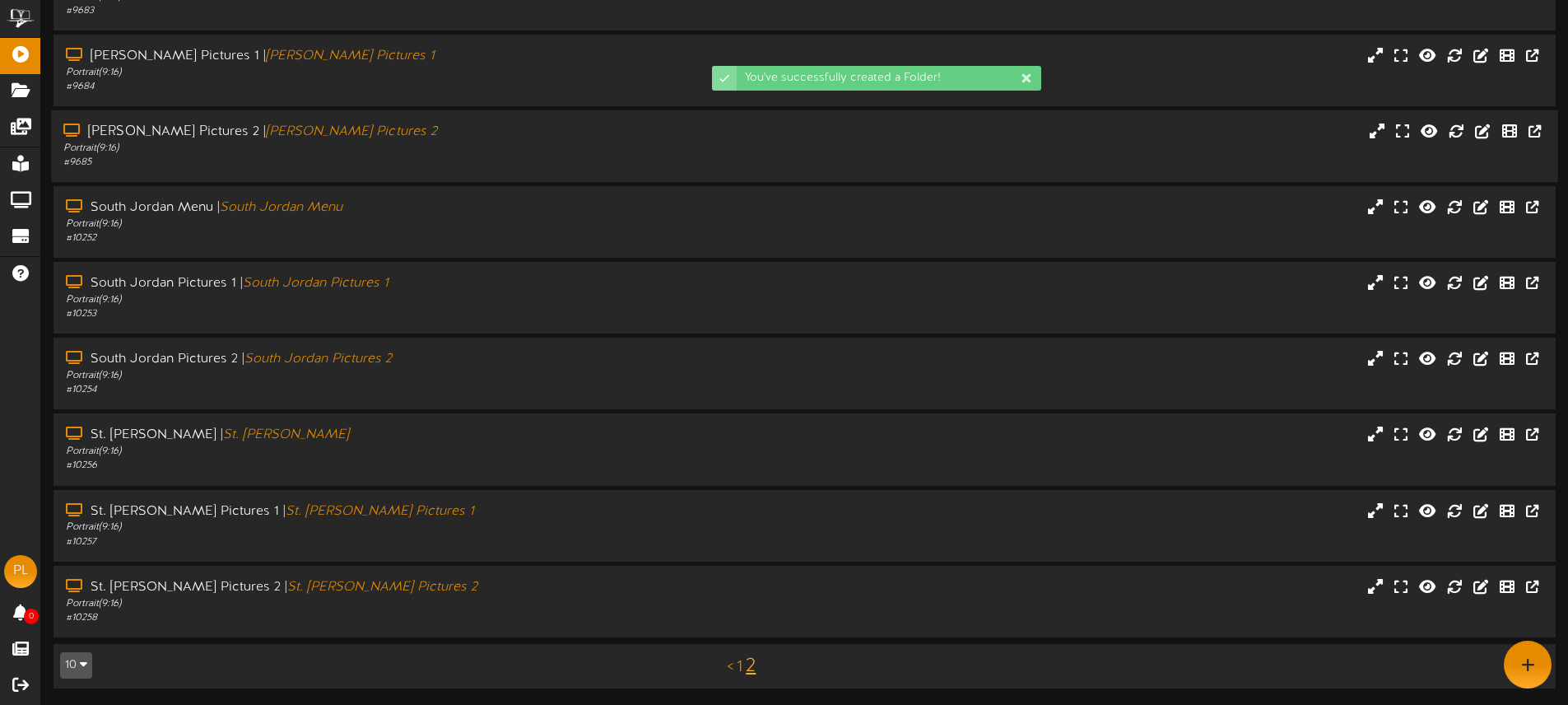
scroll to position [140, 0]
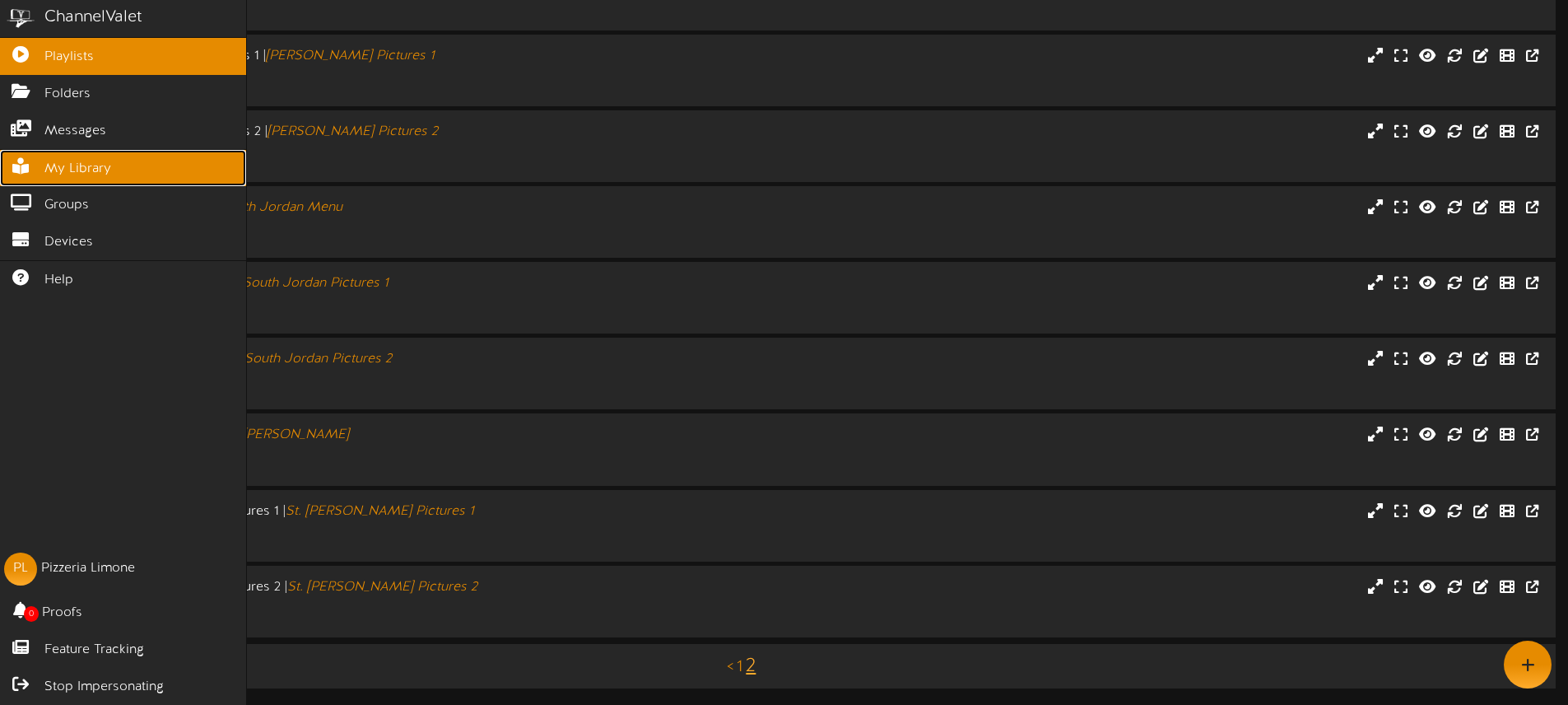
click at [75, 167] on span "My Library" at bounding box center [77, 169] width 66 height 19
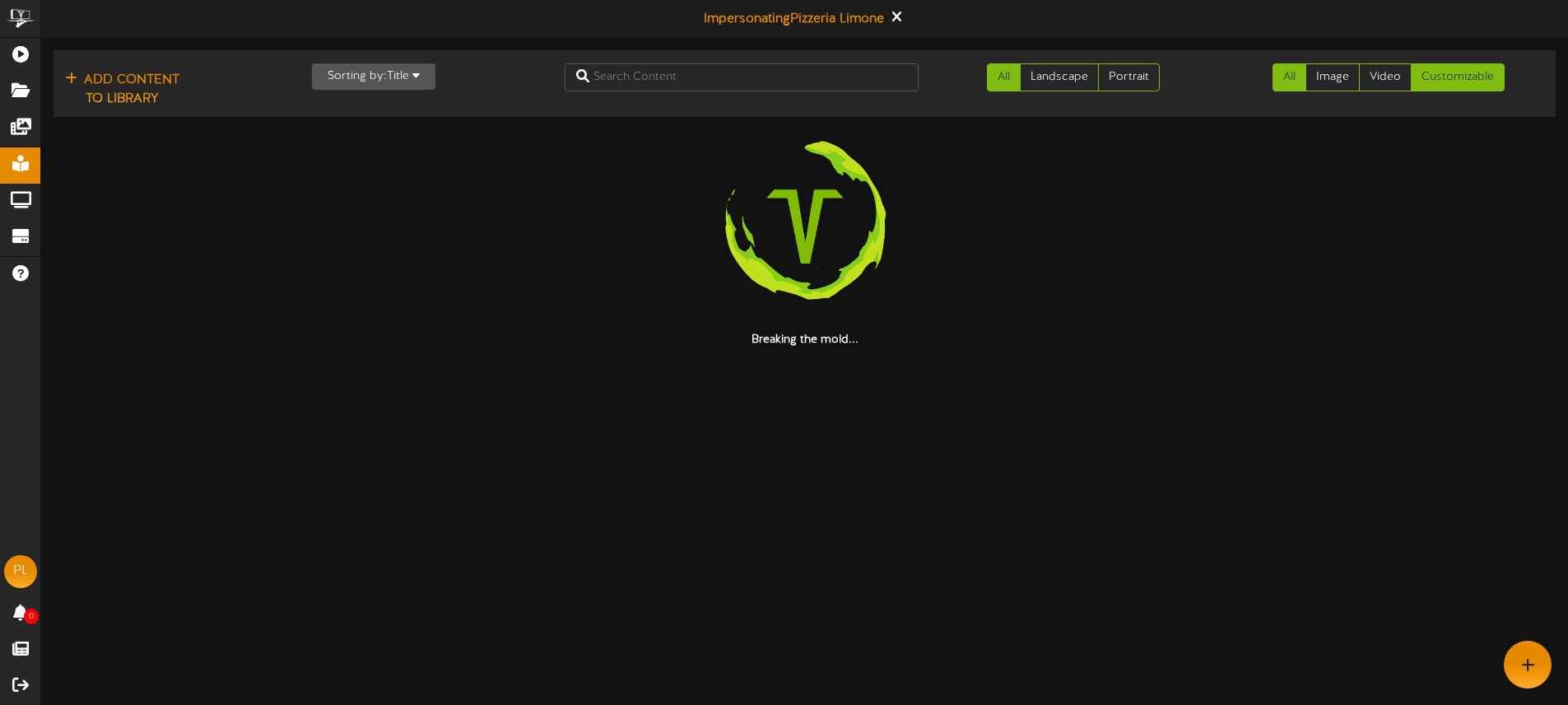
click at [1464, 80] on link "Customizable" at bounding box center [1457, 77] width 94 height 28
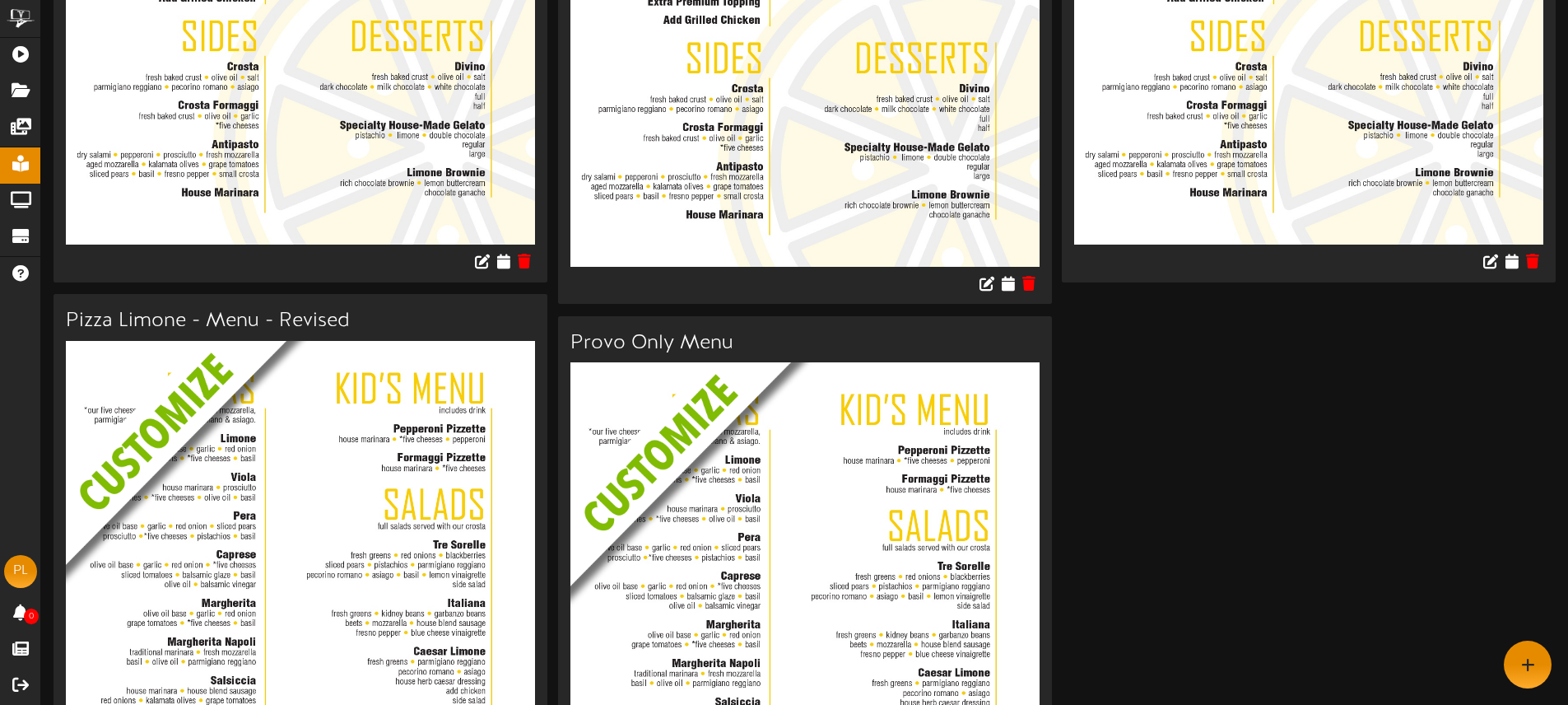
scroll to position [749, 0]
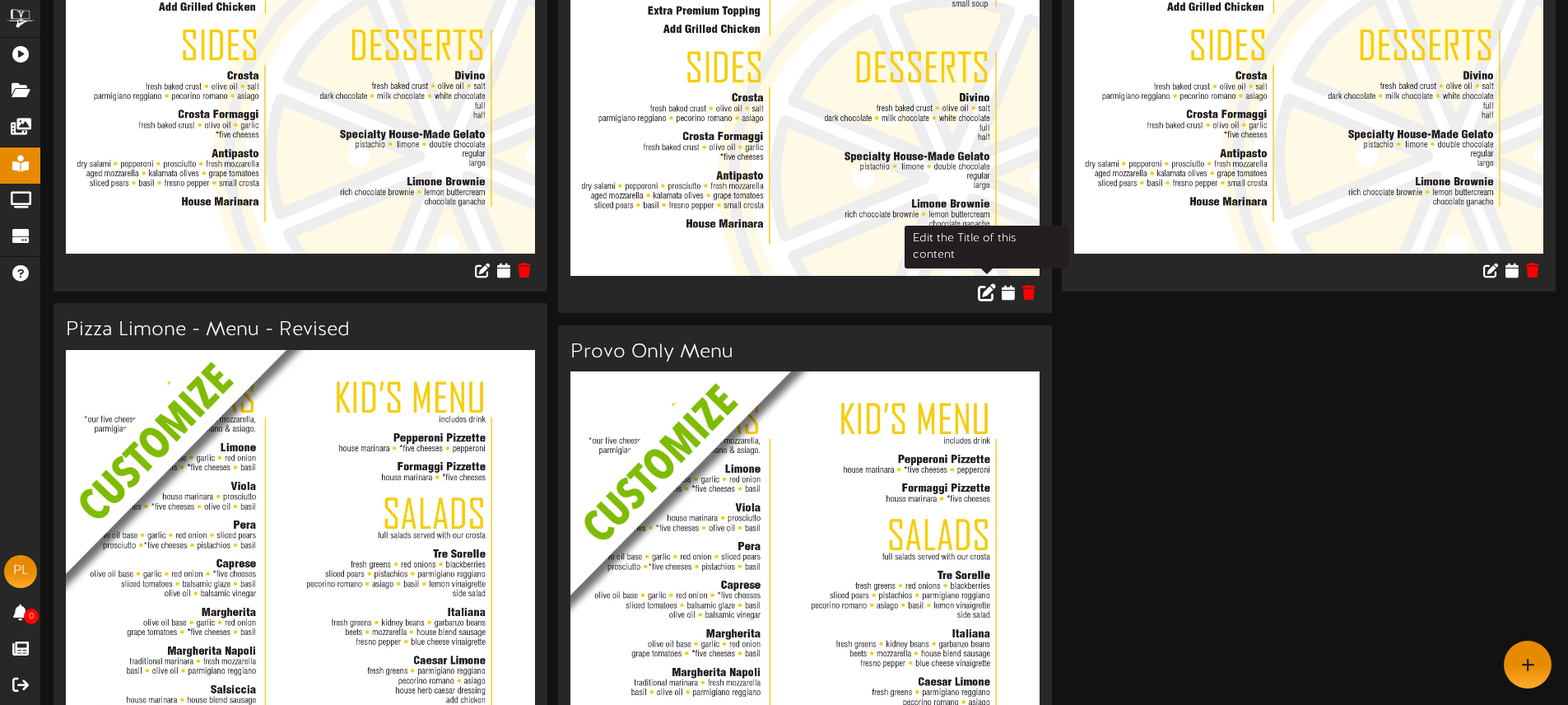
click at [984, 282] on icon at bounding box center [987, 291] width 18 height 18
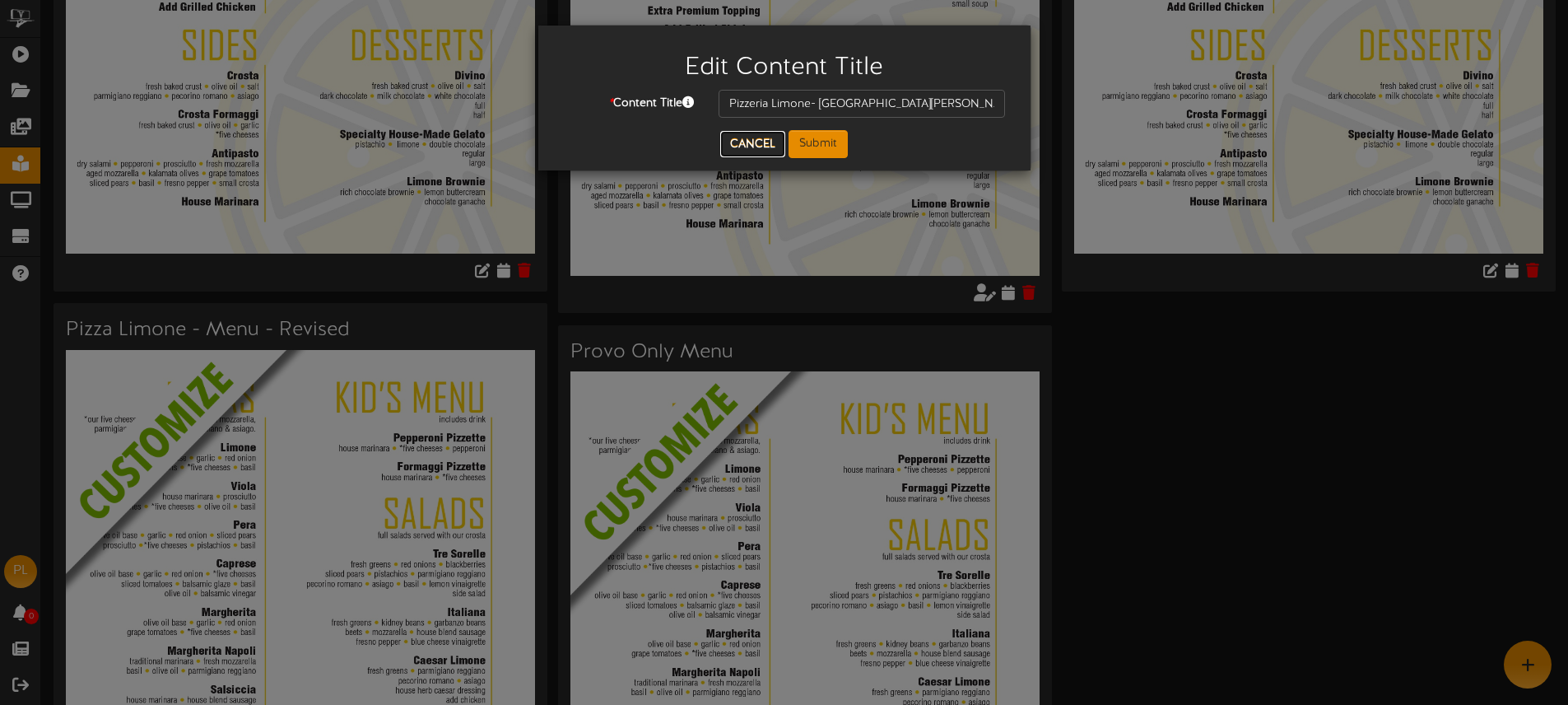
drag, startPoint x: 764, startPoint y: 143, endPoint x: 929, endPoint y: 256, distance: 200.0
click at [764, 143] on button "Cancel" at bounding box center [753, 144] width 65 height 26
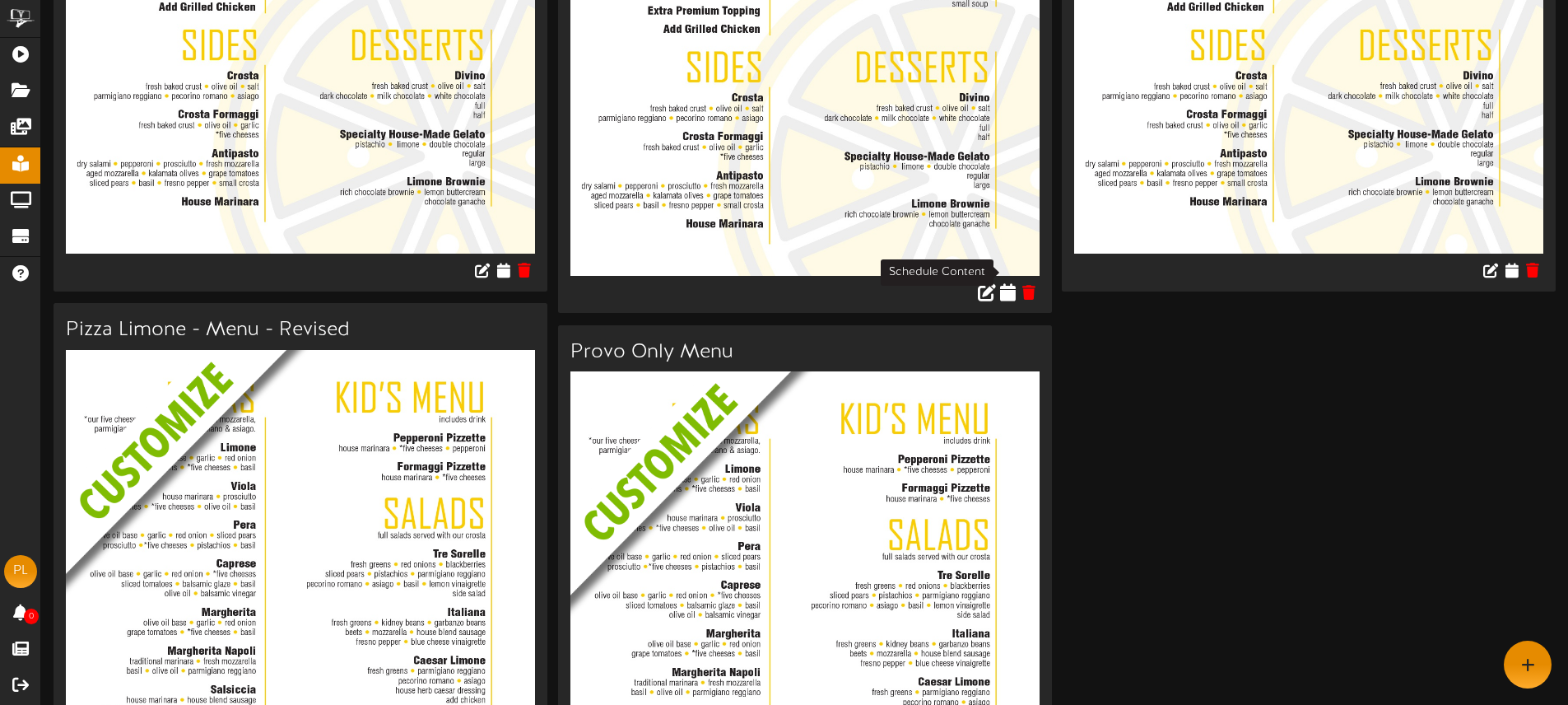
click at [1007, 282] on icon at bounding box center [1008, 291] width 15 height 18
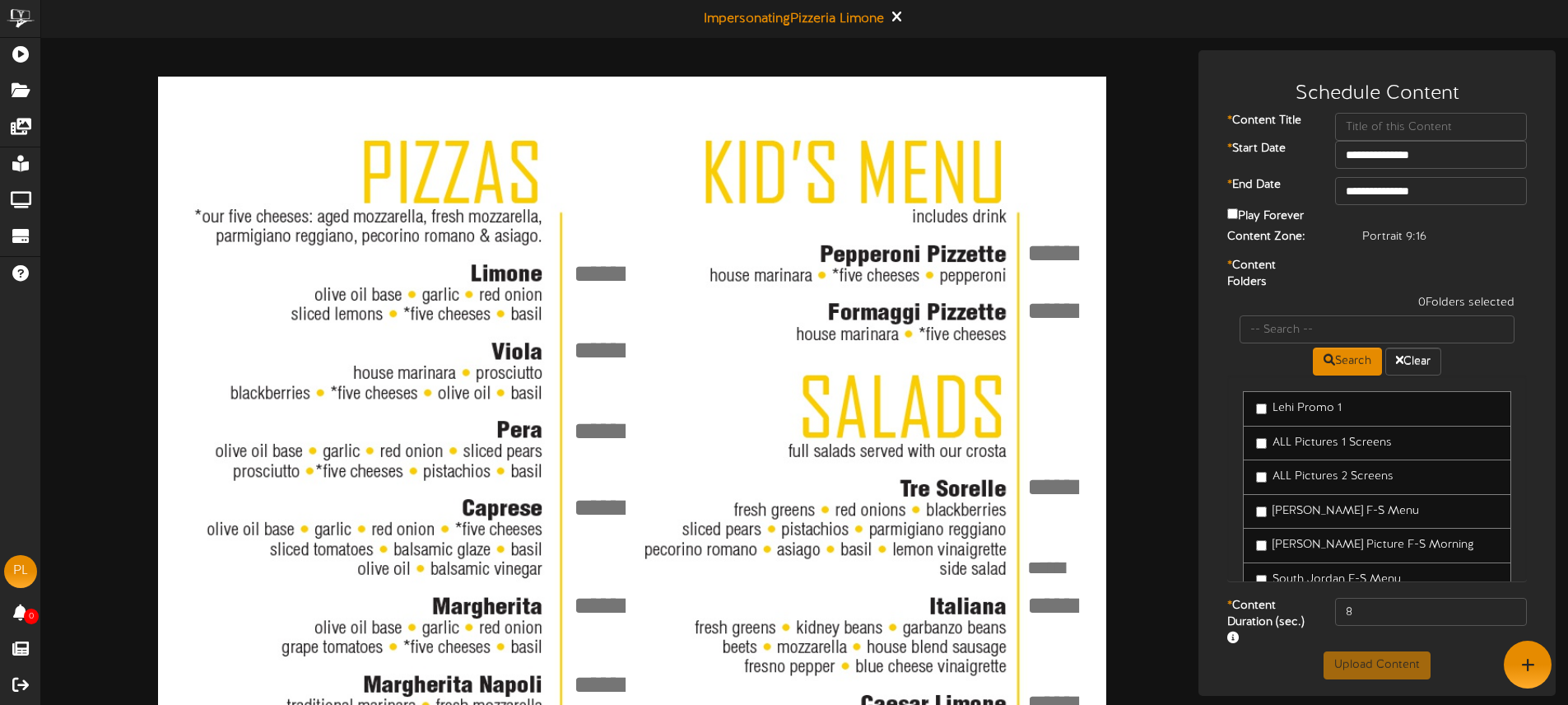
click at [619, 267] on textarea at bounding box center [604, 273] width 66 height 35
type textarea "*****"
click at [611, 337] on textarea at bounding box center [604, 350] width 66 height 35
type textarea "*****"
click at [586, 418] on textarea at bounding box center [604, 430] width 66 height 35
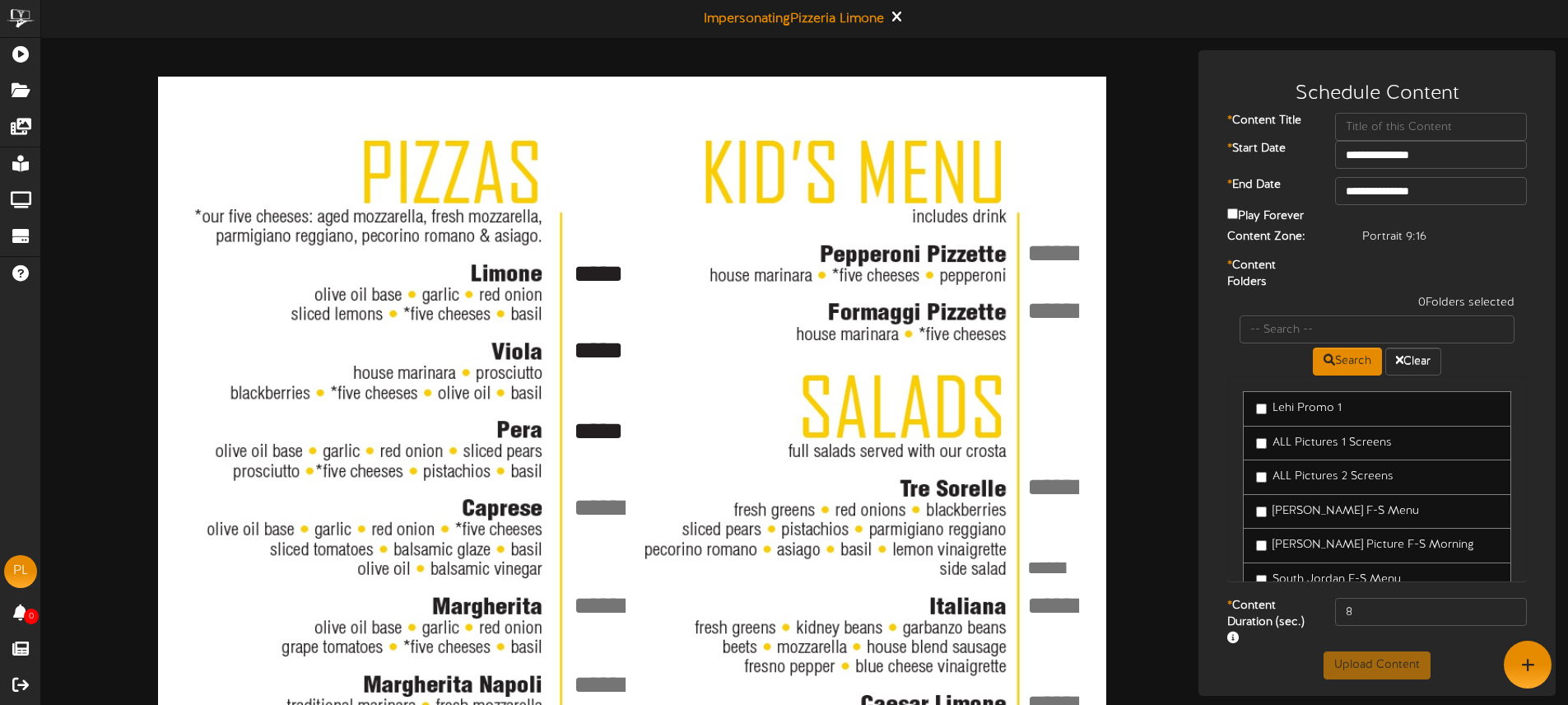
type textarea "*****"
click at [597, 495] on textarea at bounding box center [604, 508] width 66 height 35
type textarea "*****"
click at [586, 603] on textarea at bounding box center [604, 605] width 66 height 35
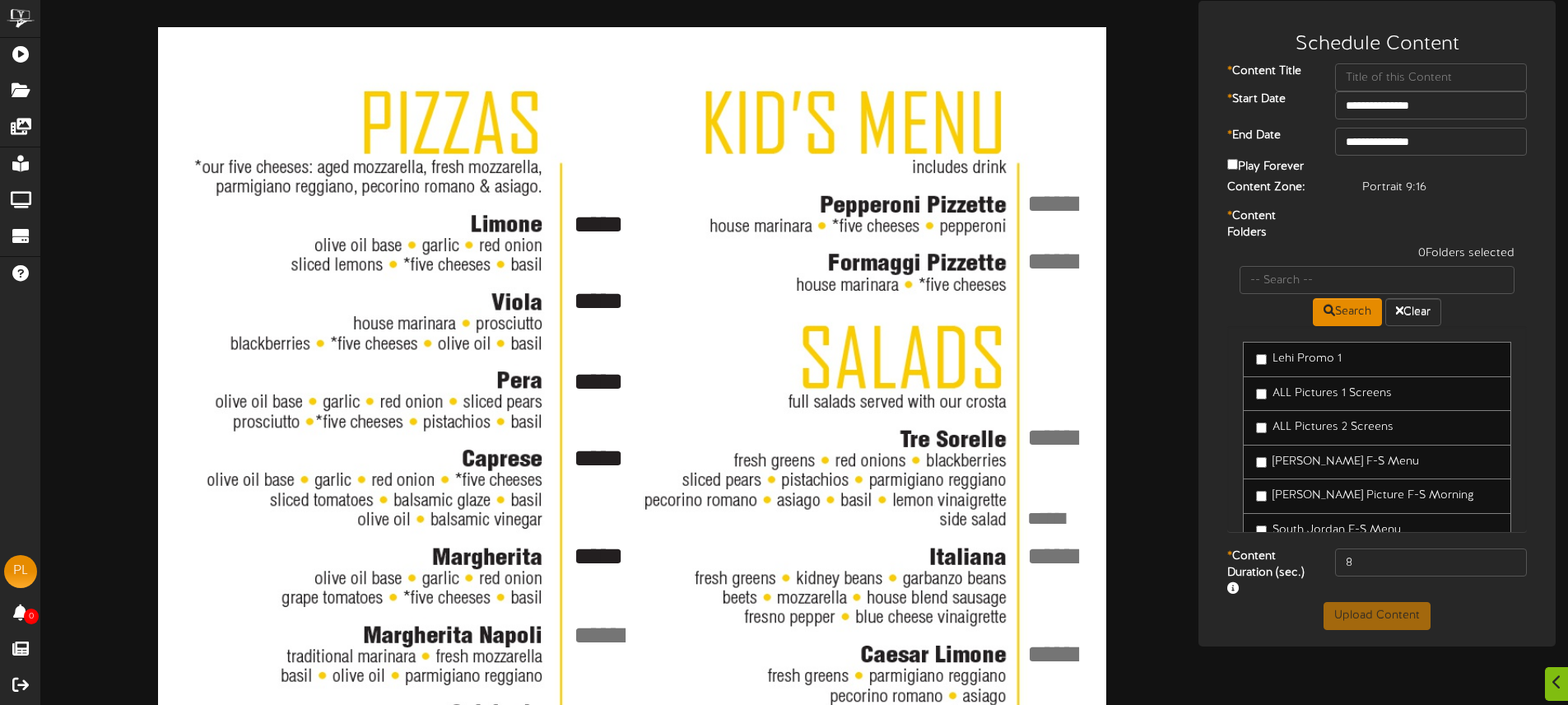
scroll to position [63, 0]
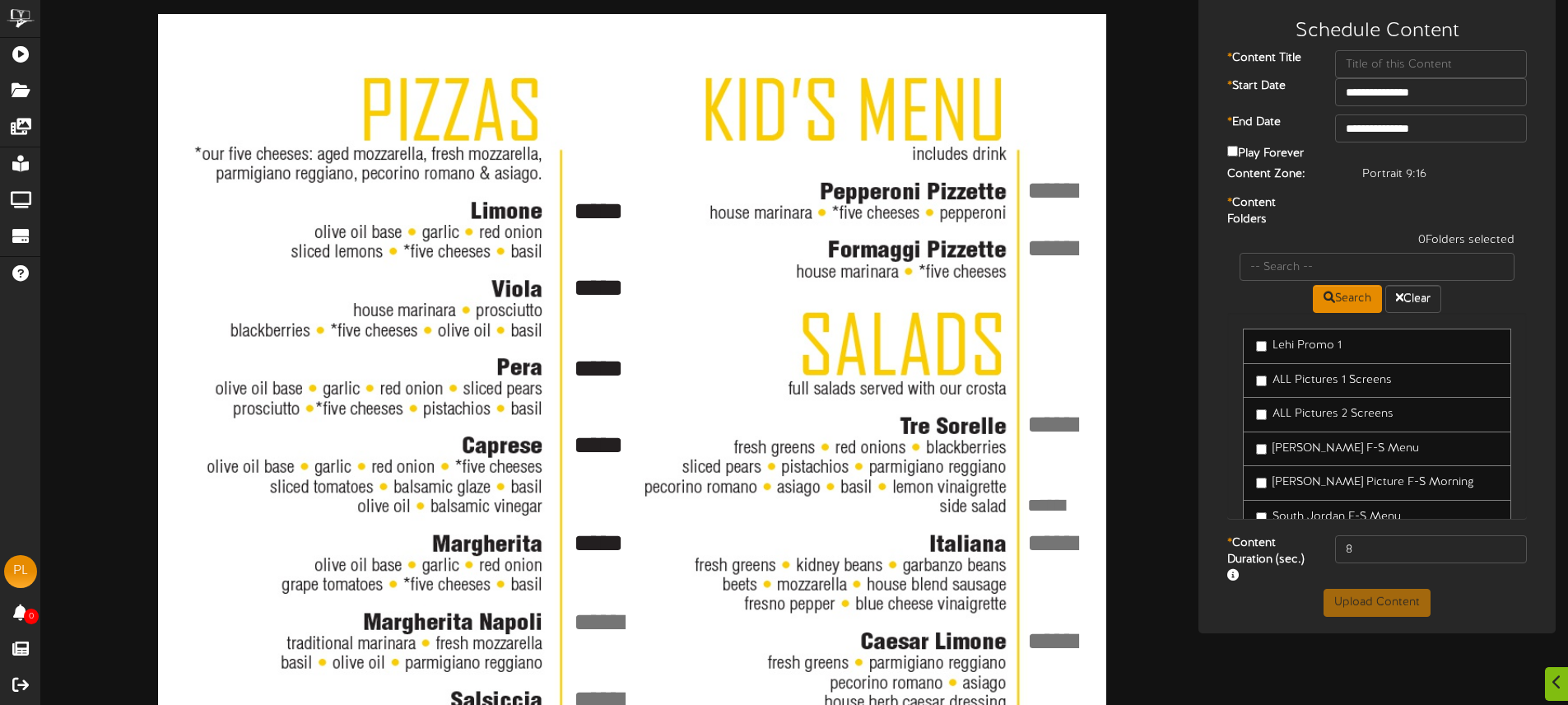
type textarea "*****"
click at [589, 613] on textarea at bounding box center [604, 621] width 66 height 35
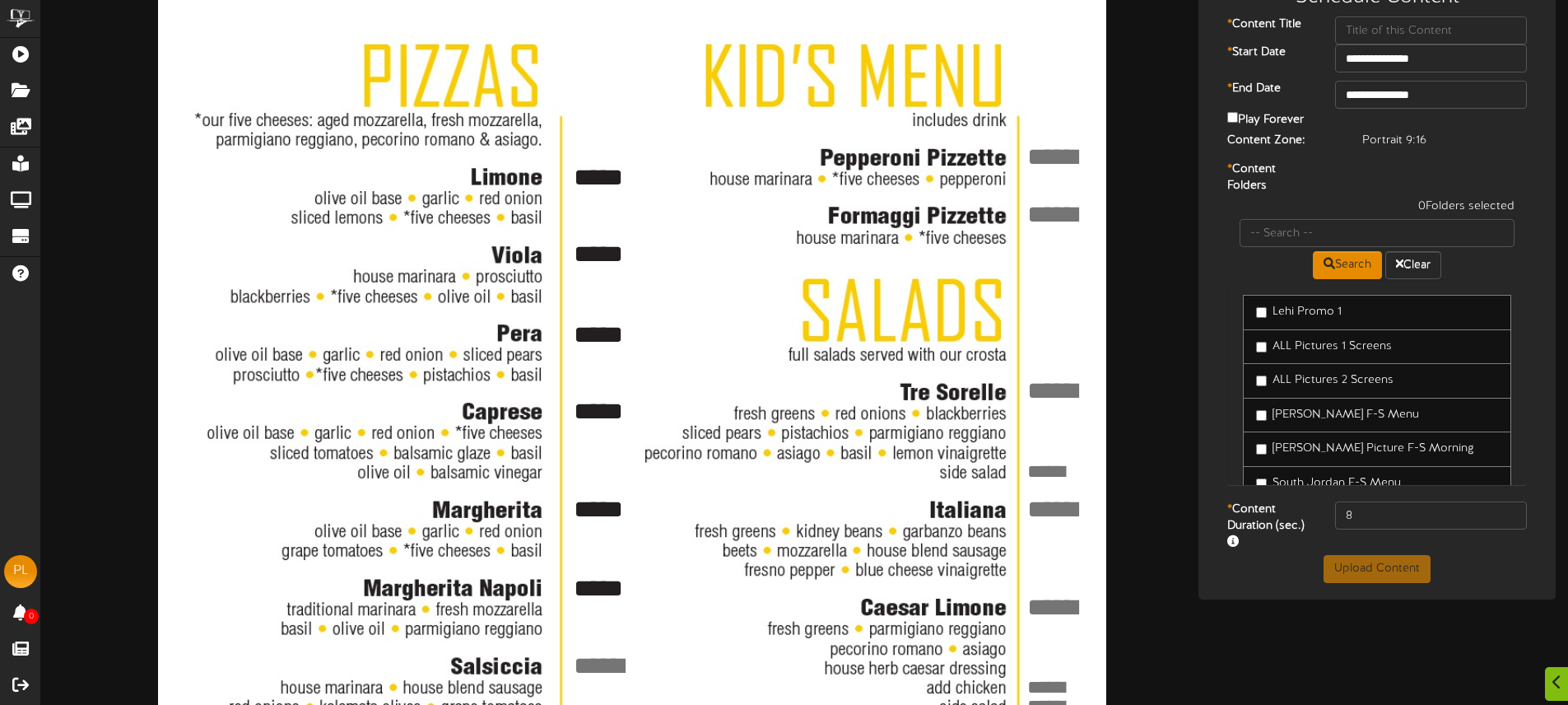
scroll to position [126, 0]
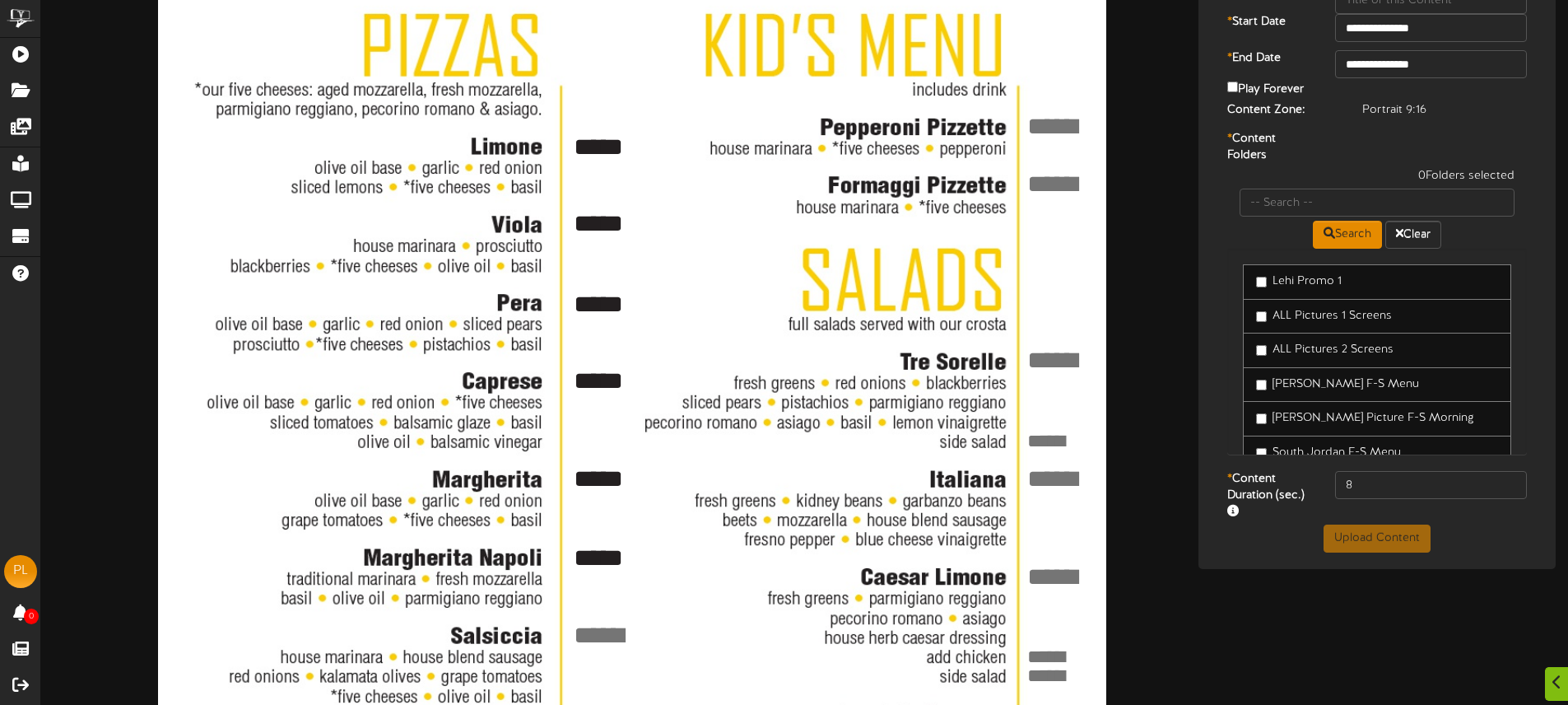
type textarea "*****"
click at [603, 634] on textarea at bounding box center [604, 635] width 66 height 35
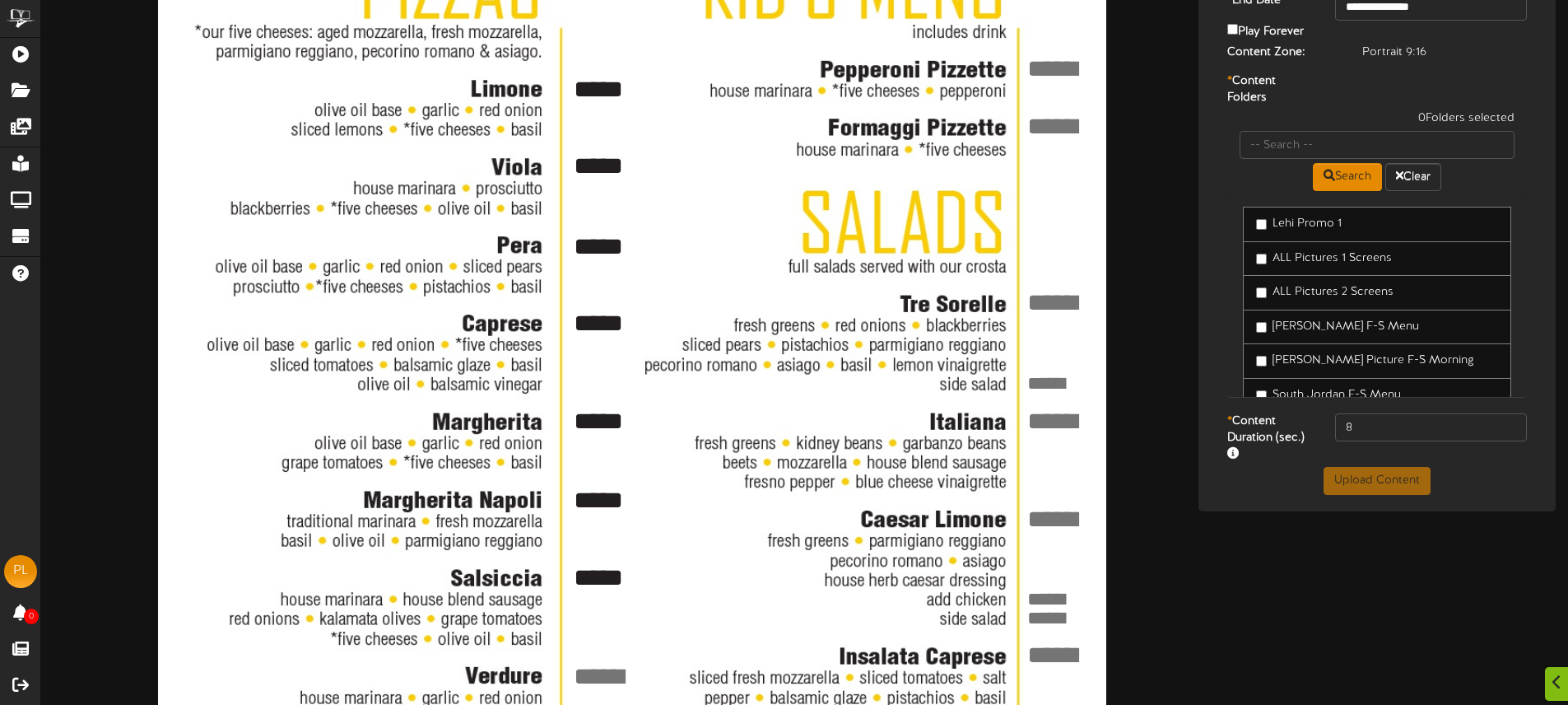
scroll to position [201, 0]
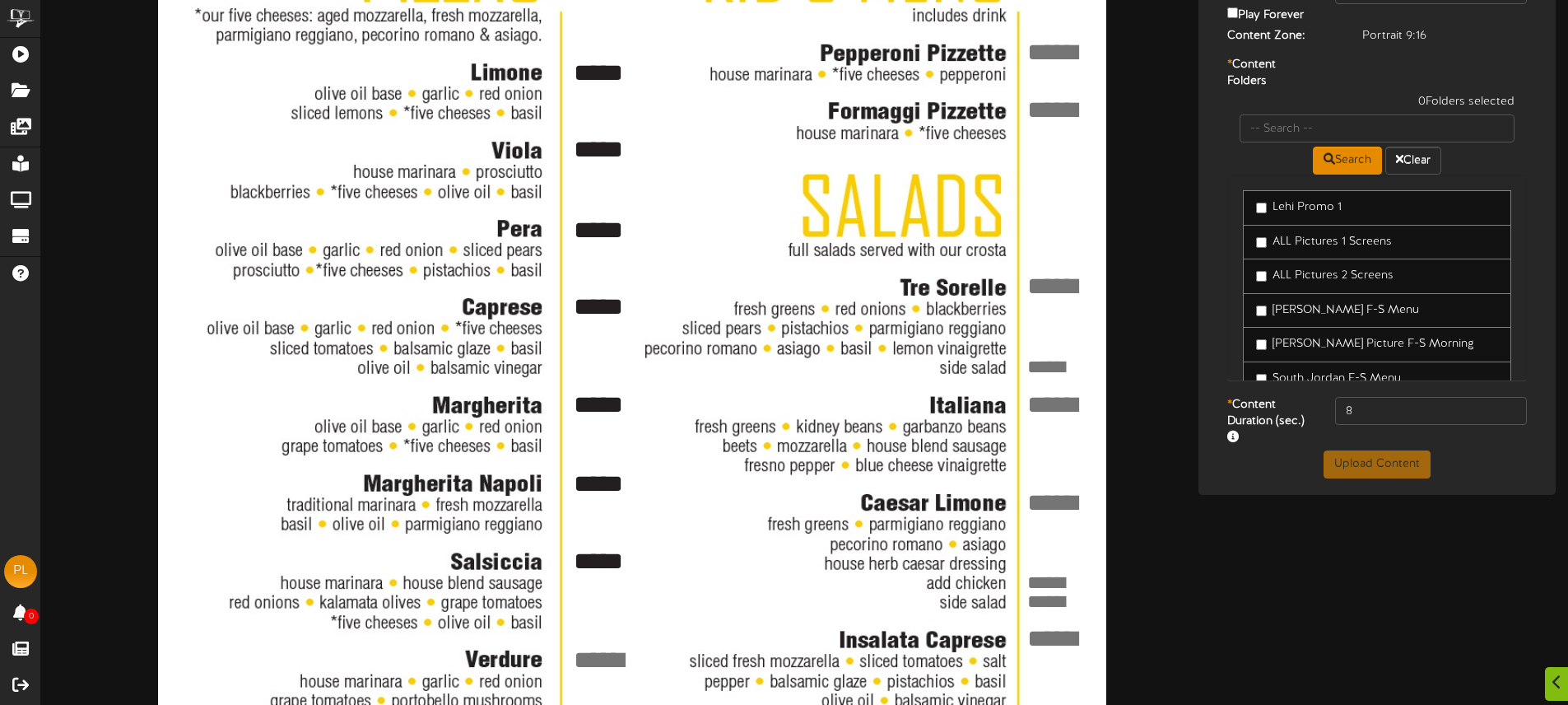
type textarea "*****"
click at [603, 656] on textarea at bounding box center [604, 659] width 66 height 35
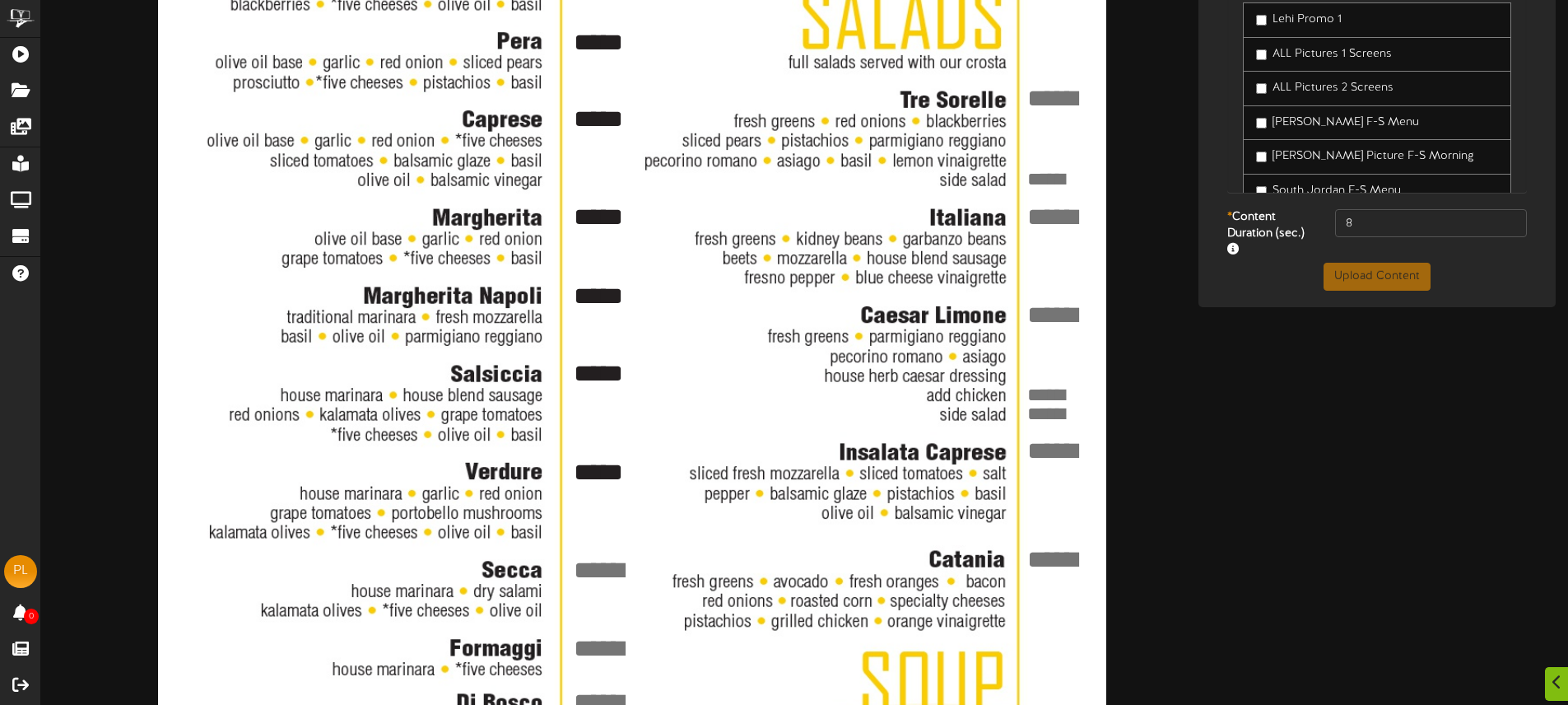
scroll to position [390, 0]
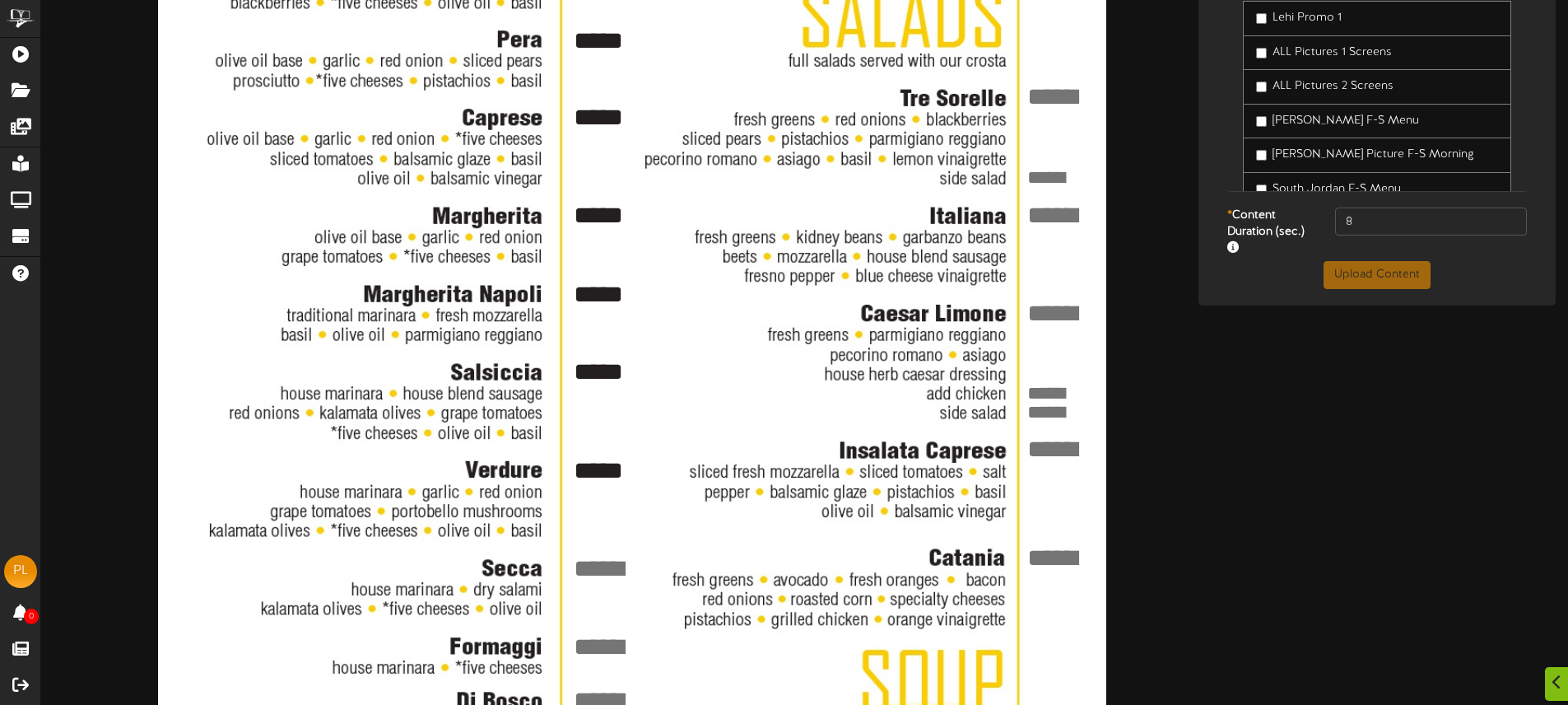
type textarea "*****"
click at [592, 558] on textarea at bounding box center [604, 568] width 66 height 35
type textarea "*****"
click at [601, 636] on textarea at bounding box center [604, 646] width 66 height 35
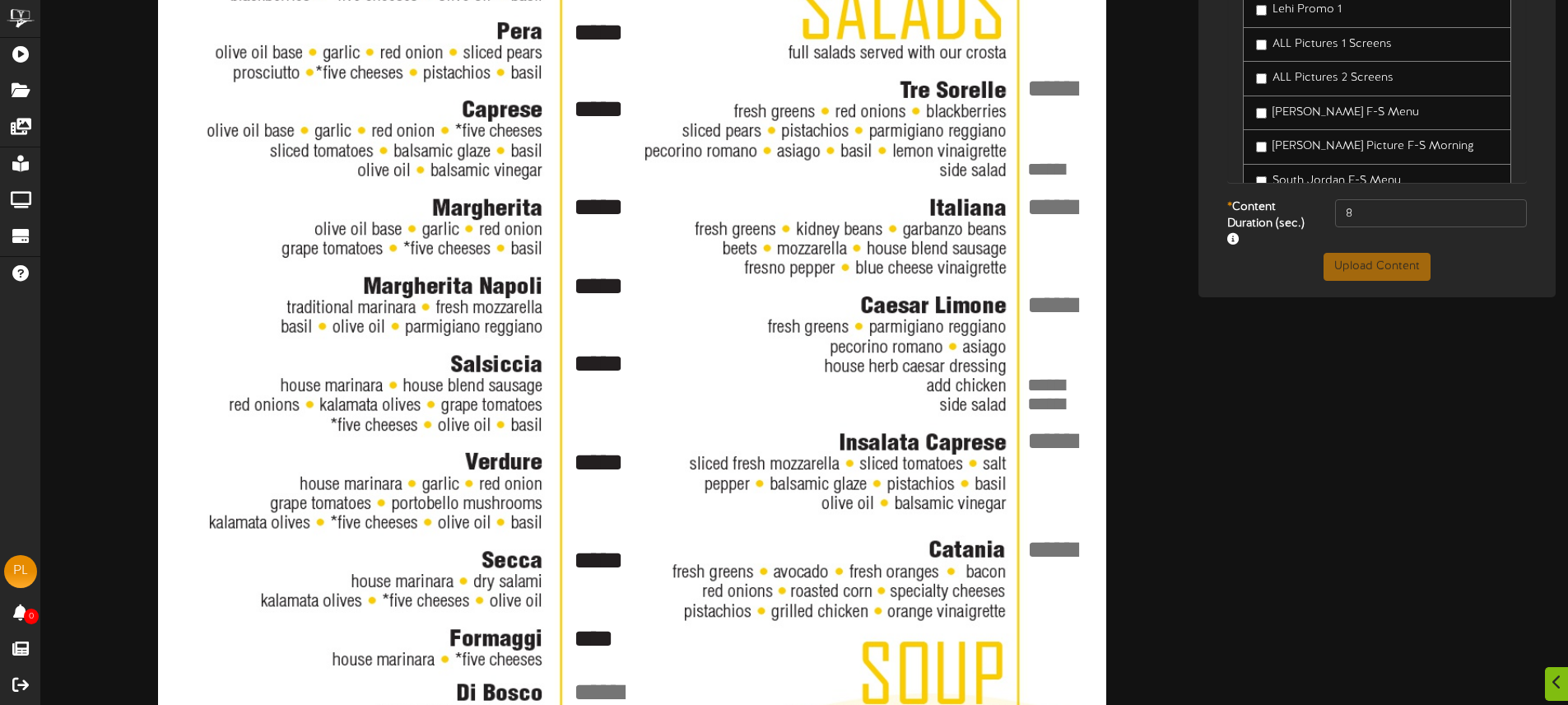
scroll to position [428, 0]
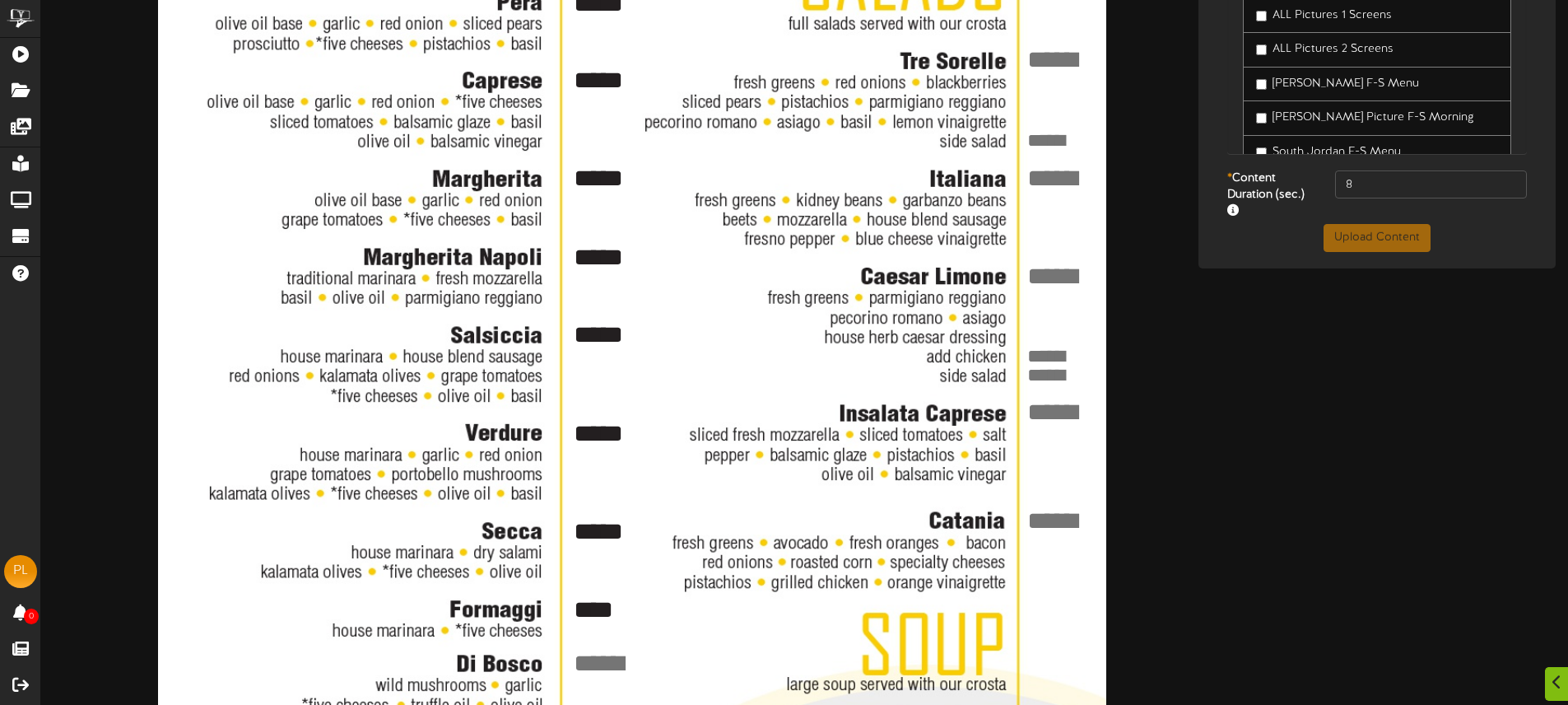
type textarea "****"
click at [606, 655] on textarea at bounding box center [604, 663] width 66 height 35
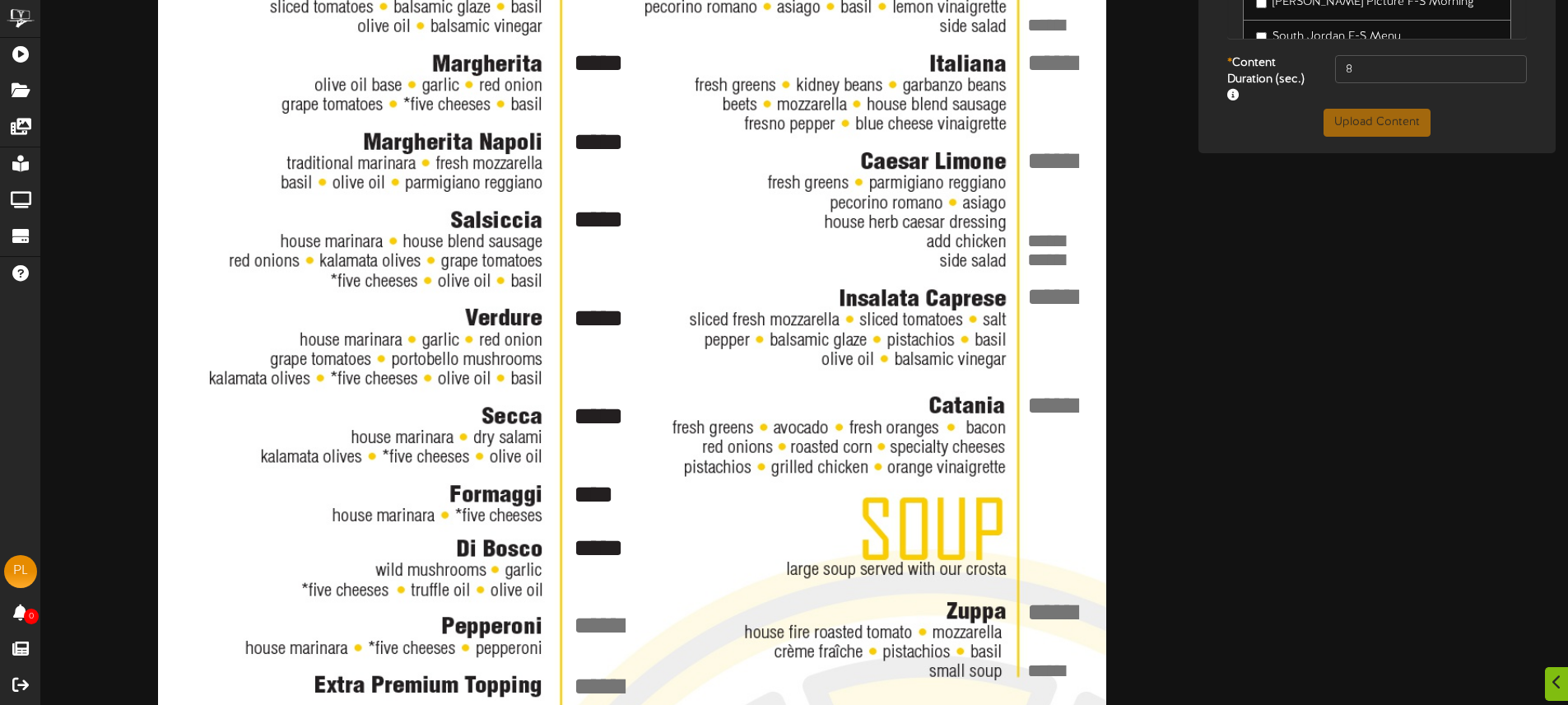
scroll to position [549, 0]
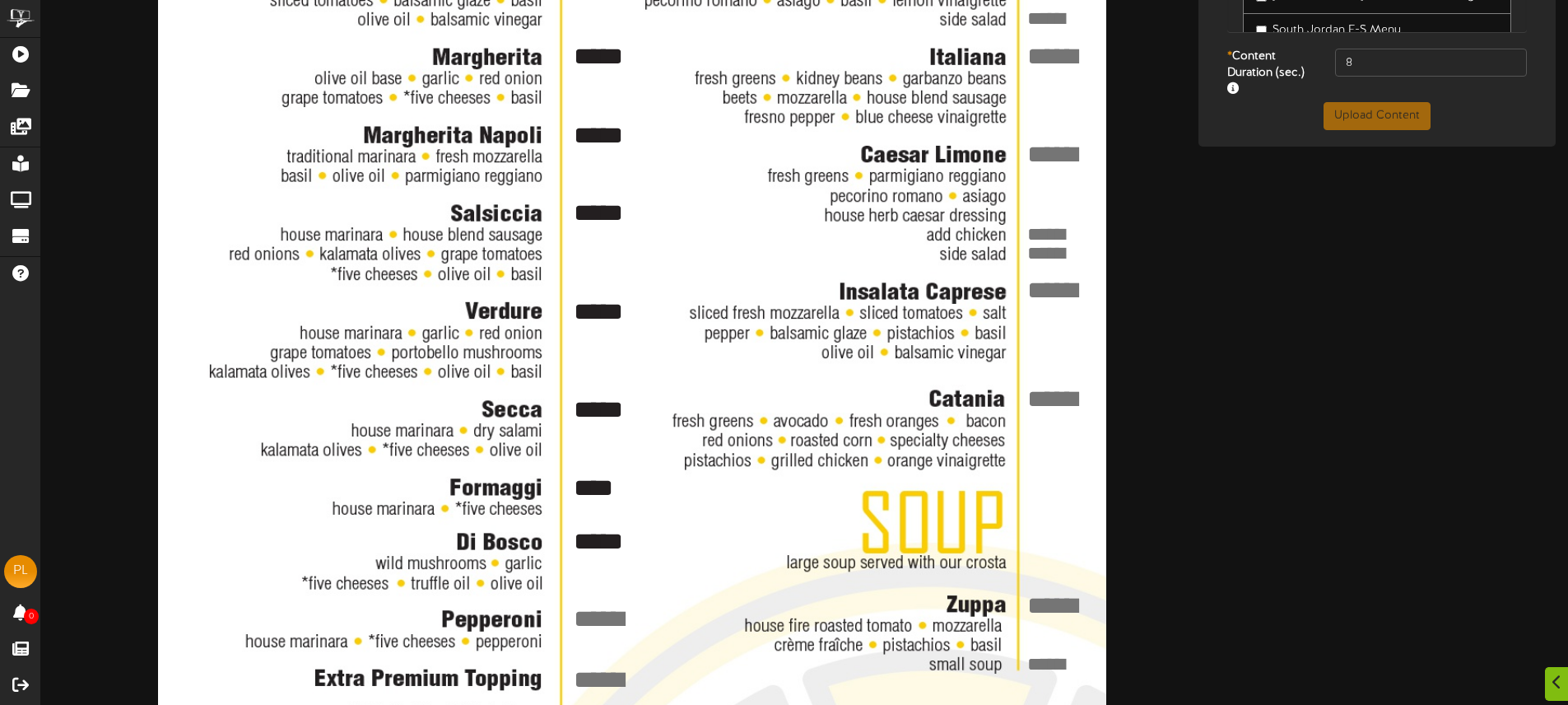
type textarea "*****"
click at [611, 620] on textarea at bounding box center [604, 619] width 66 height 35
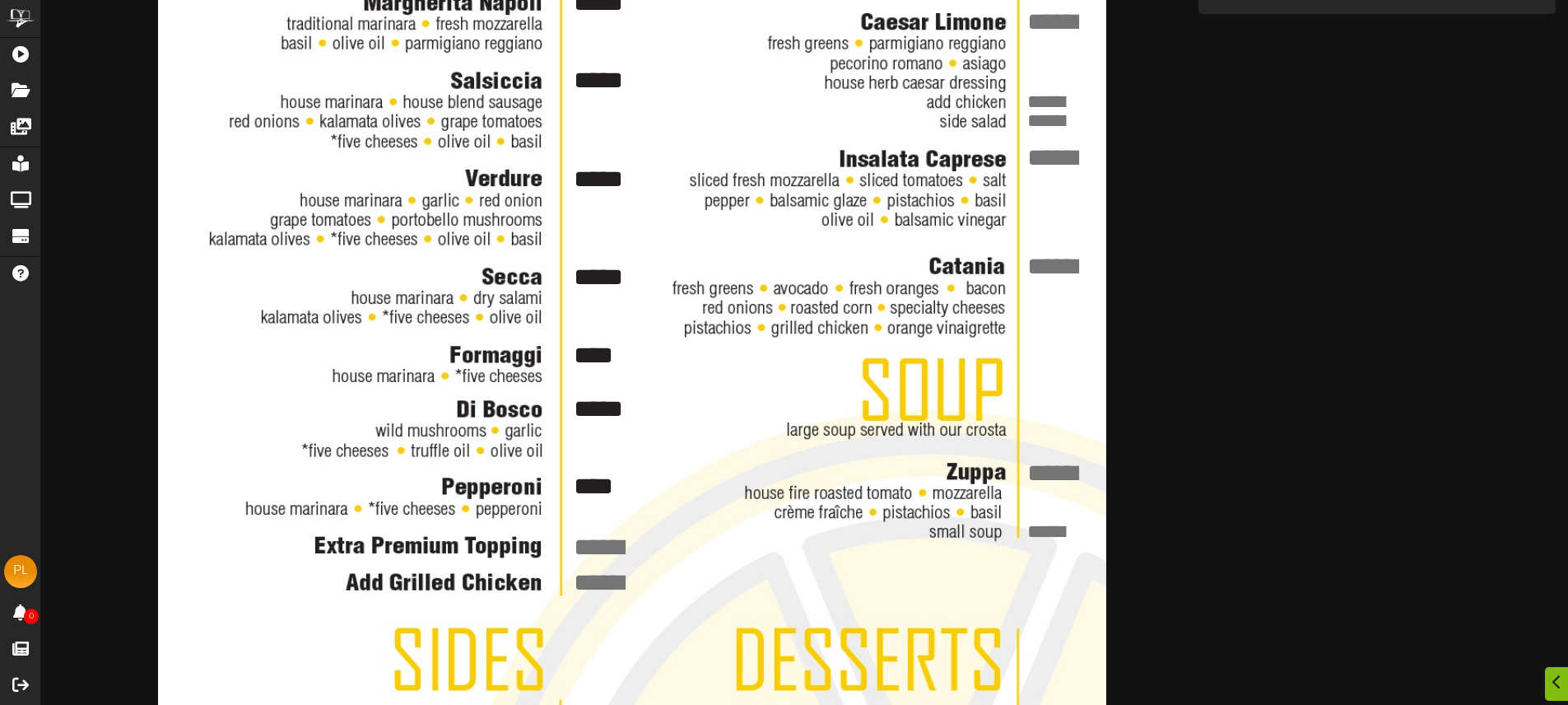
scroll to position [683, 0]
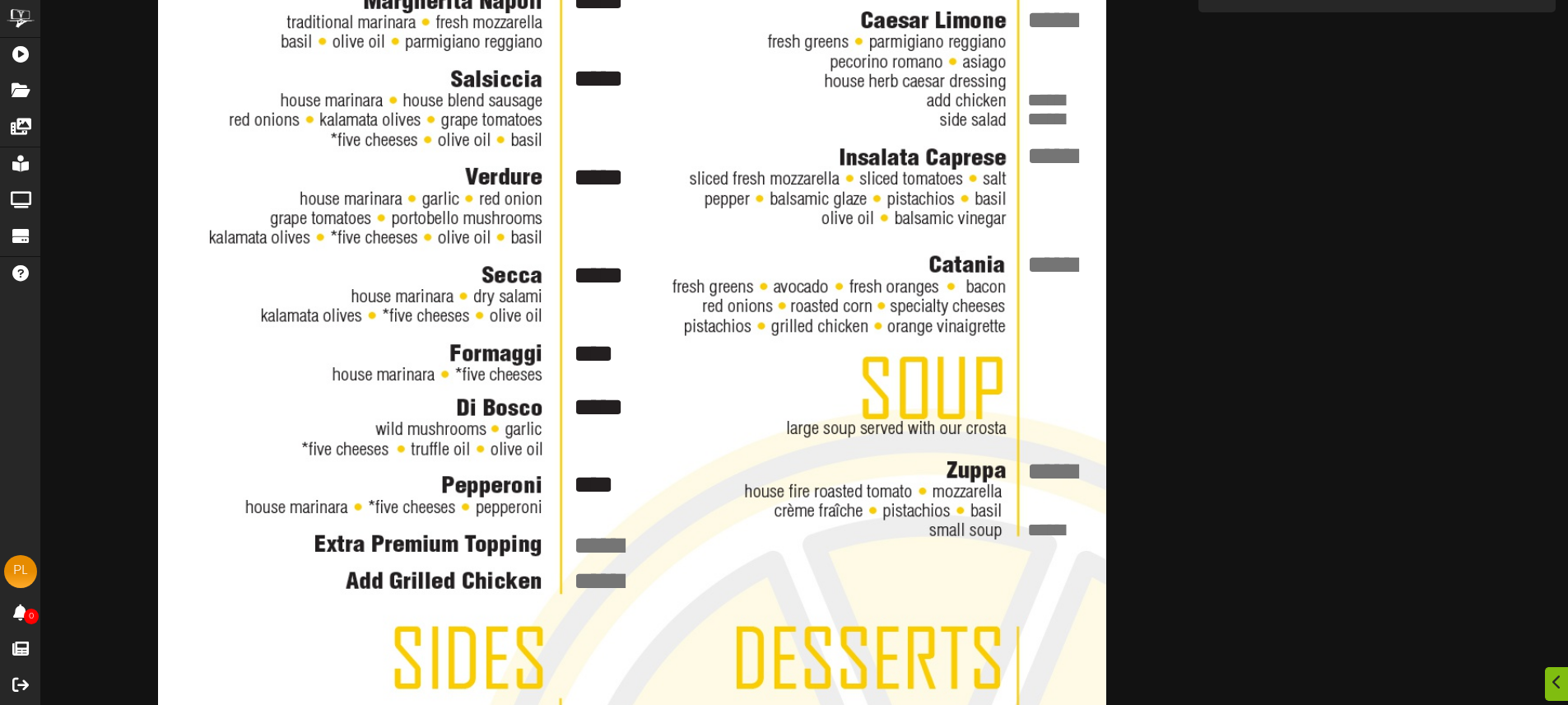
type textarea "****"
click at [608, 534] on textarea at bounding box center [604, 545] width 66 height 35
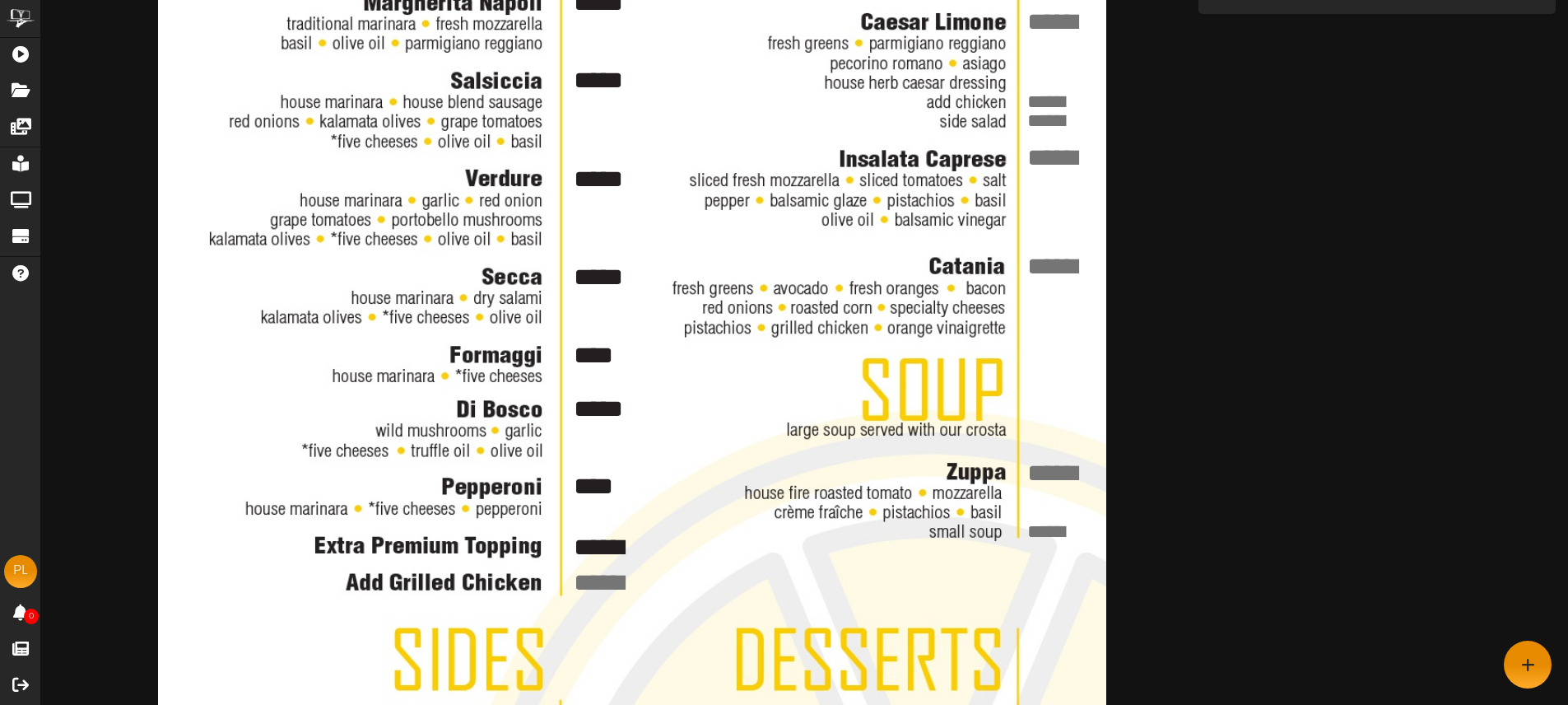
type textarea "*******"
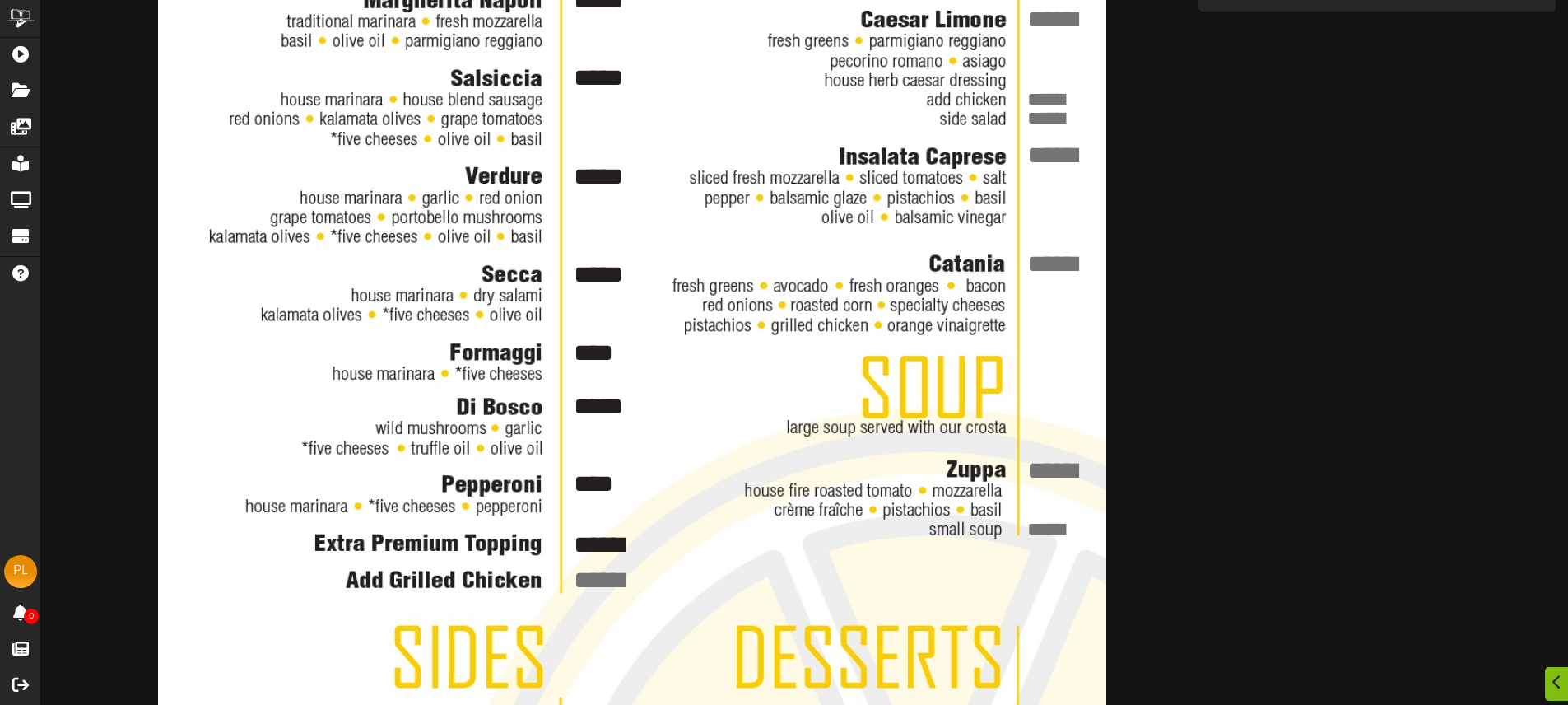
click at [593, 576] on textarea at bounding box center [604, 579] width 66 height 35
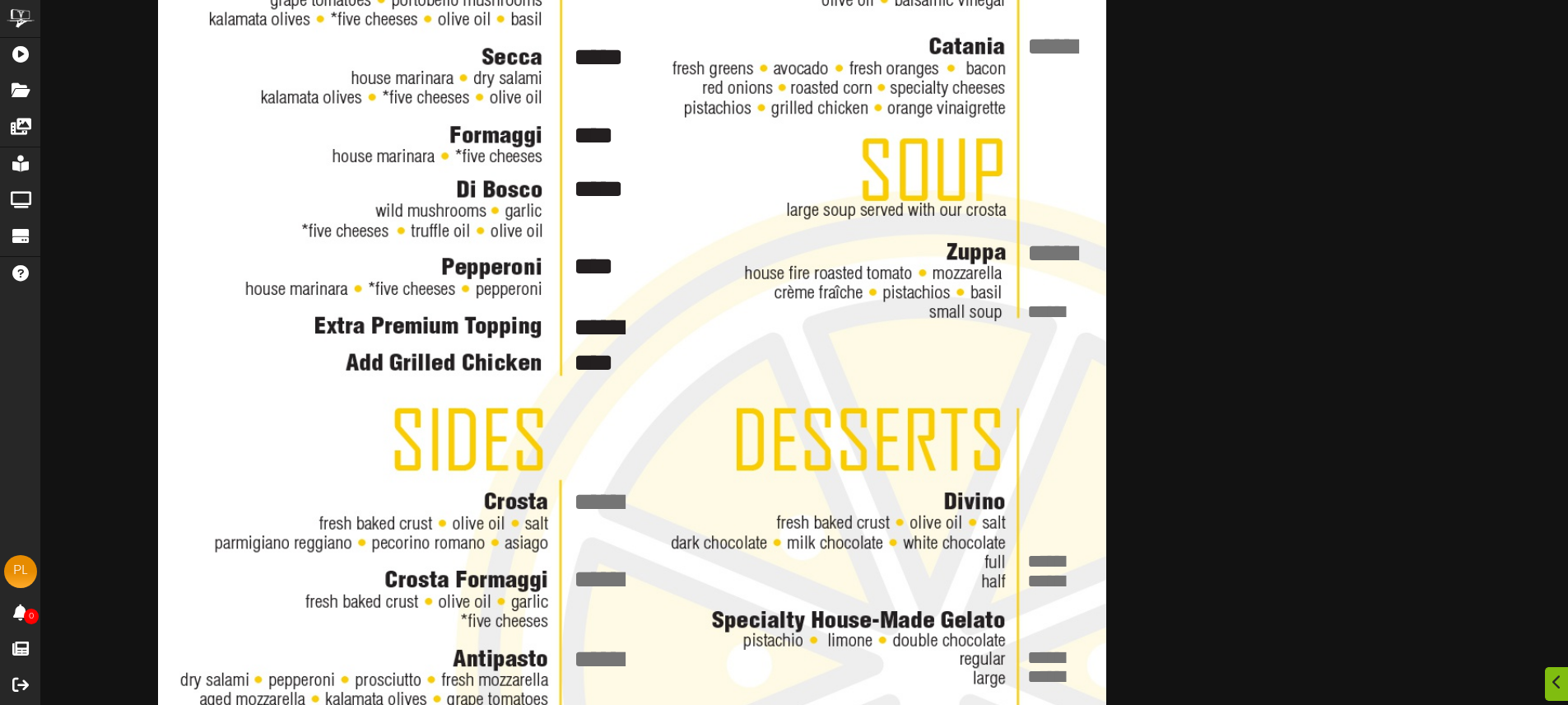
scroll to position [928, 0]
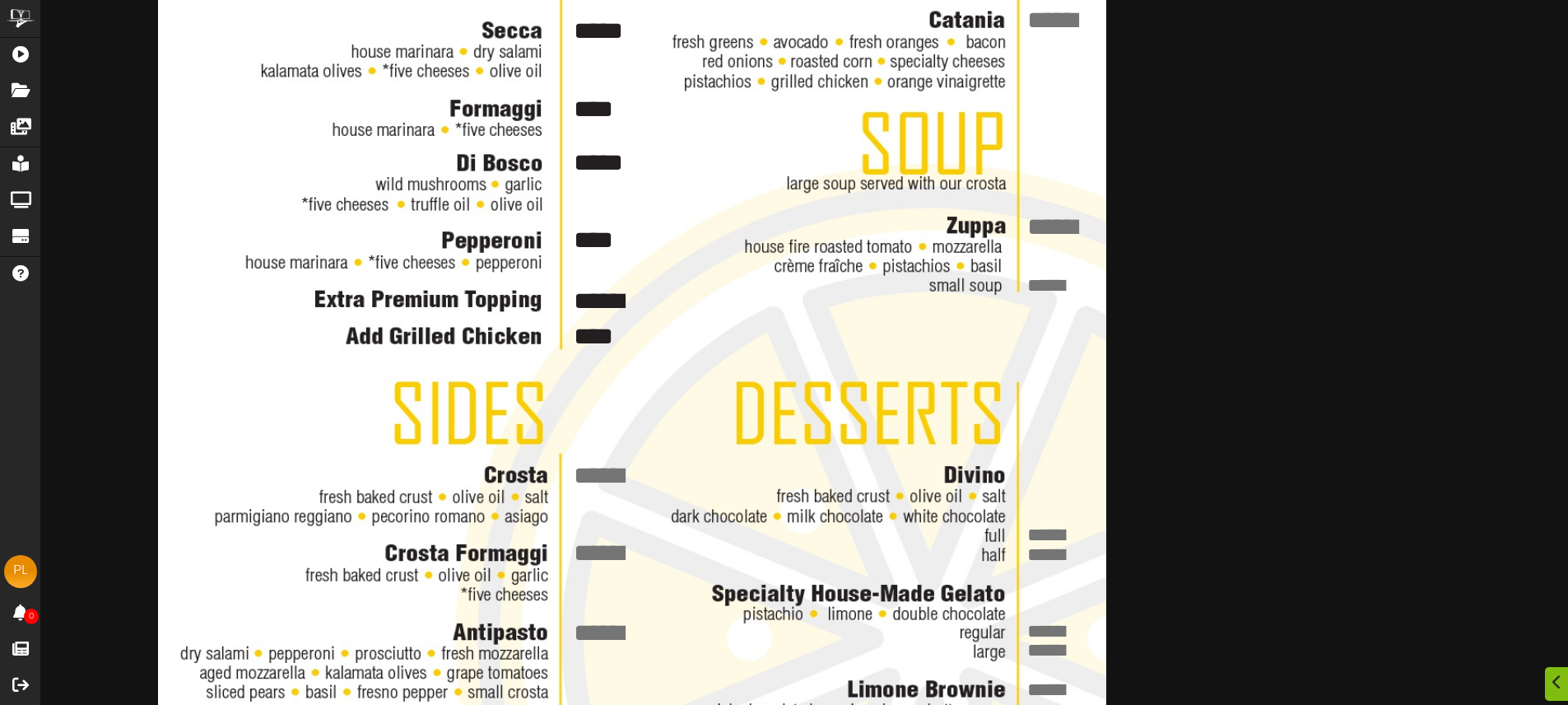
type textarea "****"
click at [613, 469] on textarea at bounding box center [604, 475] width 66 height 35
type textarea "****"
click at [616, 542] on textarea at bounding box center [604, 552] width 66 height 35
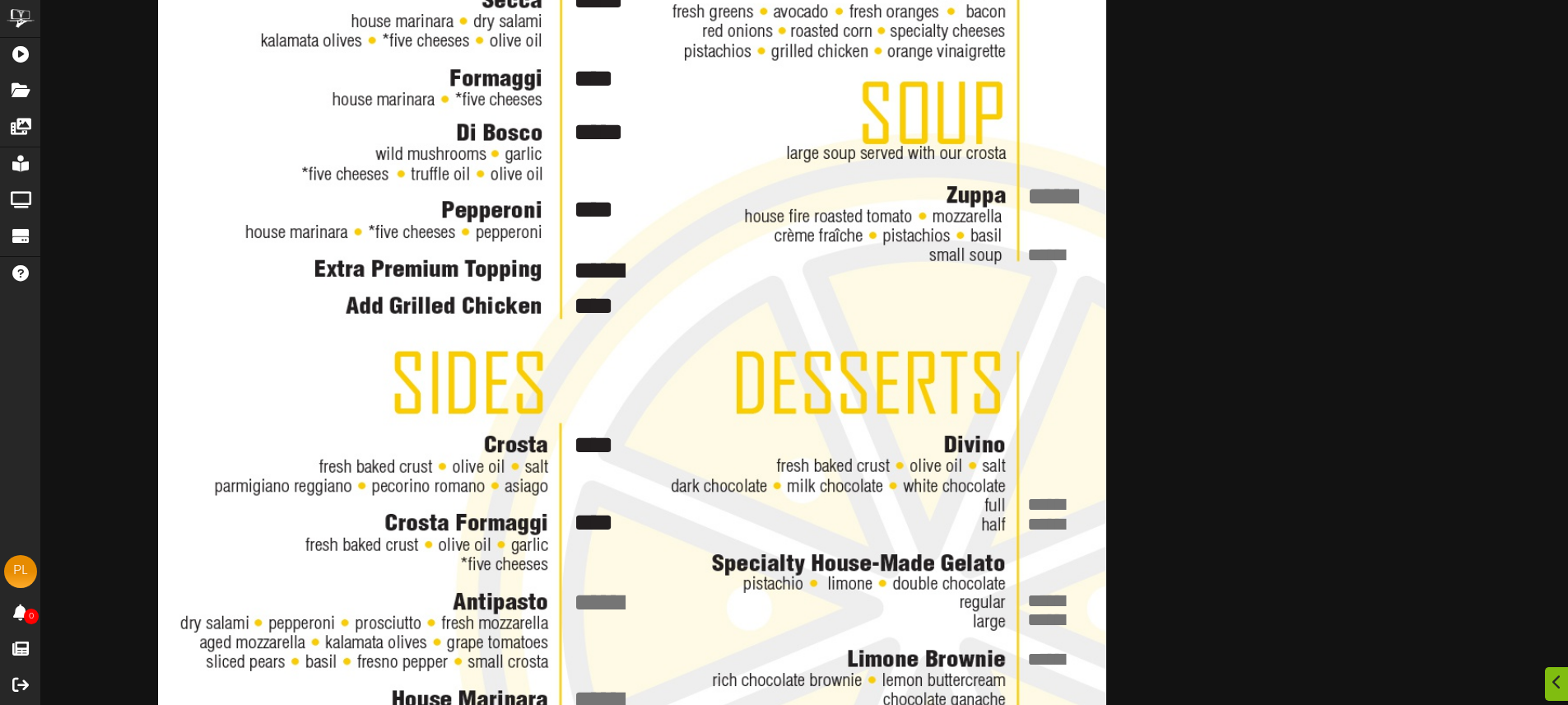
scroll to position [966, 0]
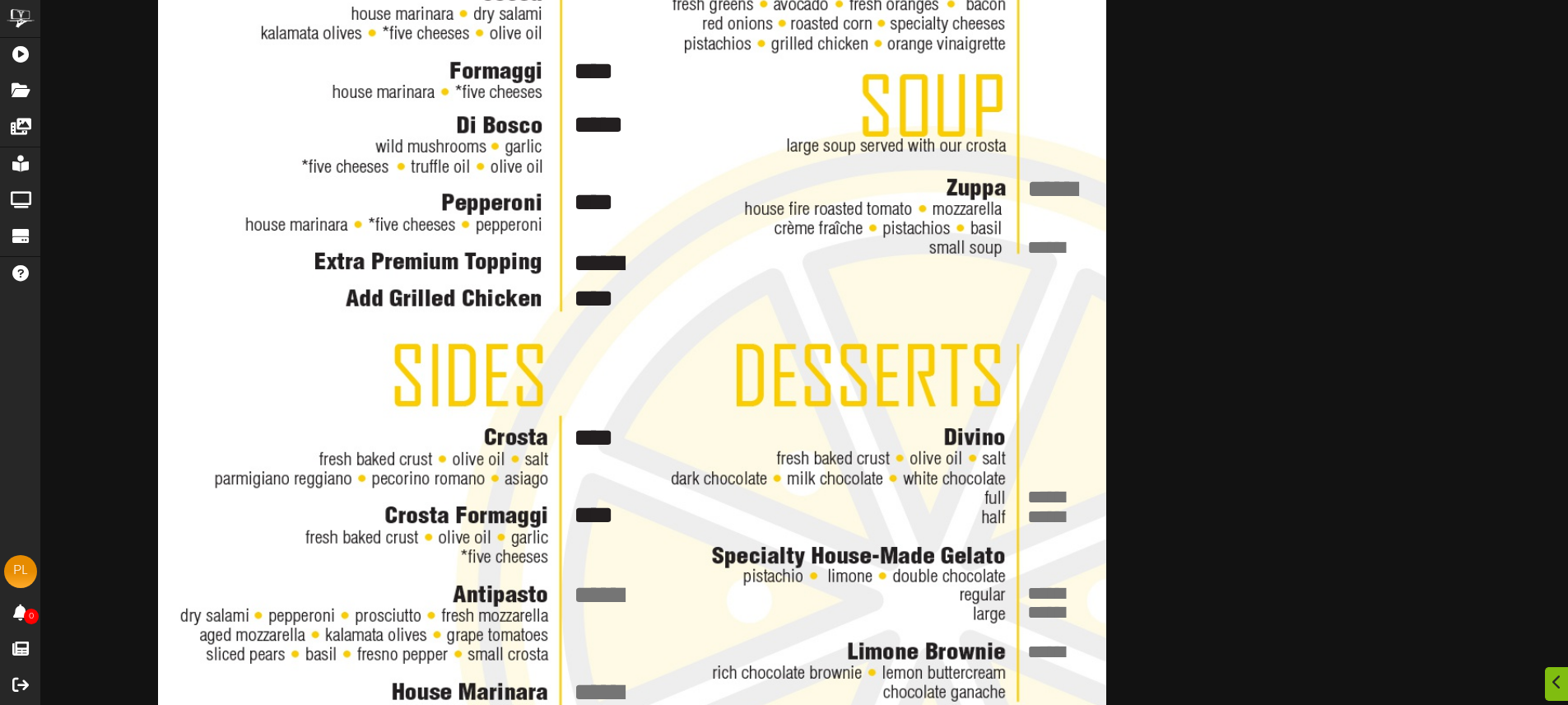
type textarea "****"
click at [601, 587] on textarea at bounding box center [604, 594] width 66 height 35
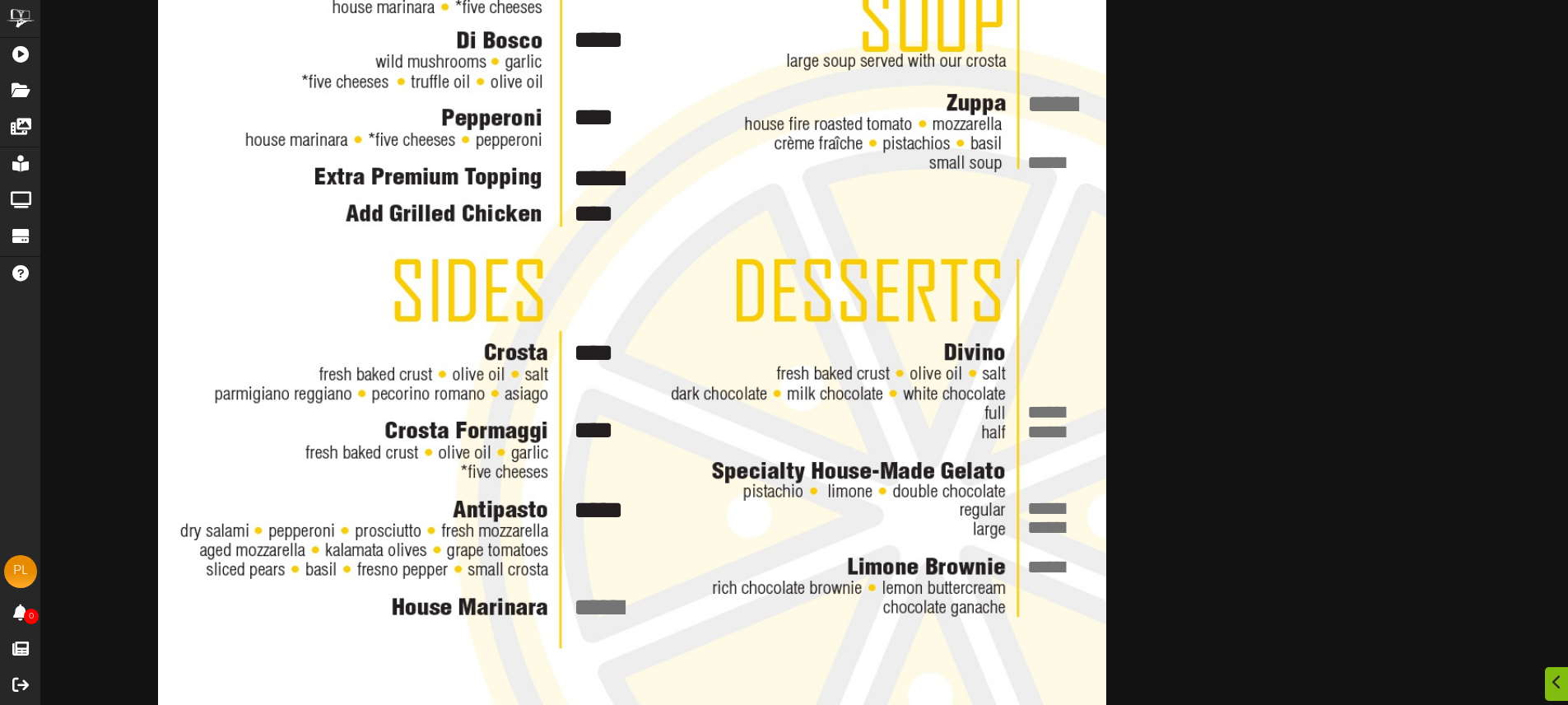
scroll to position [1058, 0]
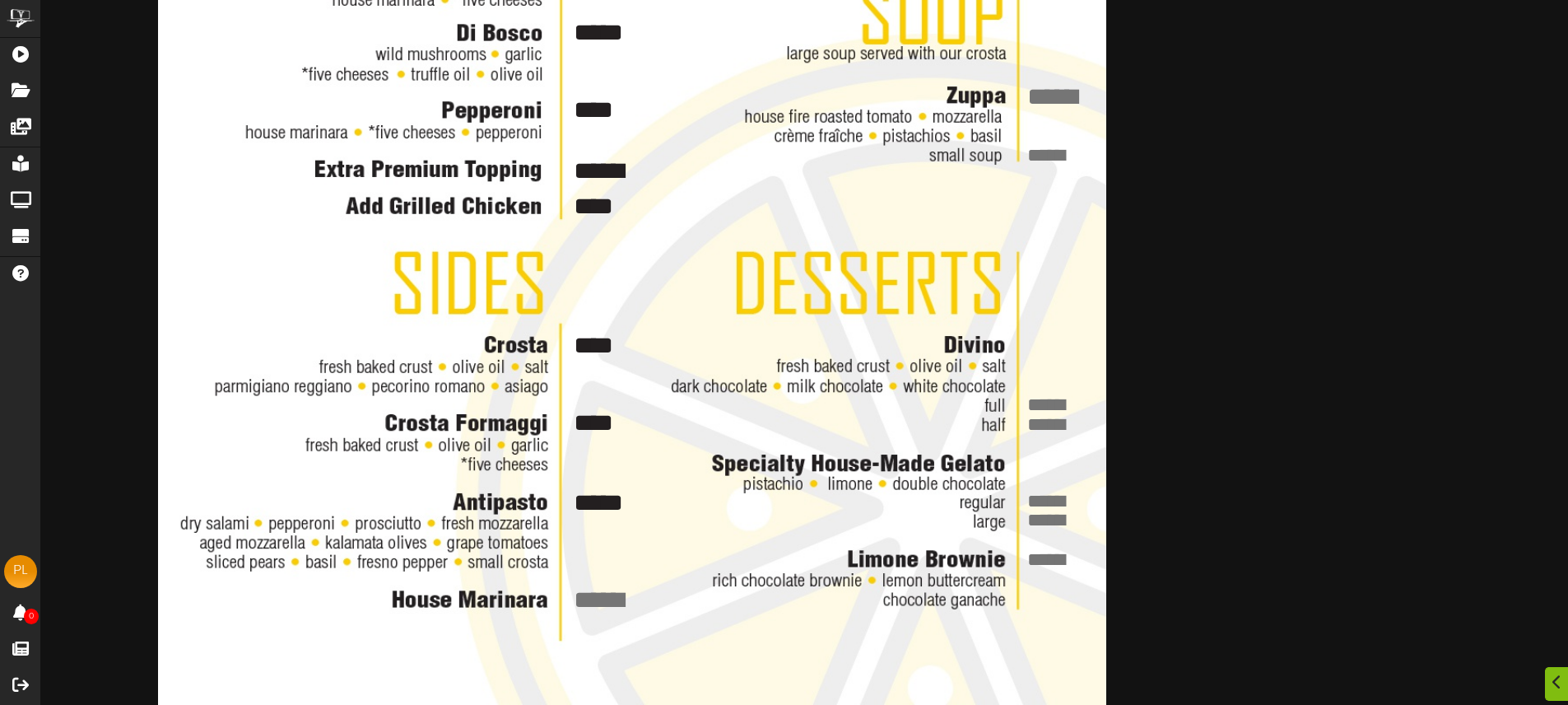
type textarea "*****"
click at [604, 598] on textarea at bounding box center [604, 599] width 66 height 35
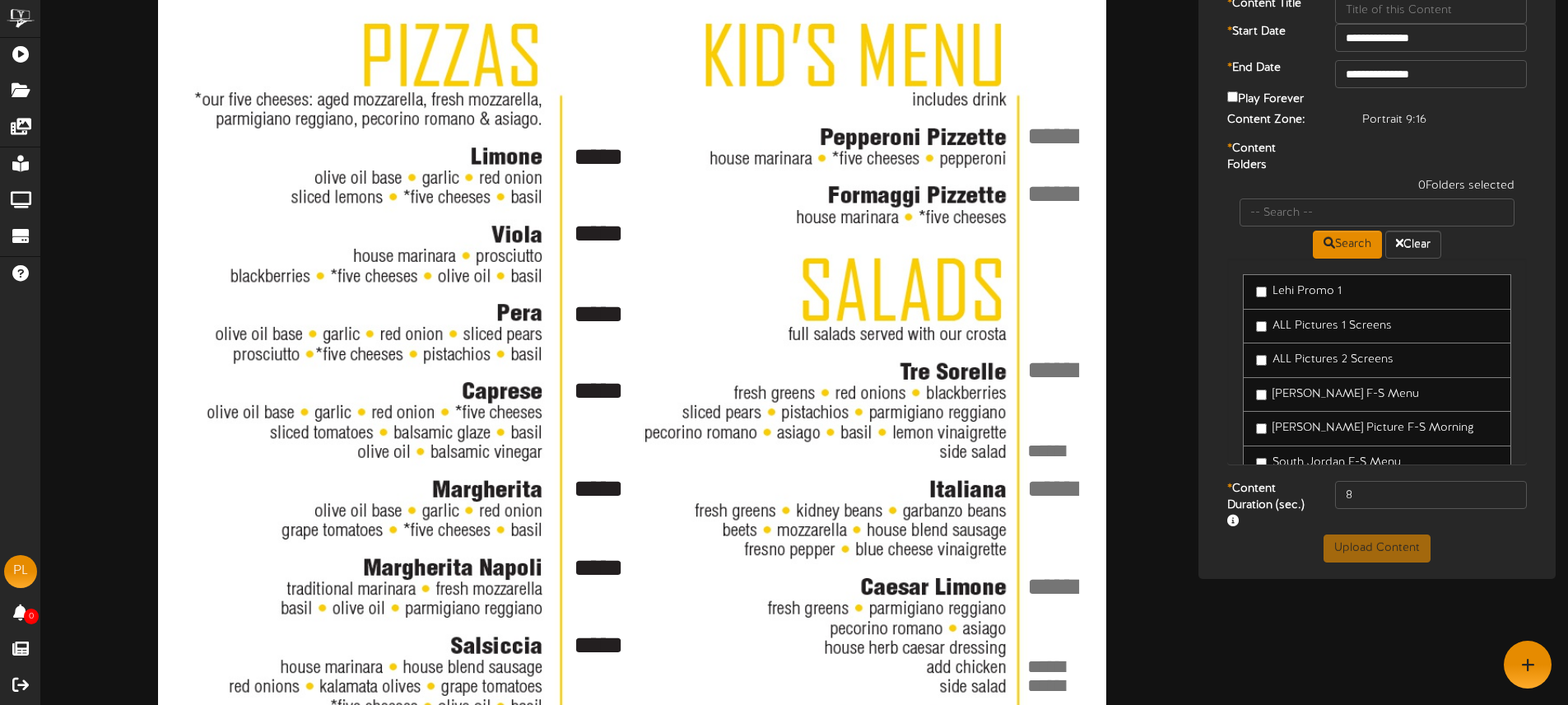
scroll to position [0, 0]
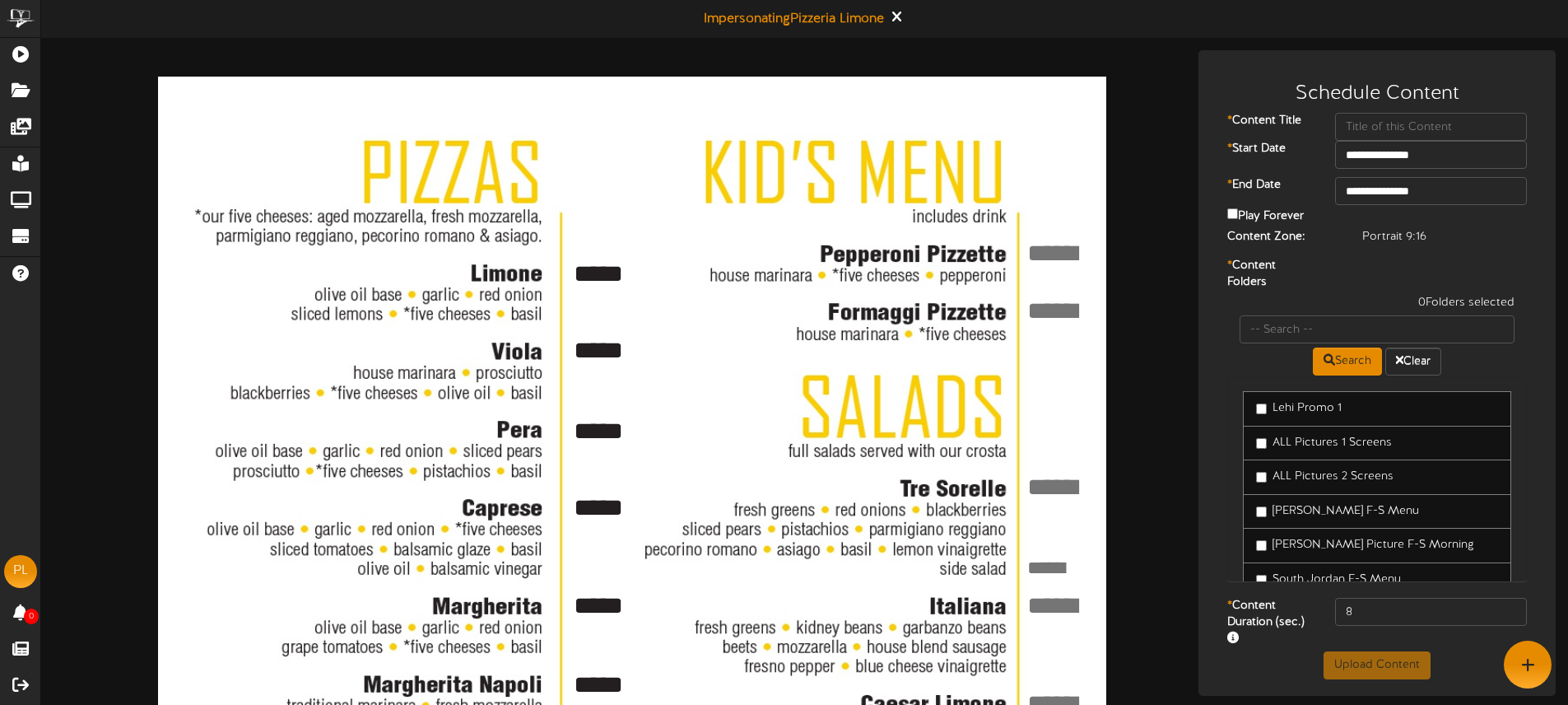
type textarea "****"
click at [1039, 250] on textarea at bounding box center [1059, 253] width 66 height 35
type textarea "****"
click at [1049, 297] on textarea at bounding box center [1059, 310] width 66 height 35
type textarea "****"
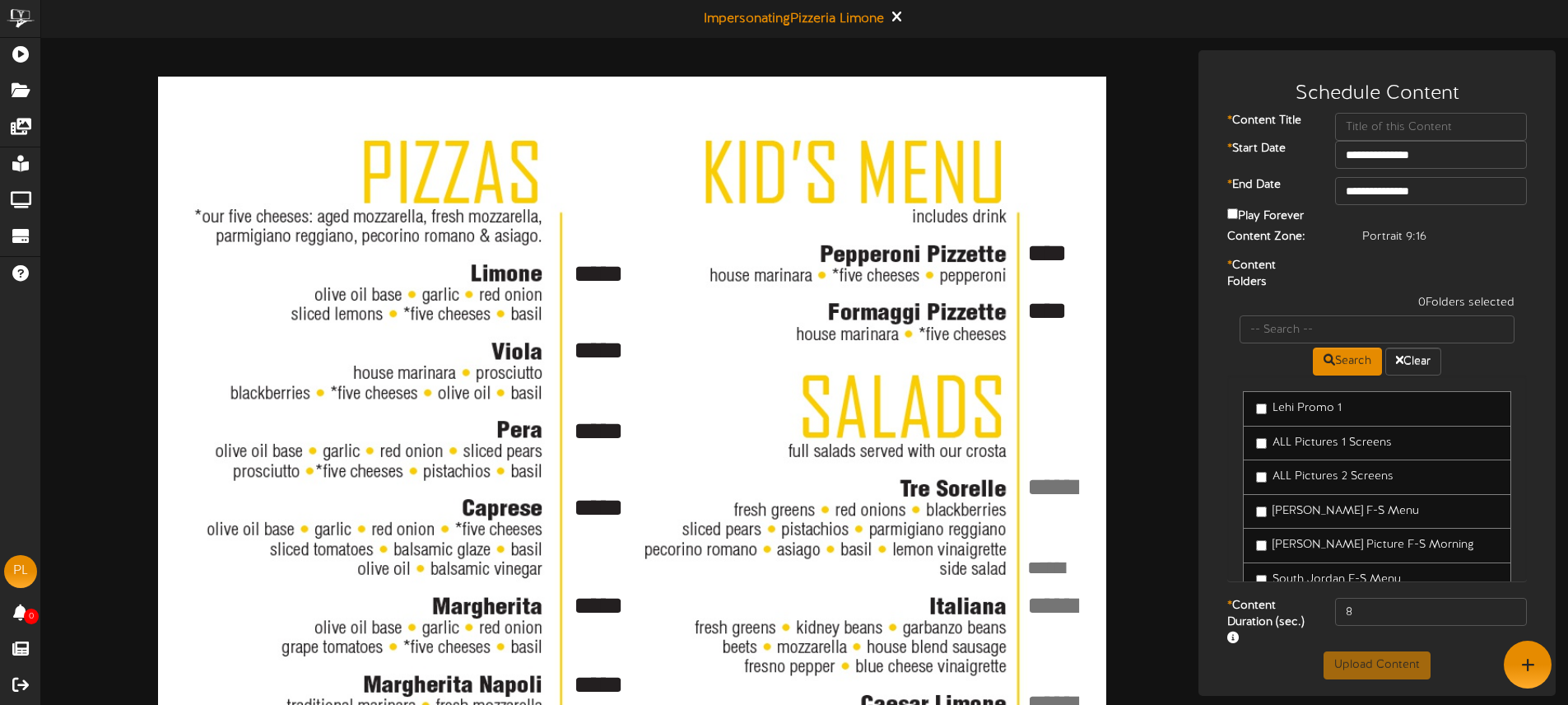
click at [1046, 484] on textarea at bounding box center [1059, 487] width 66 height 35
type textarea "****"
click at [1046, 562] on textarea at bounding box center [1050, 569] width 49 height 27
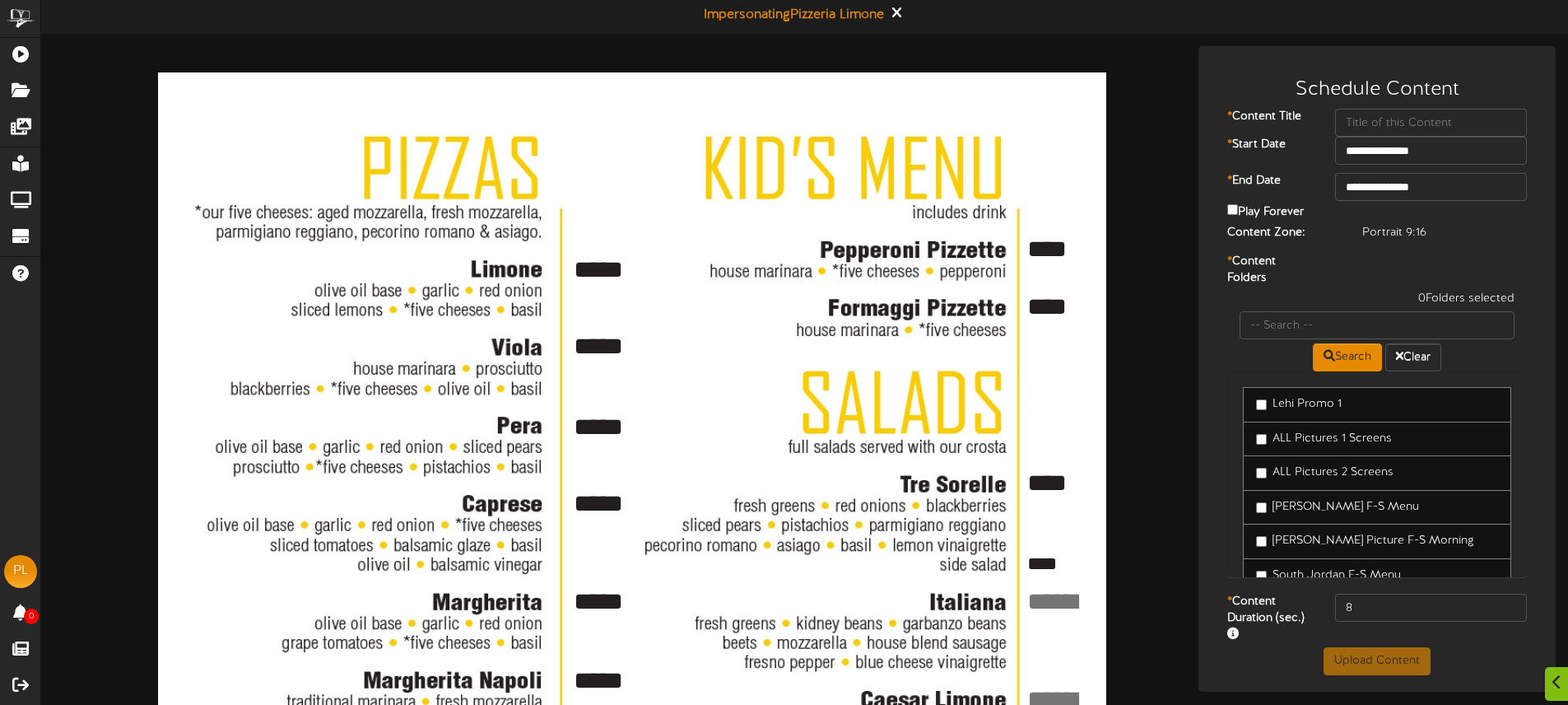
type textarea "****"
click at [1057, 598] on textarea at bounding box center [1059, 601] width 66 height 35
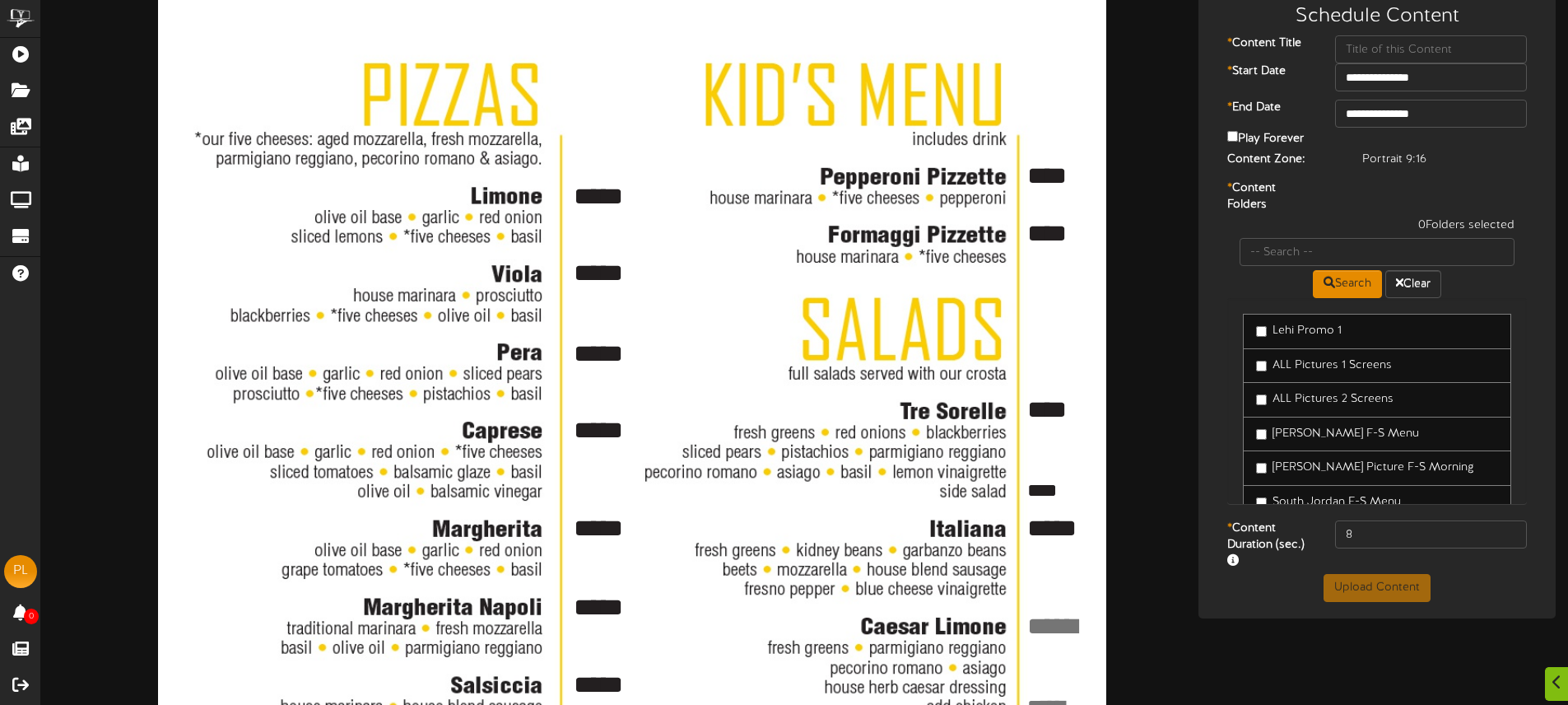
scroll to position [81, 0]
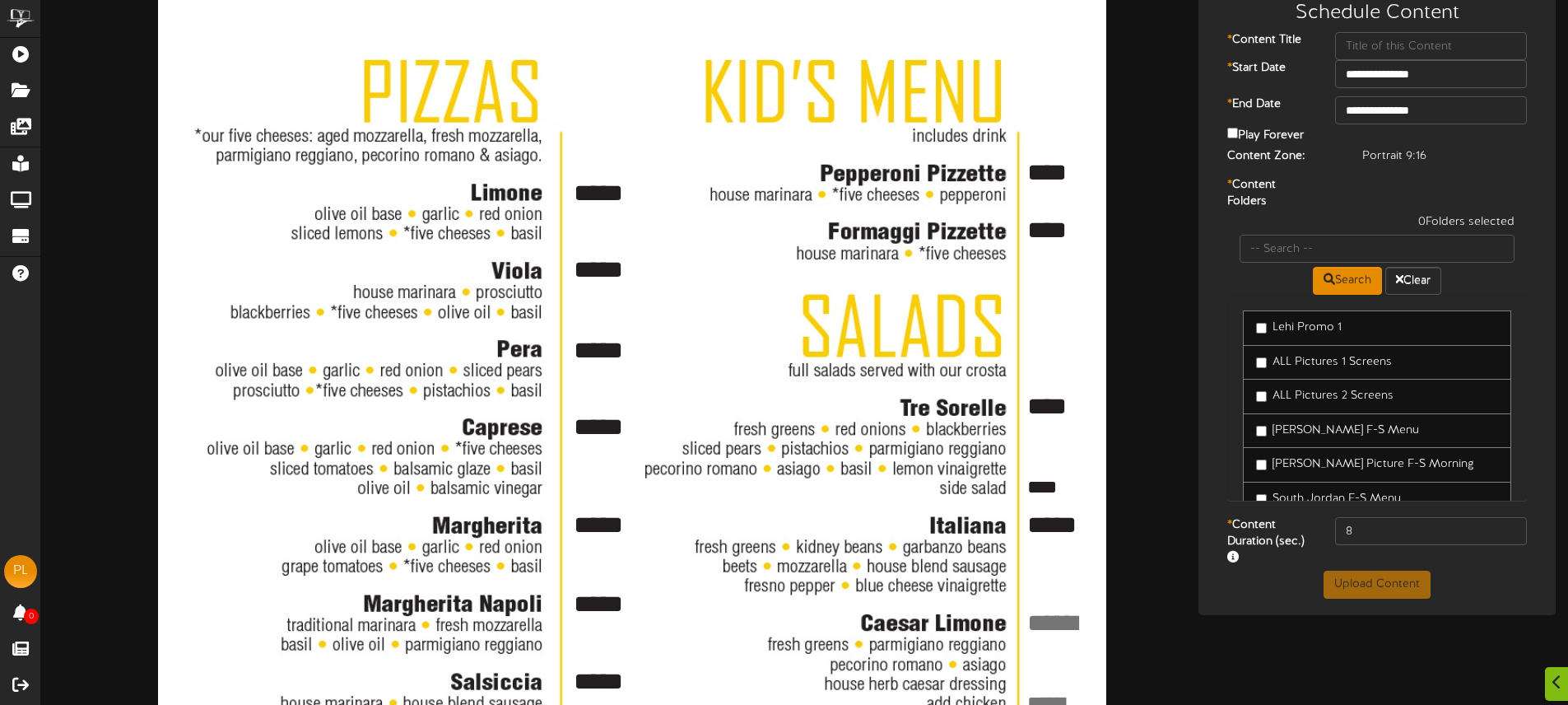
type textarea "*****"
click at [1068, 624] on textarea at bounding box center [1059, 622] width 66 height 35
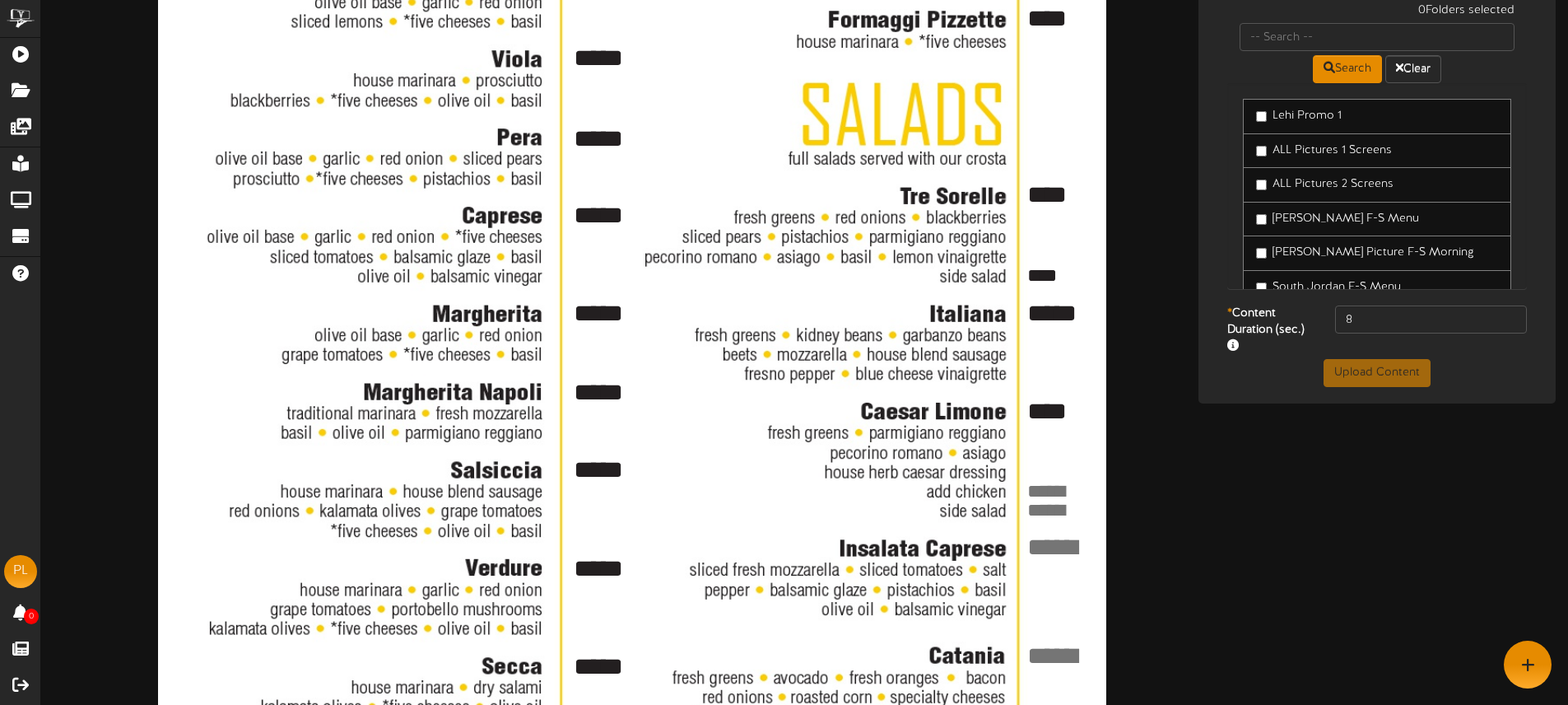
type textarea "****"
click at [1040, 481] on textarea at bounding box center [1050, 491] width 49 height 27
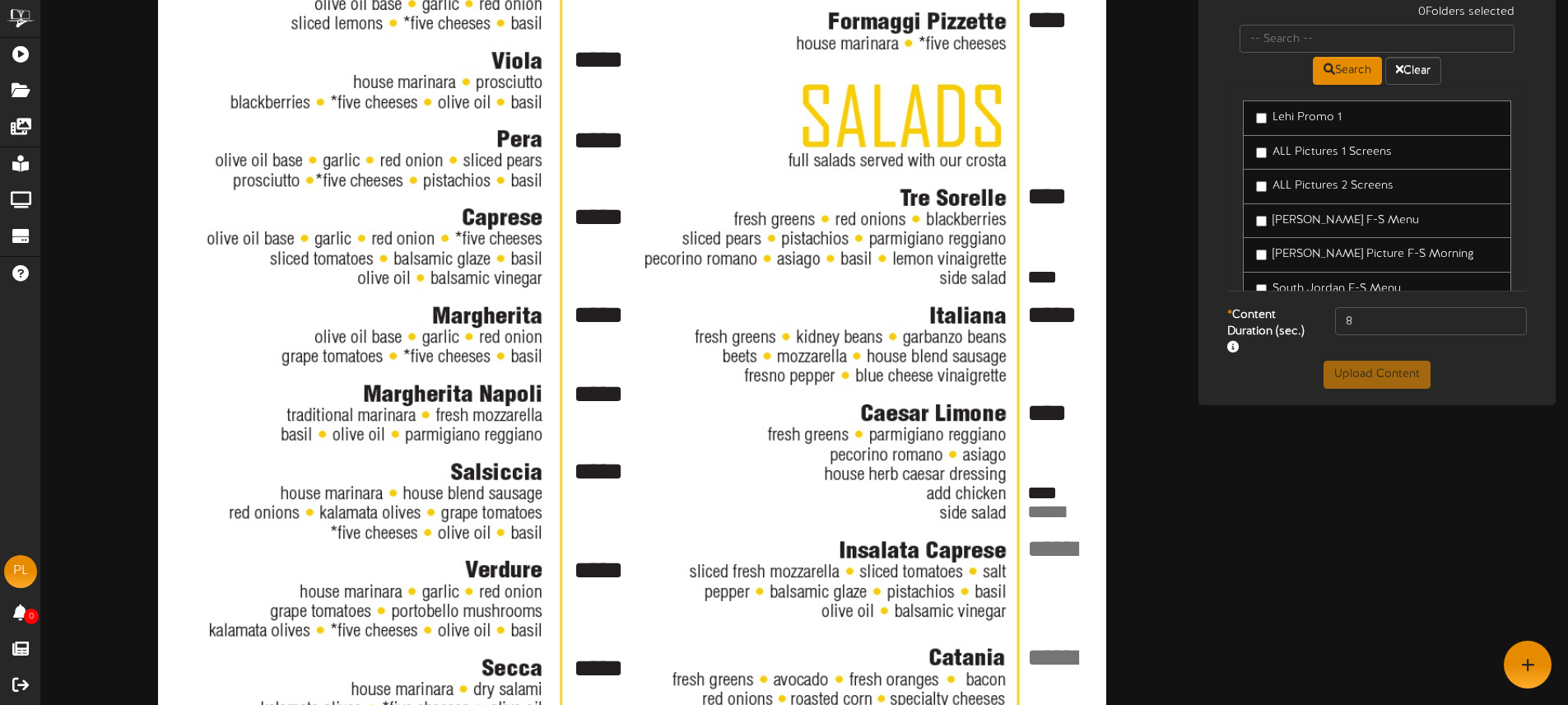
type textarea "****"
click at [1053, 512] on textarea at bounding box center [1050, 512] width 49 height 27
type textarea "****"
click at [1053, 546] on textarea at bounding box center [1059, 549] width 66 height 35
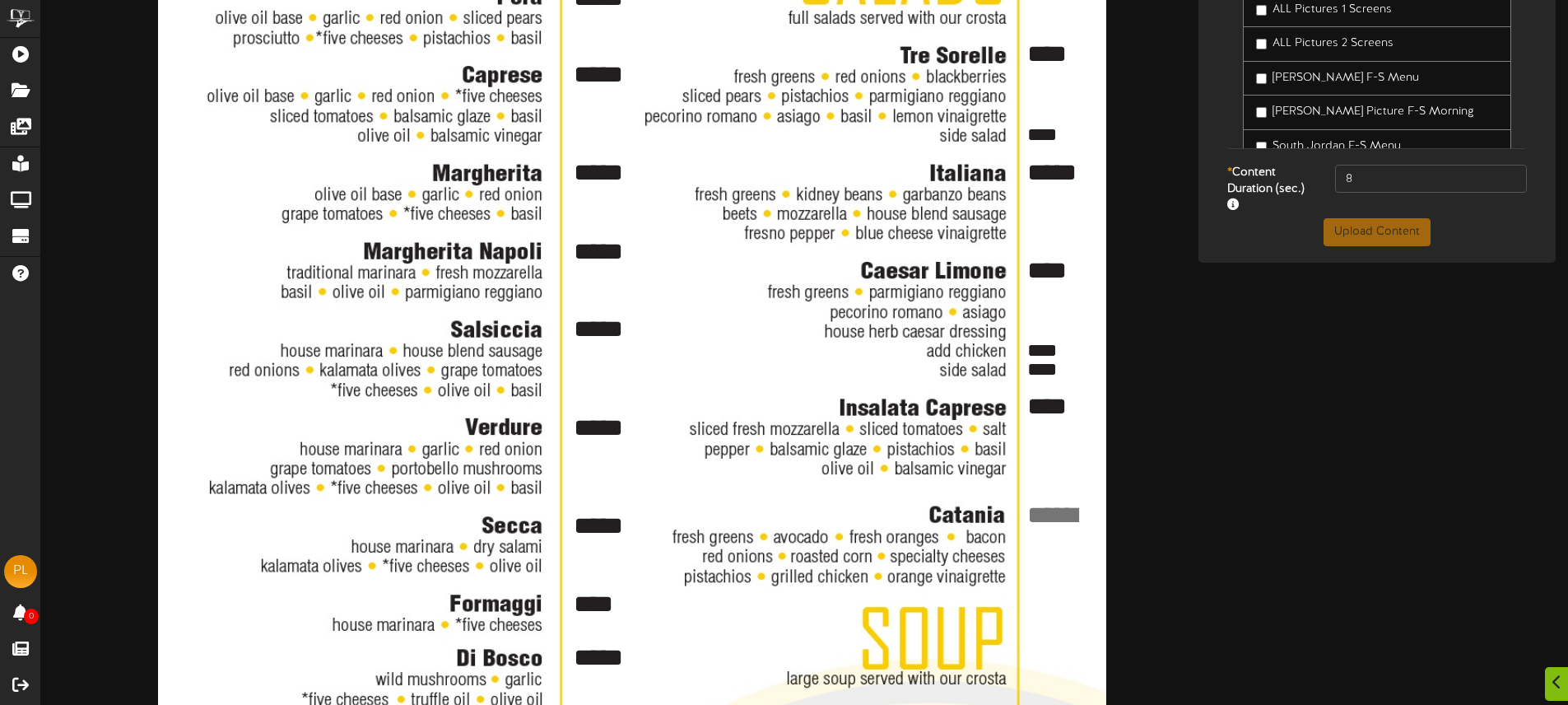
scroll to position [436, 0]
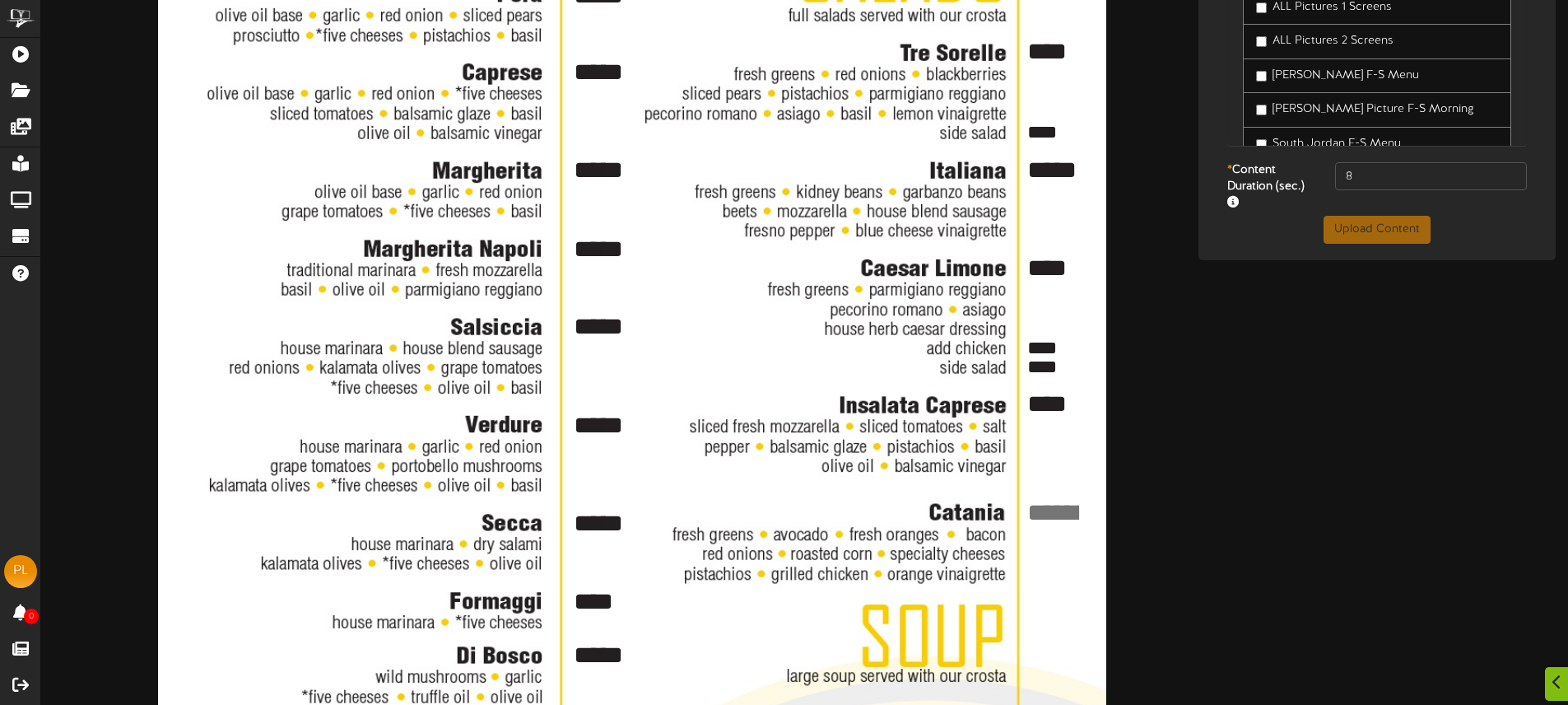
type textarea "****"
click at [1049, 515] on textarea at bounding box center [1059, 511] width 66 height 35
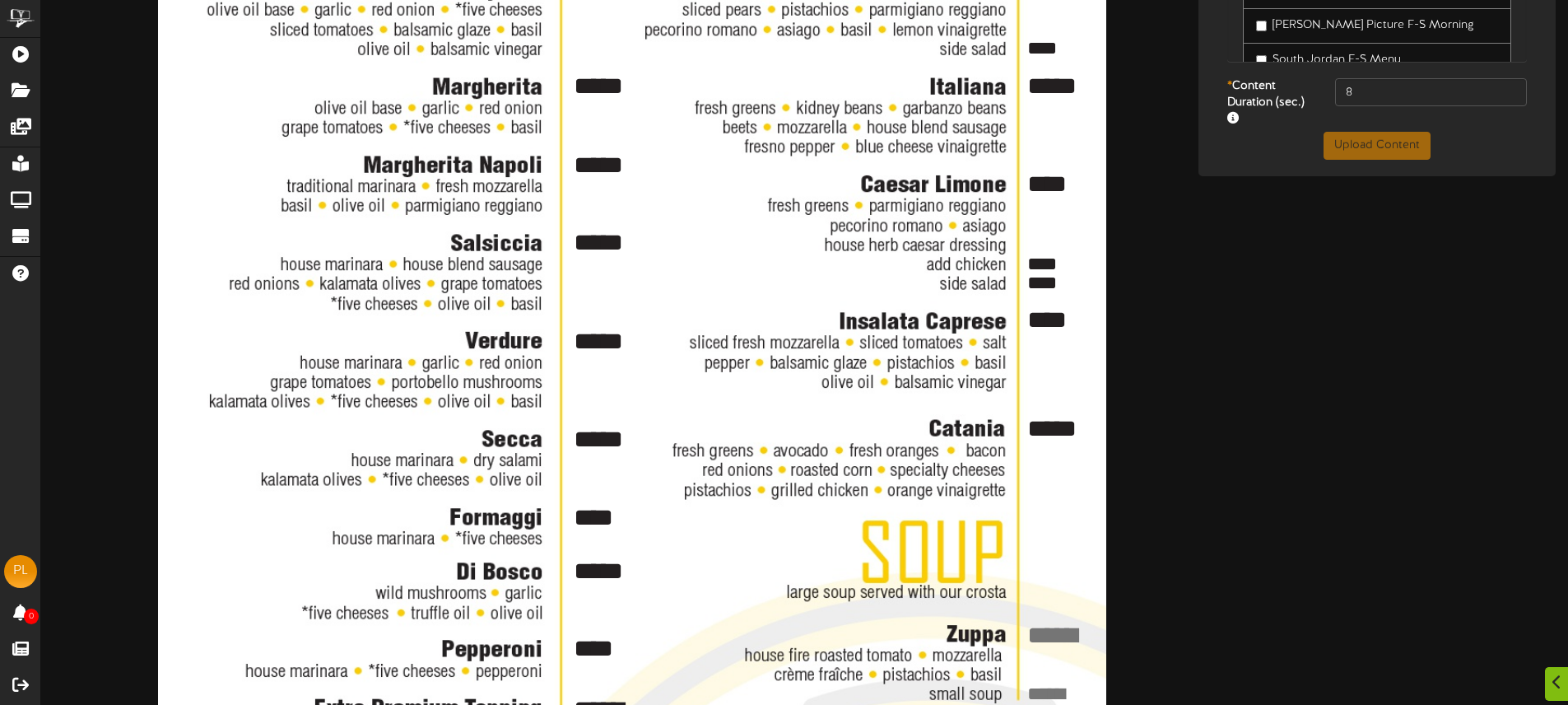
scroll to position [547, 0]
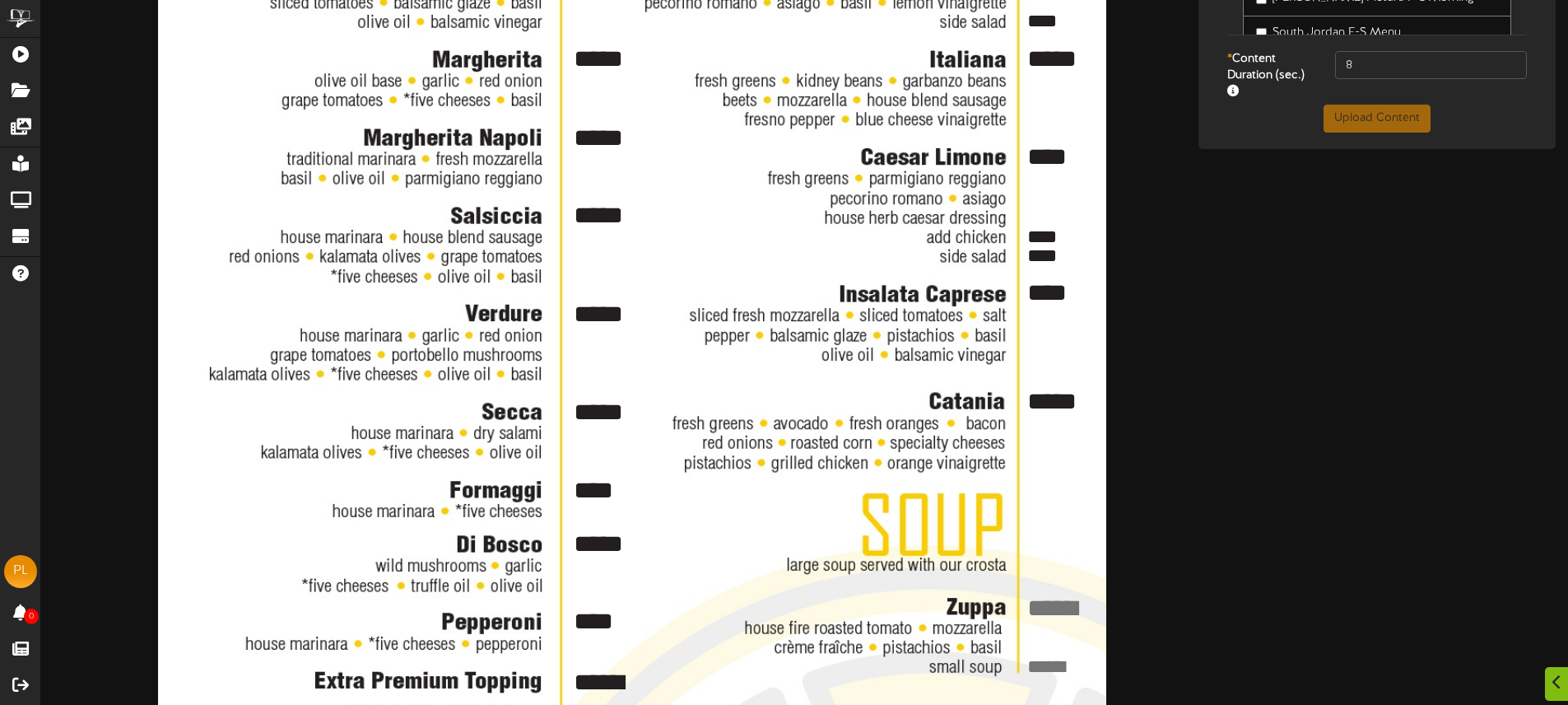
type textarea "*****"
click at [1056, 592] on textarea at bounding box center [1059, 608] width 66 height 35
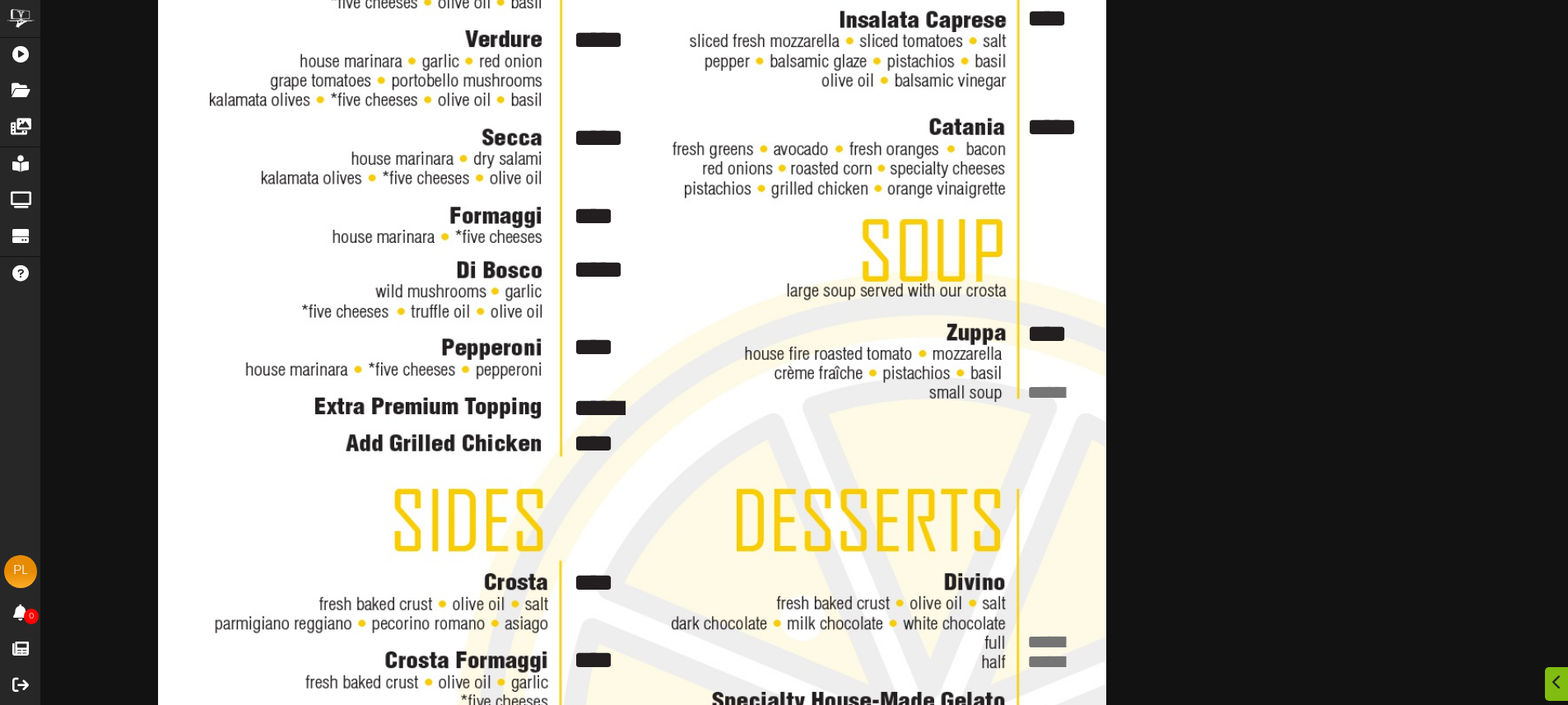
scroll to position [840, 0]
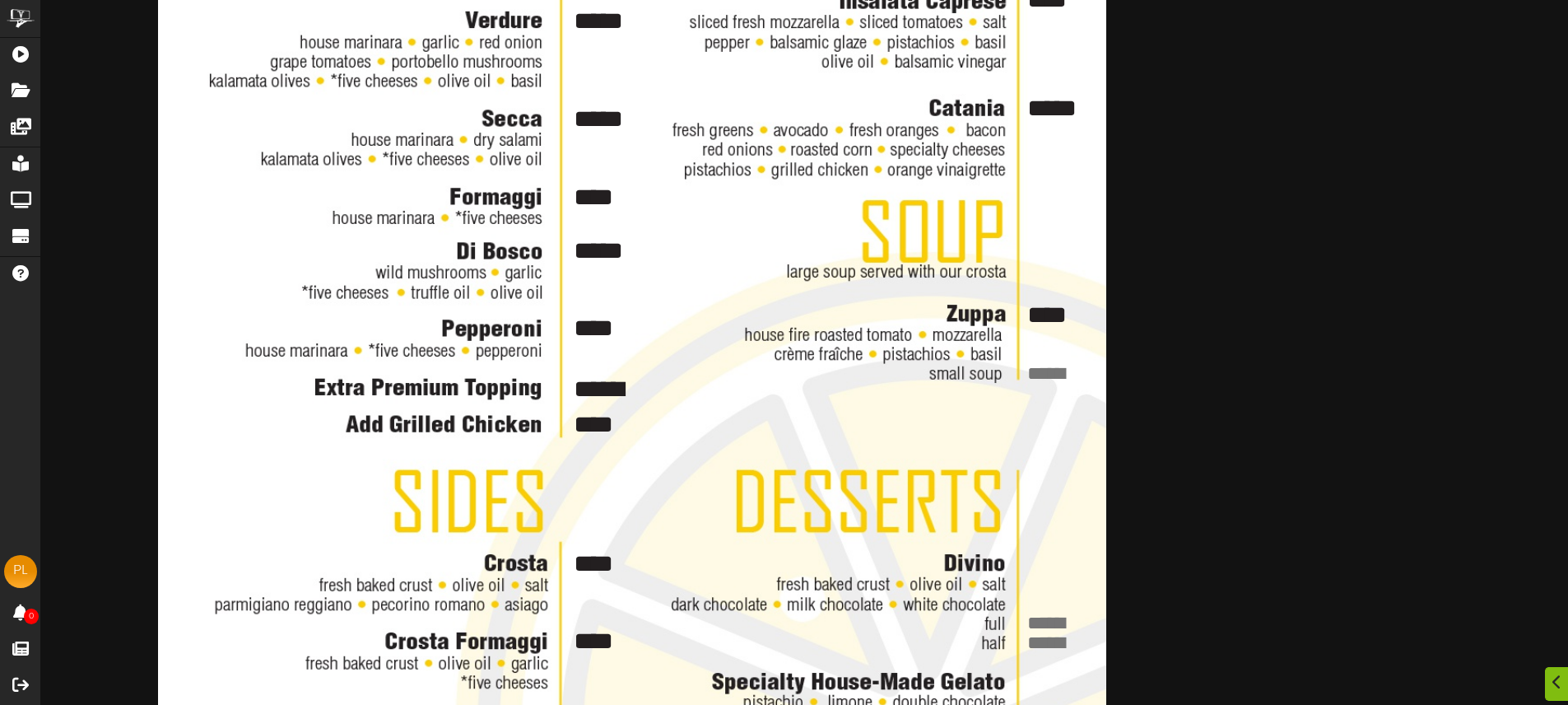
type textarea "****"
click at [1041, 614] on textarea at bounding box center [1050, 624] width 49 height 27
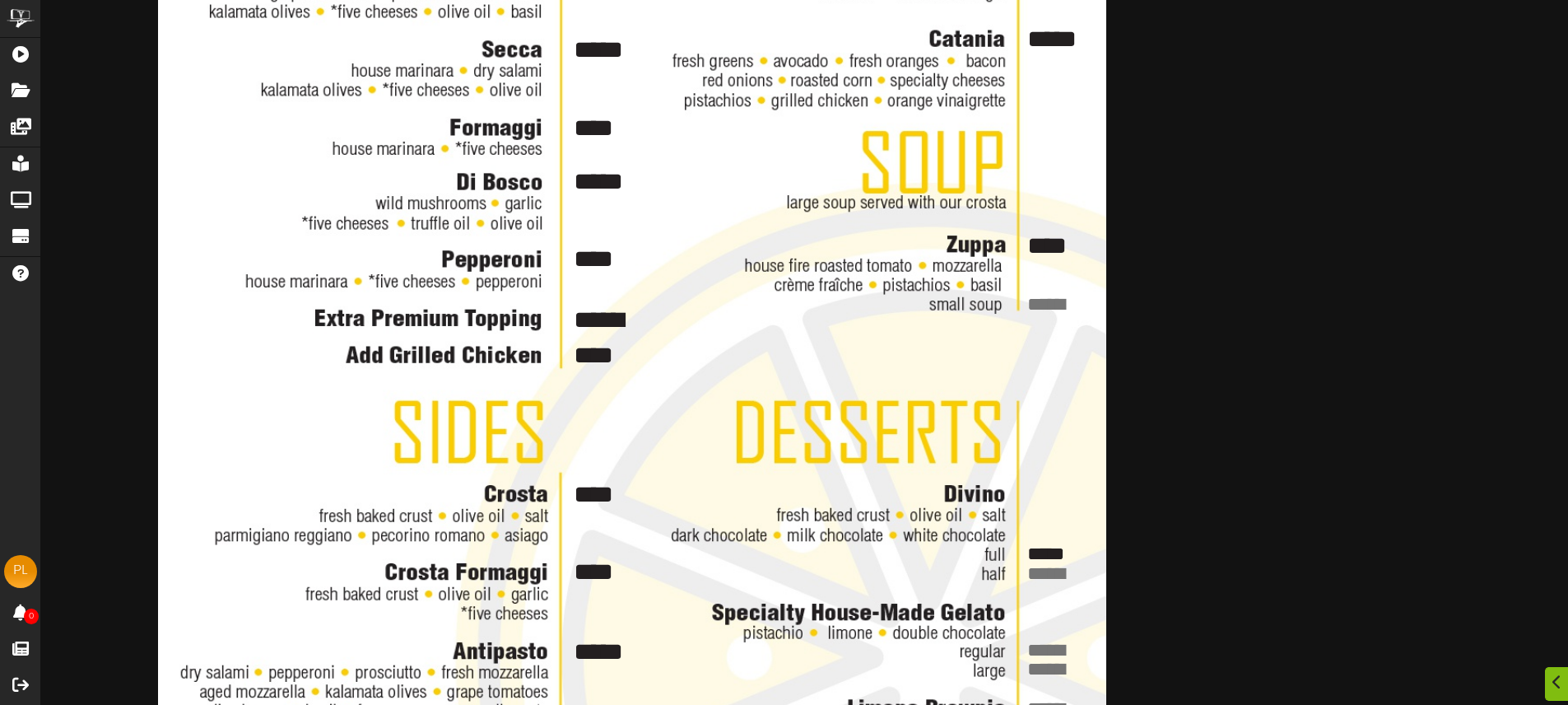
scroll to position [927, 0]
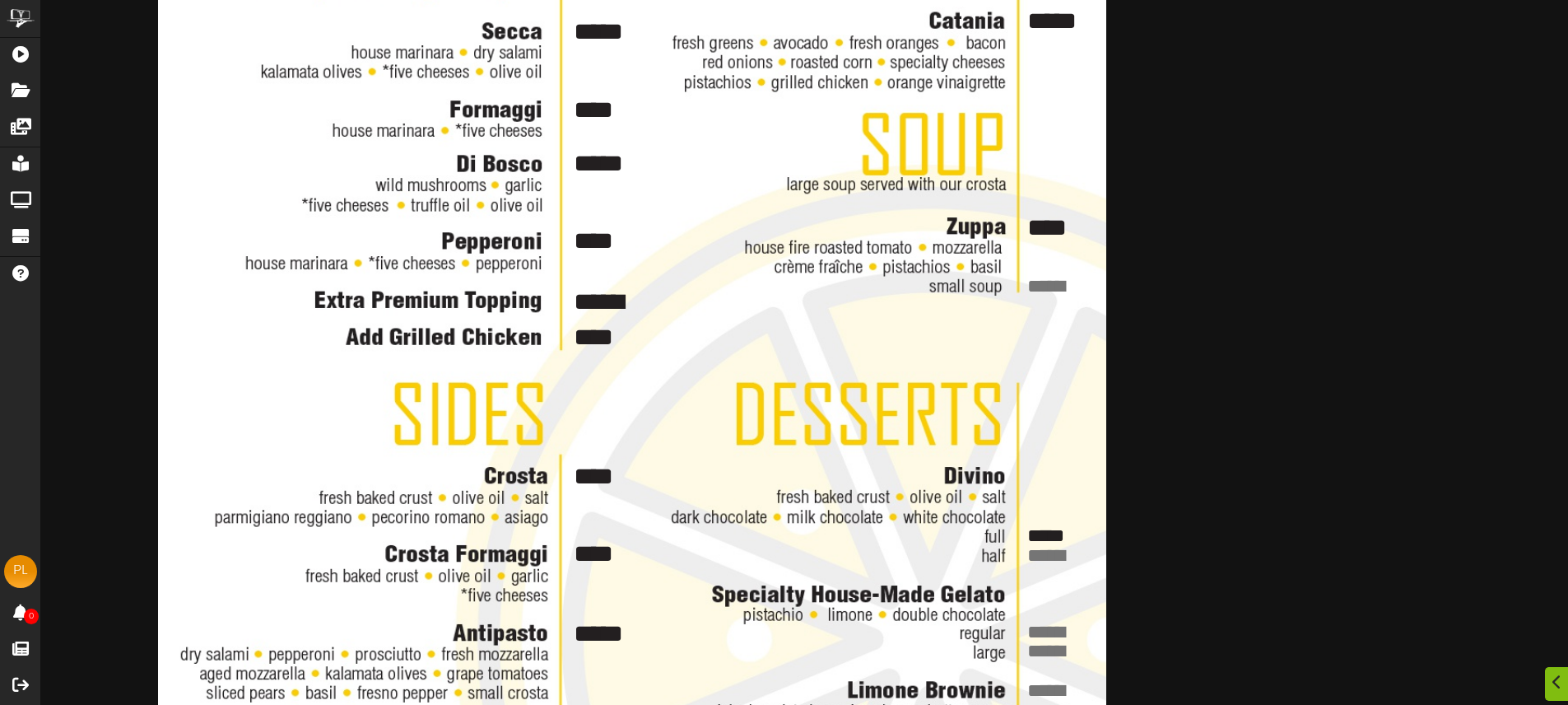
type textarea "*****"
click at [1045, 620] on textarea at bounding box center [1050, 633] width 49 height 27
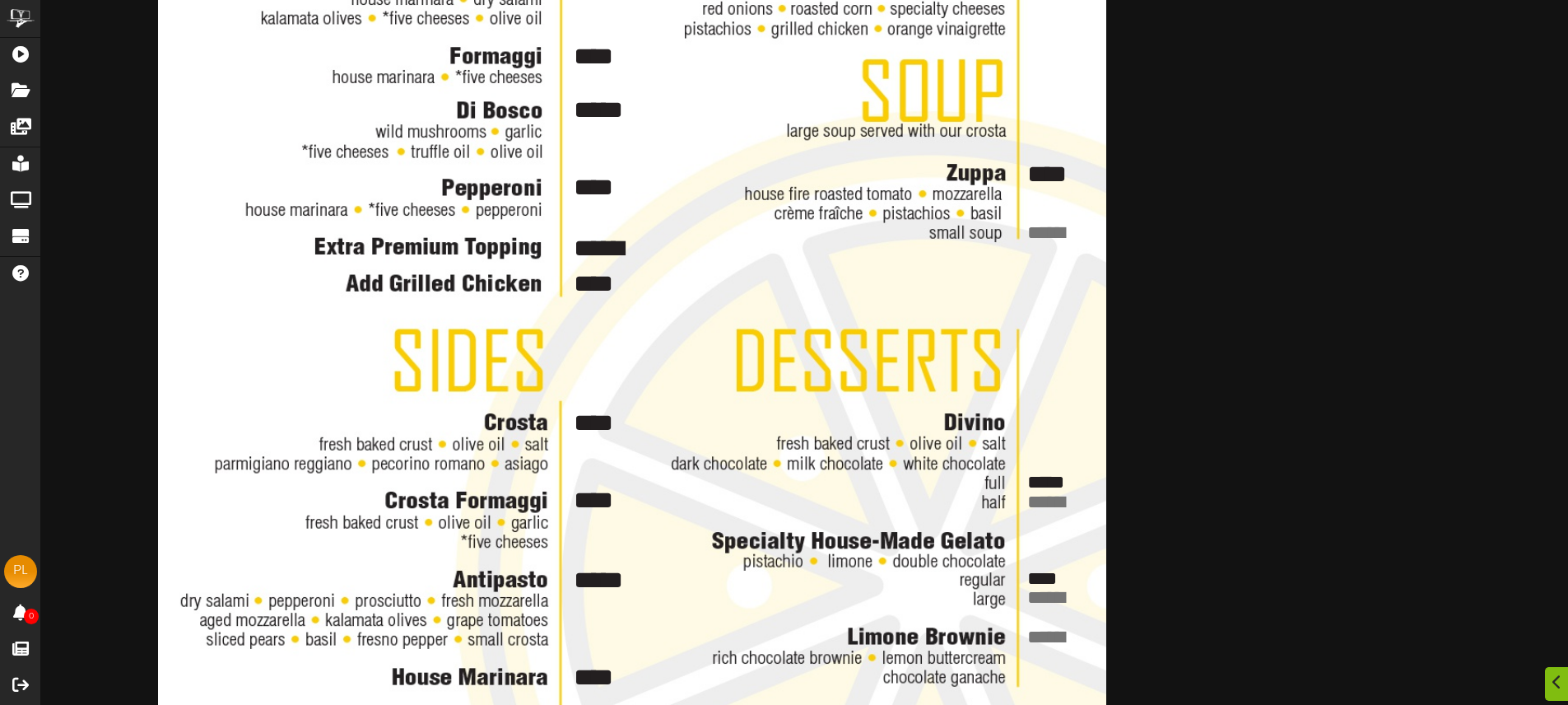
type textarea "****"
click at [1045, 636] on textarea at bounding box center [1050, 638] width 49 height 27
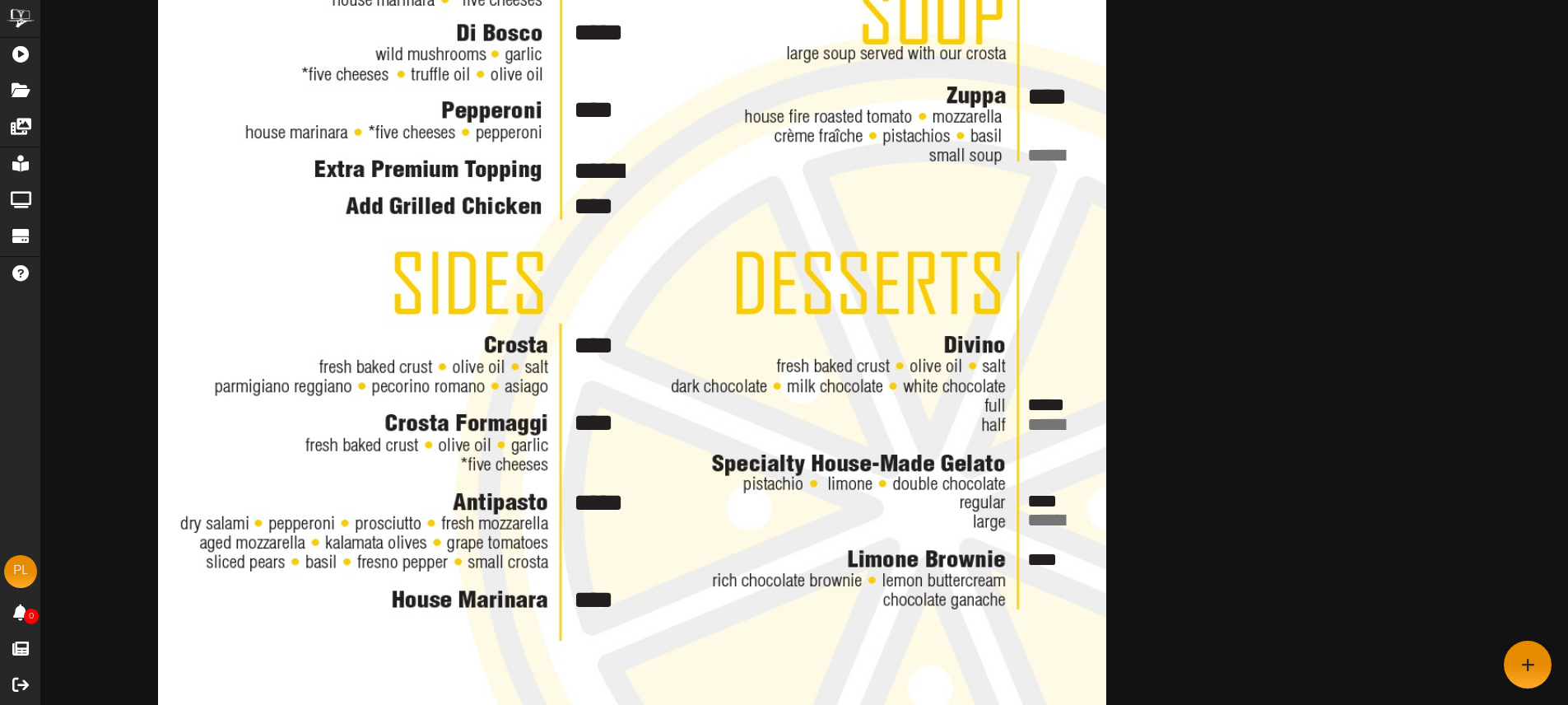
scroll to position [1004, 0]
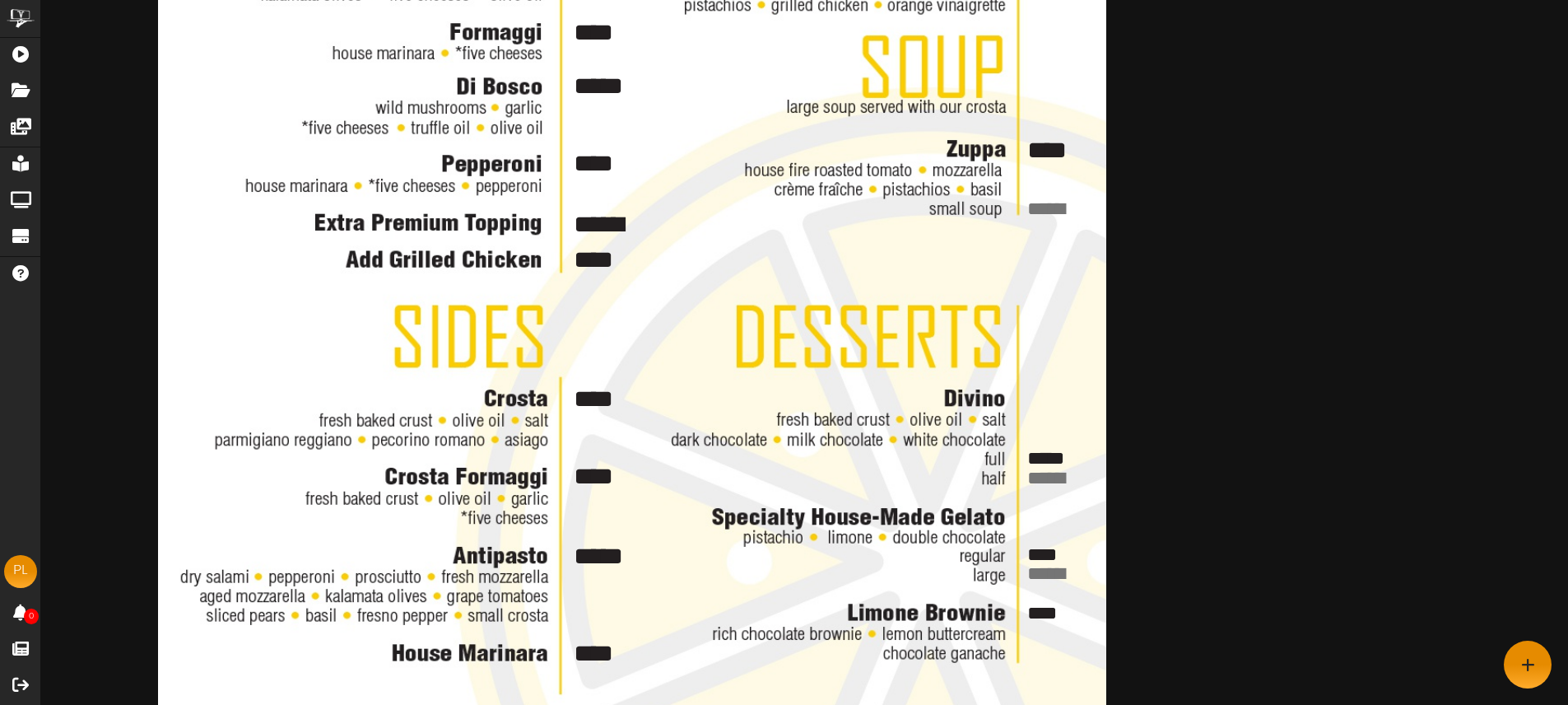
type textarea "****"
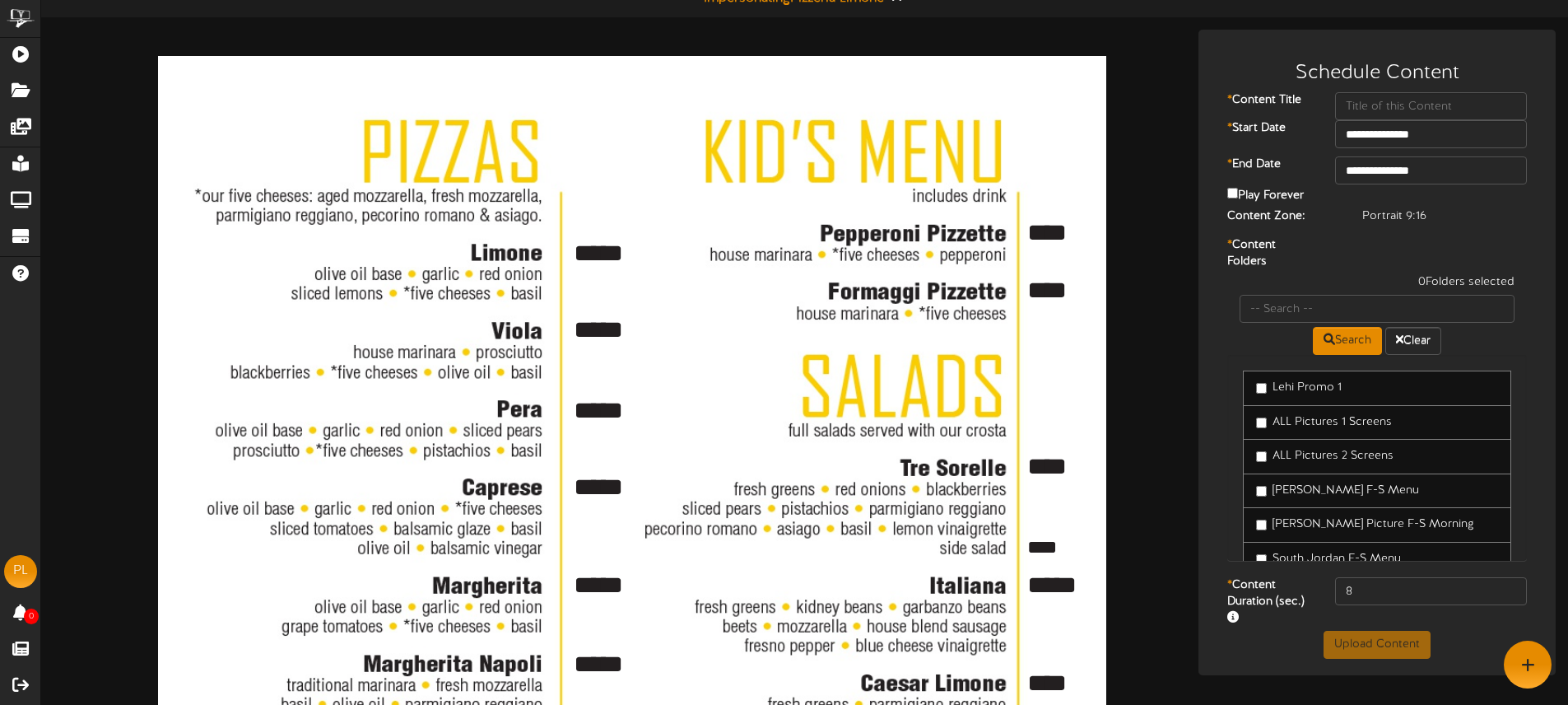
scroll to position [19, 0]
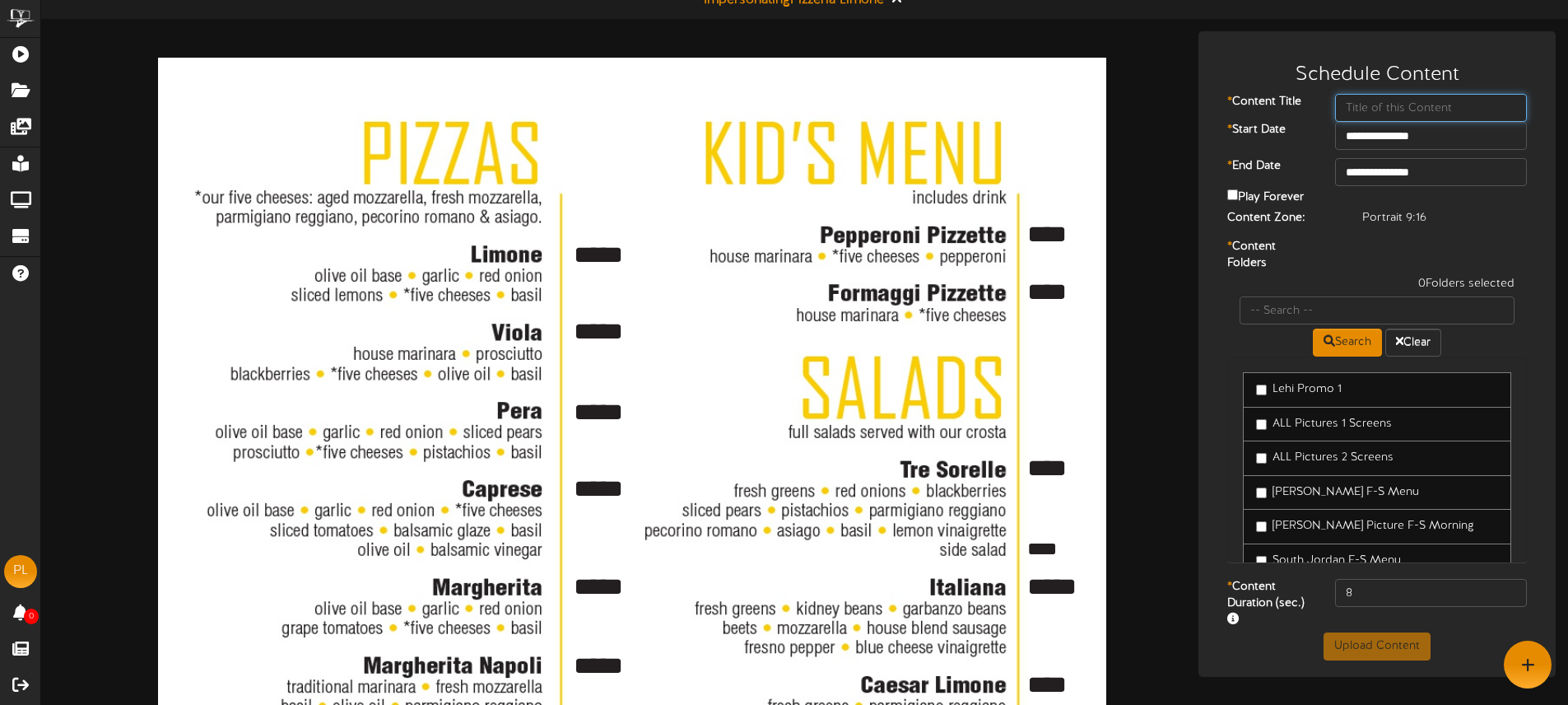
click at [1372, 106] on input "text" at bounding box center [1431, 107] width 191 height 28
type input "P"
type input "St. [PERSON_NAME]"
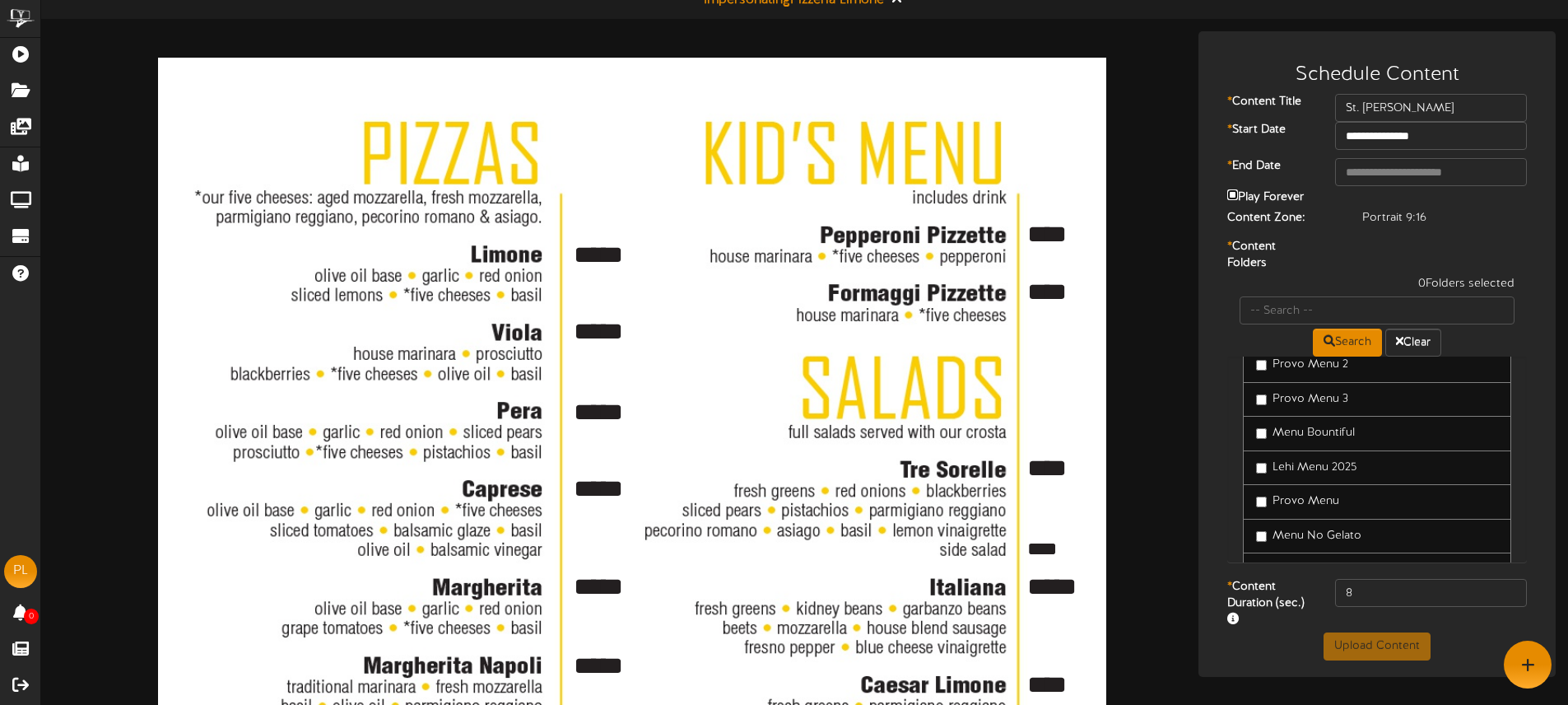
scroll to position [492, 0]
click at [1362, 513] on label "St. [PERSON_NAME]" at bounding box center [1318, 512] width 125 height 16
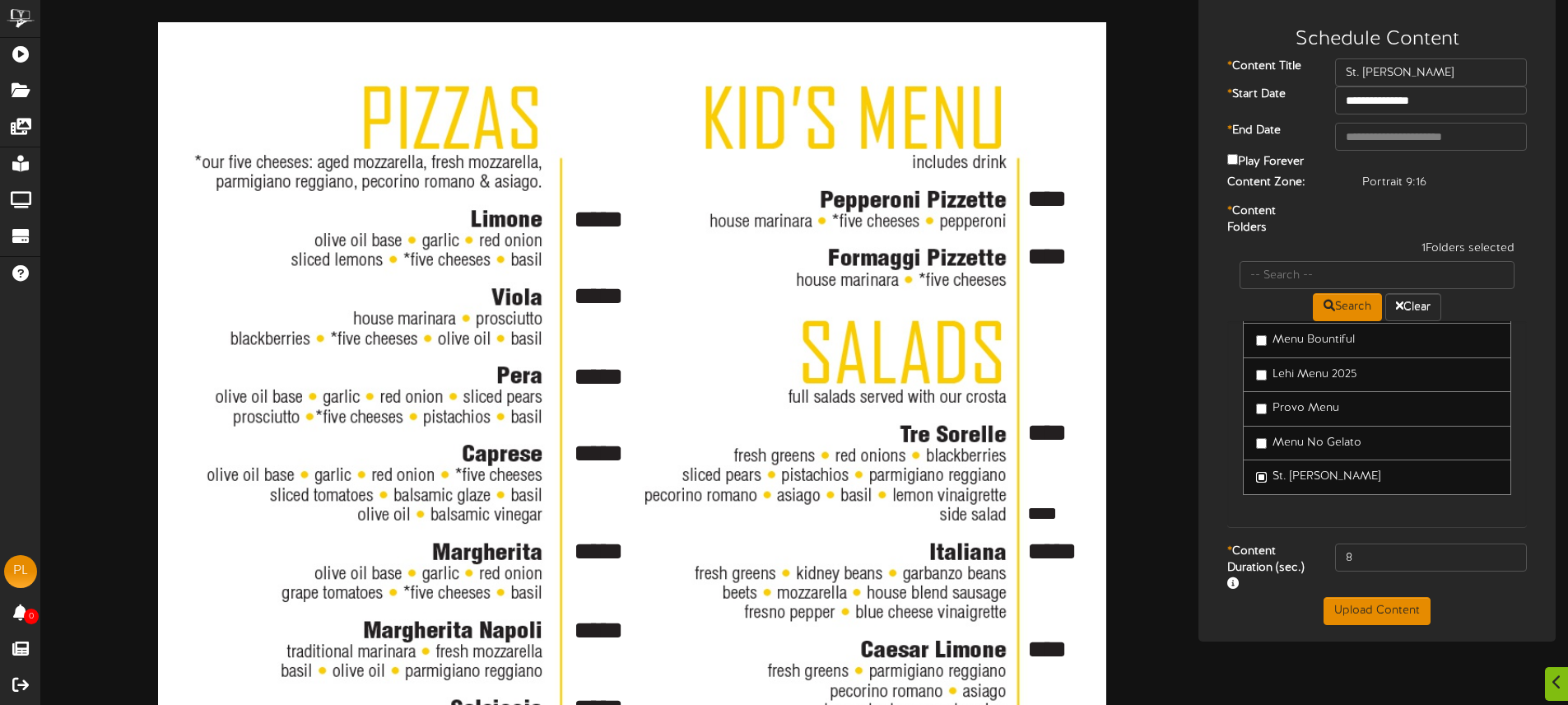
scroll to position [56, 0]
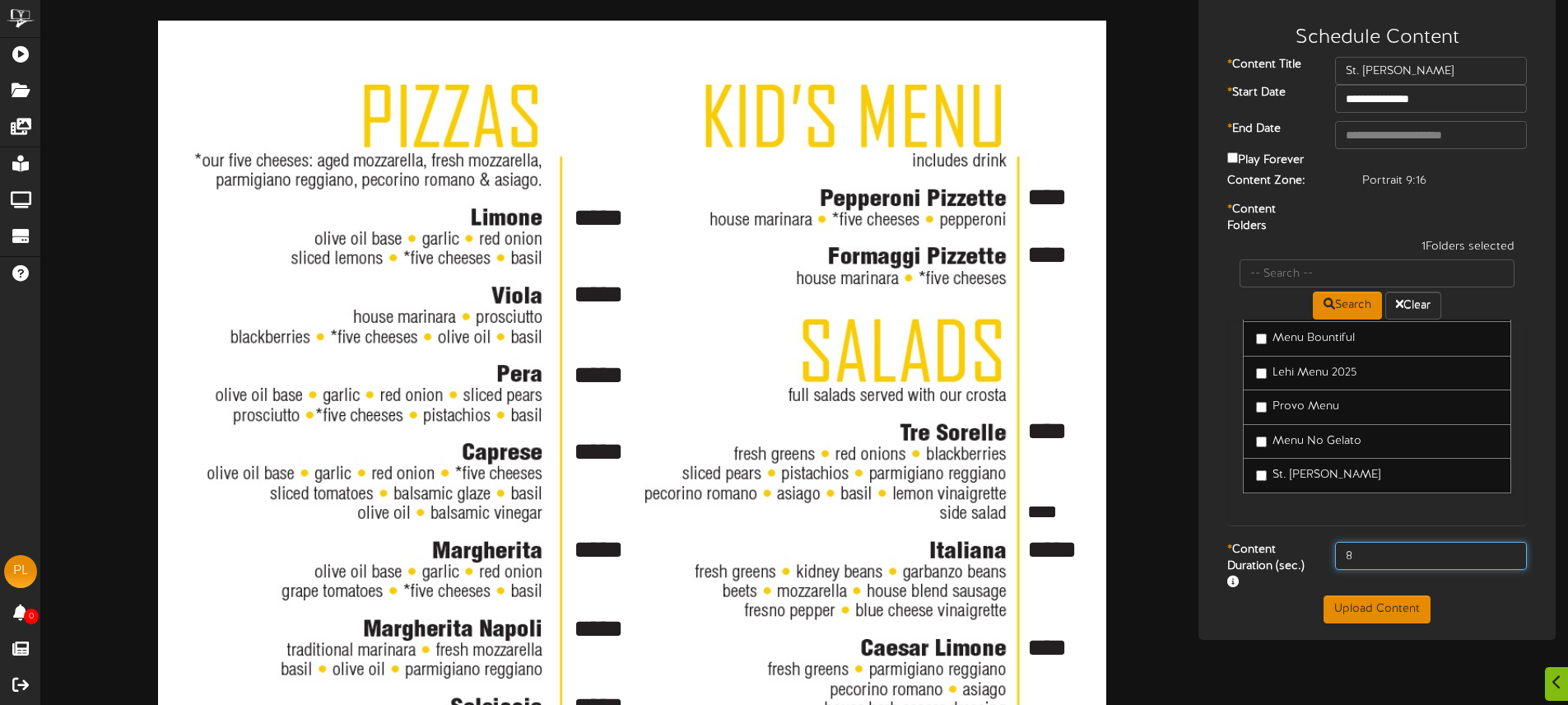
drag, startPoint x: 1376, startPoint y: 559, endPoint x: 1319, endPoint y: 552, distance: 57.4
click at [1319, 552] on div "* Content Duration (sec.) 8" at bounding box center [1377, 569] width 349 height 54
type input "5"
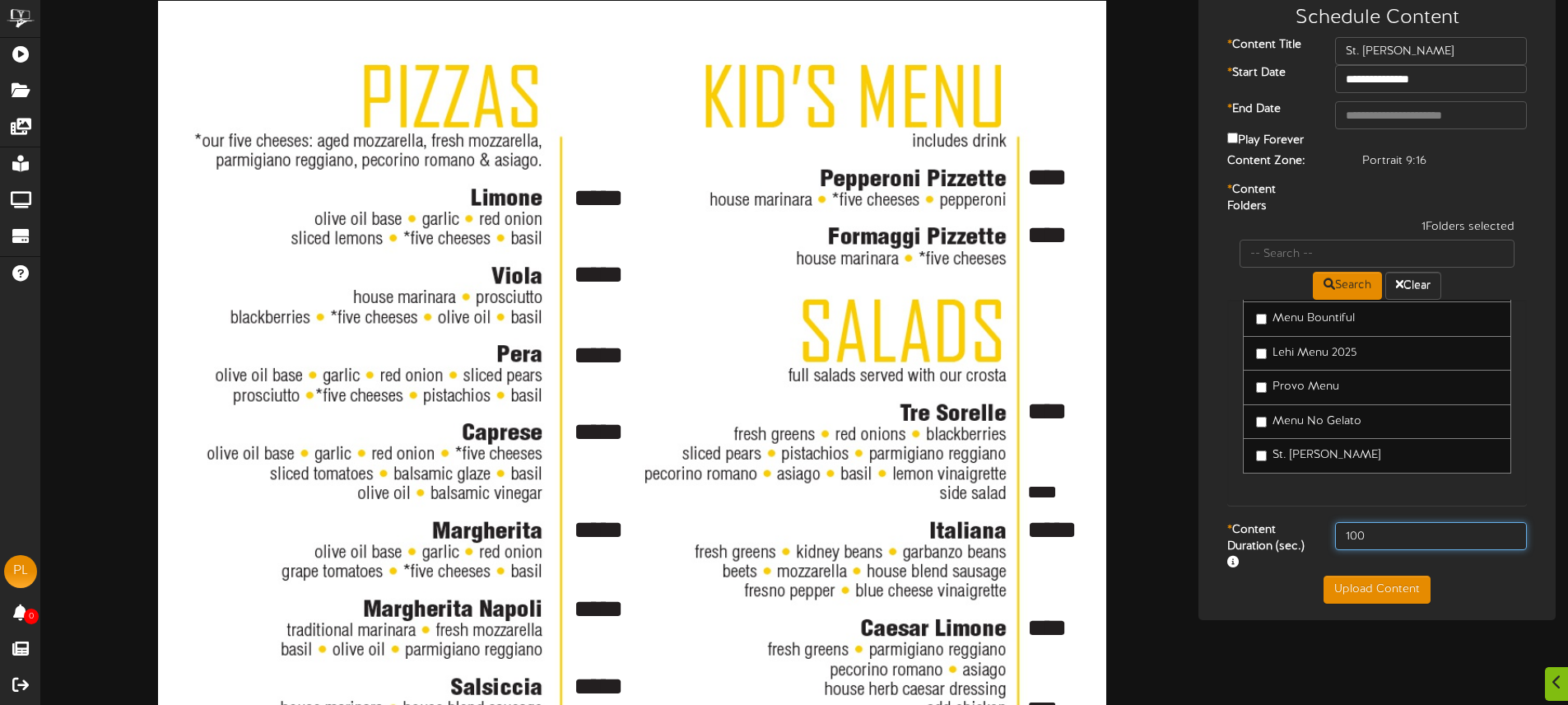
type input "100"
click at [1362, 594] on button "Upload Content" at bounding box center [1377, 589] width 107 height 28
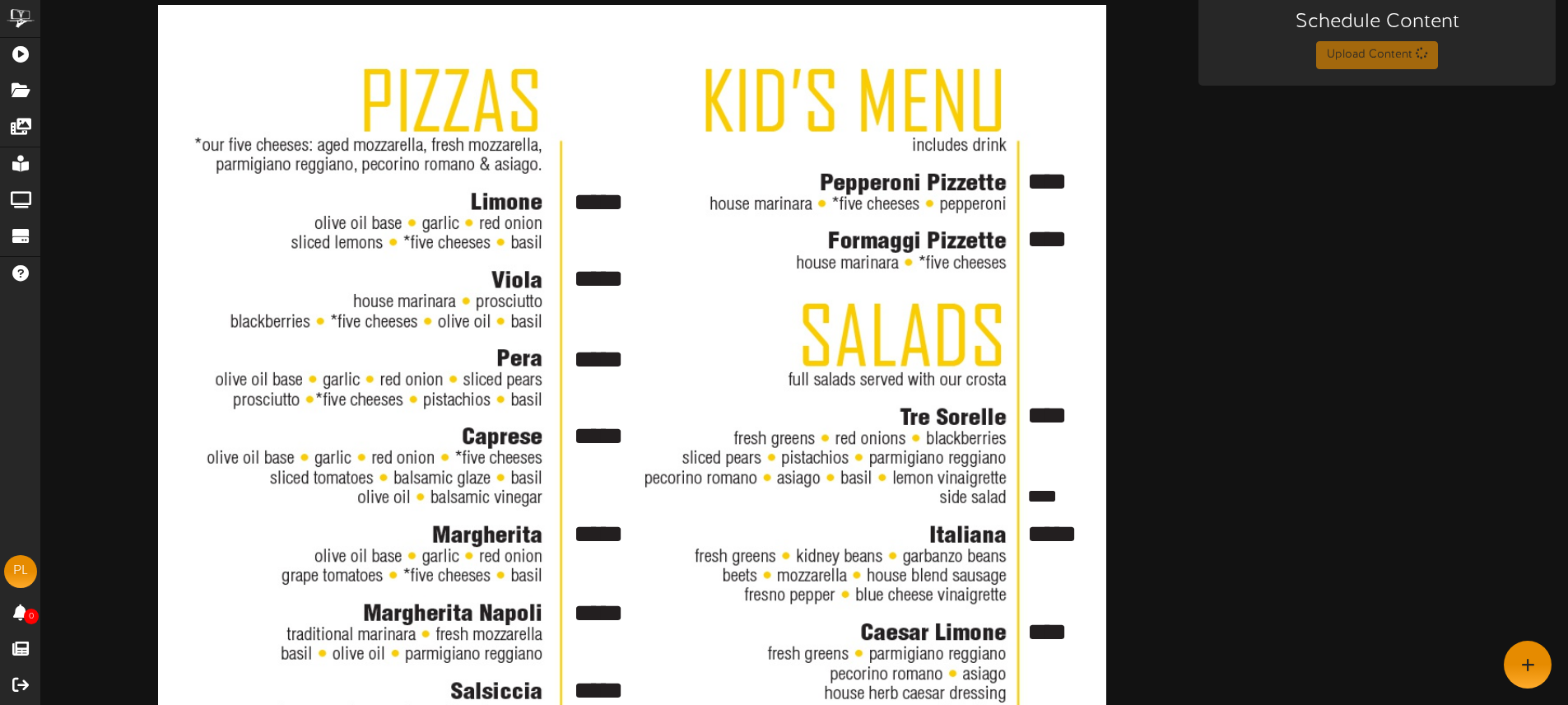
scroll to position [0, 0]
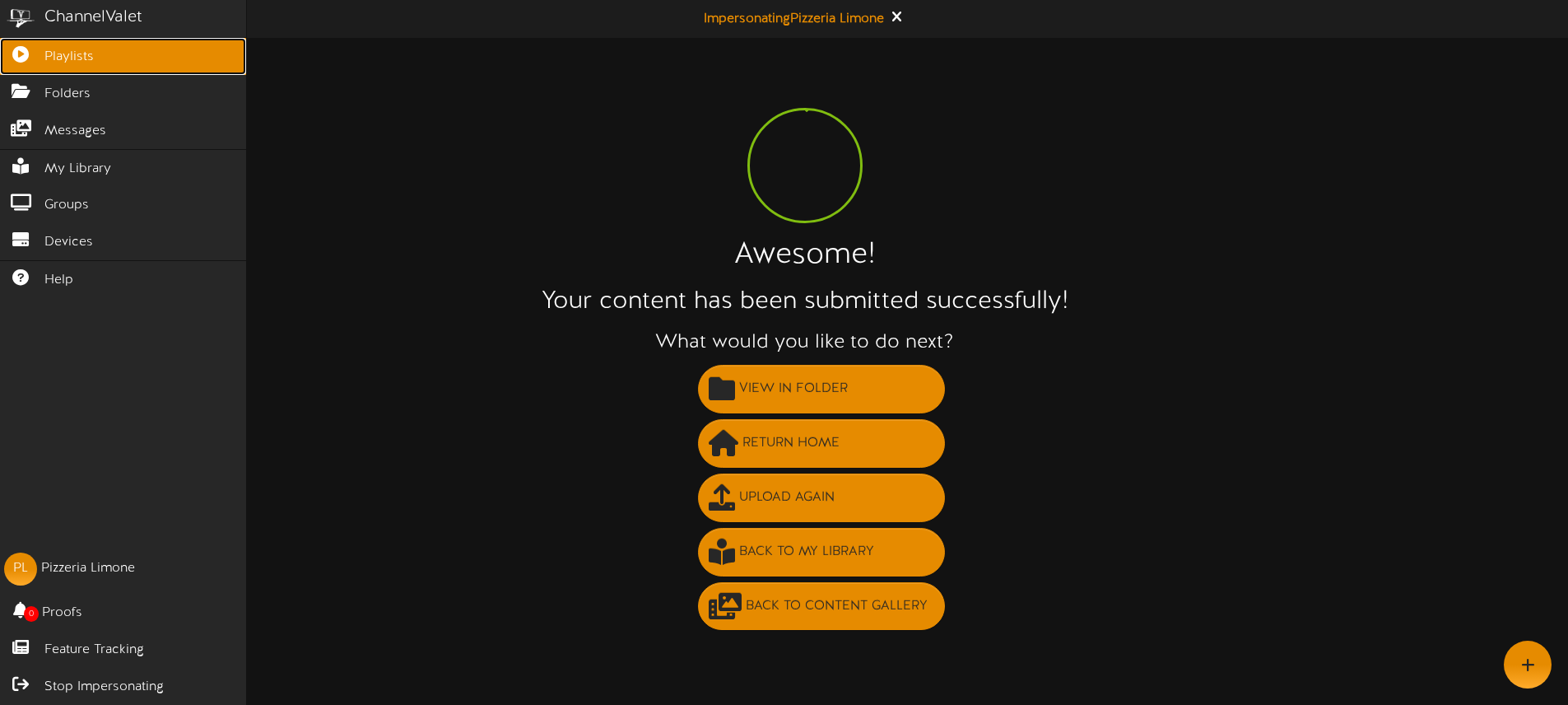
click at [34, 60] on link "Playlists" at bounding box center [123, 56] width 246 height 37
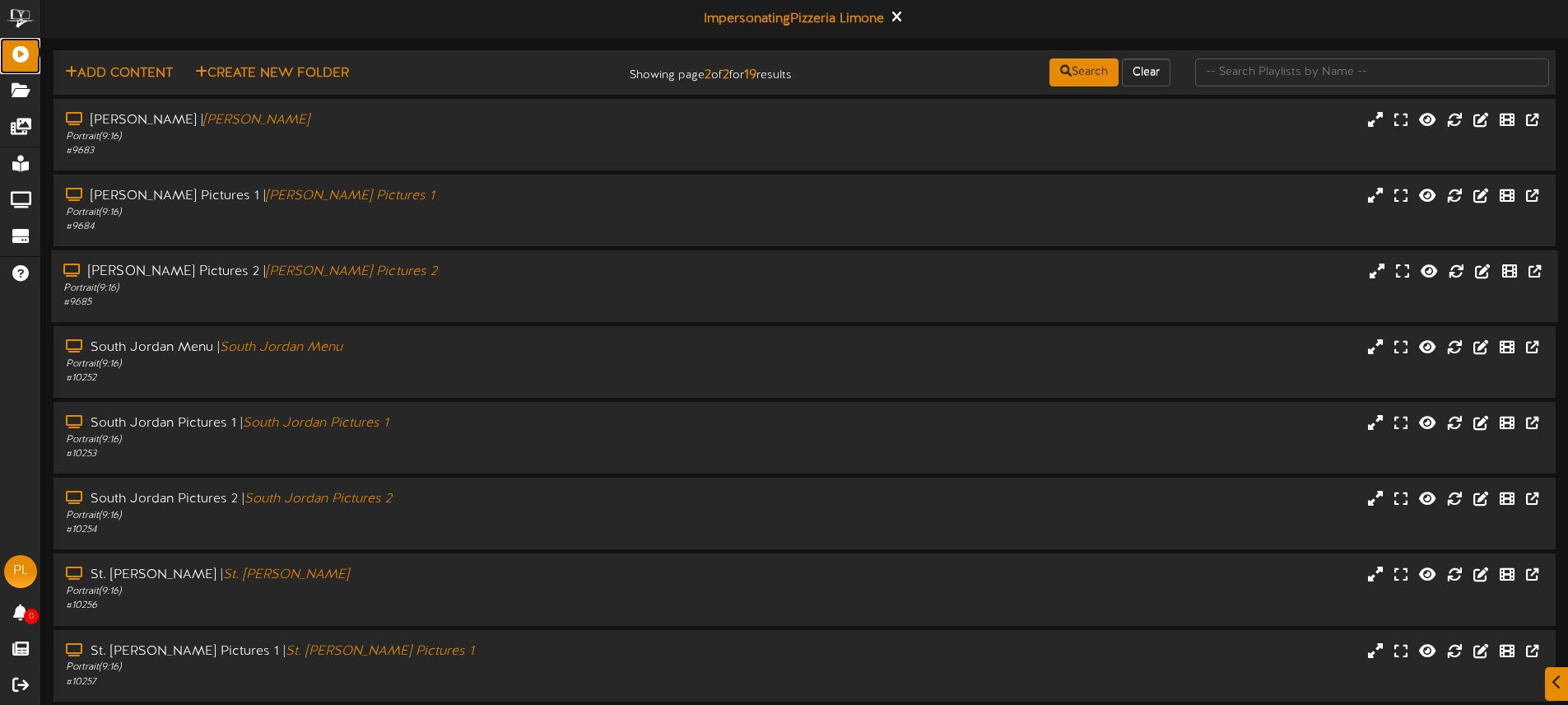
scroll to position [140, 0]
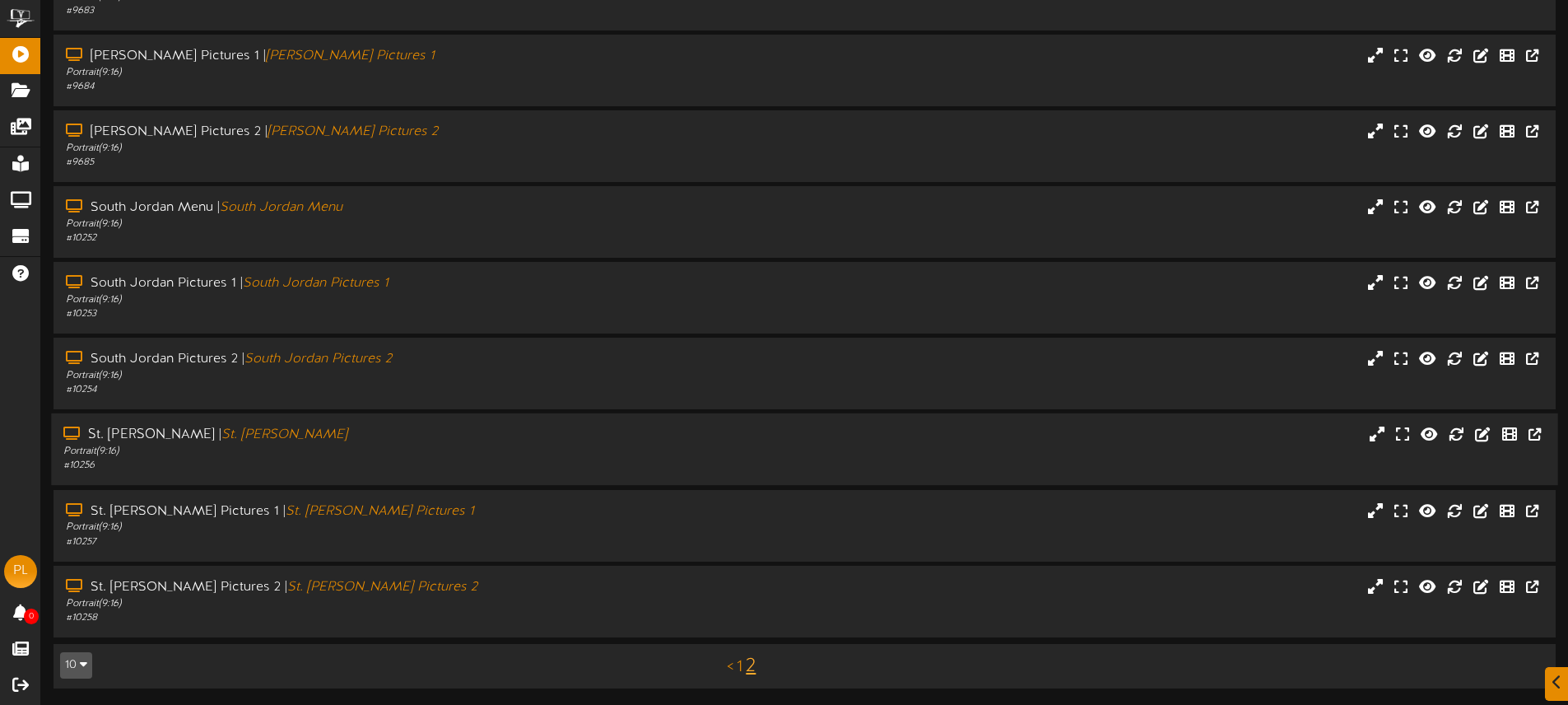
click at [442, 429] on div "St. George Menu | St. George Menu" at bounding box center [365, 435] width 603 height 19
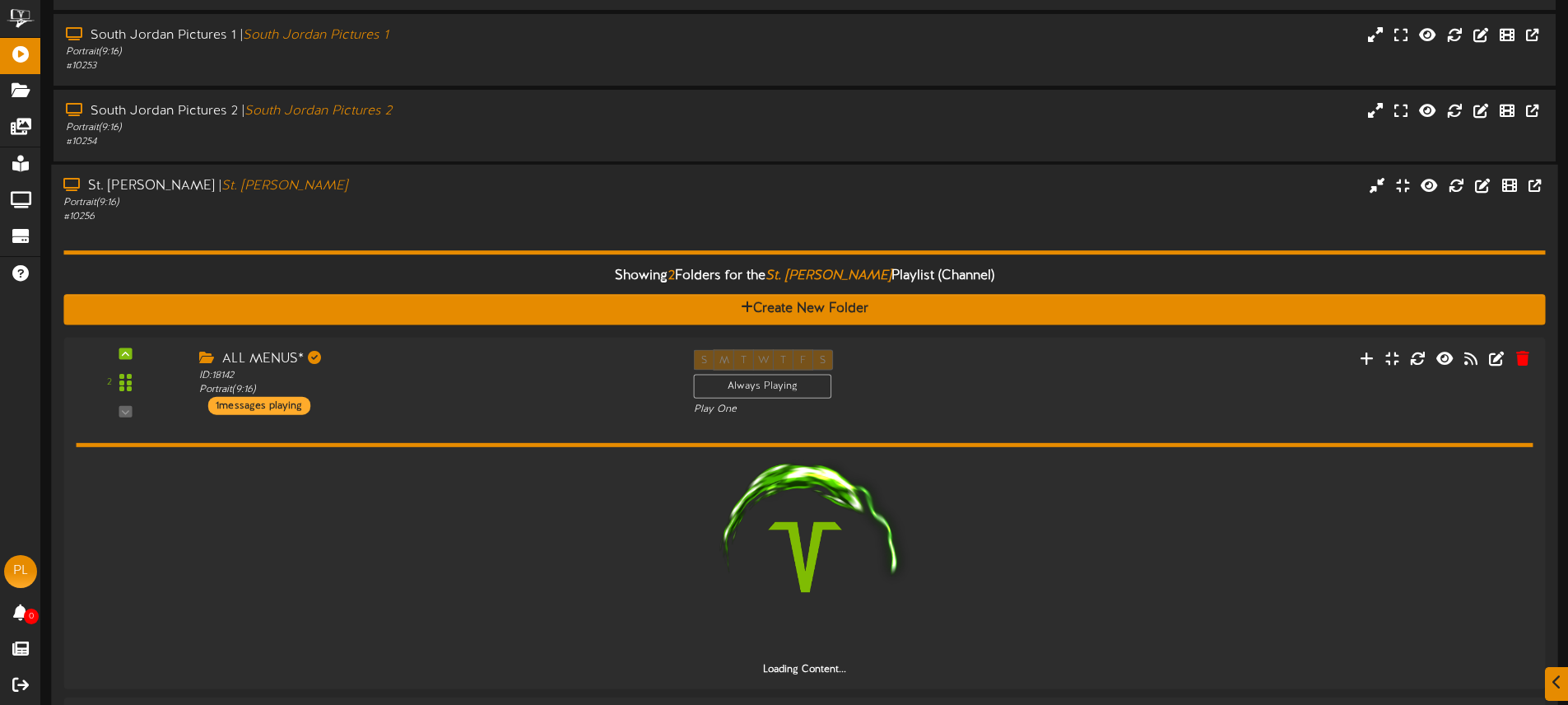
scroll to position [402, 0]
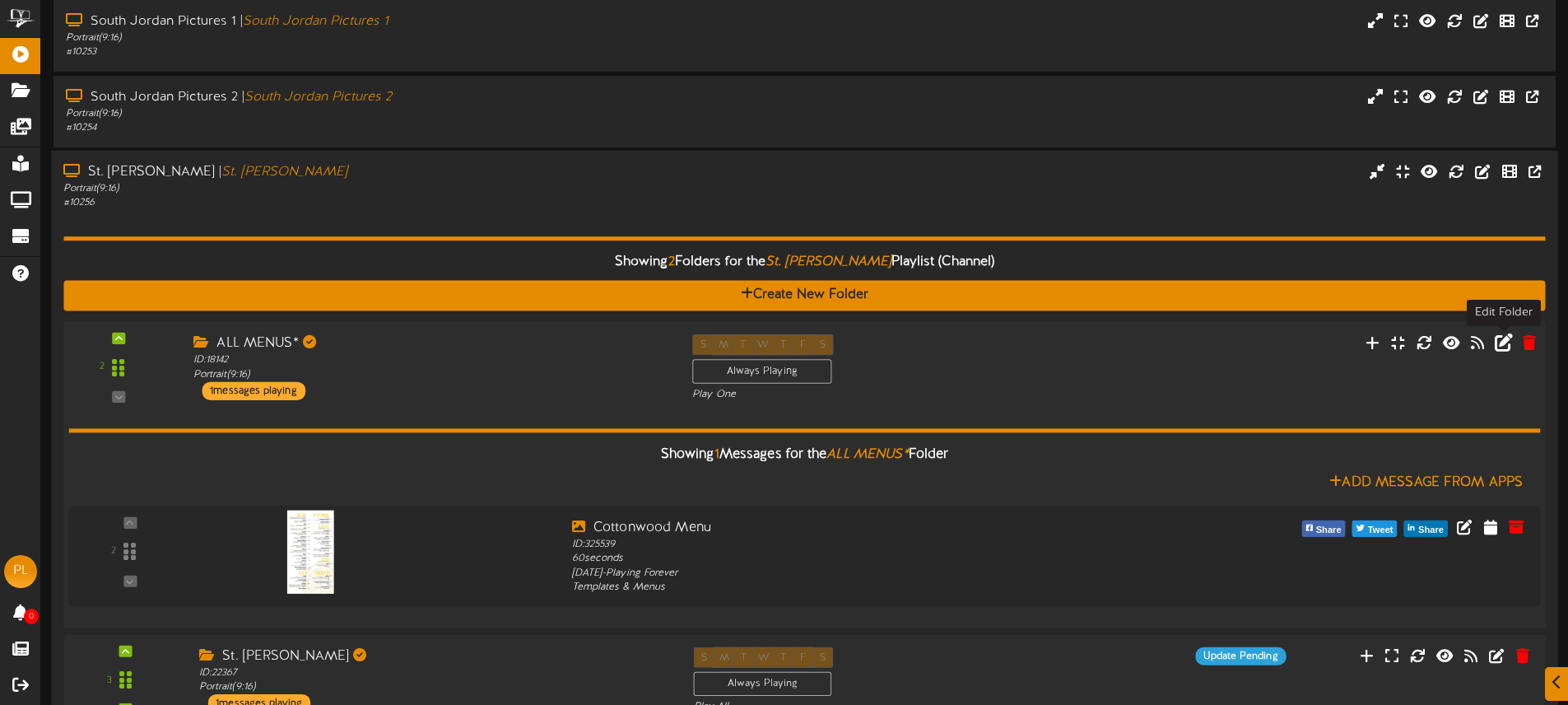
click at [1503, 345] on icon at bounding box center [1504, 343] width 18 height 18
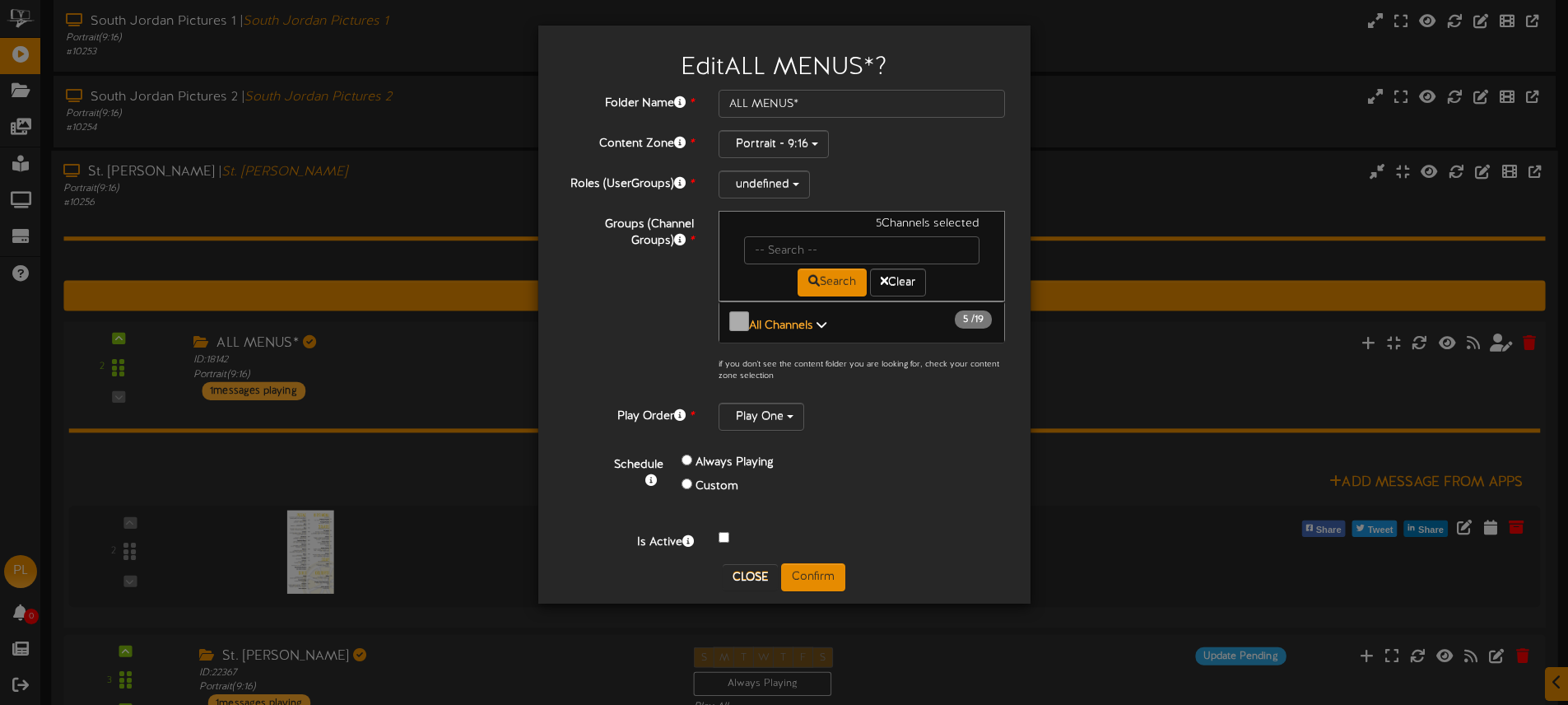
click at [799, 319] on b "All Channels" at bounding box center [781, 326] width 65 height 13
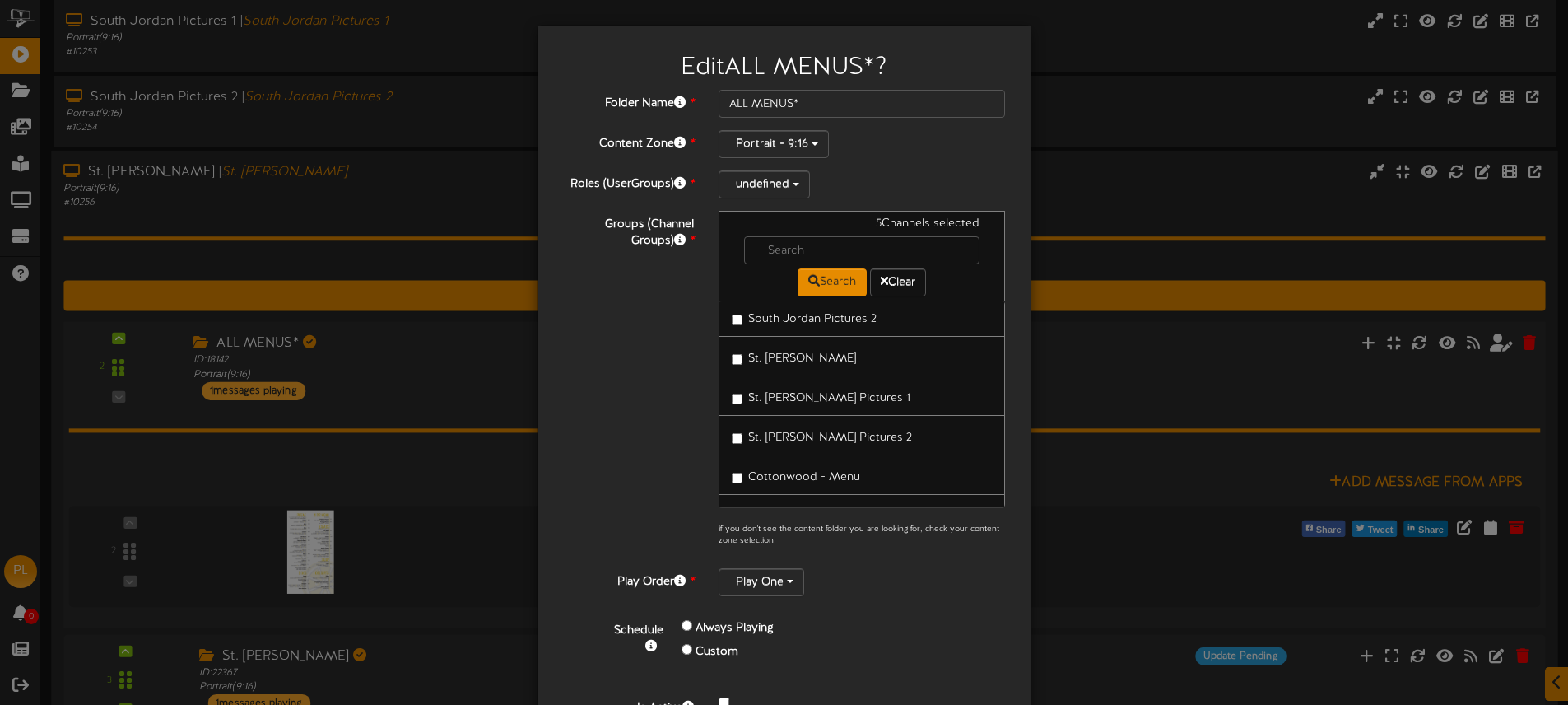
scroll to position [326, 0]
click at [792, 353] on span "St. [PERSON_NAME]" at bounding box center [802, 357] width 108 height 13
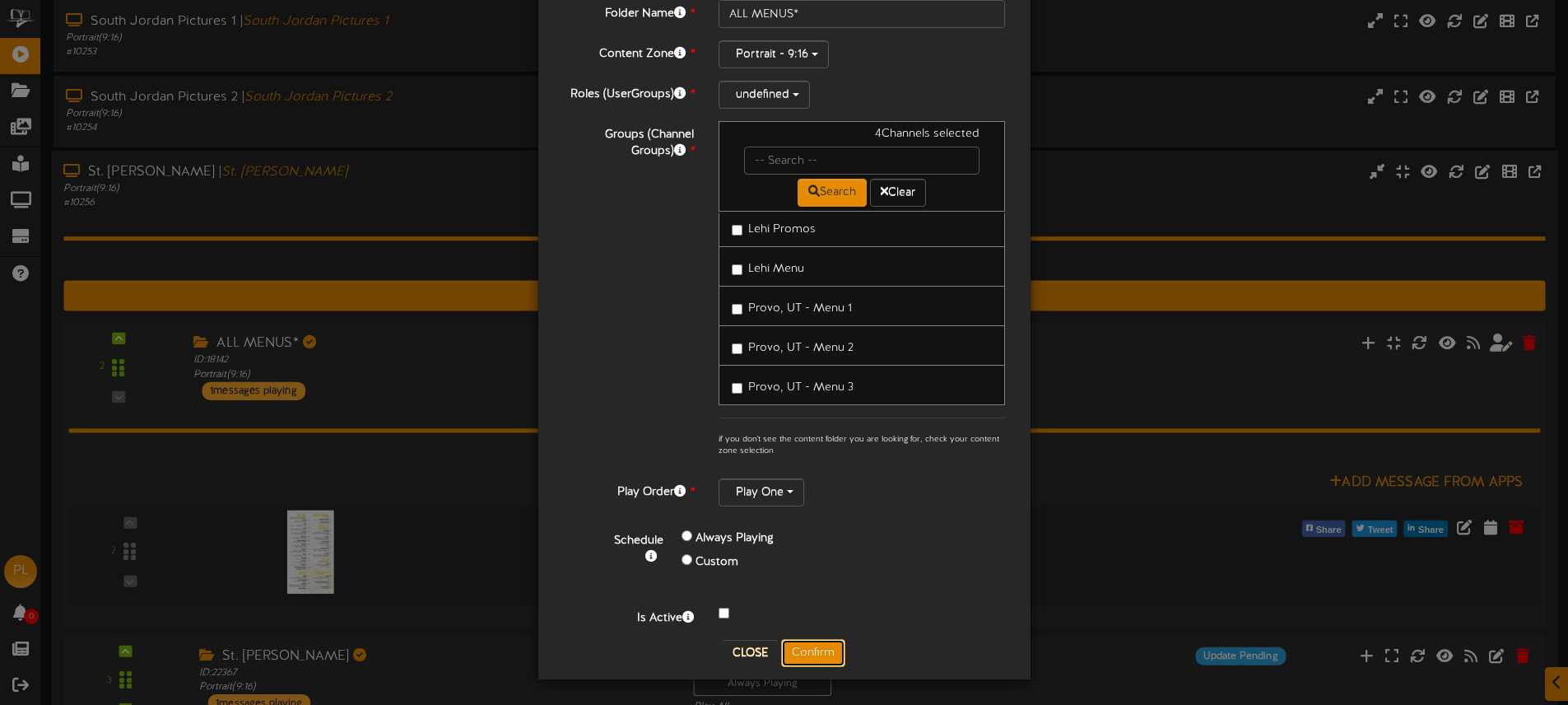
click at [828, 643] on button "Confirm" at bounding box center [813, 652] width 65 height 28
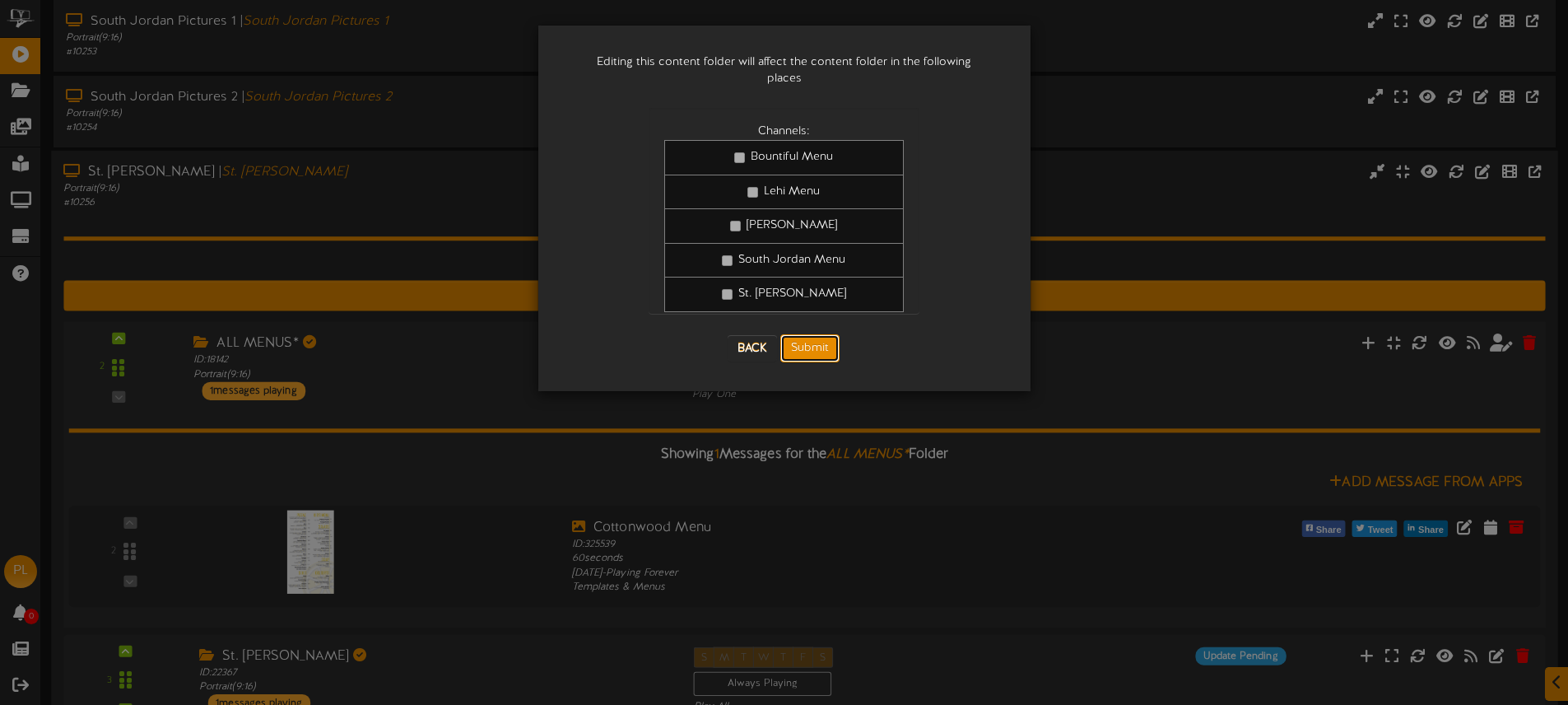
click at [802, 336] on button "Submit" at bounding box center [809, 347] width 59 height 28
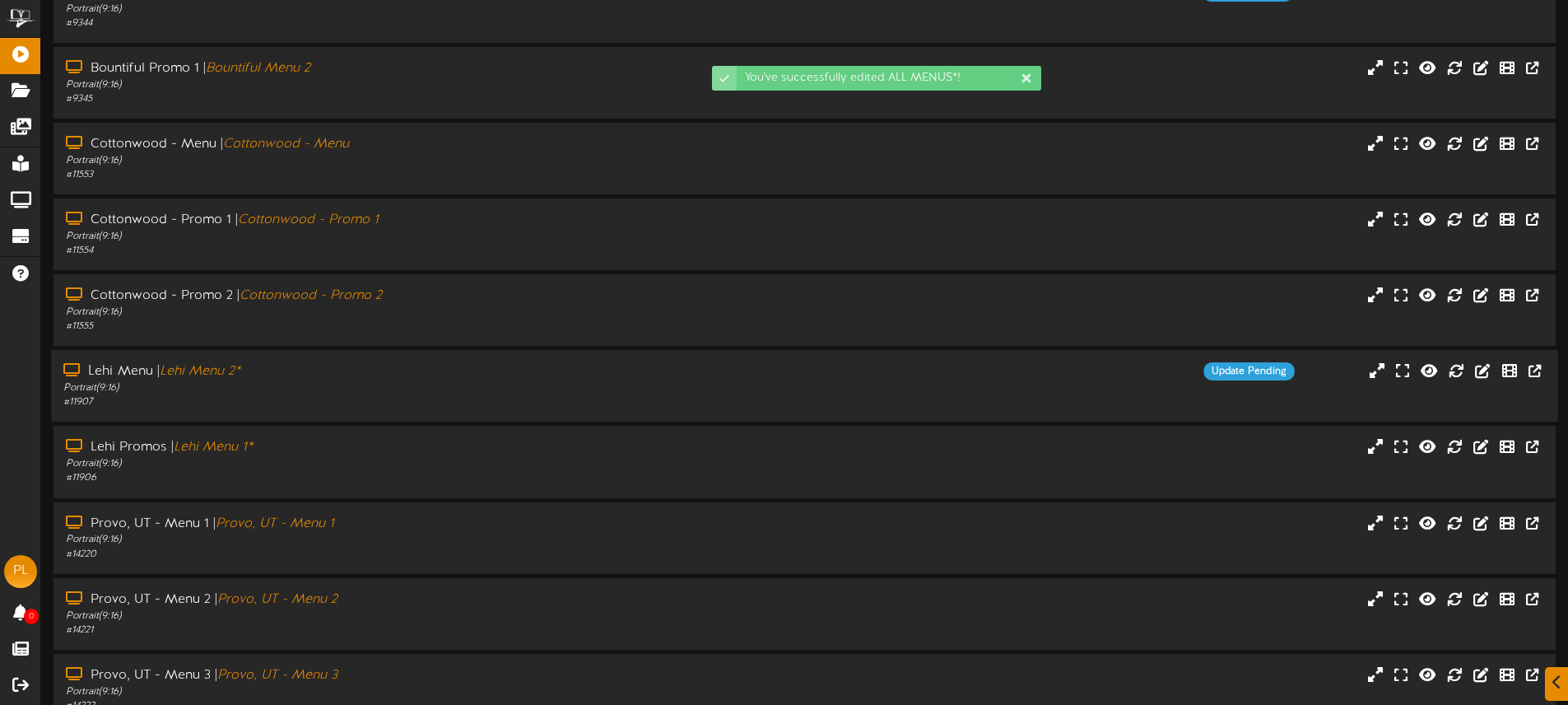
scroll to position [216, 0]
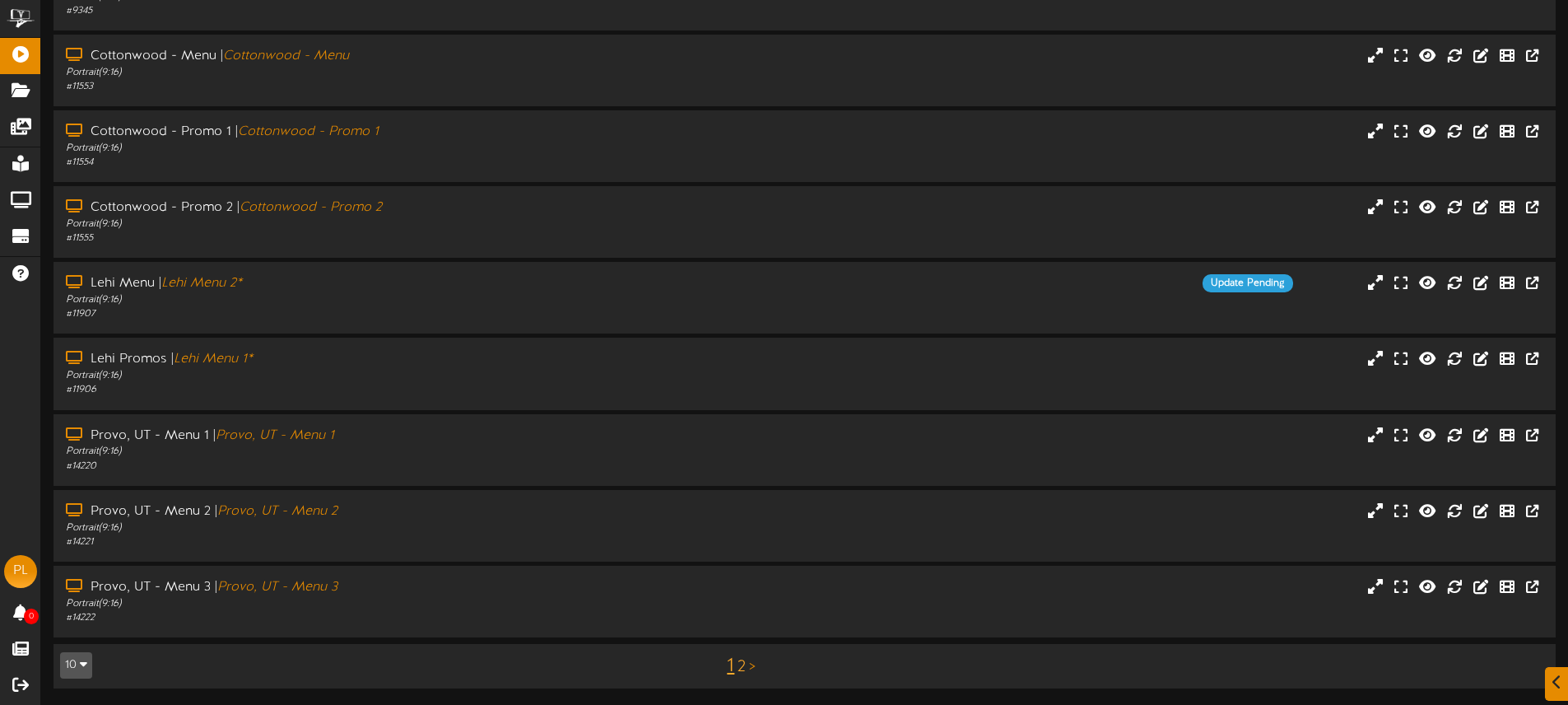
click at [740, 662] on link "2" at bounding box center [741, 667] width 8 height 18
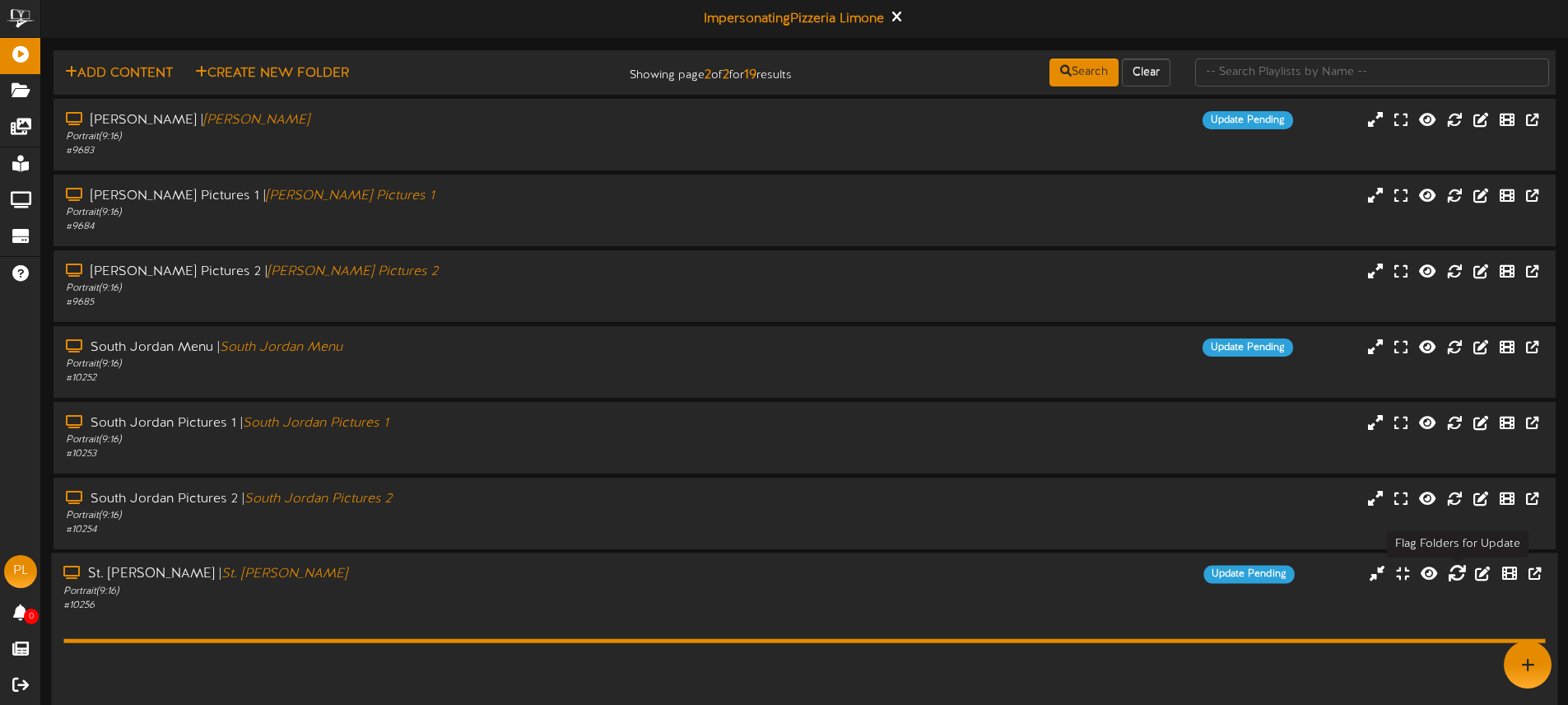
click at [1460, 572] on icon at bounding box center [1457, 574] width 18 height 18
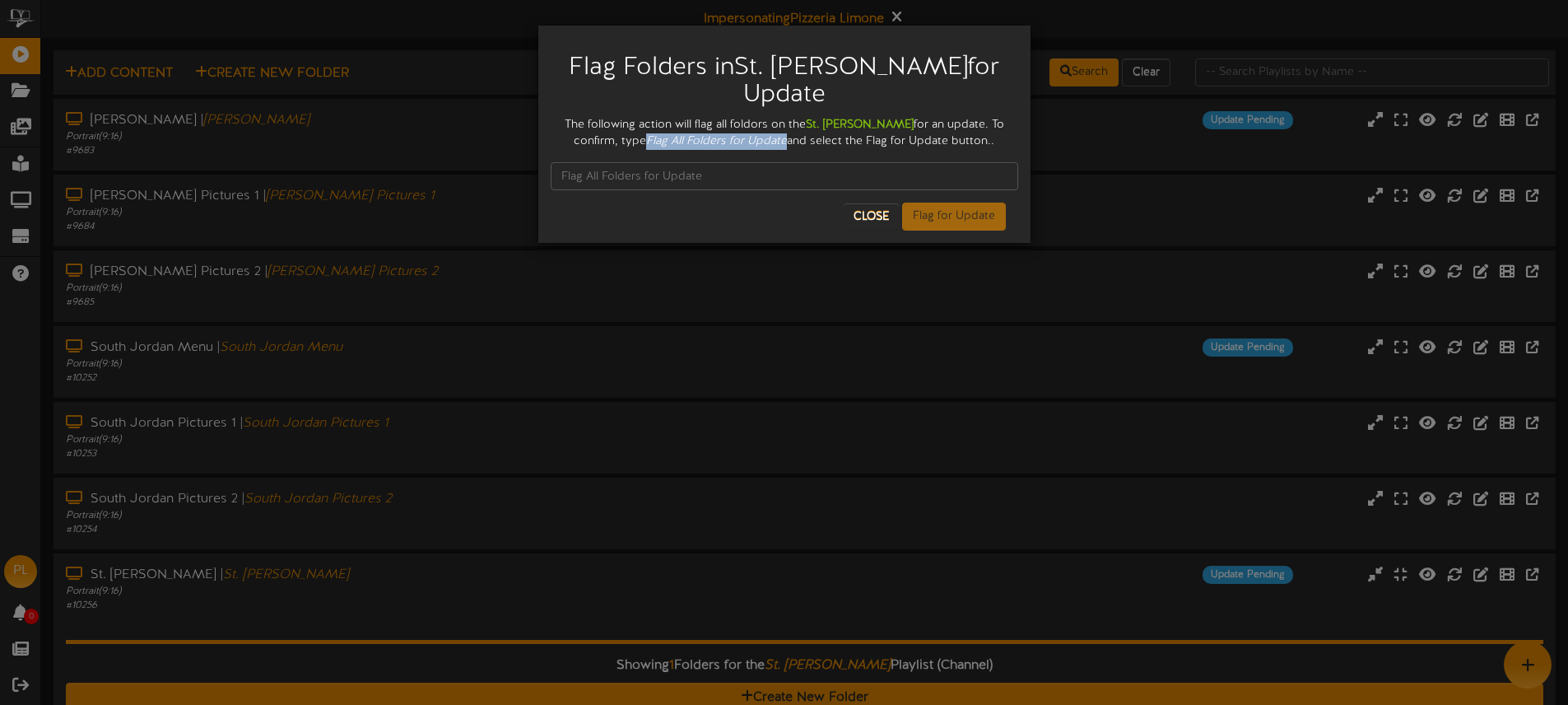
drag, startPoint x: 646, startPoint y: 139, endPoint x: 782, endPoint y: 140, distance: 136.0
click at [786, 139] on div "The following action will flag all foldors on the St. George Menu for an update…" at bounding box center [784, 134] width 467 height 33
copy icon "Flag All Folders for Update"
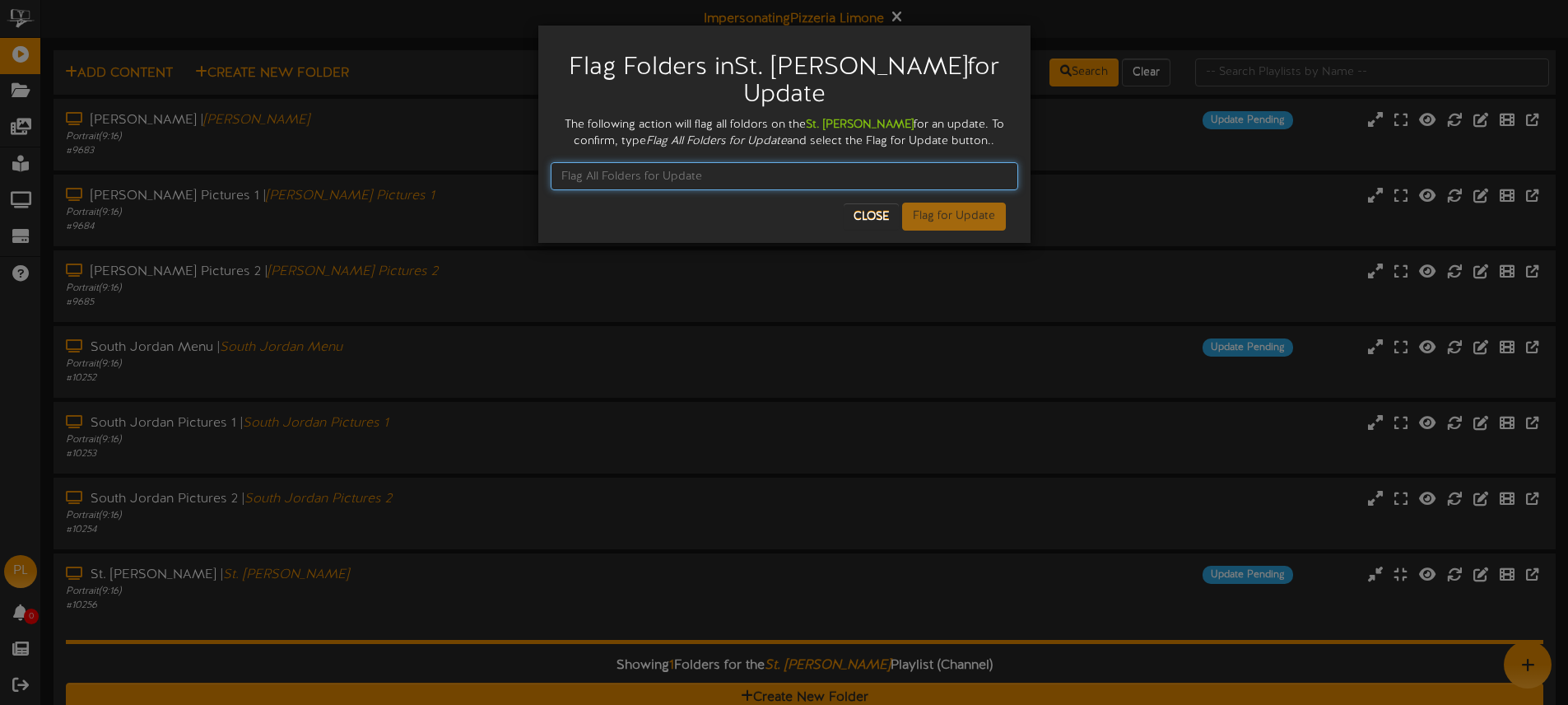
click at [663, 176] on input "text" at bounding box center [784, 176] width 467 height 28
paste input "Flag All Folders for Update"
type input "Flag All Folders for Update"
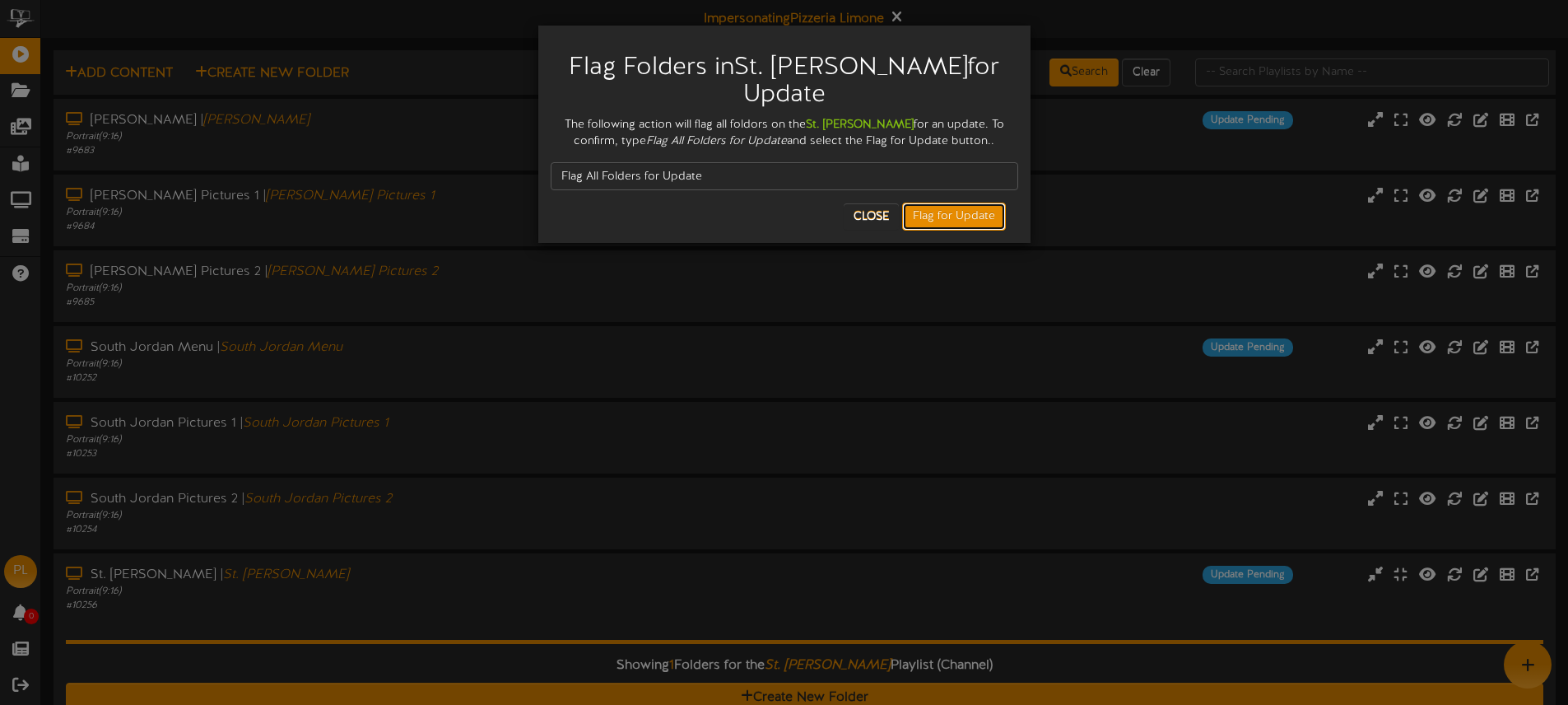
drag, startPoint x: 932, startPoint y: 218, endPoint x: 945, endPoint y: 218, distance: 13.0
click at [932, 218] on button "Flag for Update" at bounding box center [954, 217] width 104 height 28
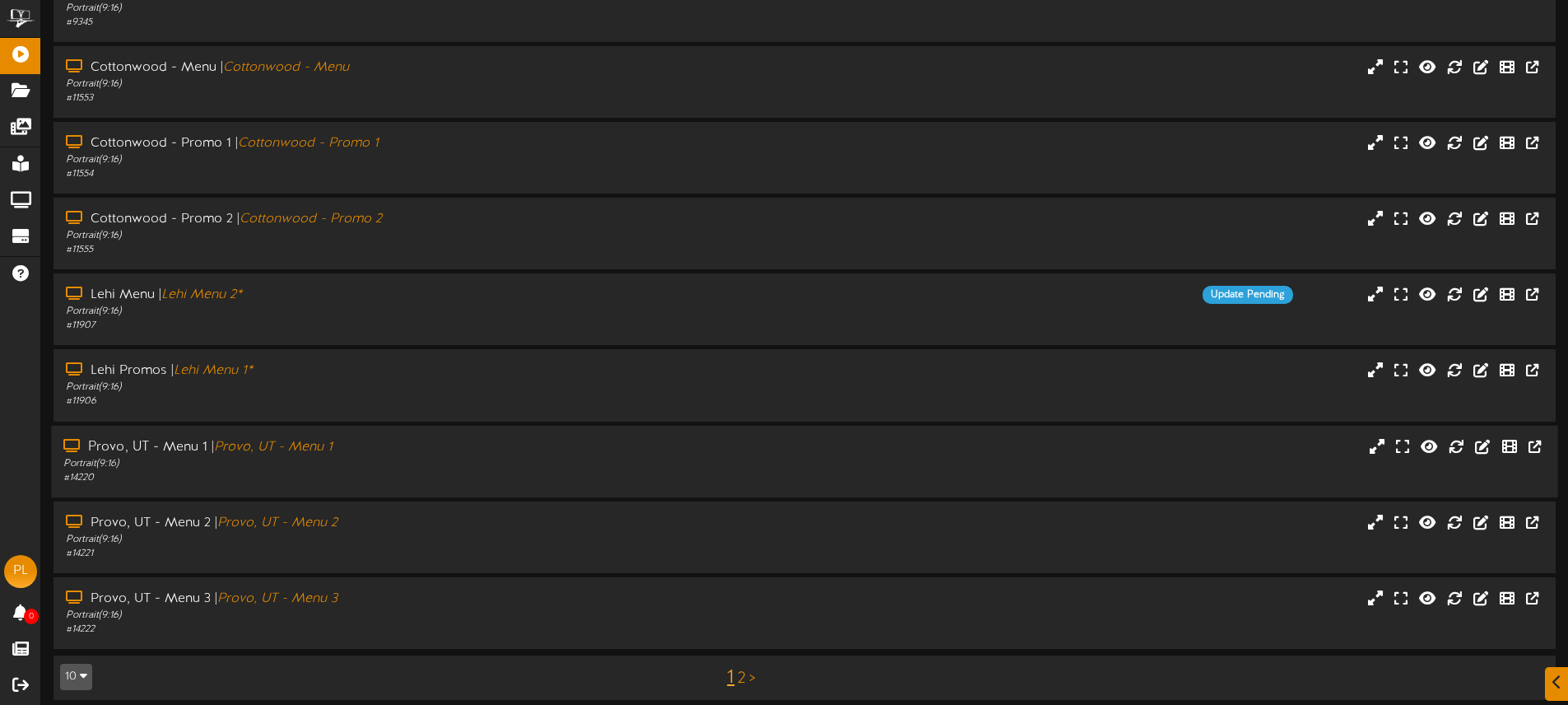
scroll to position [216, 0]
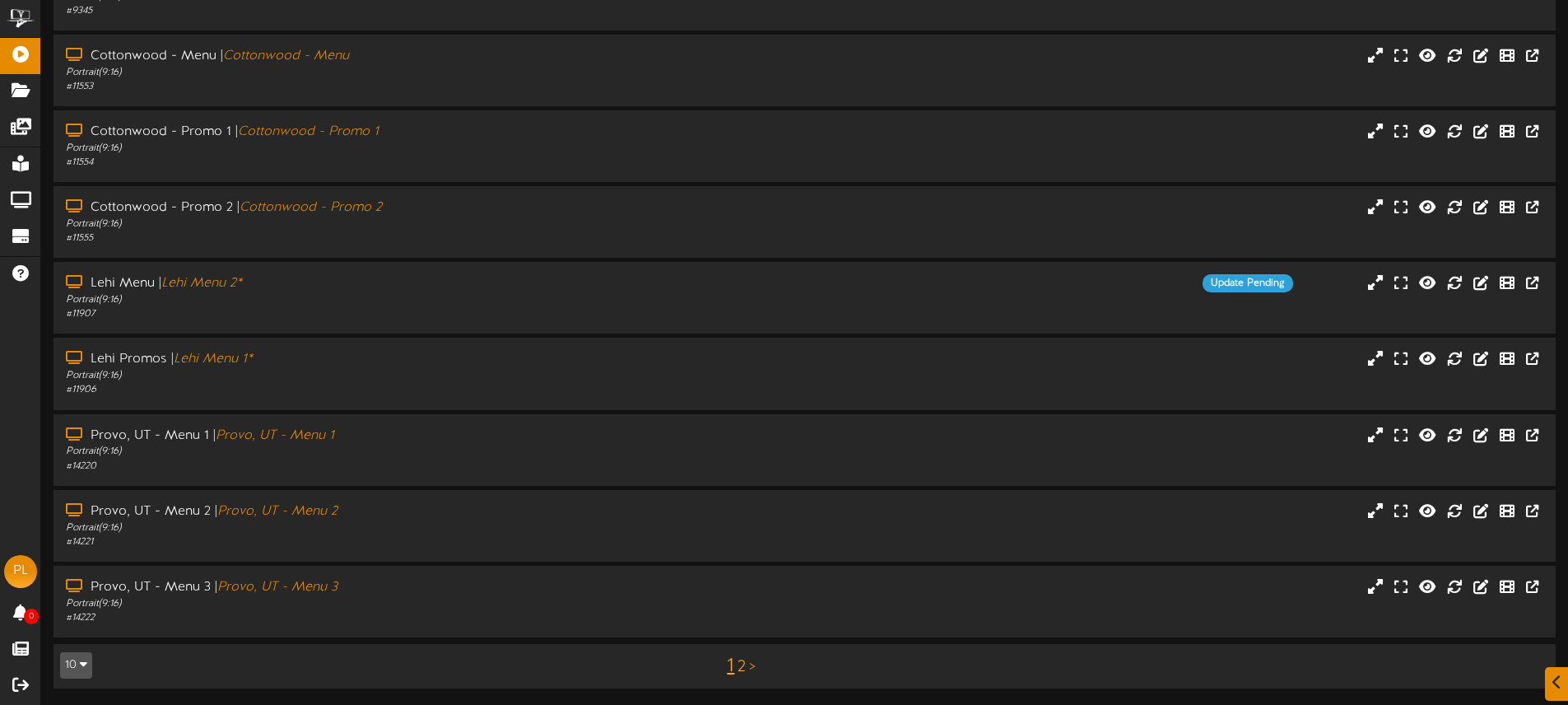
click at [742, 664] on link "2" at bounding box center [741, 667] width 8 height 18
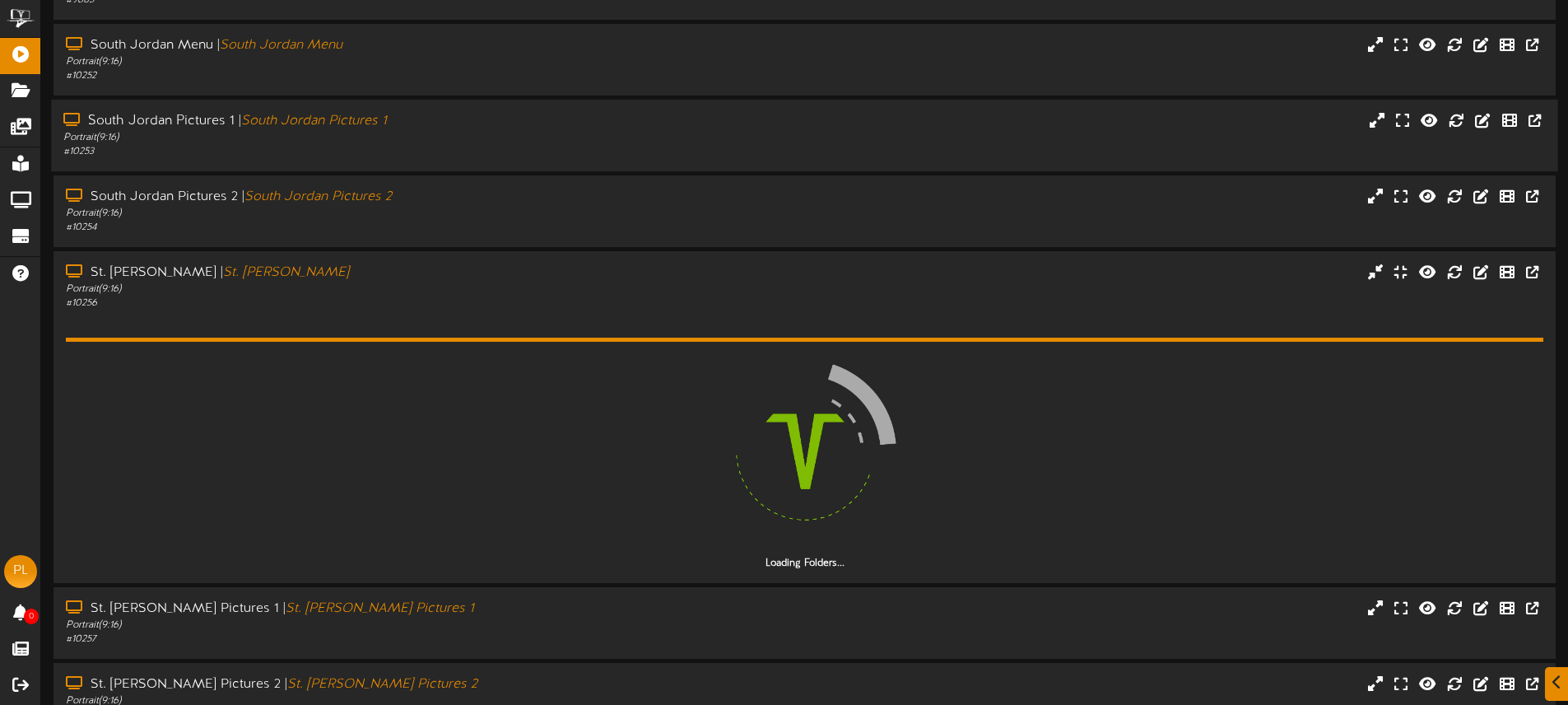
scroll to position [350, 0]
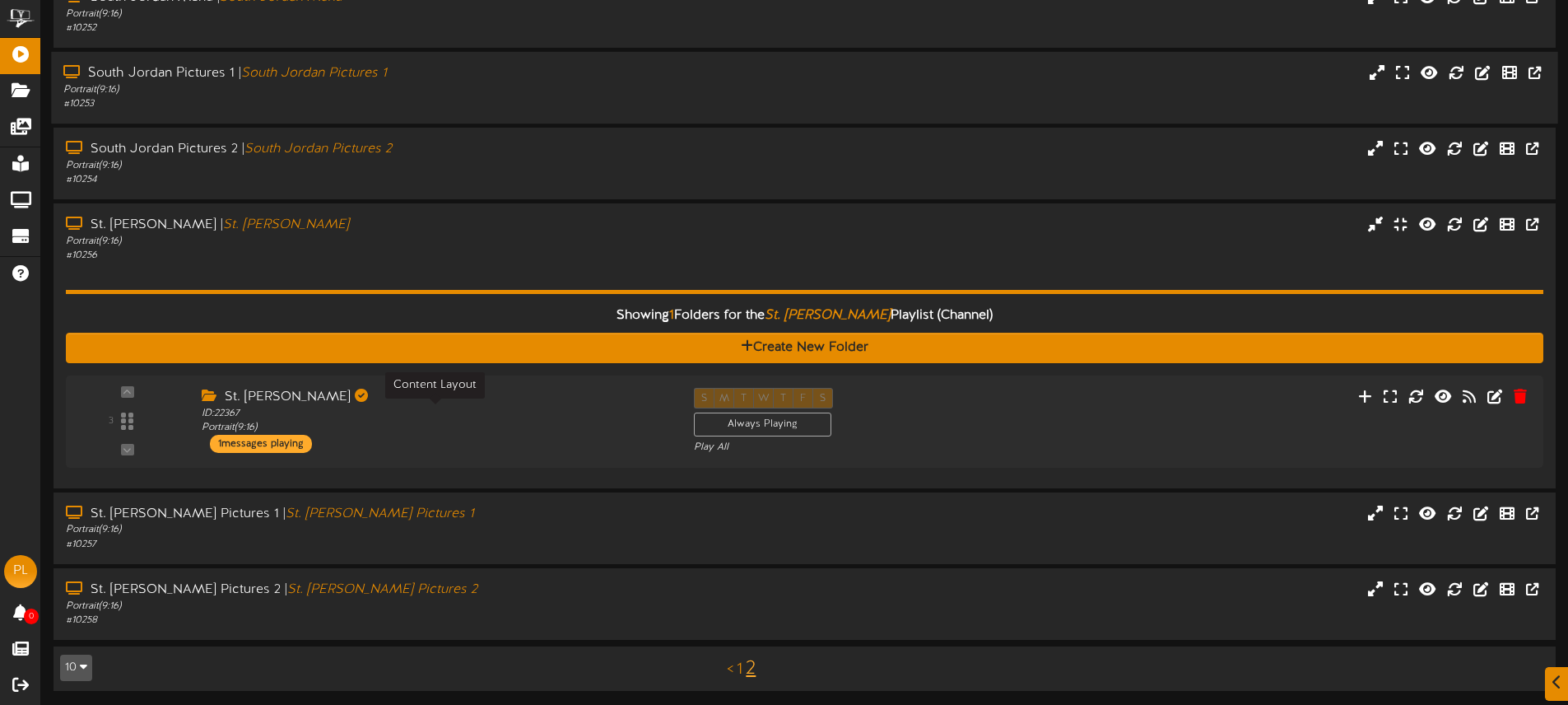
click at [524, 423] on div "ID: 22367 Portrait ( 9:16 )" at bounding box center [436, 420] width 467 height 28
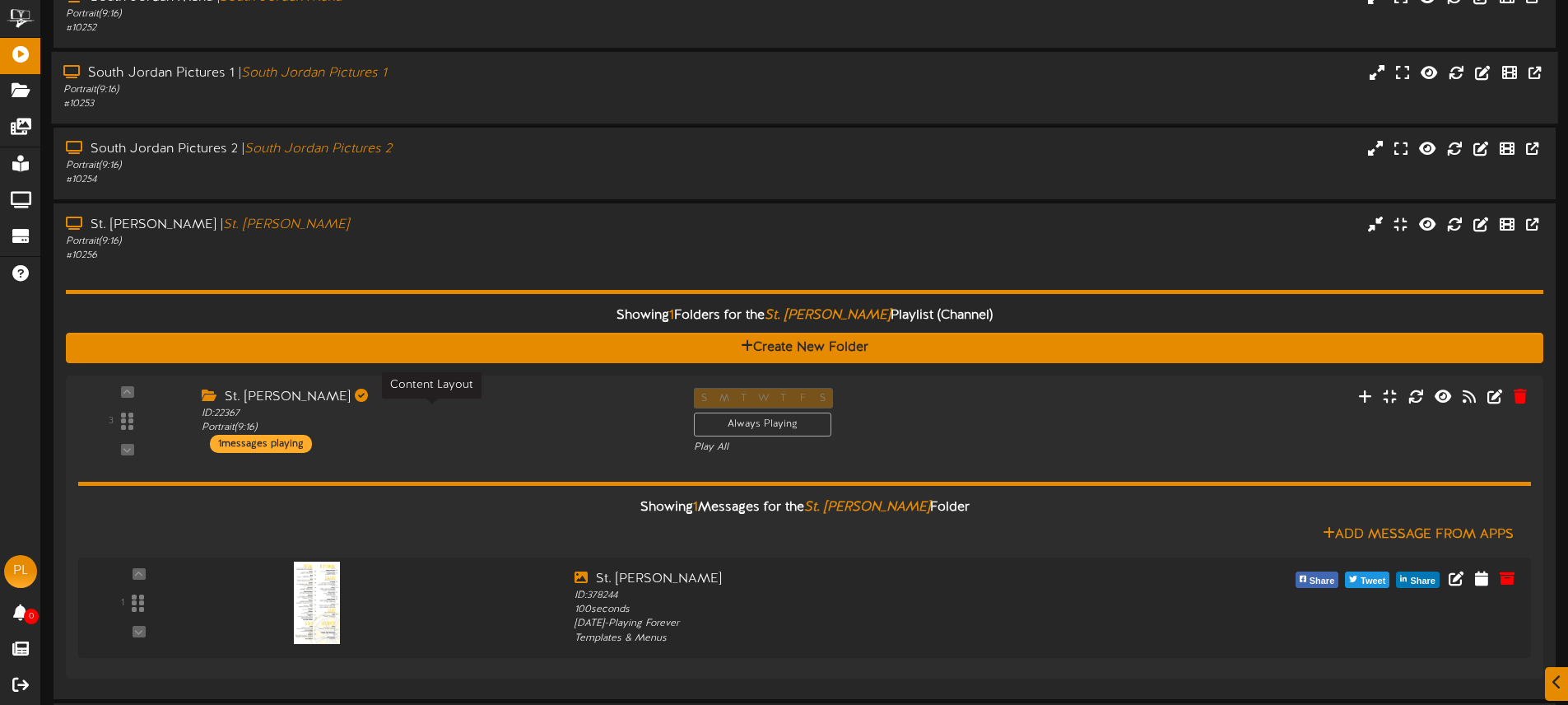
click at [524, 423] on div "ID: 22367 Portrait ( 9:16 )" at bounding box center [436, 420] width 467 height 28
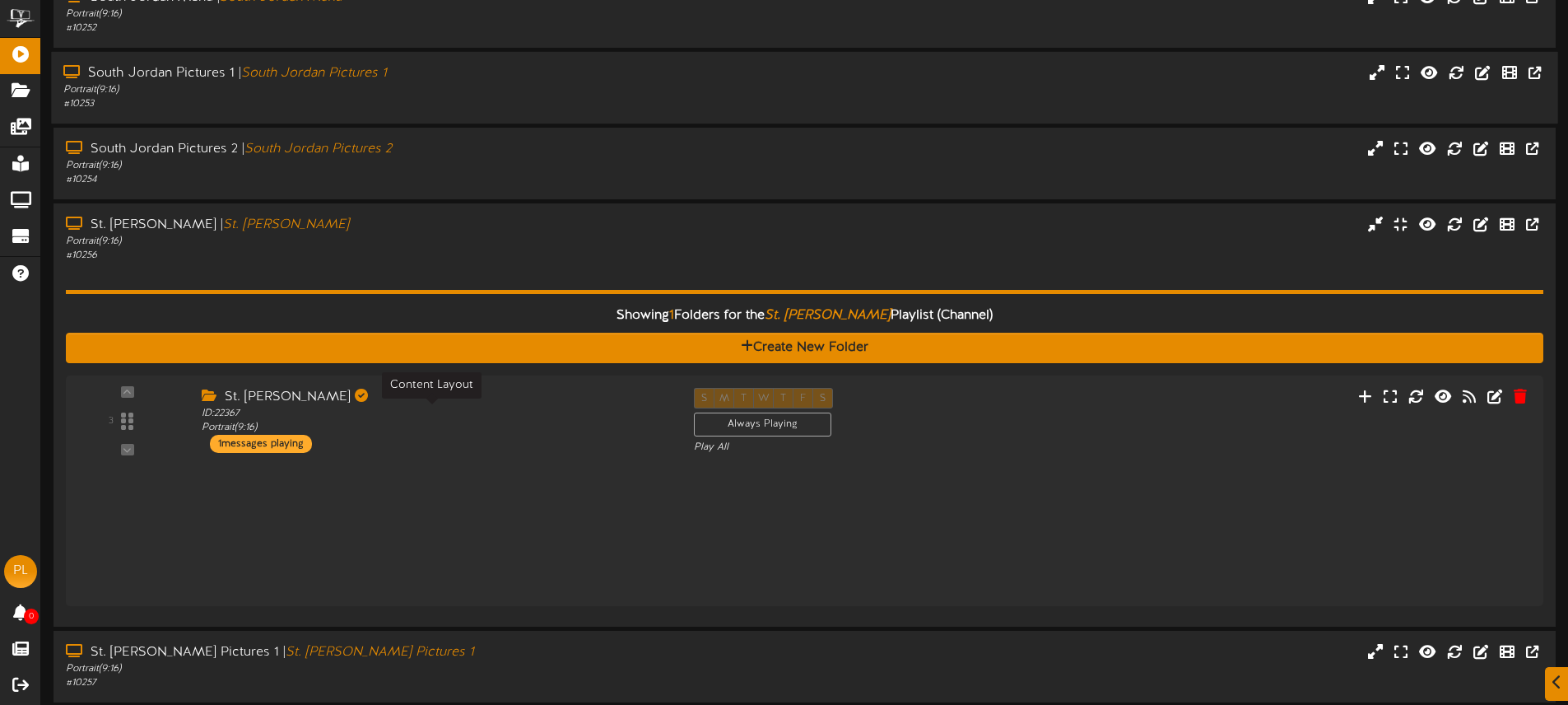
scroll to position [351, 0]
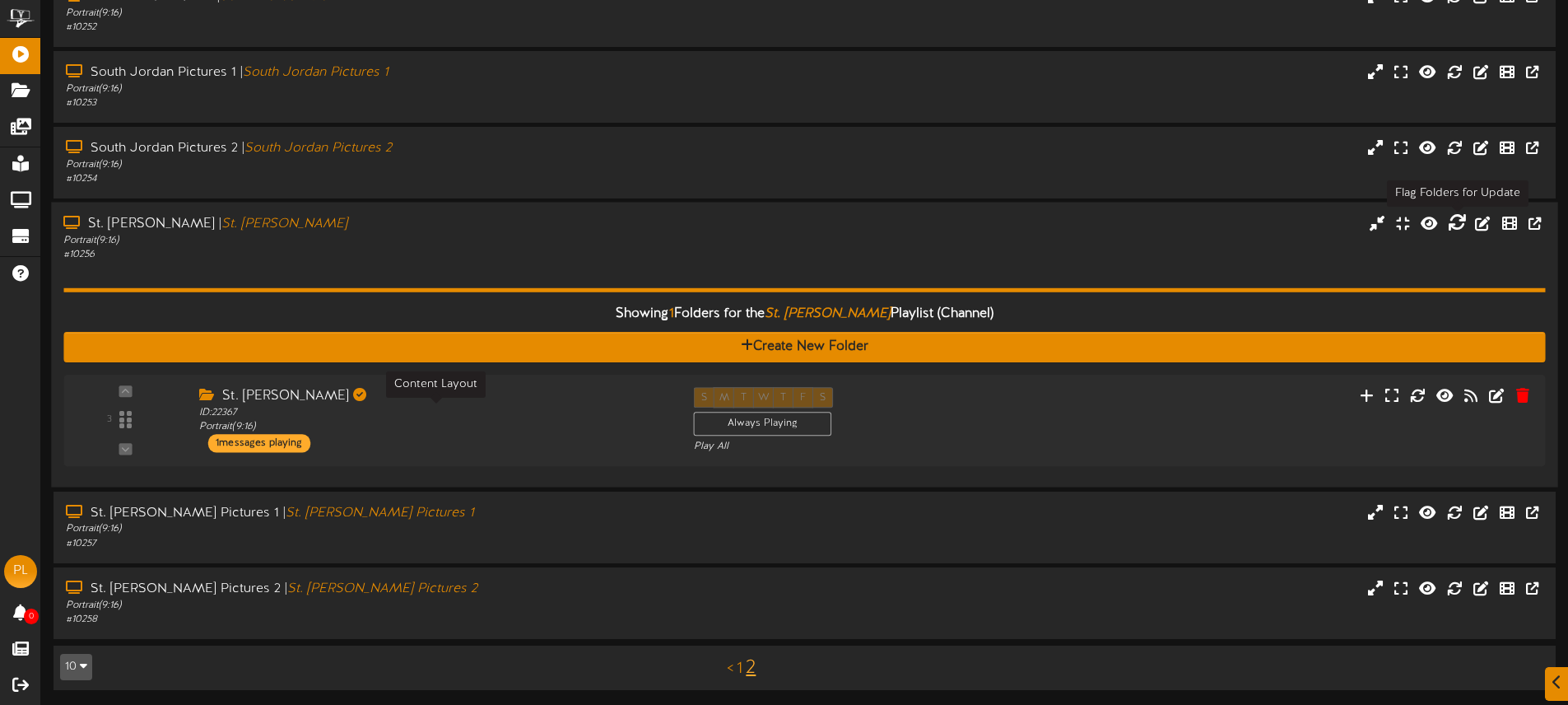
click at [1459, 226] on icon at bounding box center [1457, 223] width 18 height 18
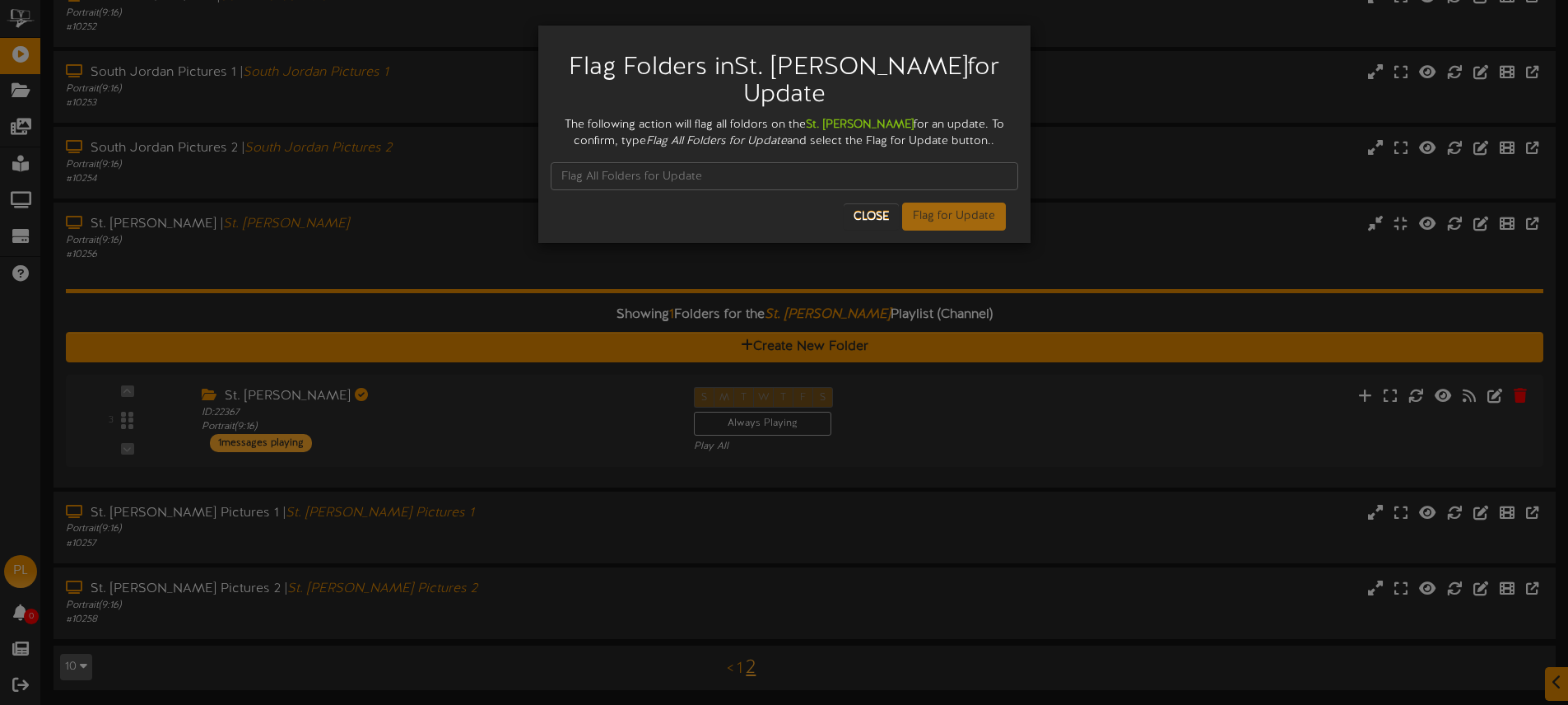
drag, startPoint x: 649, startPoint y: 138, endPoint x: 780, endPoint y: 142, distance: 131.1
click at [776, 143] on icon "Flag All Folders for Update" at bounding box center [716, 141] width 141 height 13
click at [871, 214] on button "Close" at bounding box center [871, 217] width 55 height 26
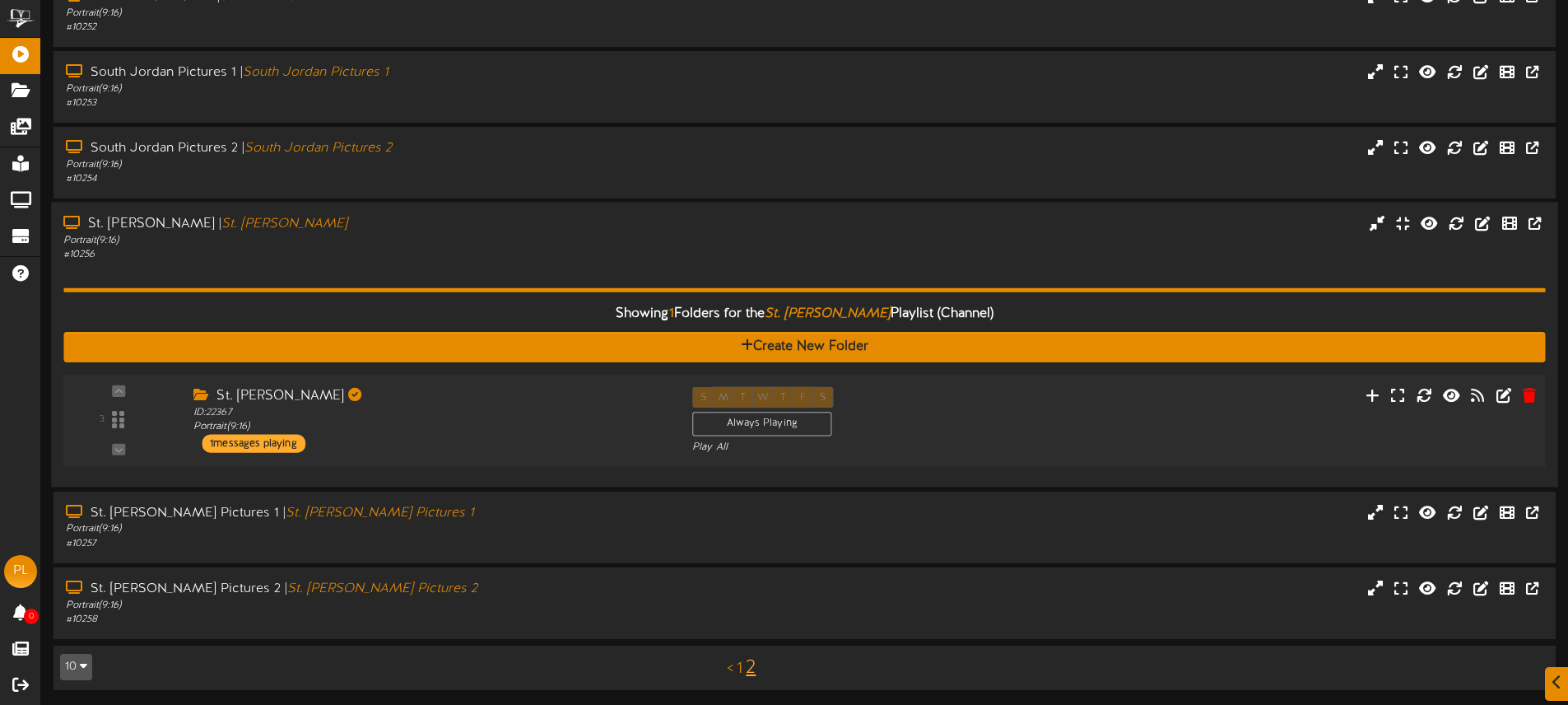
click at [990, 401] on div "S M T W T F S Always Playing Play All" at bounding box center [868, 420] width 375 height 67
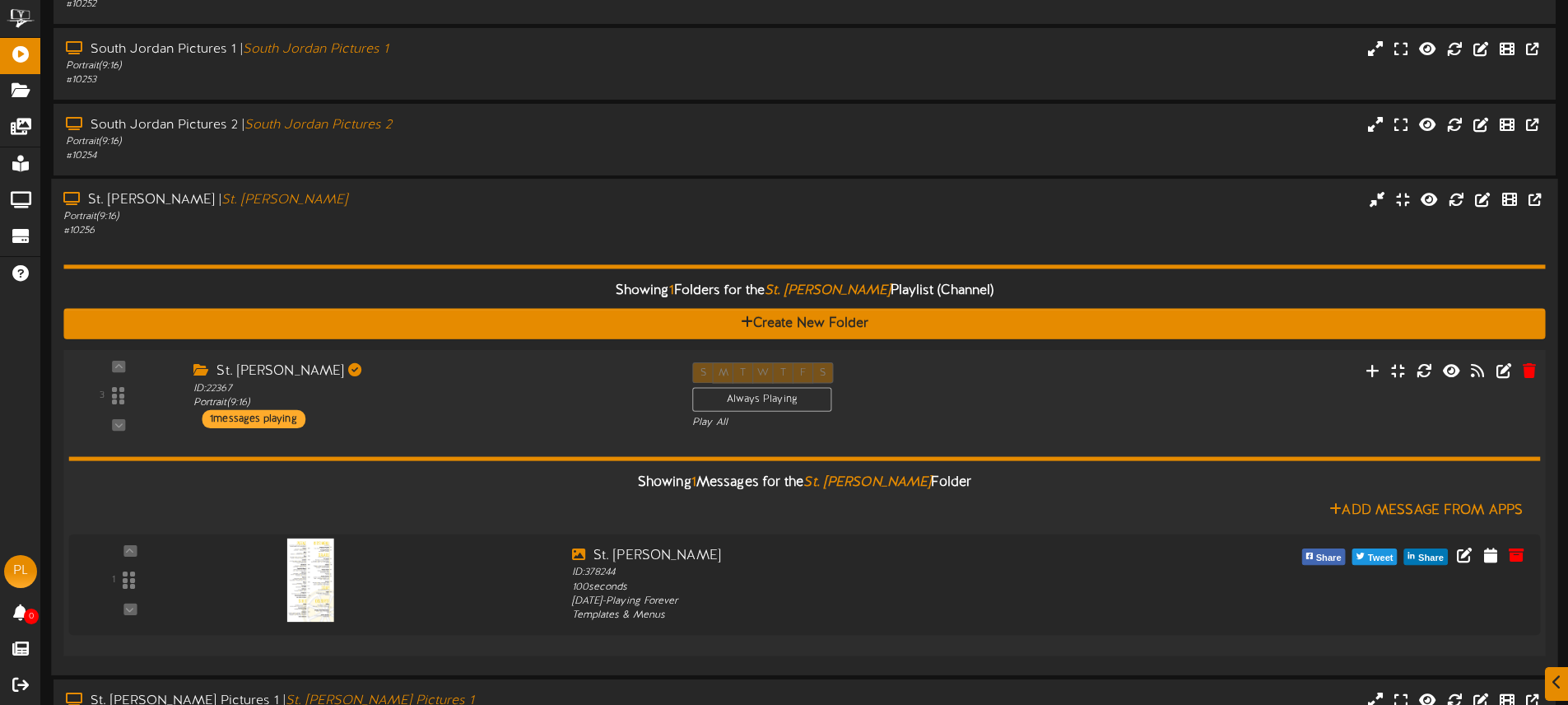
scroll to position [378, 0]
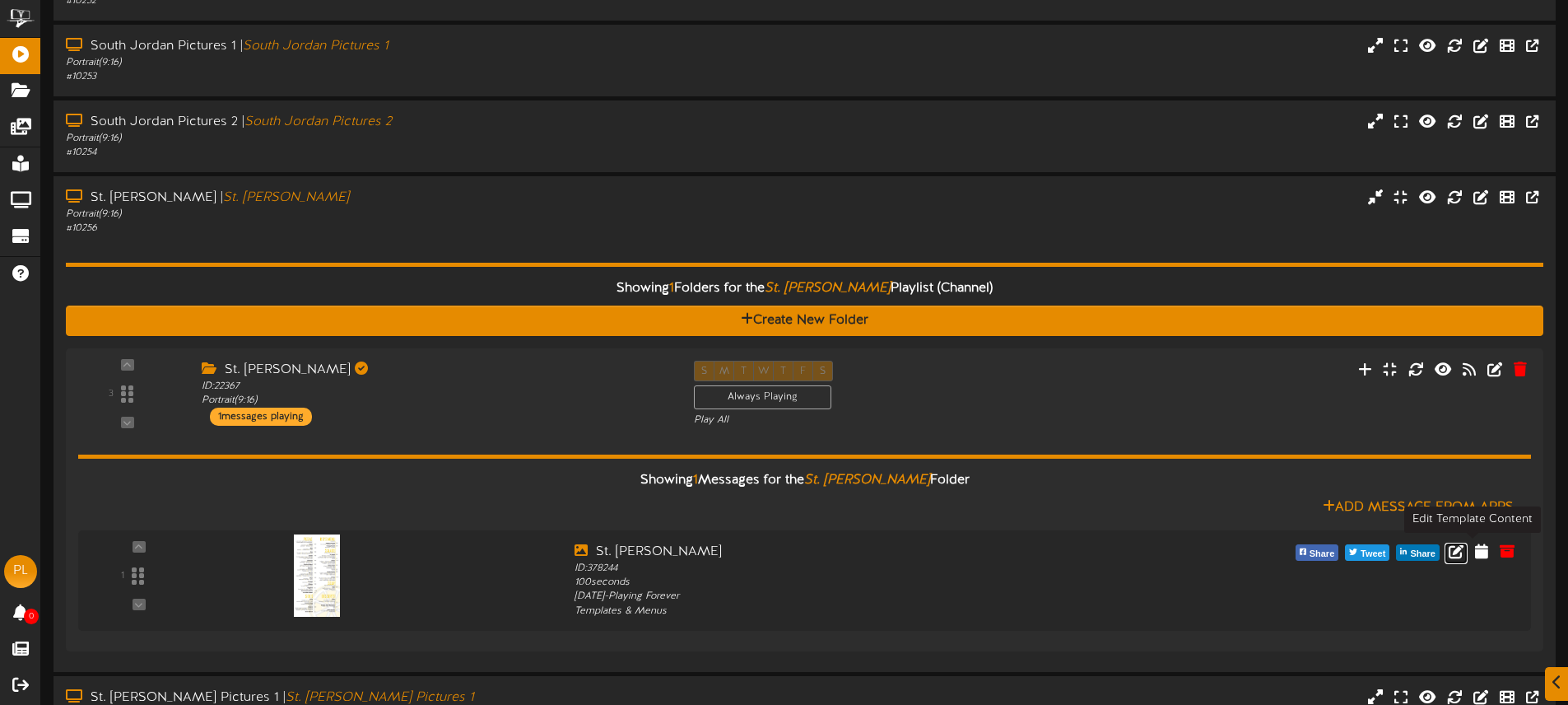
click at [1463, 549] on icon at bounding box center [1456, 550] width 15 height 15
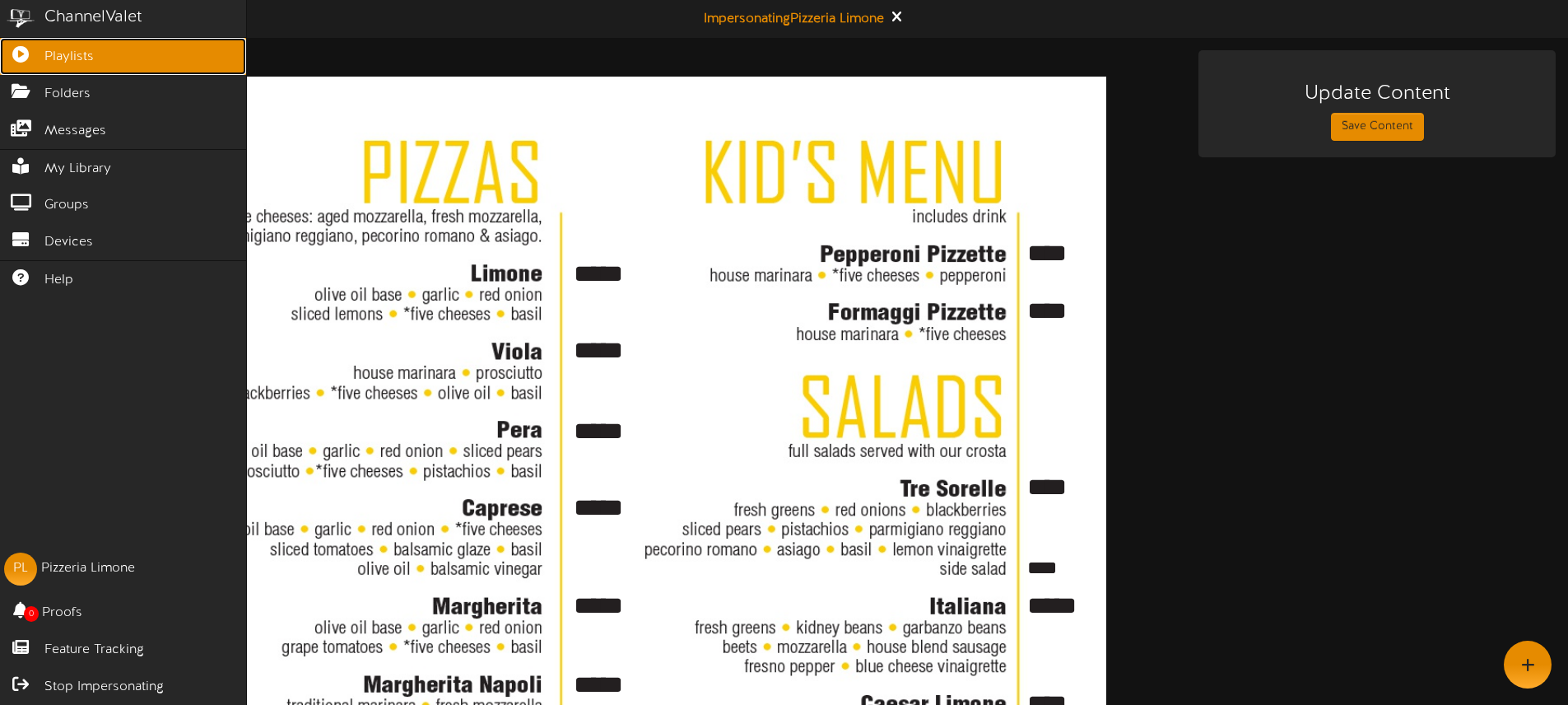
click at [33, 51] on icon at bounding box center [20, 53] width 41 height 13
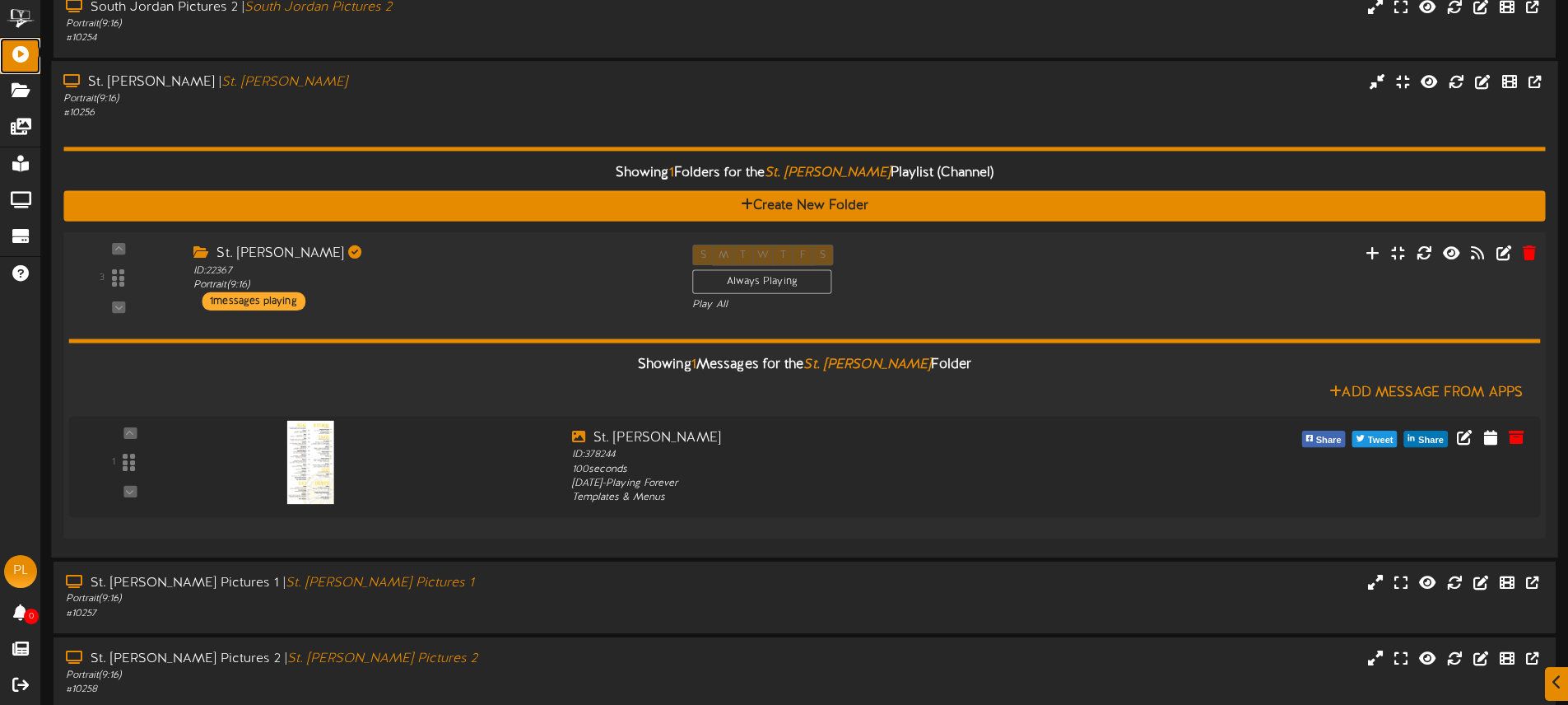
scroll to position [498, 0]
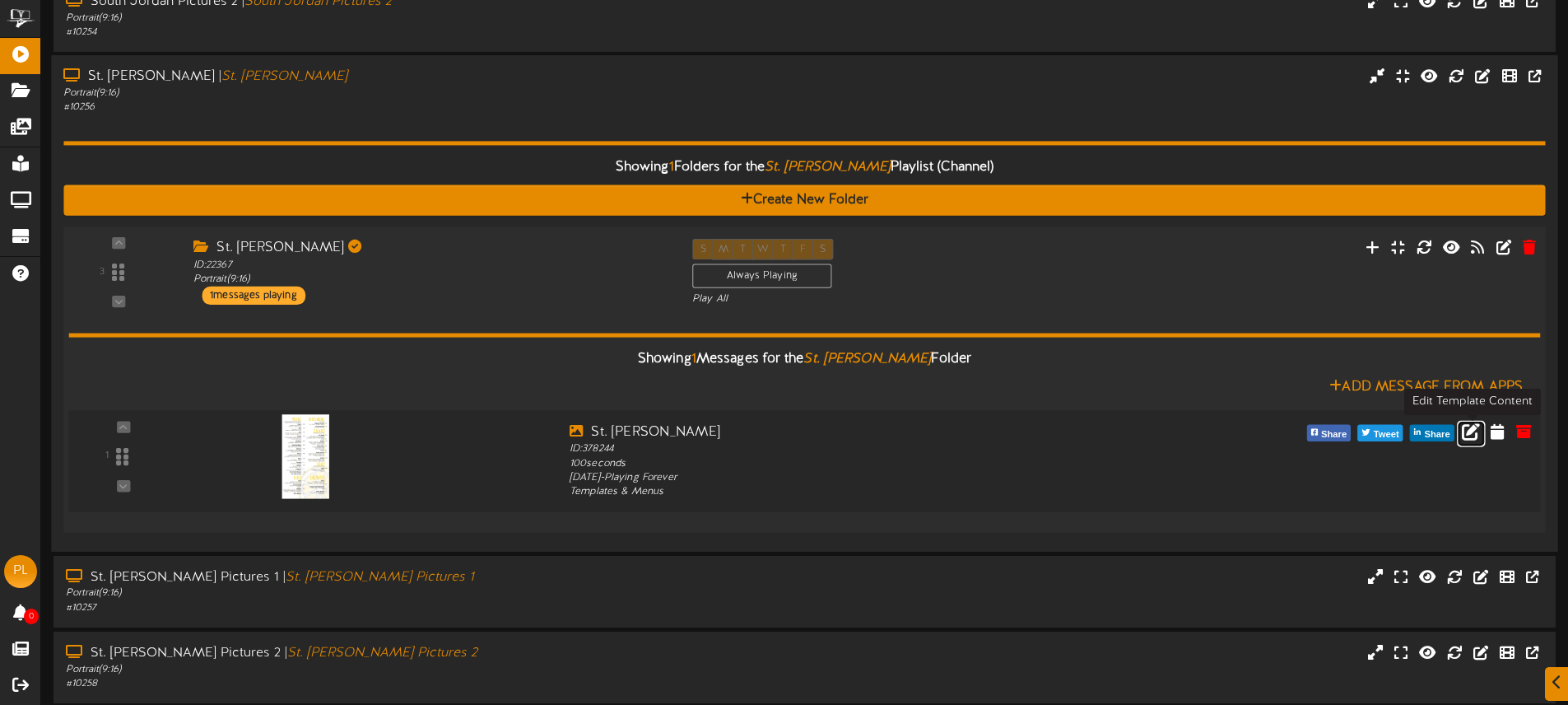
click at [1467, 430] on icon at bounding box center [1471, 430] width 18 height 18
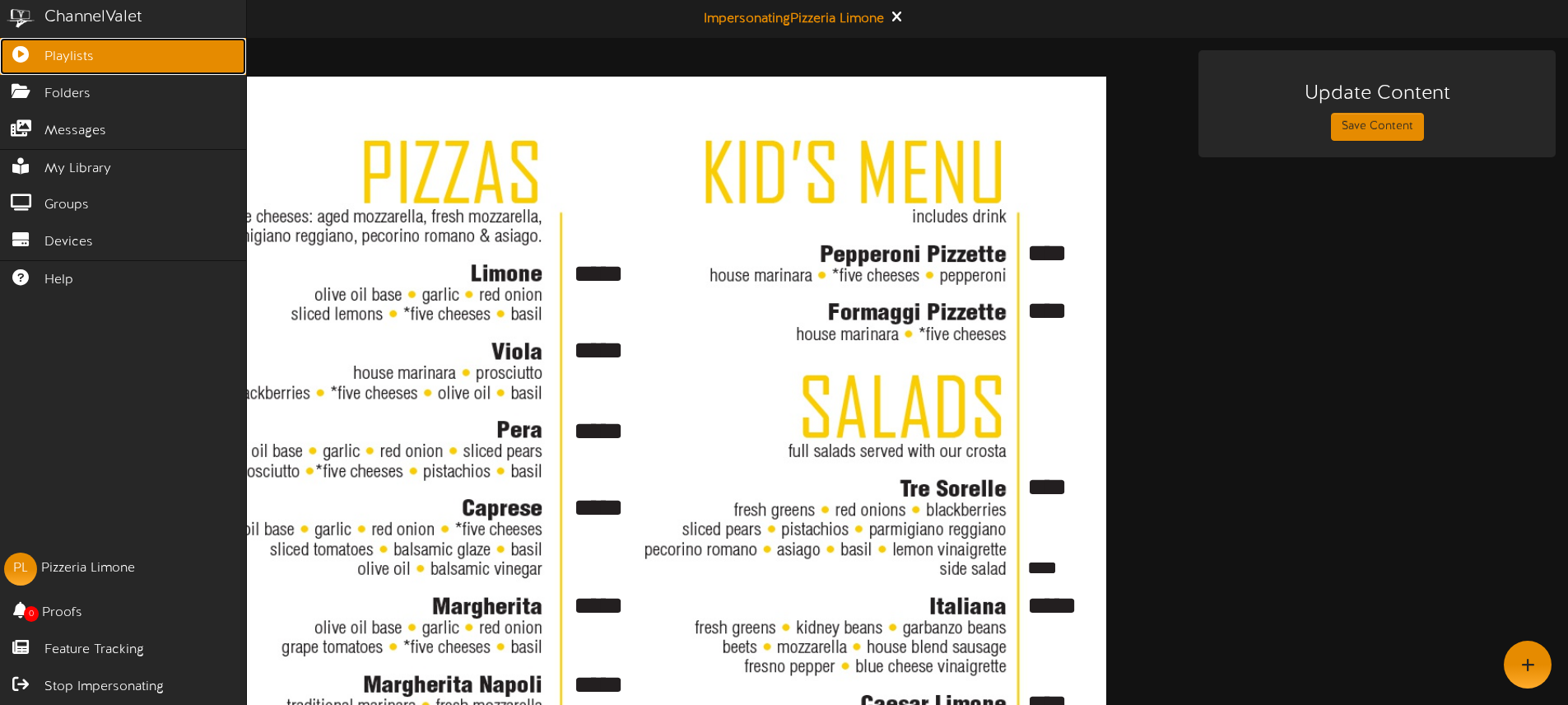
click at [15, 55] on icon at bounding box center [20, 53] width 41 height 13
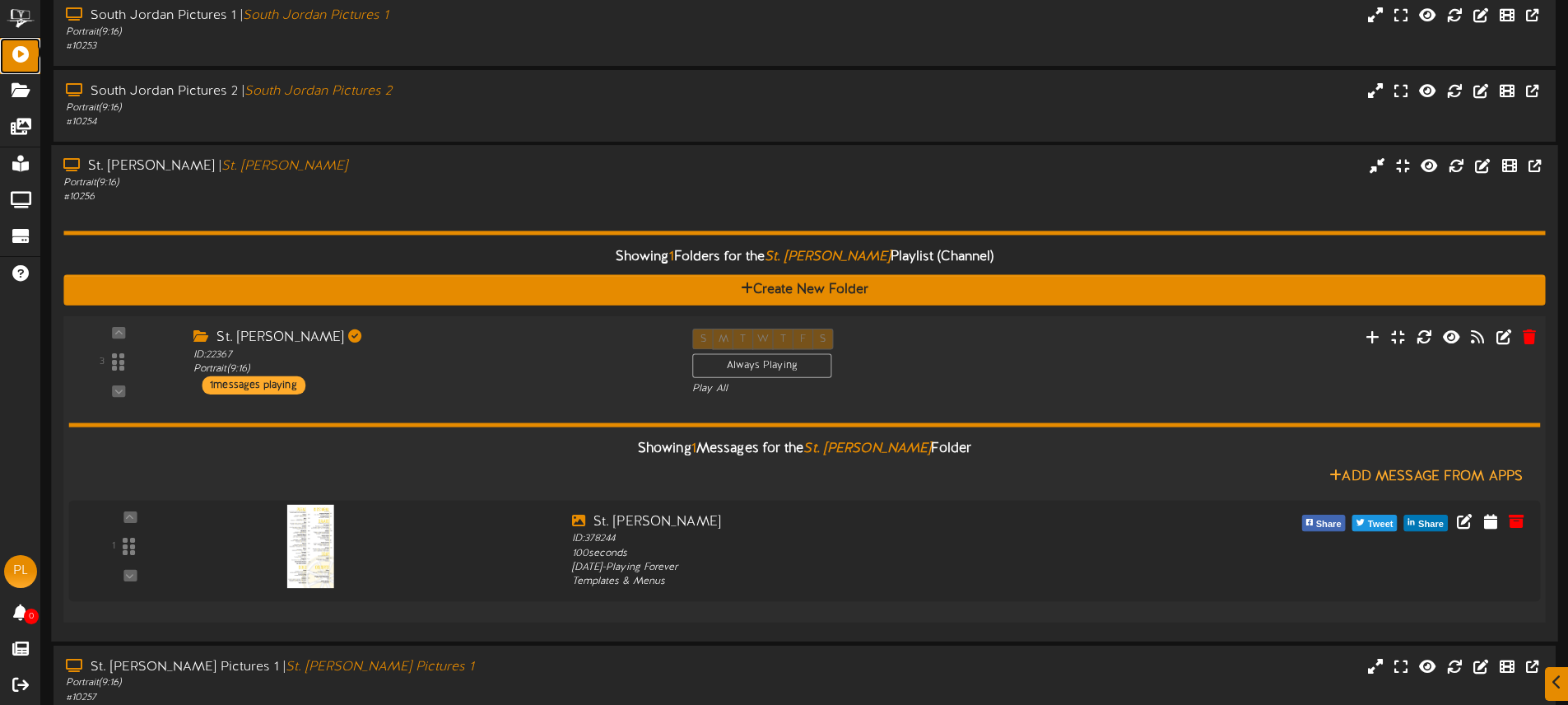
scroll to position [410, 0]
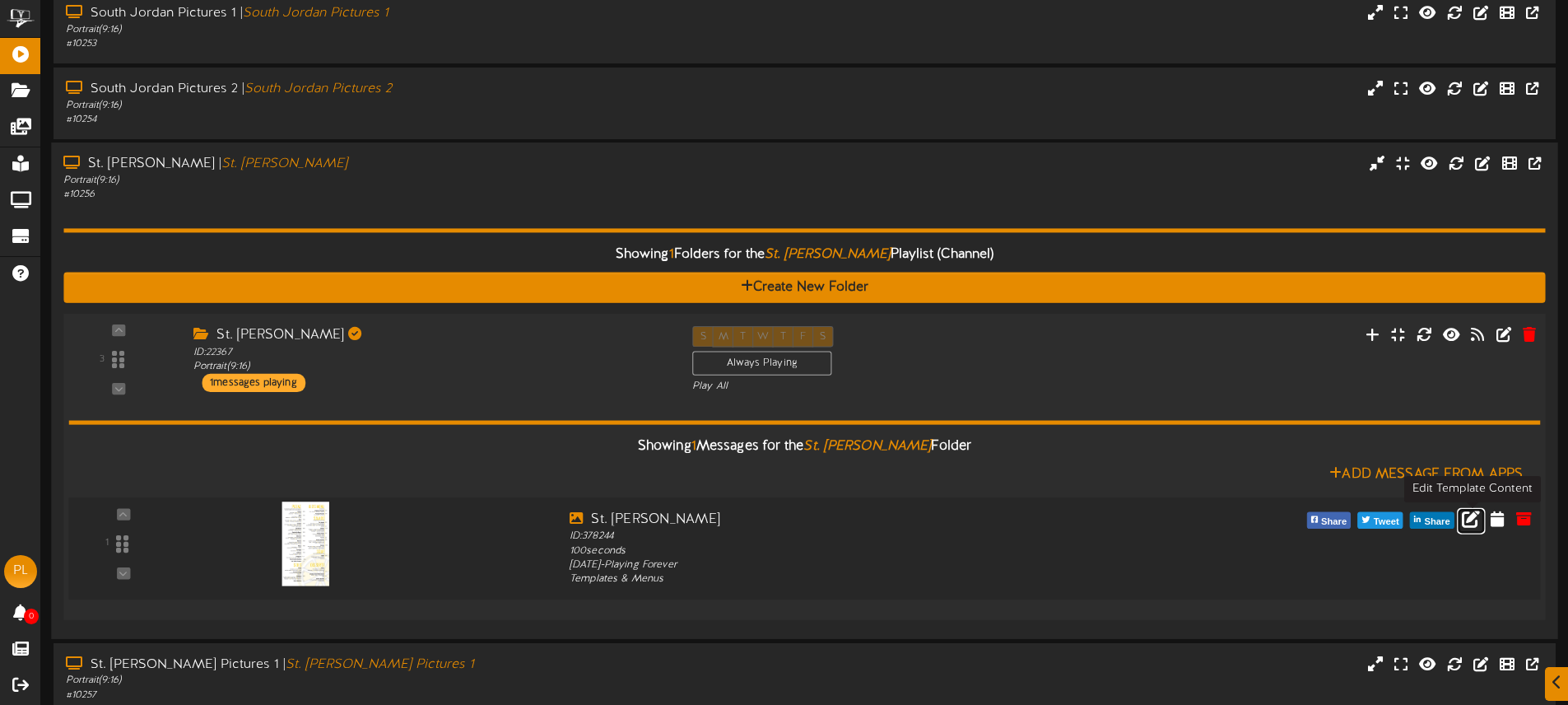
click at [1475, 519] on icon at bounding box center [1471, 518] width 18 height 18
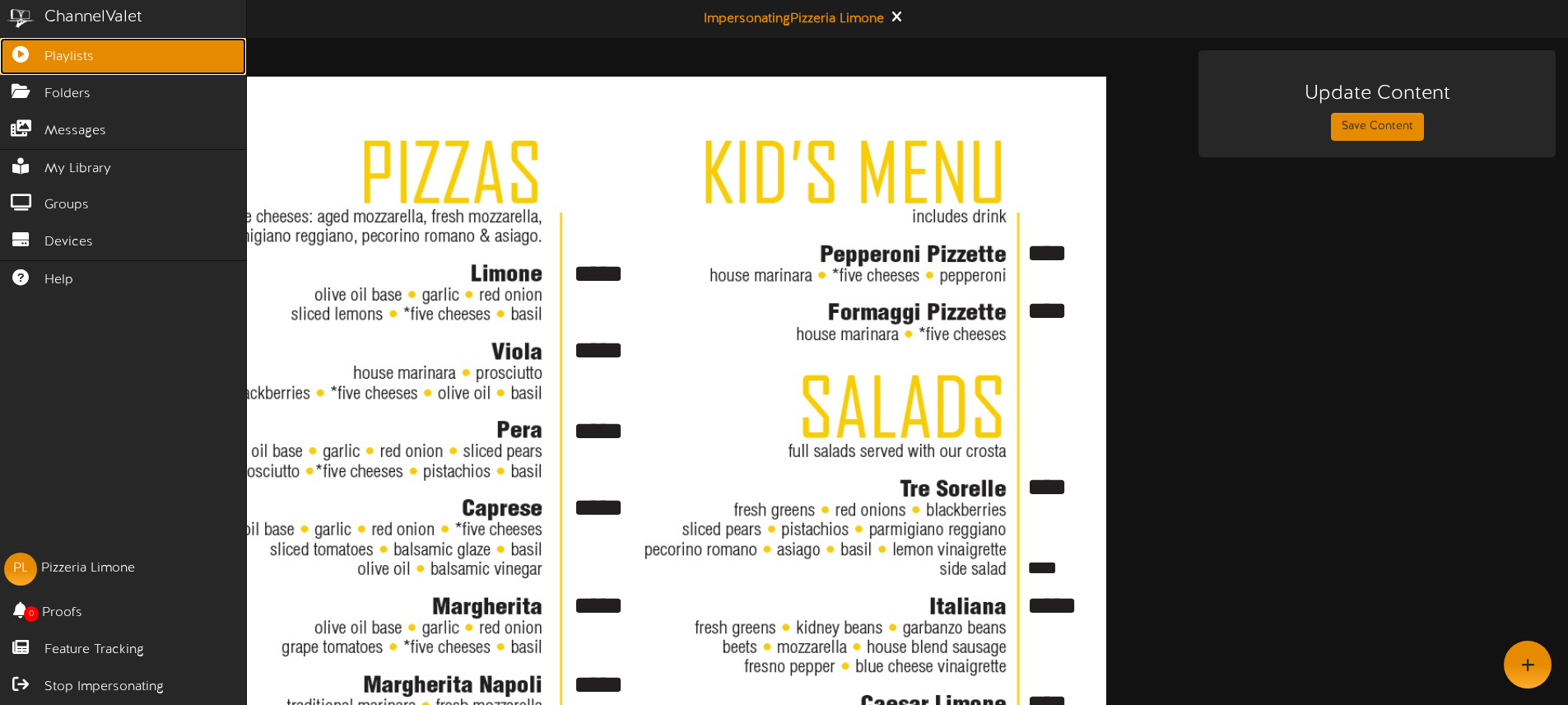
drag, startPoint x: 36, startPoint y: 54, endPoint x: 191, endPoint y: 58, distance: 155.1
click at [36, 54] on icon at bounding box center [20, 53] width 41 height 13
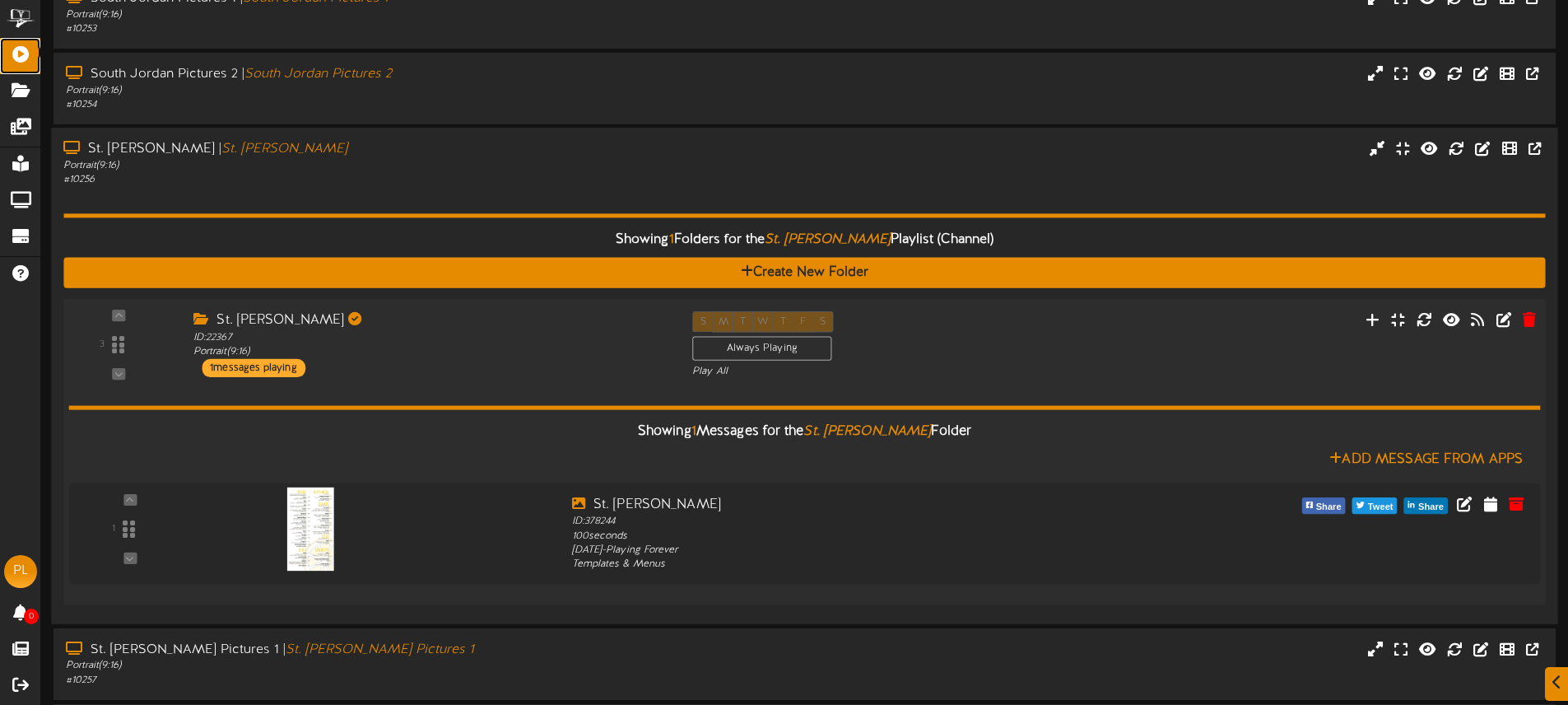
scroll to position [428, 0]
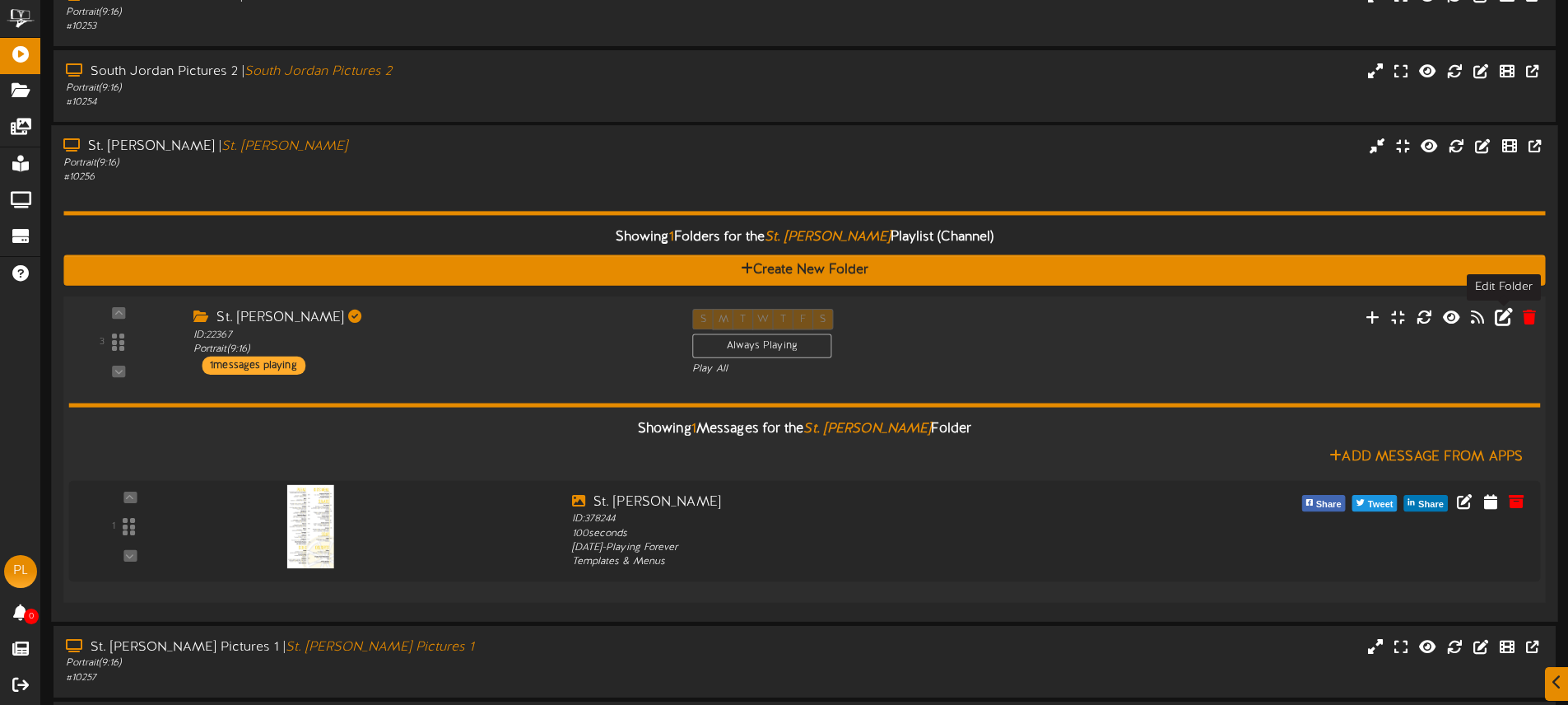
click at [1504, 317] on icon at bounding box center [1504, 317] width 18 height 18
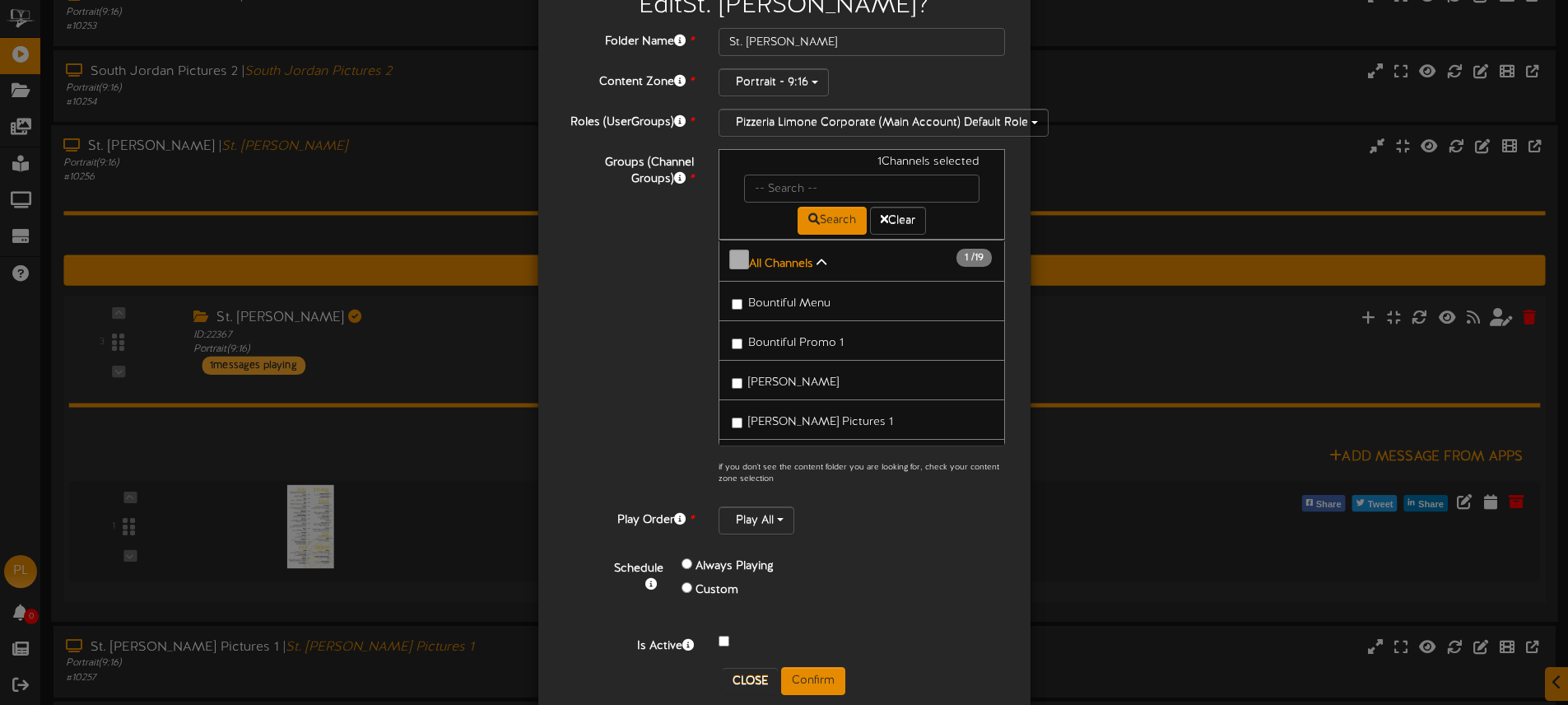
scroll to position [90, 0]
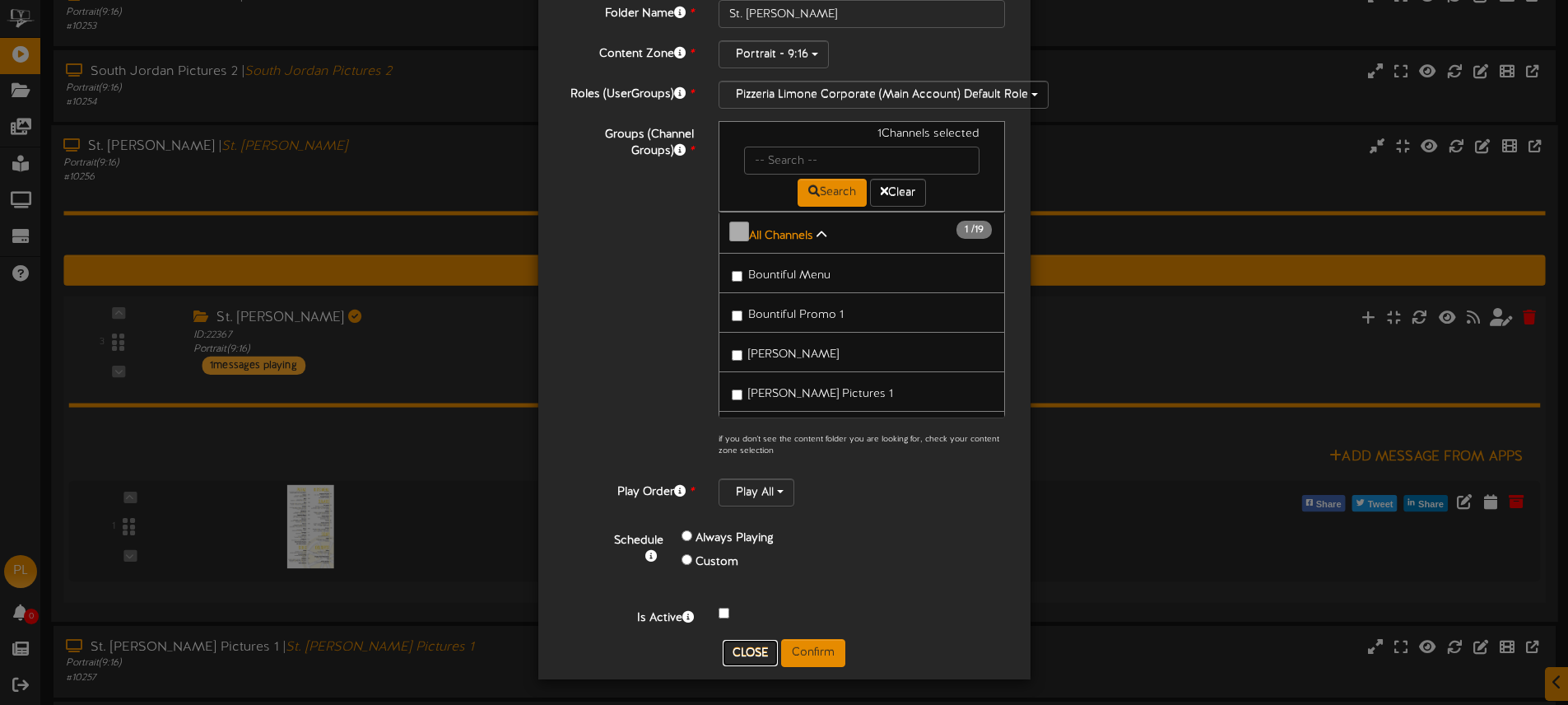
click at [739, 649] on button "Close" at bounding box center [750, 652] width 55 height 26
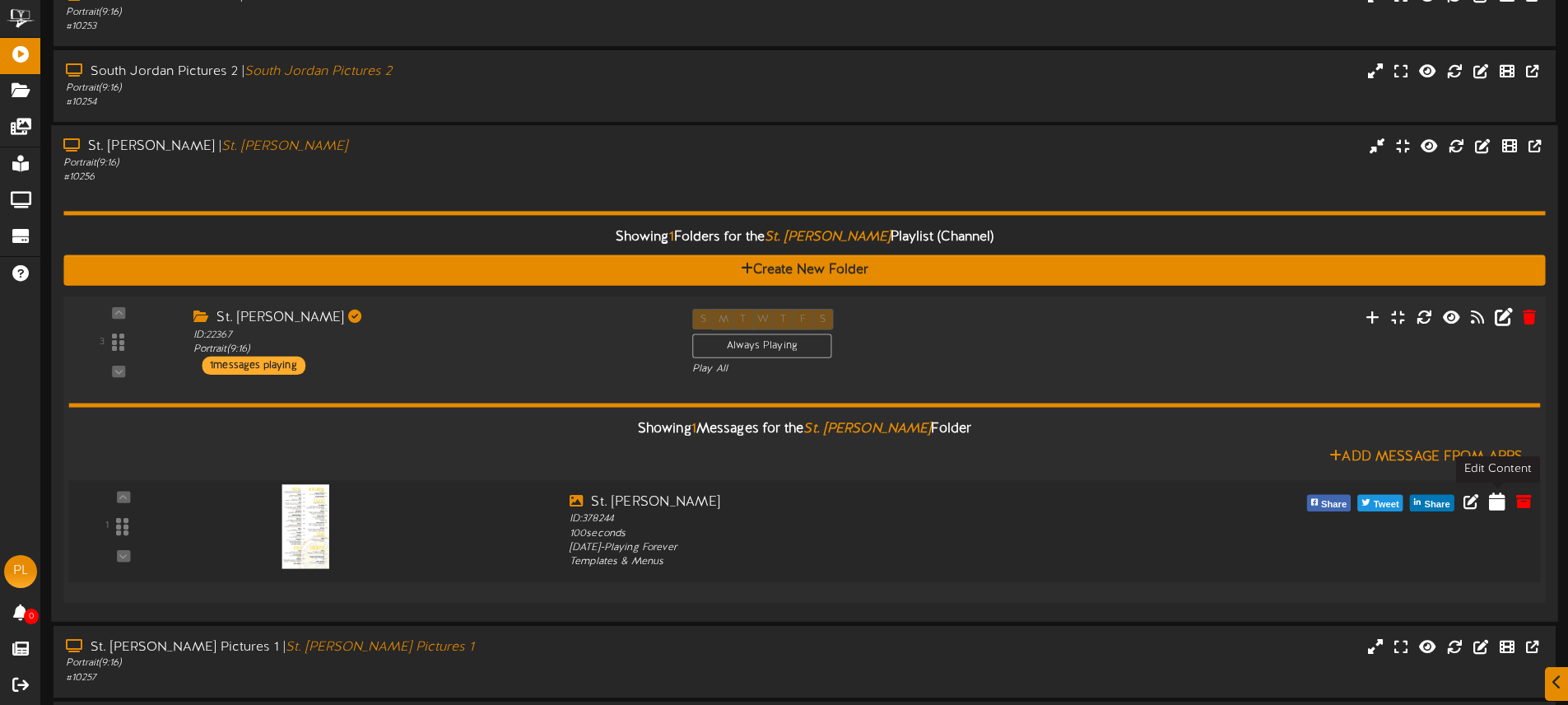
click at [1493, 499] on icon at bounding box center [1497, 500] width 16 height 18
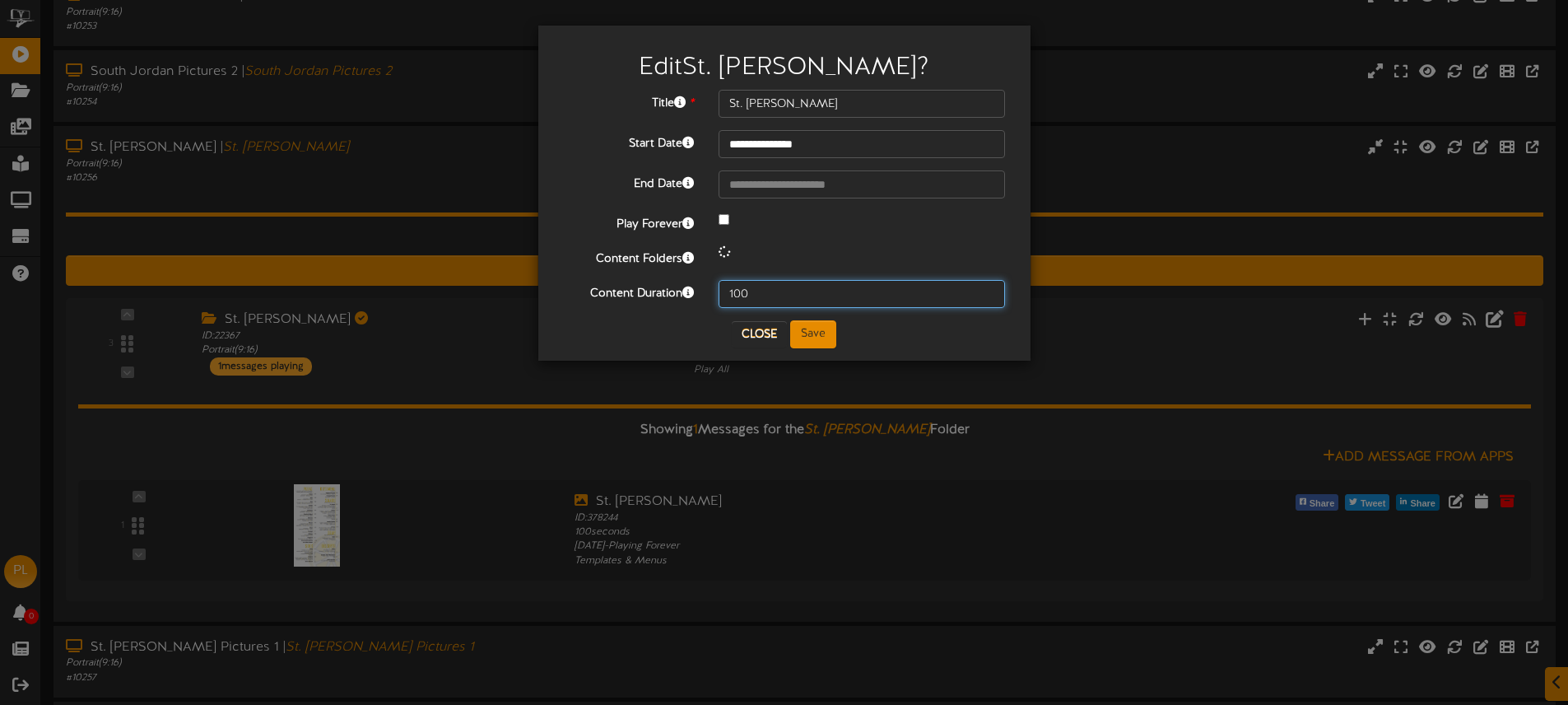
click at [759, 287] on input "100" at bounding box center [862, 294] width 287 height 28
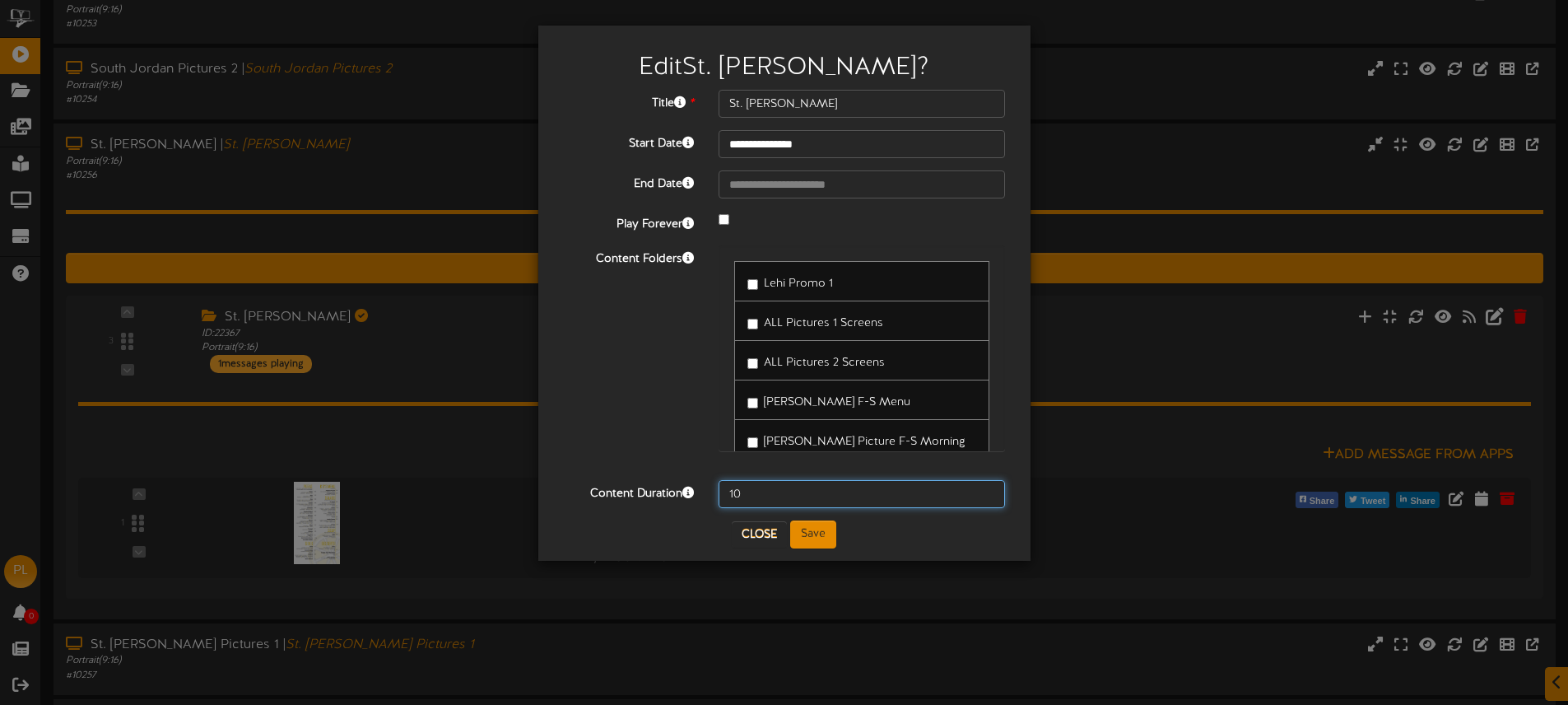
type input "1"
type input "600"
click at [817, 535] on button "Save" at bounding box center [813, 534] width 46 height 28
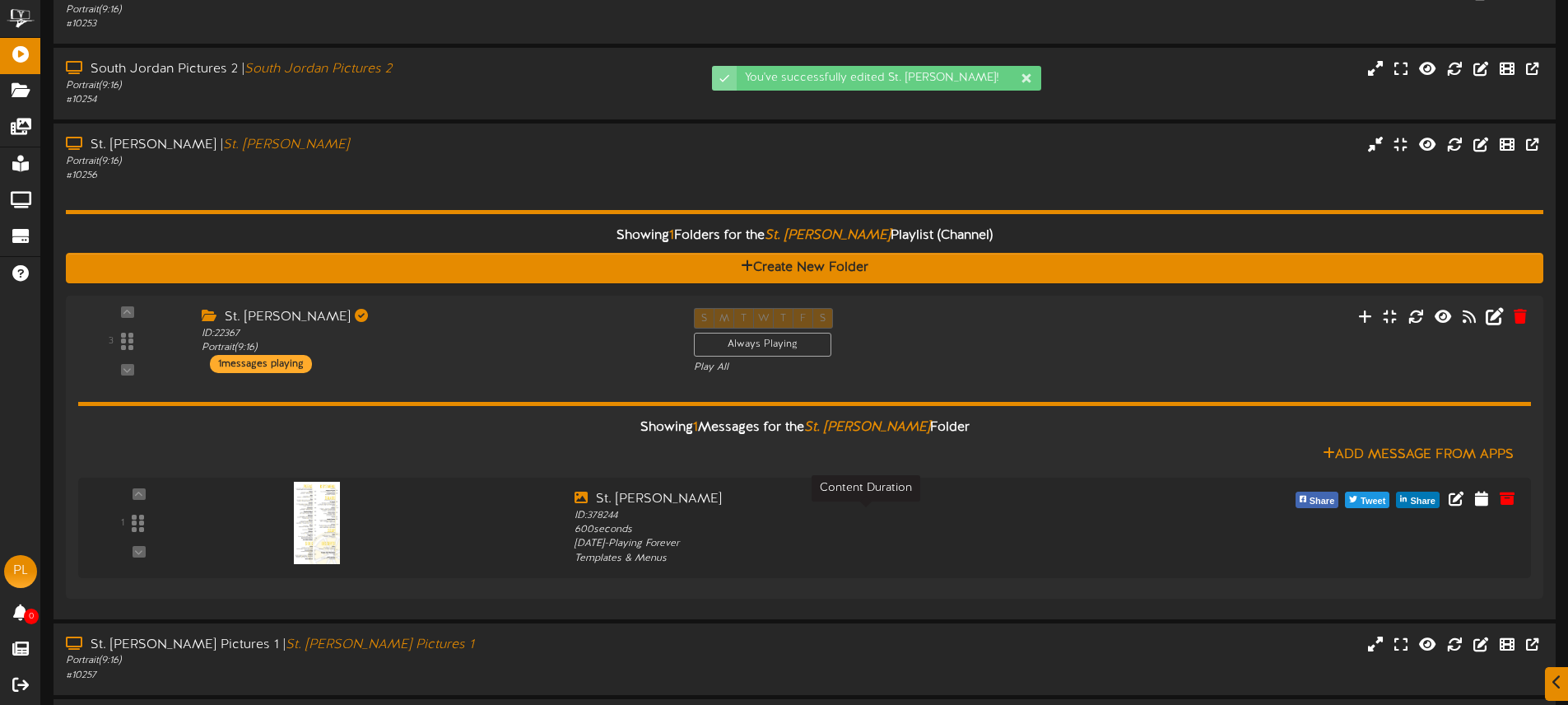
scroll to position [434, 0]
